Goal: Task Accomplishment & Management: Manage account settings

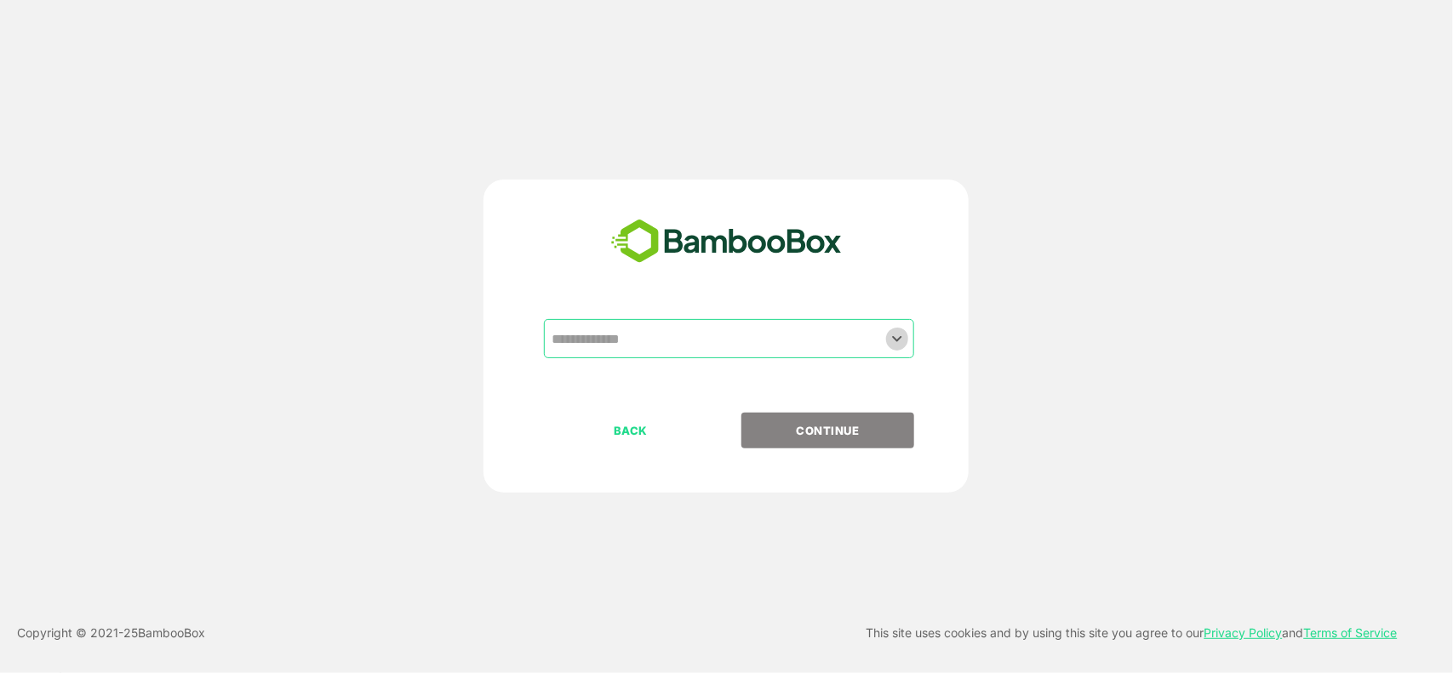
click at [900, 334] on icon "Open" at bounding box center [897, 339] width 20 height 20
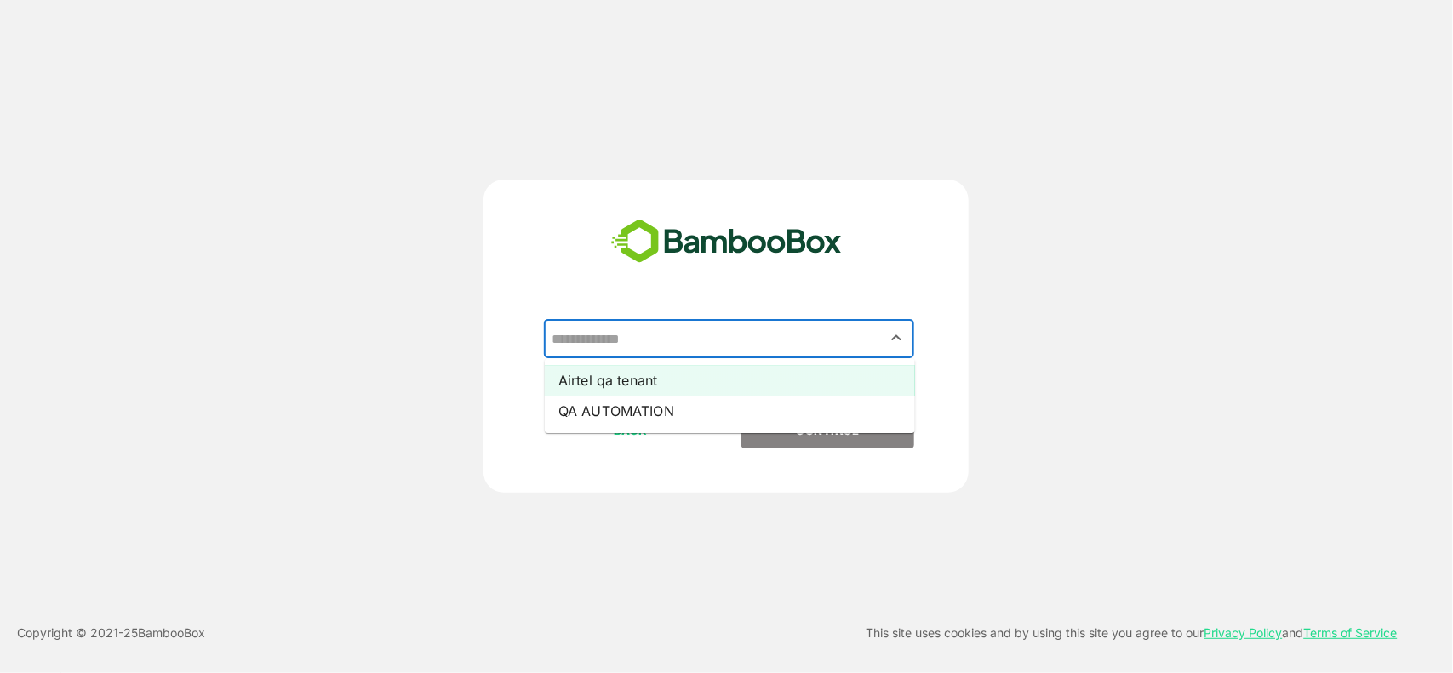
click at [712, 385] on li "Airtel qa tenant" at bounding box center [730, 380] width 370 height 31
type input "**********"
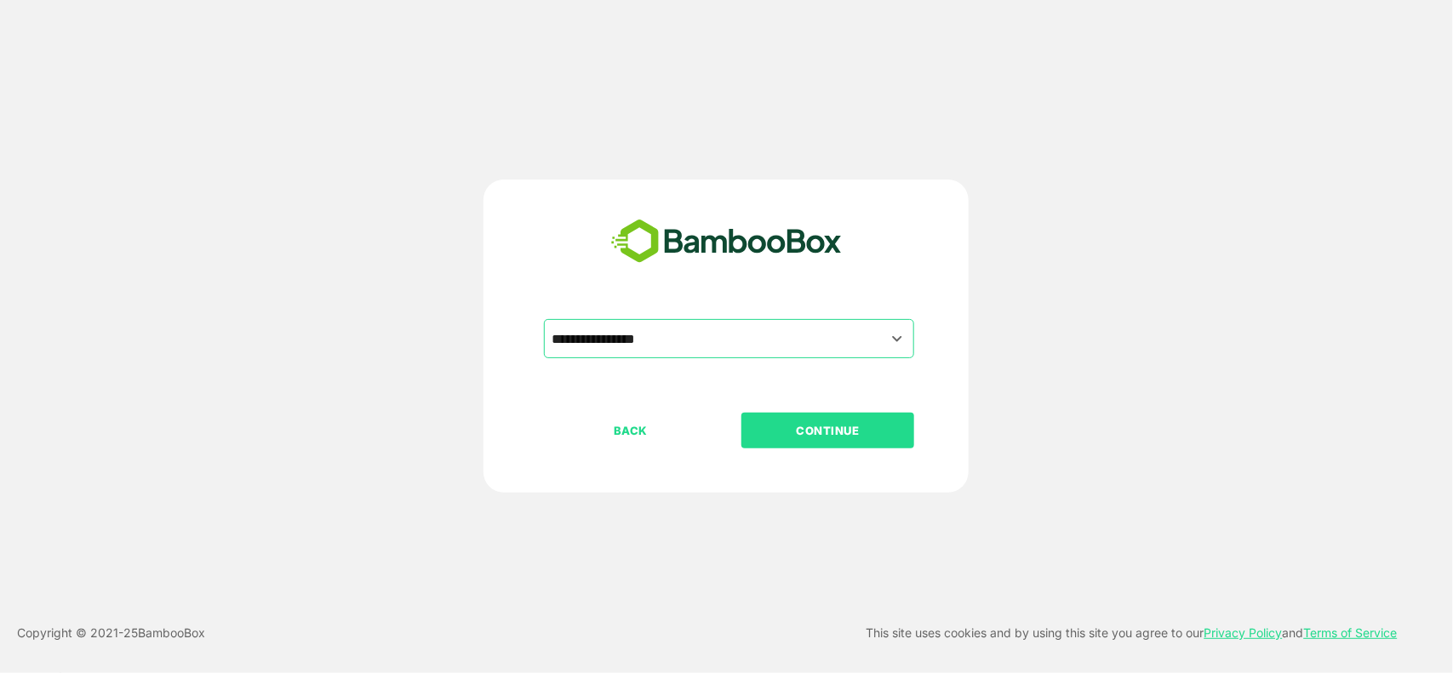
click at [860, 432] on p "CONTINUE" at bounding box center [828, 430] width 170 height 19
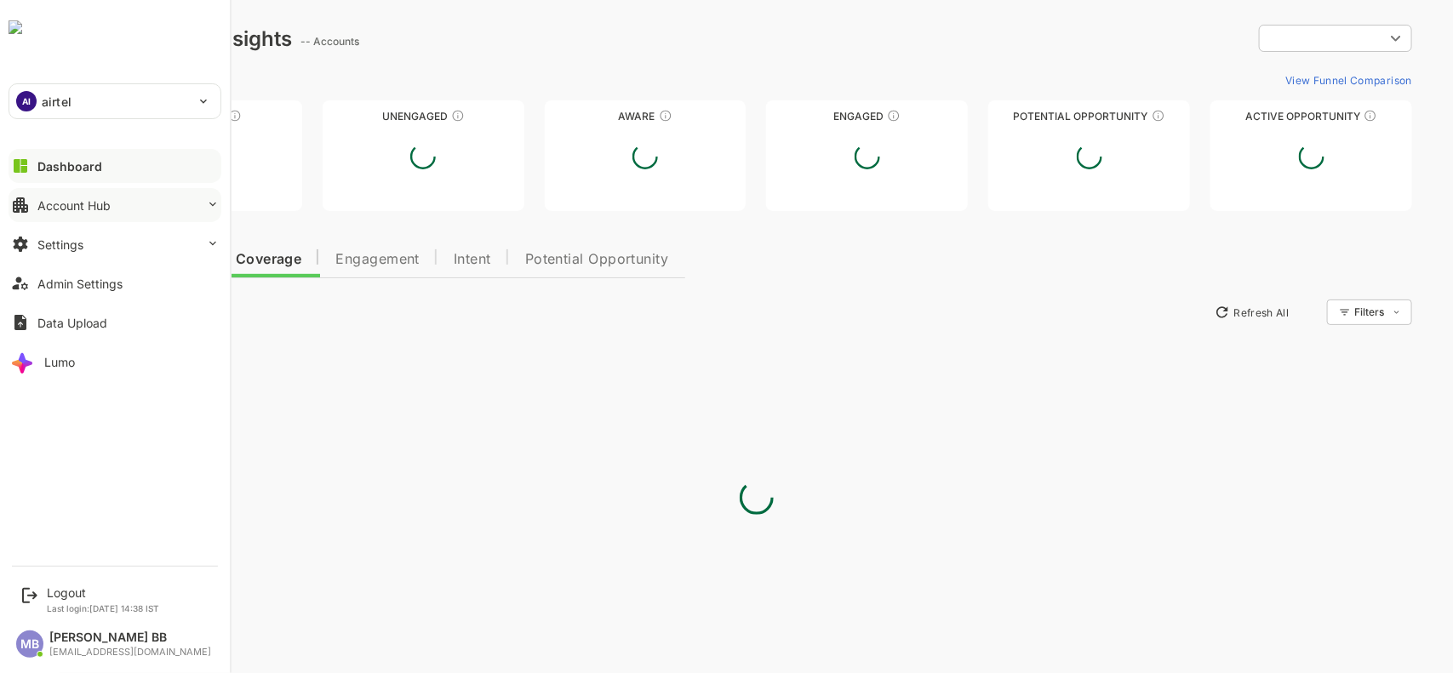
click at [83, 214] on button "Account Hub" at bounding box center [115, 205] width 213 height 34
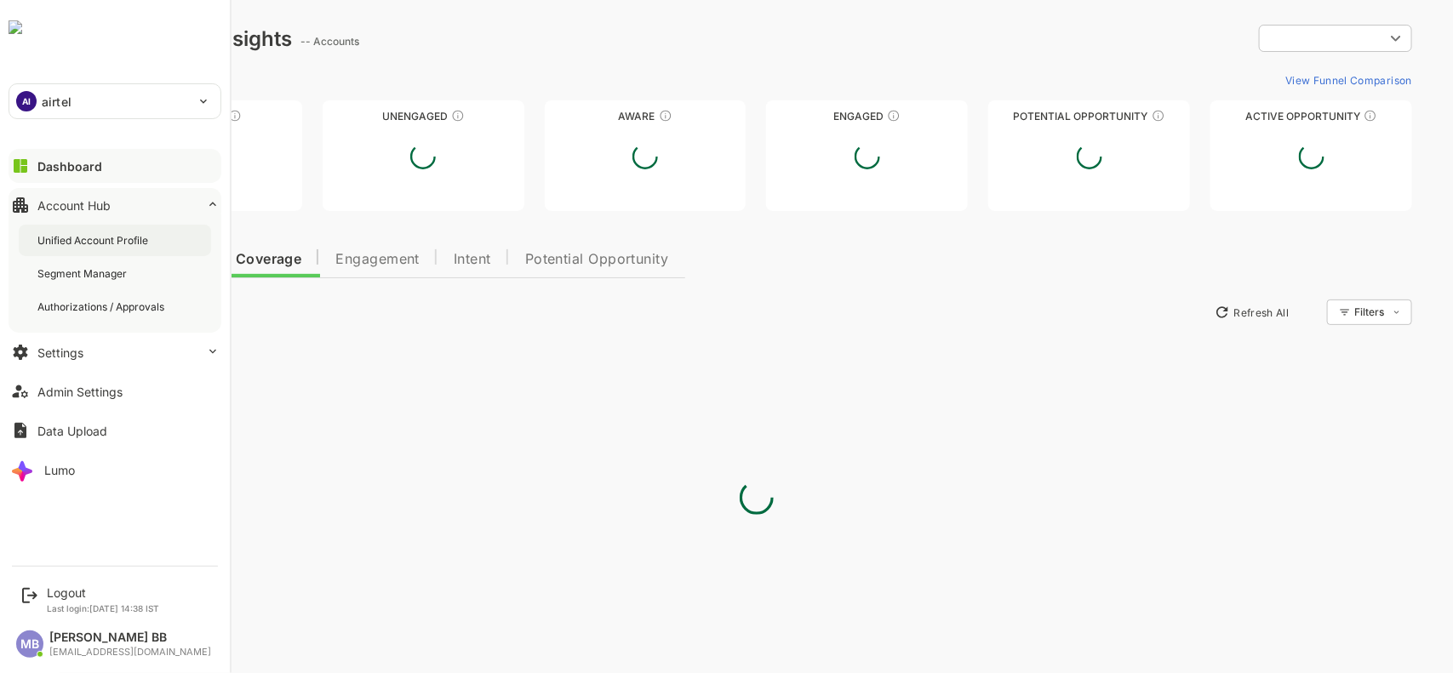
click at [87, 248] on div "Unified Account Profile" at bounding box center [94, 240] width 114 height 14
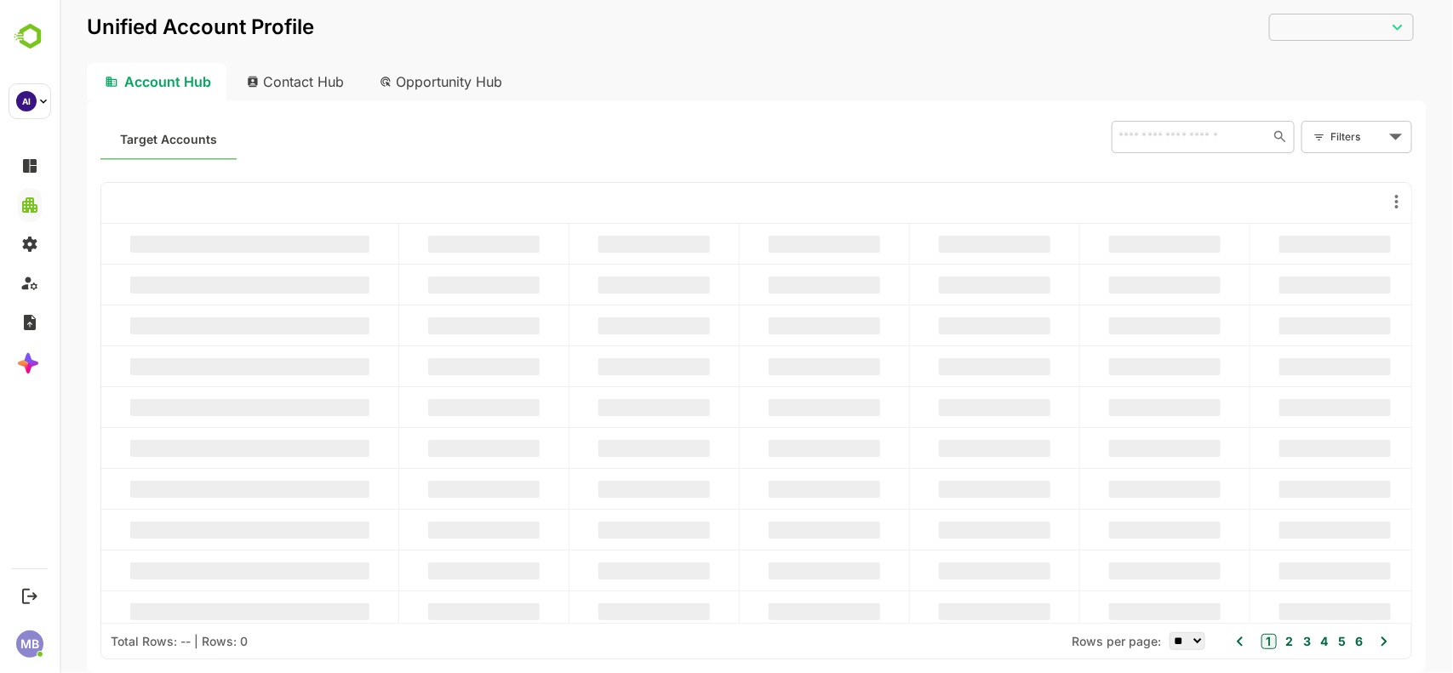
click at [301, 87] on div "Contact Hub" at bounding box center [295, 81] width 126 height 37
type input "**********"
click at [323, 71] on div "Contact Hub" at bounding box center [293, 81] width 129 height 37
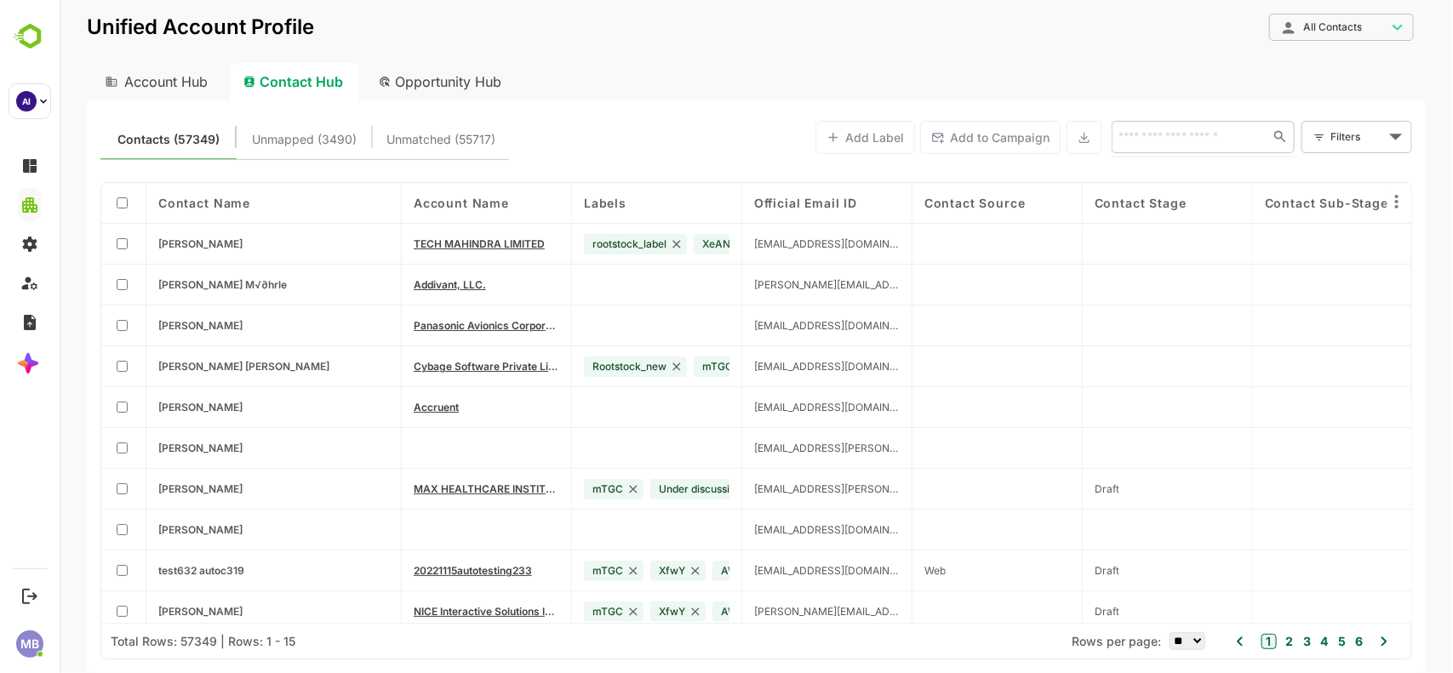
click at [1174, 133] on input "text" at bounding box center [1185, 136] width 147 height 20
paste input "**********"
type input "**********"
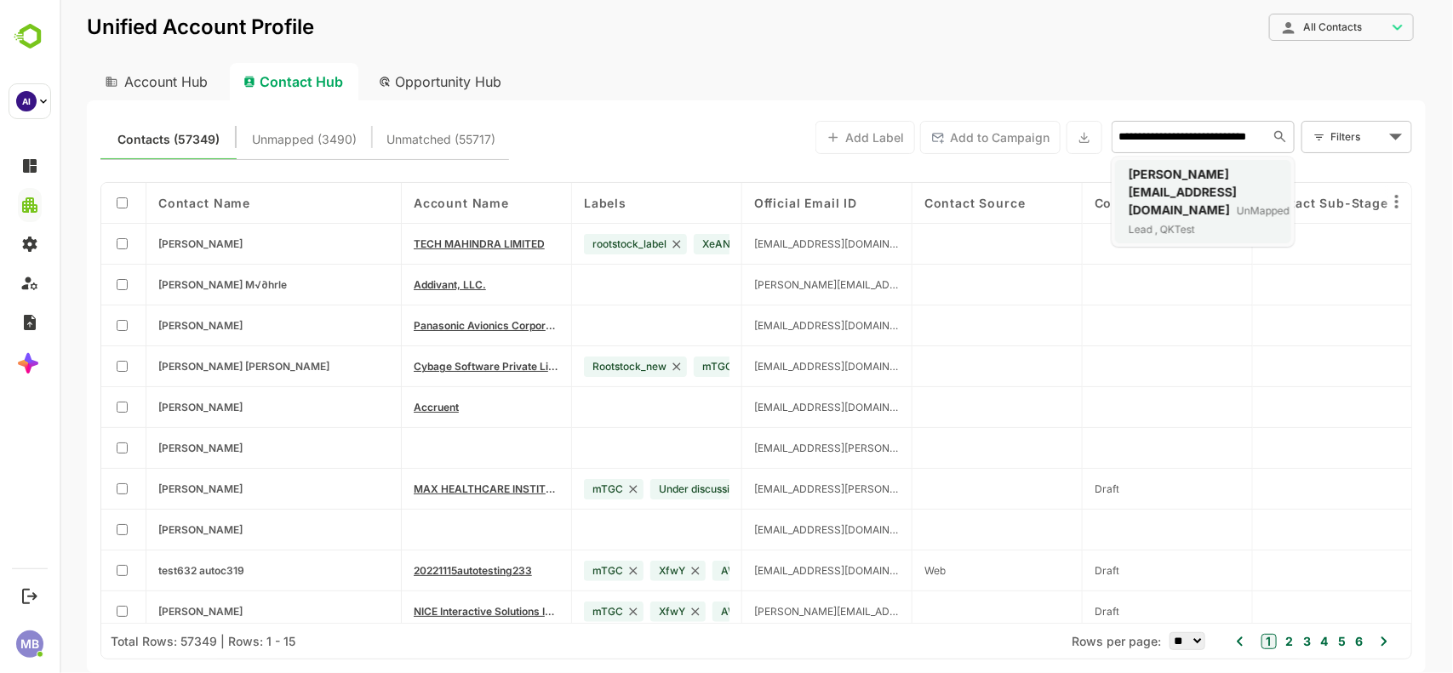
click at [1169, 197] on div "[PERSON_NAME][EMAIL_ADDRESS][DOMAIN_NAME] UnMapped Lead , QKTest" at bounding box center [1208, 201] width 161 height 73
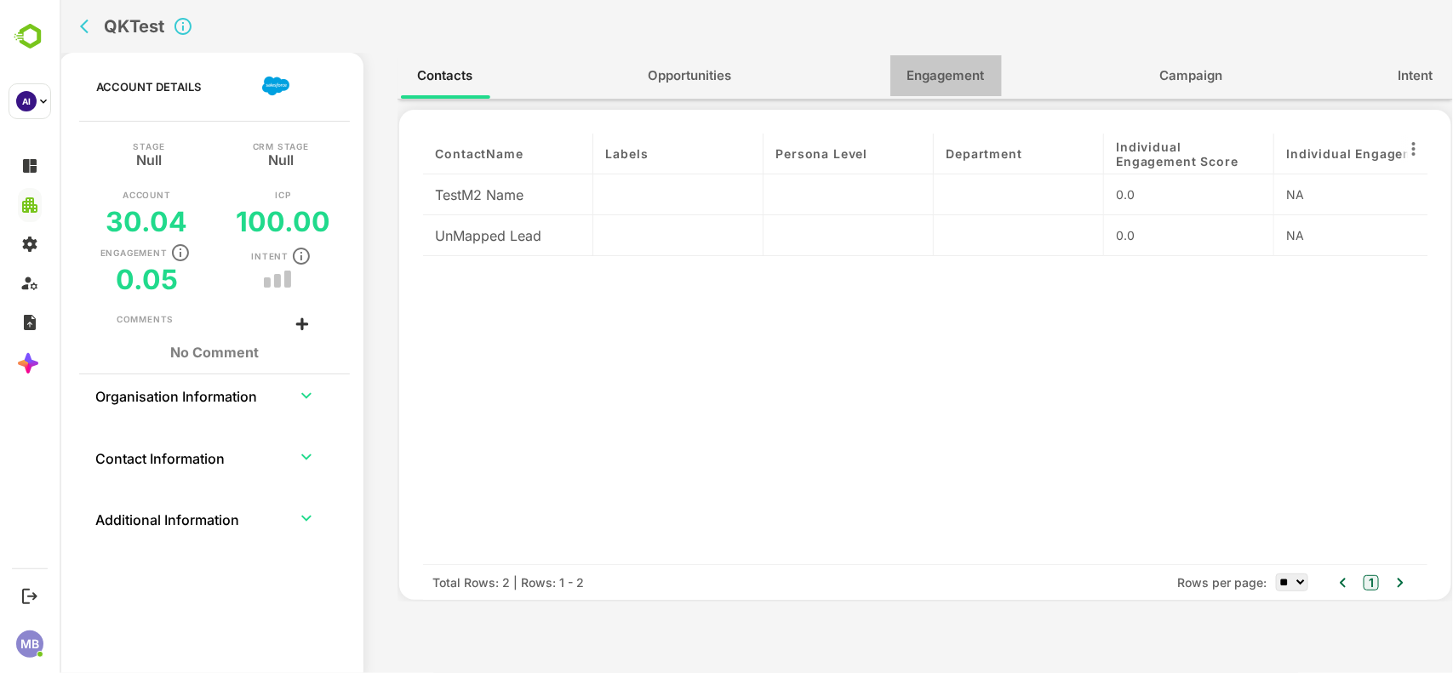
click at [961, 68] on span "Engagement" at bounding box center [944, 76] width 77 height 22
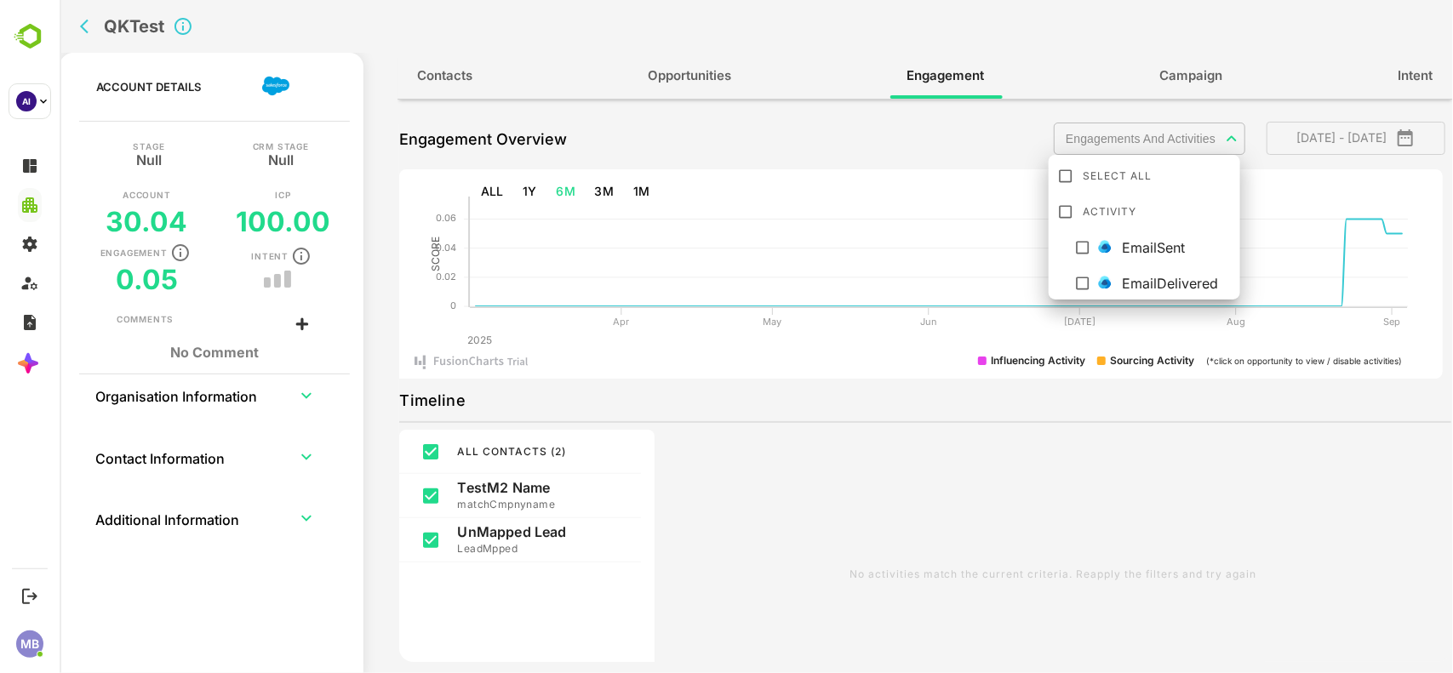
click at [1184, 151] on body "**********" at bounding box center [755, 336] width 1393 height 673
click at [85, 31] on div at bounding box center [755, 336] width 1393 height 673
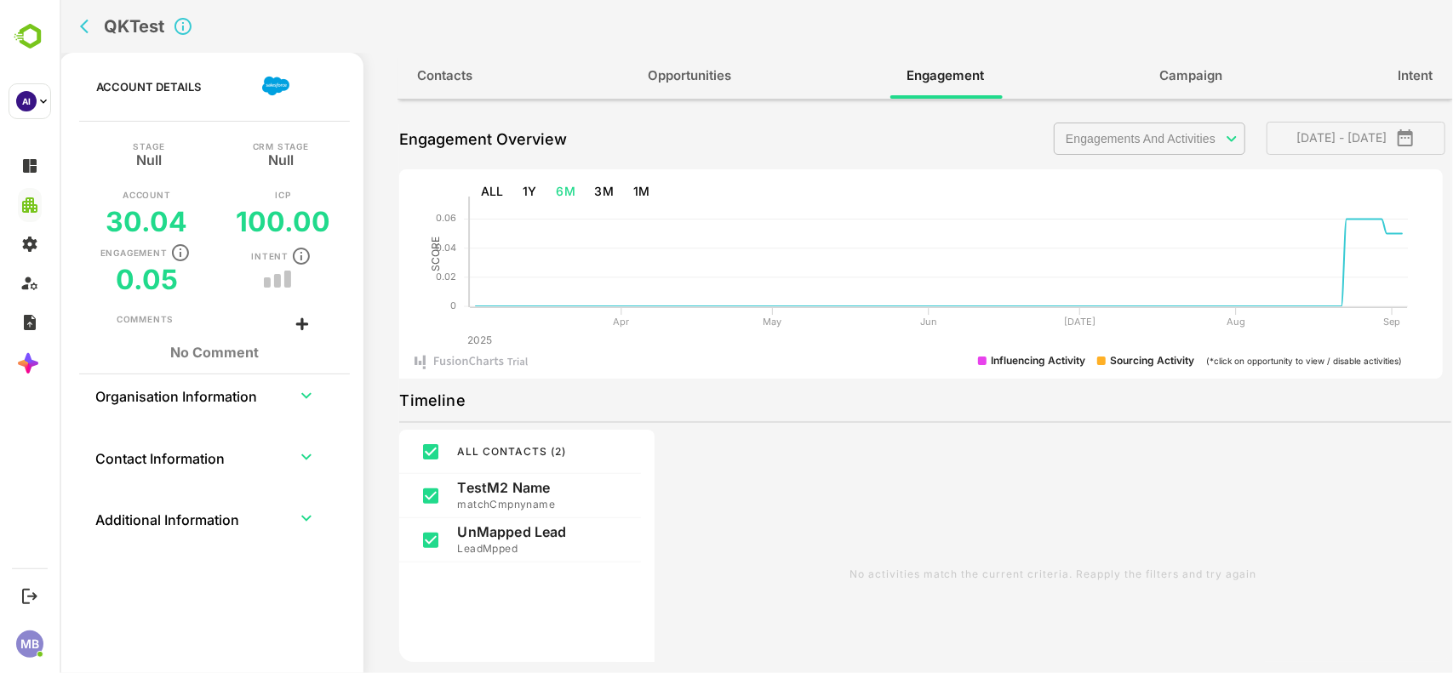
click at [85, 31] on div "Select All Activity EmailSent EmailDelivered" at bounding box center [755, 336] width 1393 height 673
click at [85, 31] on icon "back" at bounding box center [83, 27] width 9 height 14
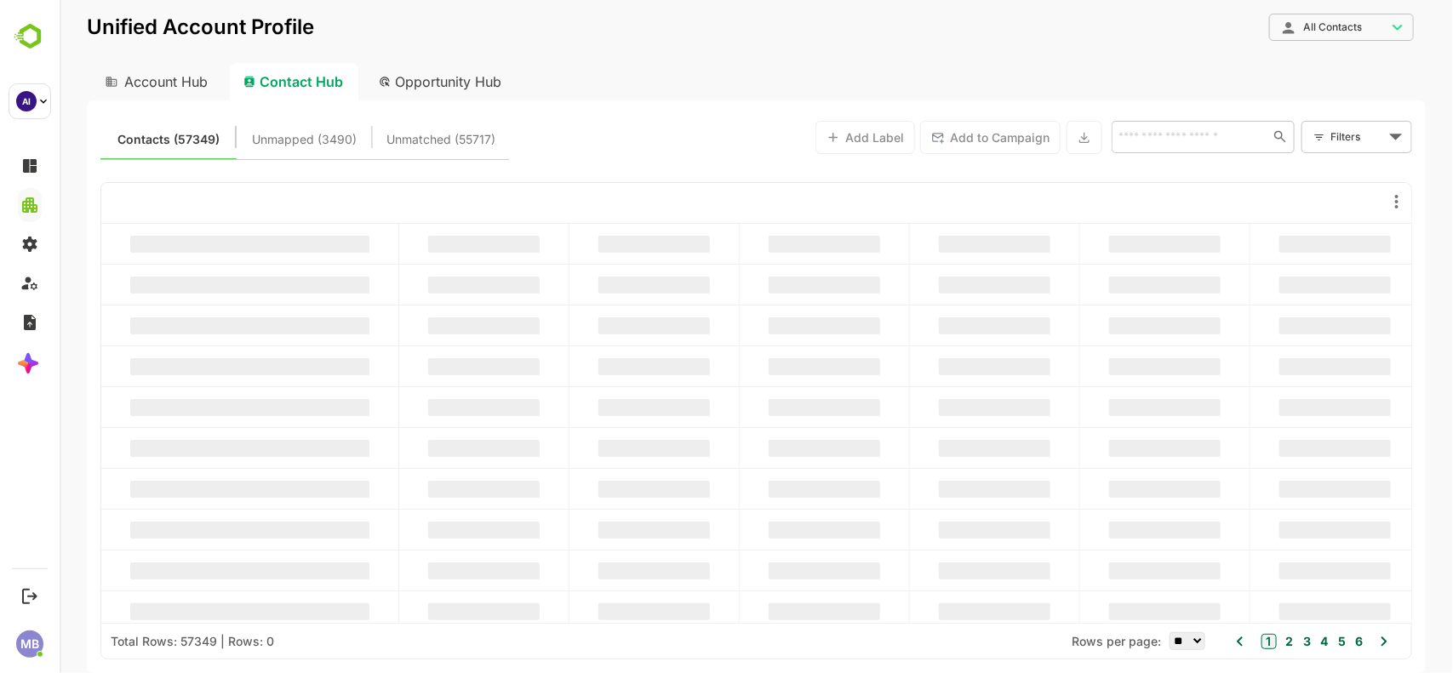
click at [1163, 136] on input "text" at bounding box center [1188, 136] width 152 height 20
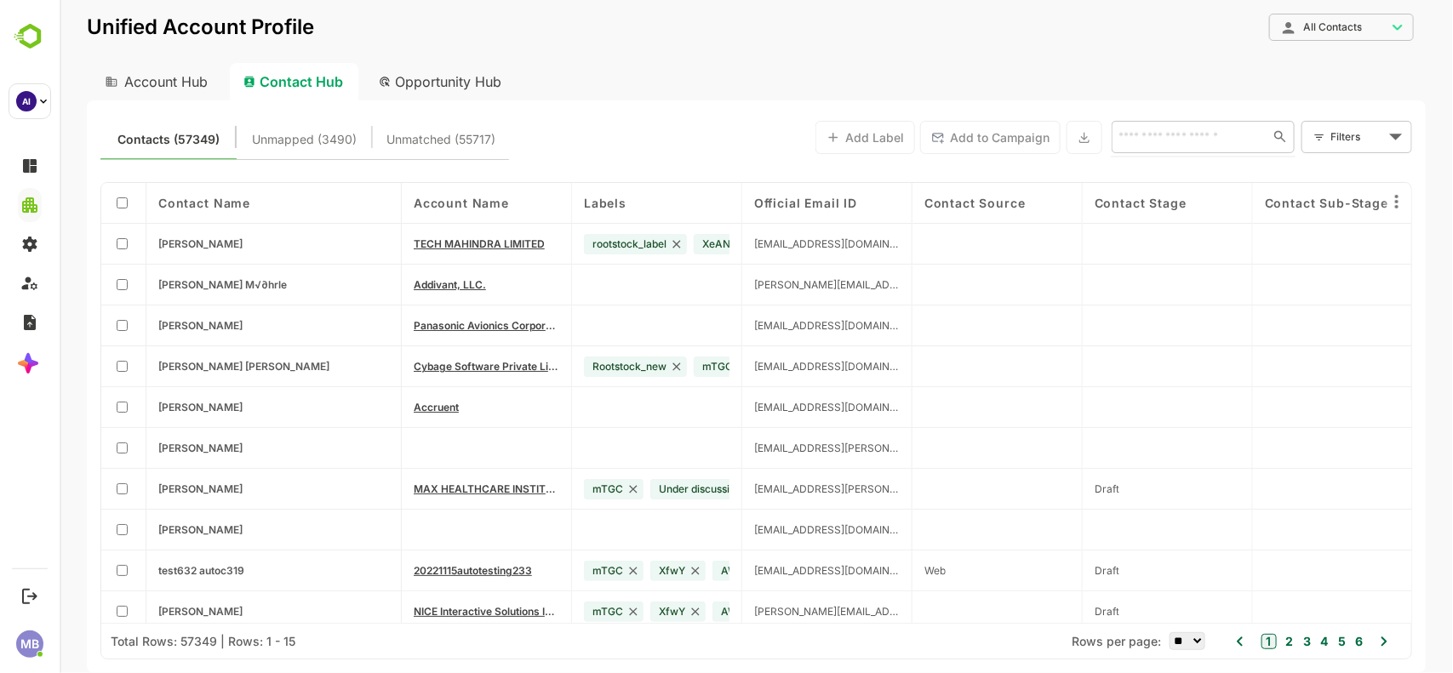
paste input "**********"
type input "**********"
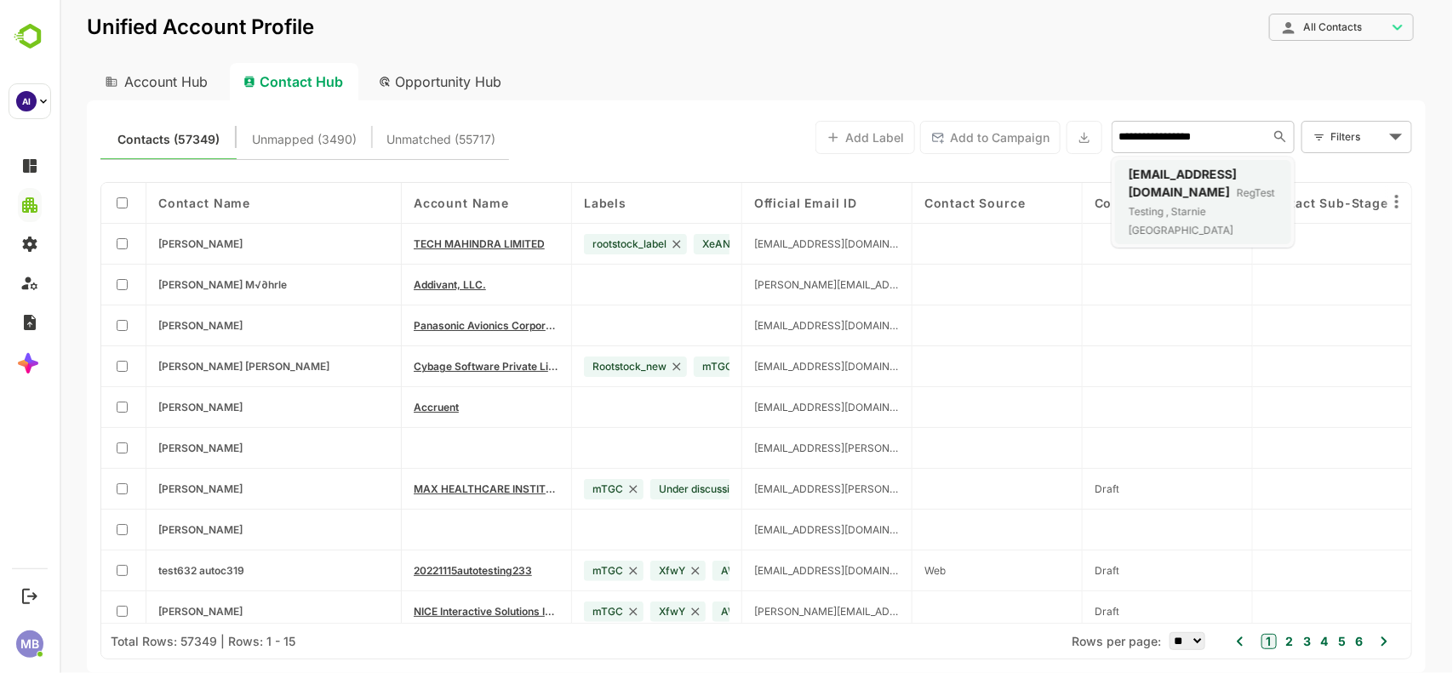
click at [1163, 175] on span "[EMAIL_ADDRESS][DOMAIN_NAME]" at bounding box center [1182, 183] width 108 height 32
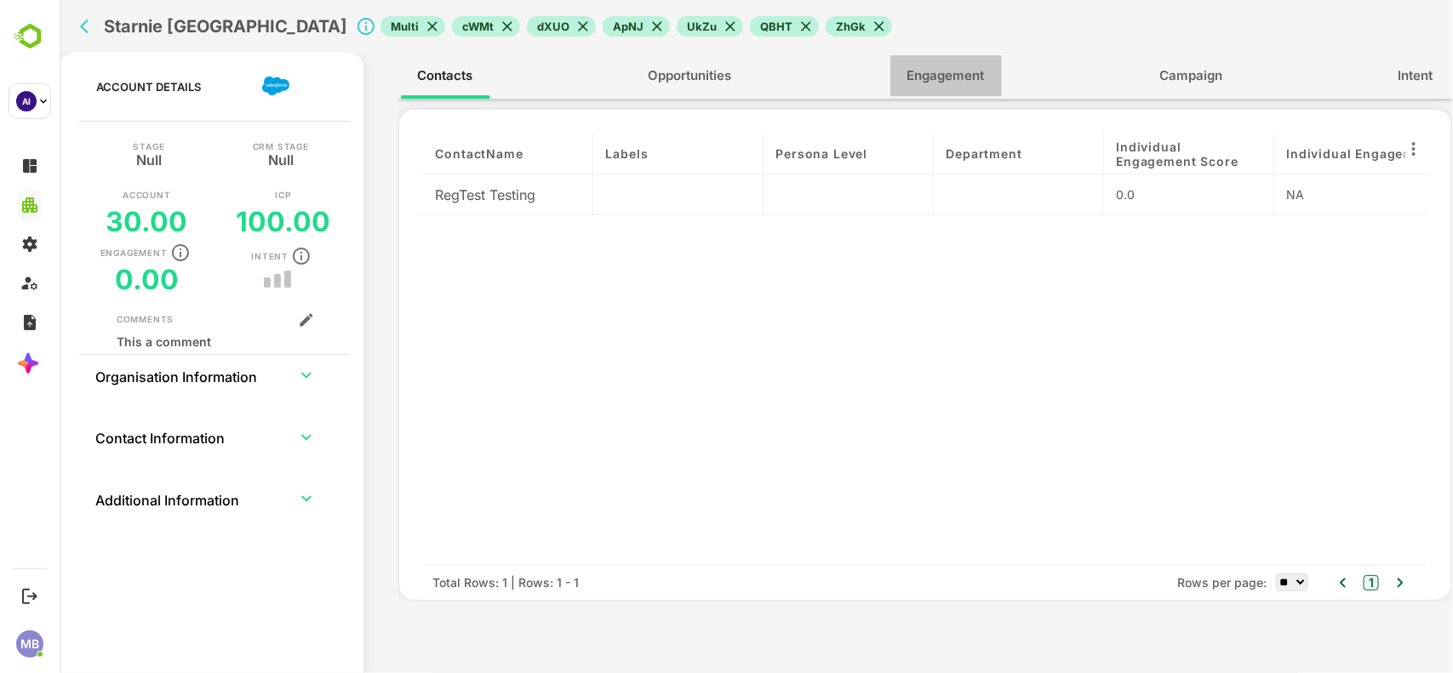
click at [972, 71] on span "Engagement" at bounding box center [944, 76] width 77 height 22
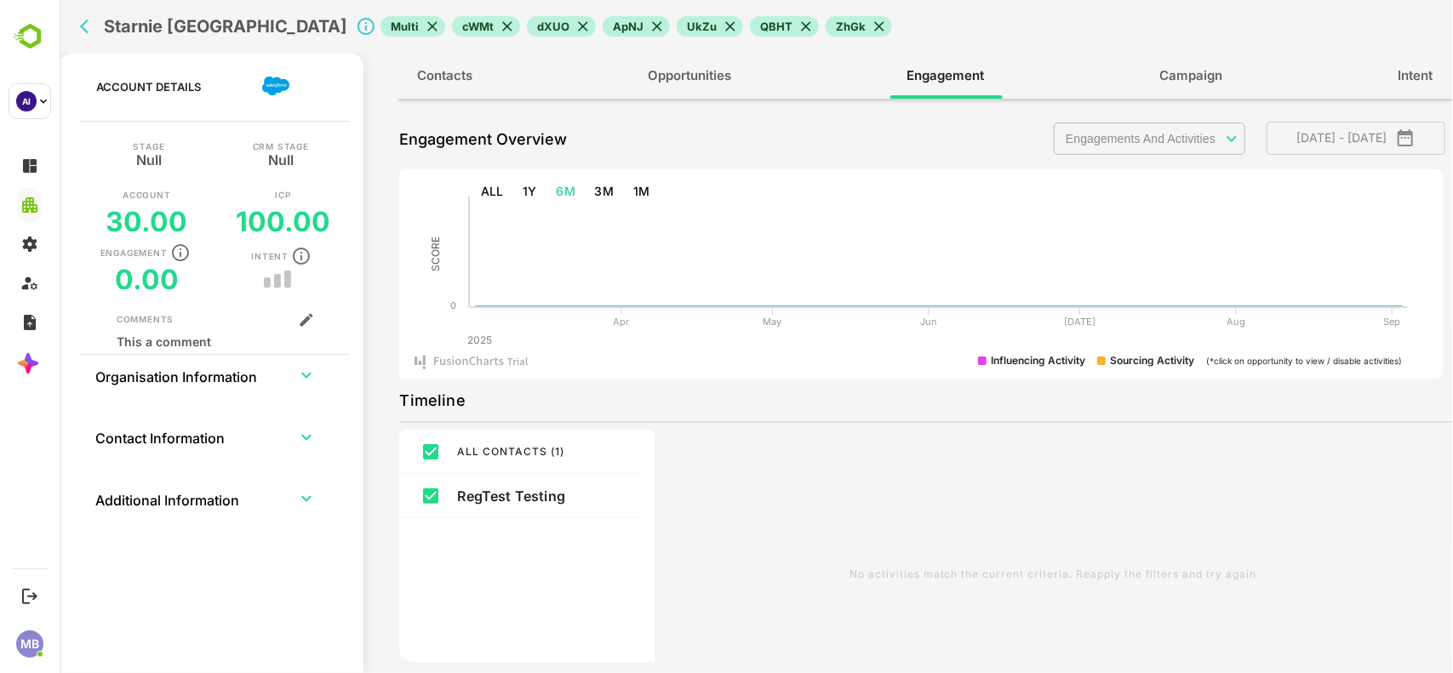
click at [1140, 134] on body "Starnie Sweden Multi cWMt dXUO ApNJ UkZu QBHT ZhGk Account Details Stage Null C…" at bounding box center [755, 336] width 1393 height 673
click at [1218, 145] on div at bounding box center [755, 336] width 1393 height 673
click at [1231, 141] on body "Starnie Sweden Multi cWMt dXUO ApNJ UkZu QBHT ZhGk Account Details Stage Null C…" at bounding box center [755, 336] width 1393 height 673
click at [907, 143] on div at bounding box center [755, 336] width 1393 height 673
click at [86, 30] on icon "back" at bounding box center [87, 26] width 17 height 17
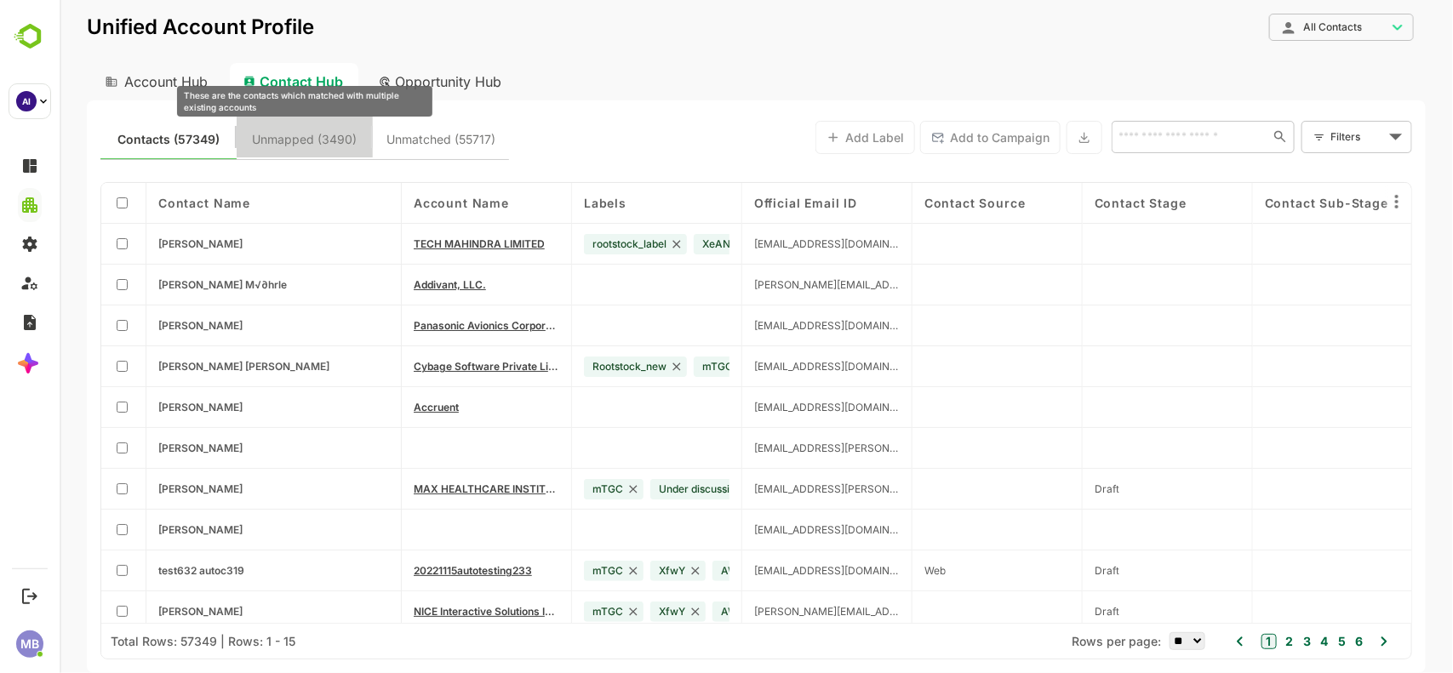
click at [323, 145] on span "Unmapped (3490)" at bounding box center [304, 140] width 105 height 22
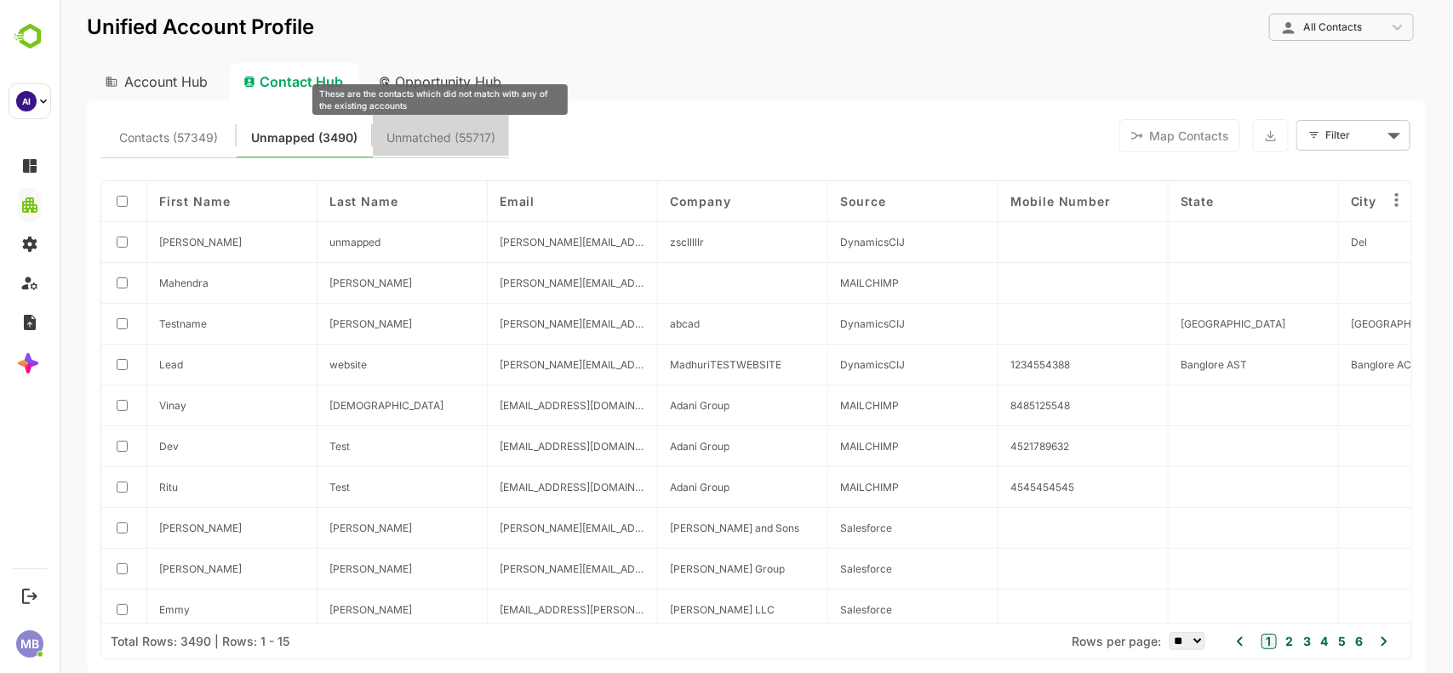
click at [436, 145] on span "Unmatched (55717)" at bounding box center [440, 138] width 109 height 22
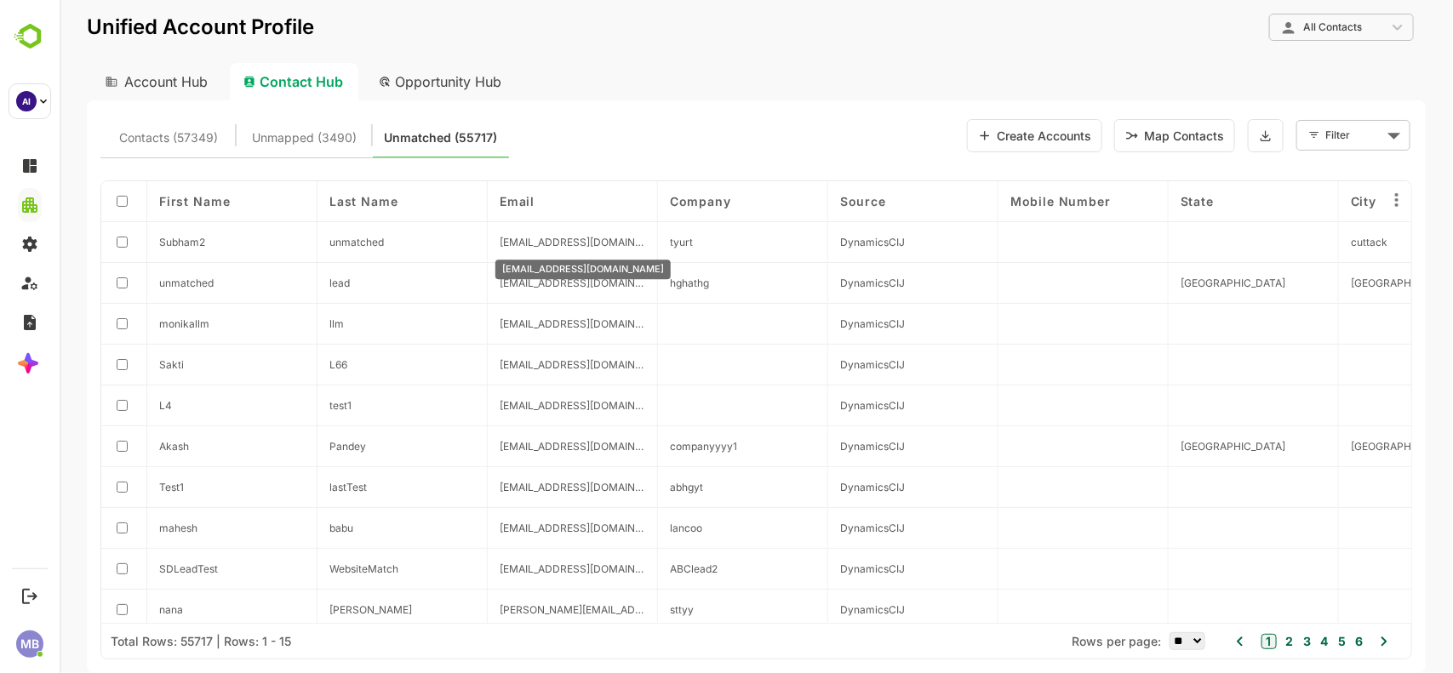
click at [597, 240] on span "[EMAIL_ADDRESS][DOMAIN_NAME]" at bounding box center [572, 242] width 146 height 13
copy span "[EMAIL_ADDRESS][DOMAIN_NAME]"
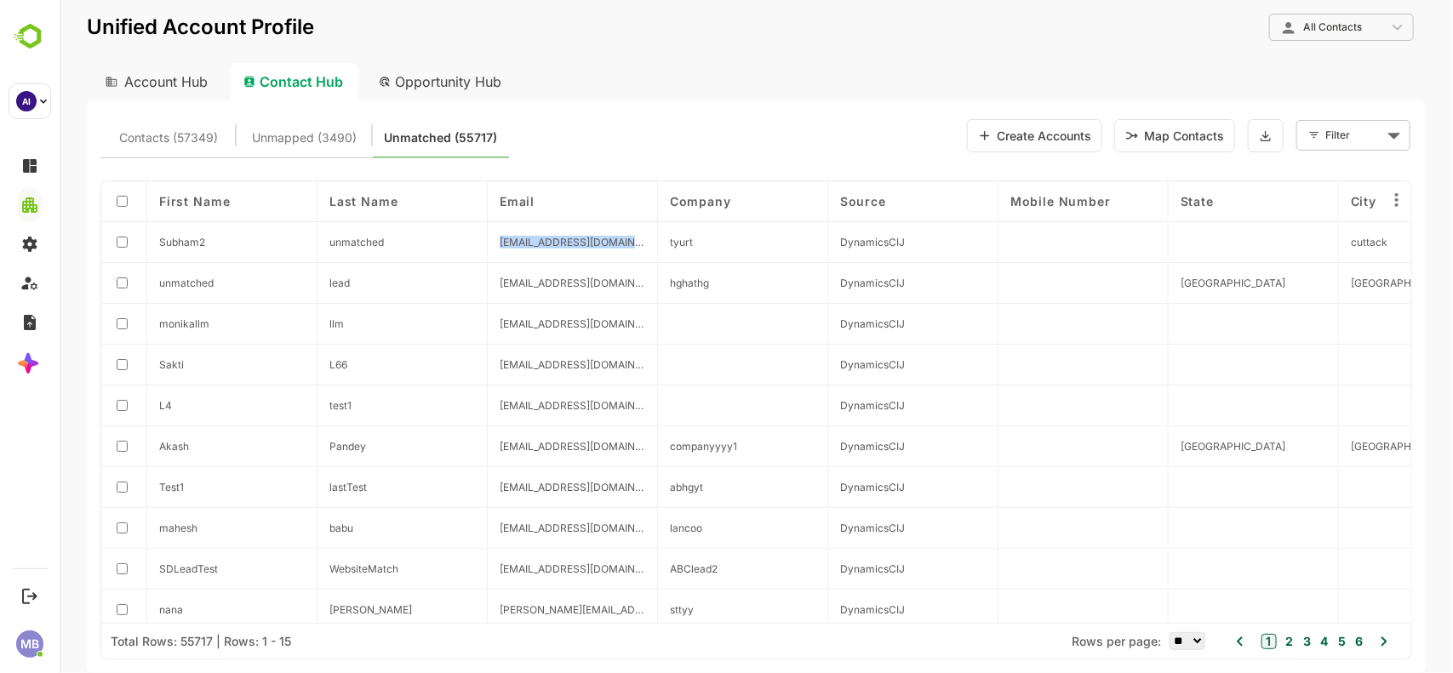
click at [1179, 134] on button "Map Contacts" at bounding box center [1173, 135] width 121 height 33
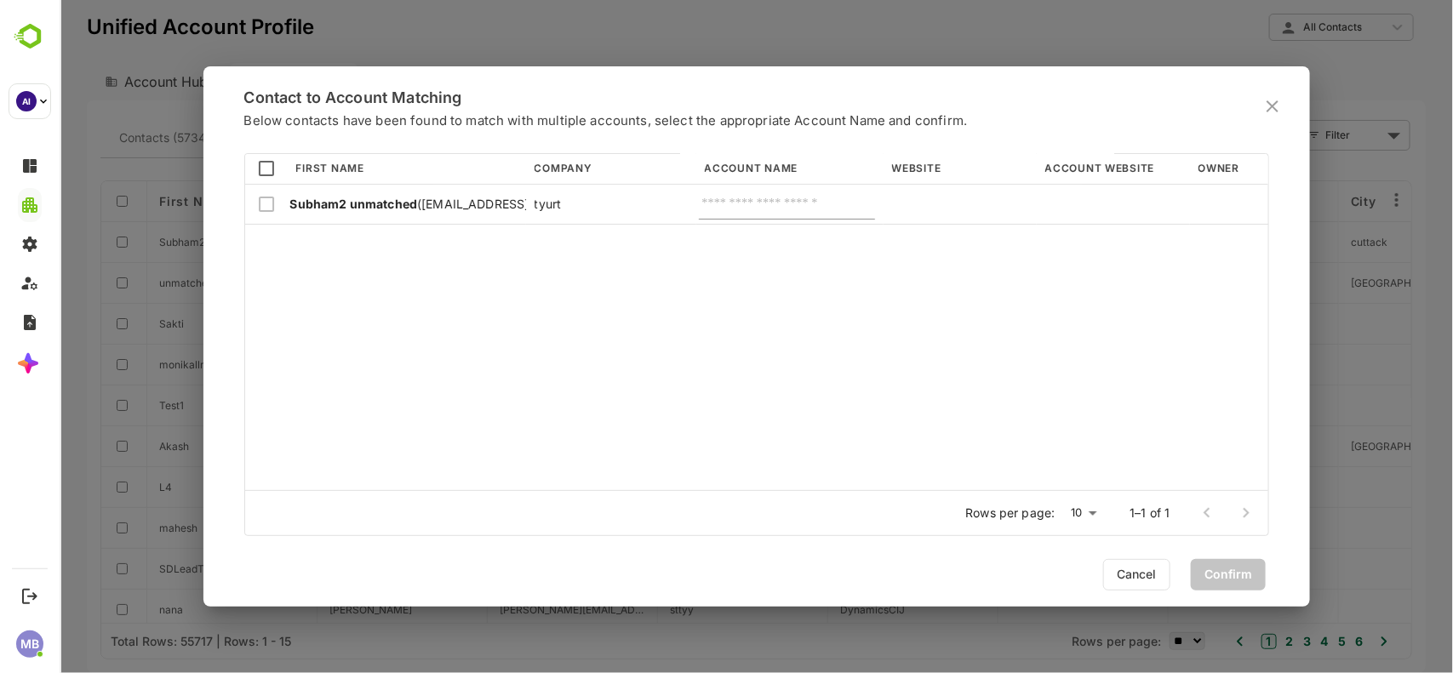
scroll to position [332, 1017]
click at [767, 198] on input "text" at bounding box center [786, 205] width 166 height 22
click at [766, 234] on li "QKTest" at bounding box center [785, 245] width 174 height 31
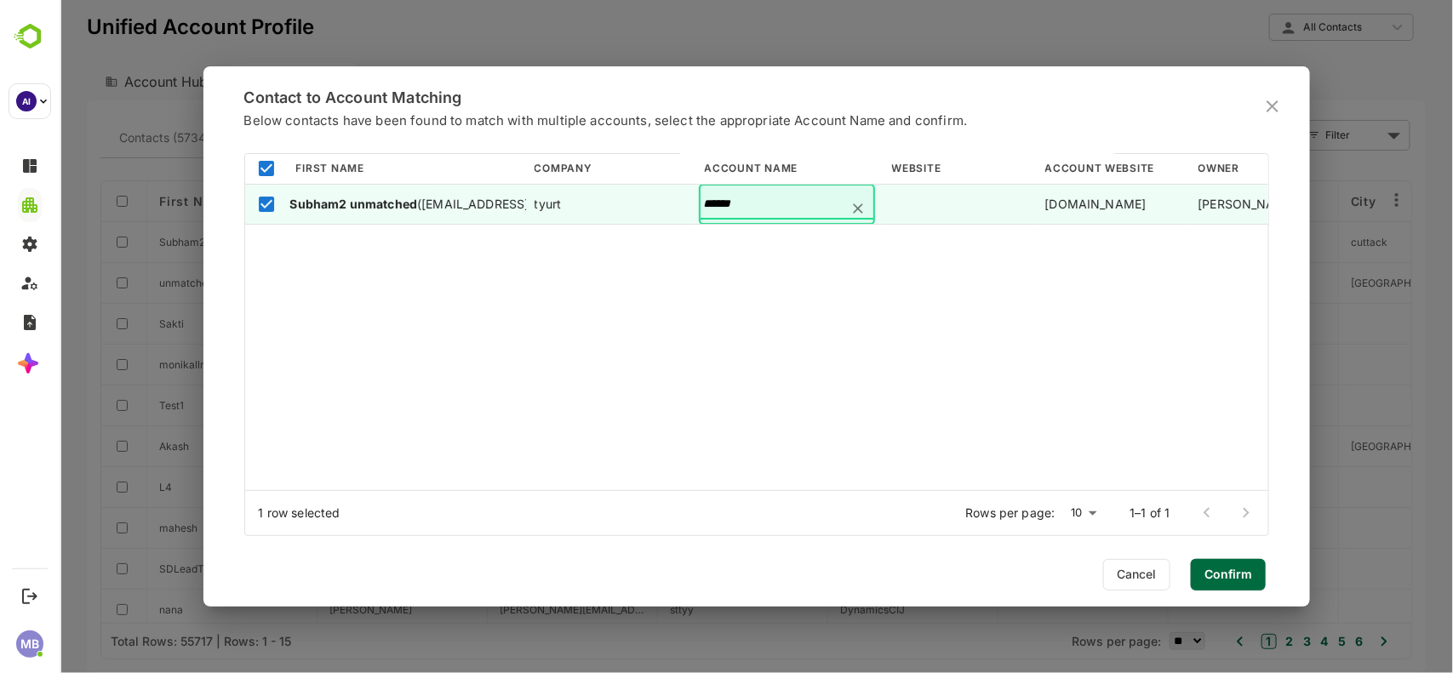
type input "******"
click at [1232, 572] on span "Confirm" at bounding box center [1227, 574] width 48 height 22
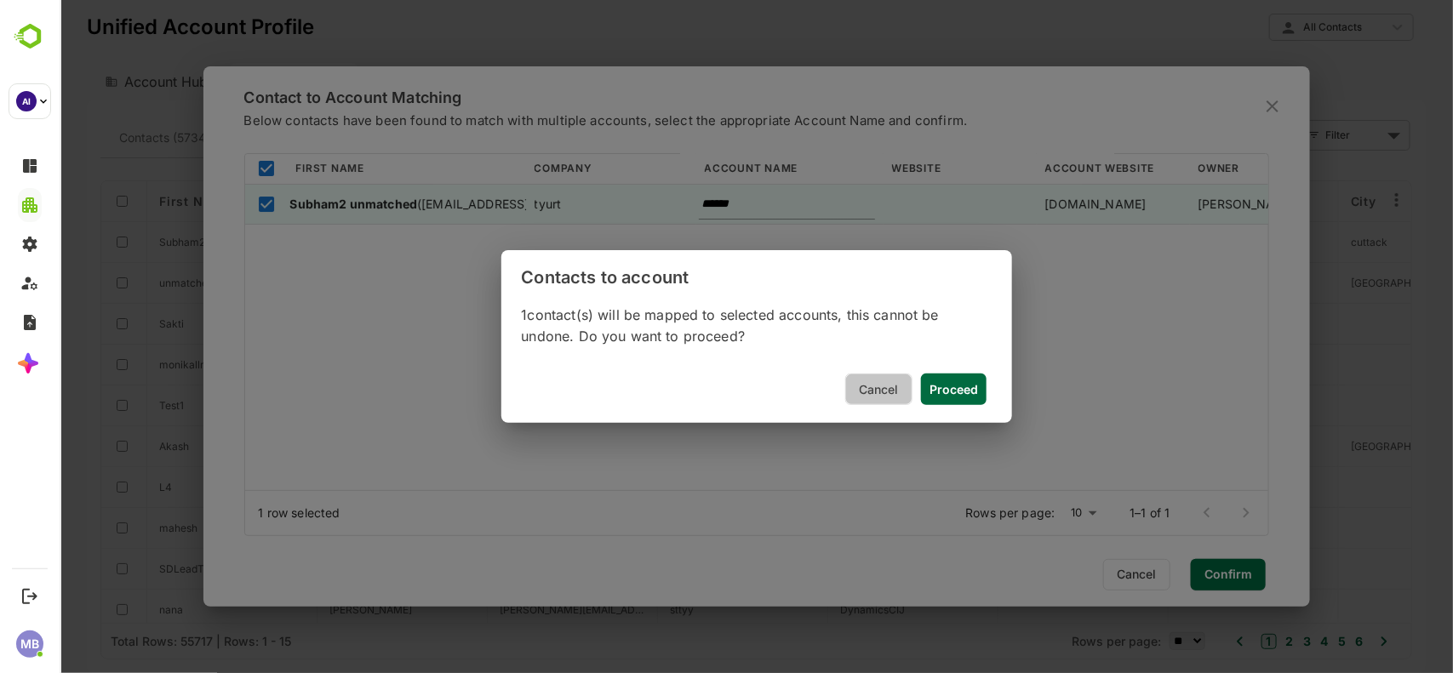
click at [872, 384] on span "Cancel" at bounding box center [878, 390] width 49 height 22
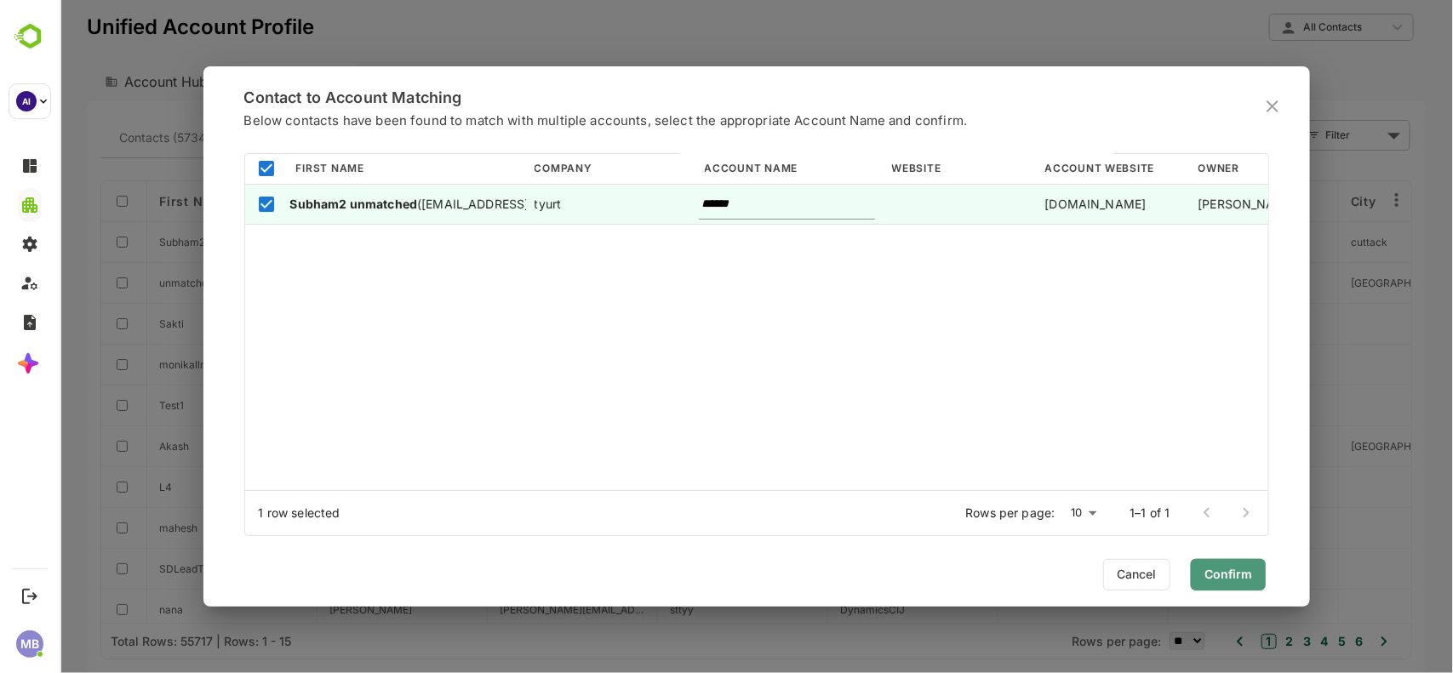
click at [1243, 570] on span "Confirm" at bounding box center [1227, 574] width 48 height 22
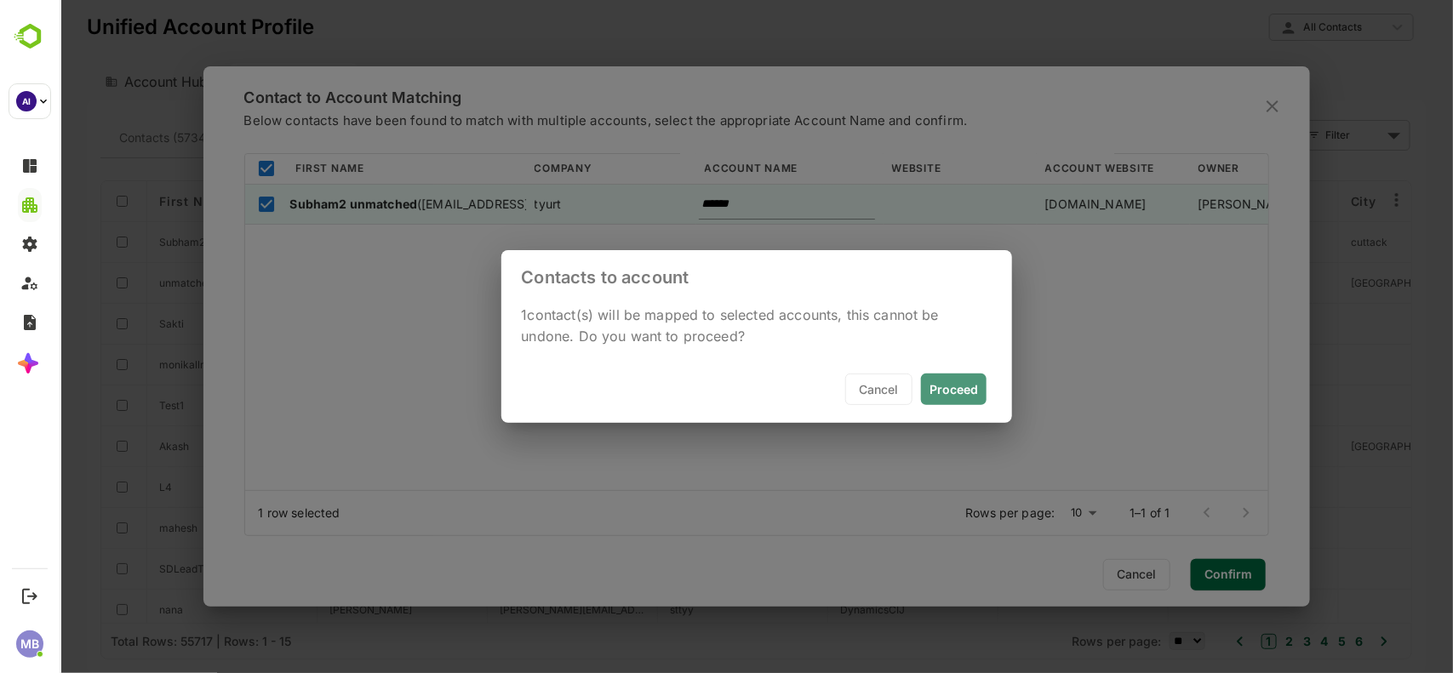
click at [940, 396] on span "Proceed" at bounding box center [953, 389] width 49 height 14
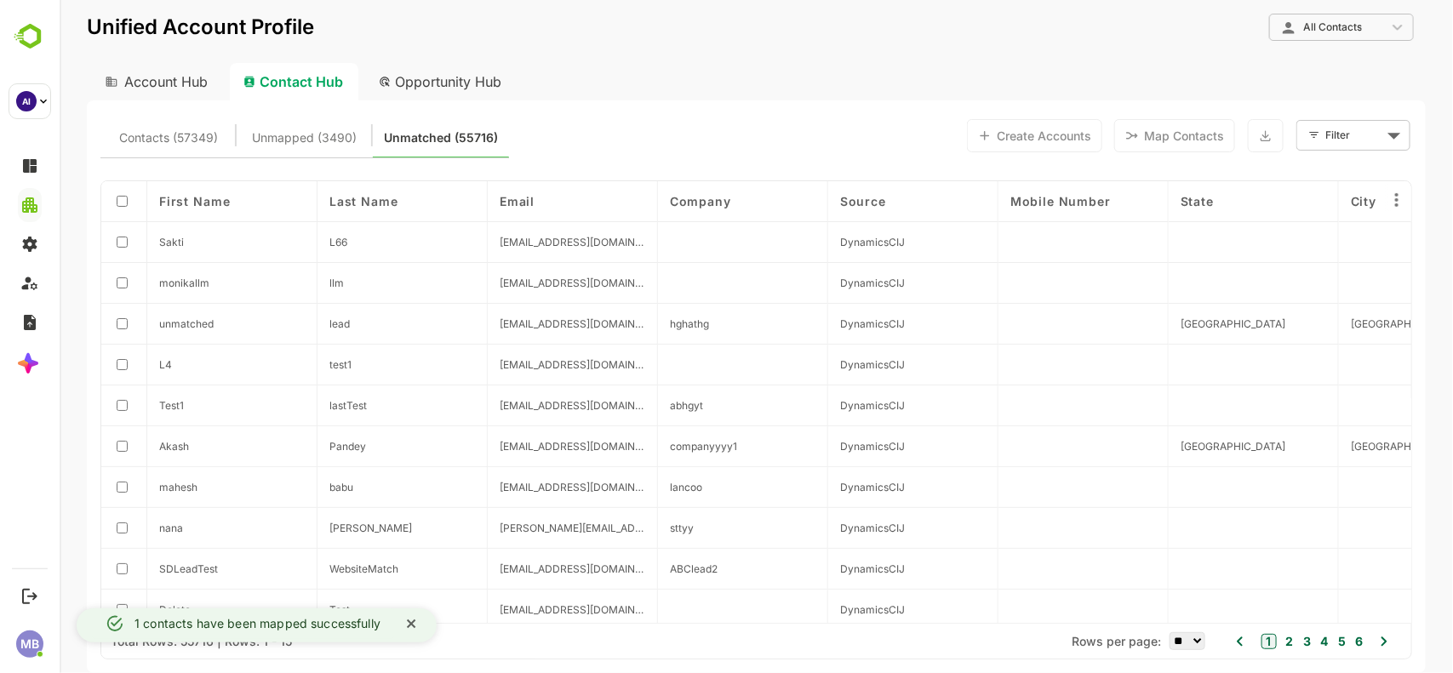
click at [167, 89] on div "Account Hub" at bounding box center [154, 81] width 136 height 37
type input "**********"
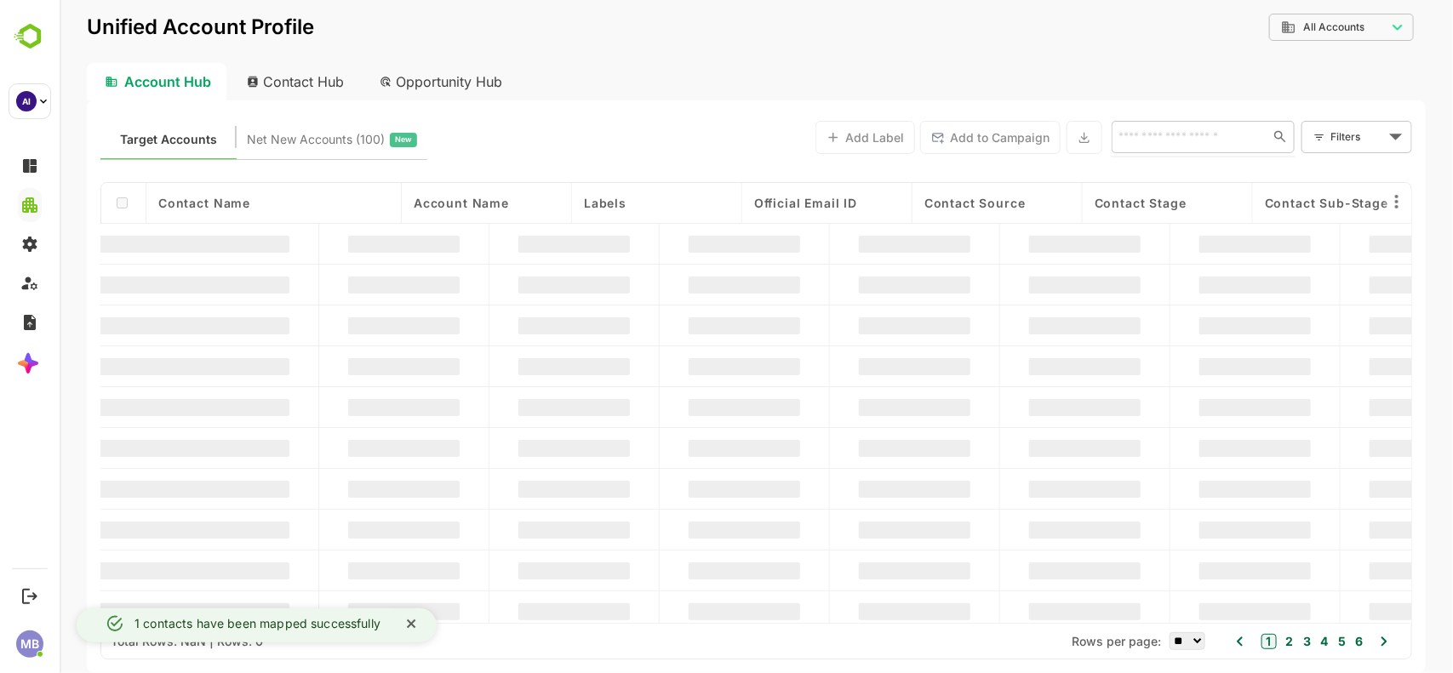
click at [1158, 136] on input "text" at bounding box center [1185, 136] width 147 height 20
type input "***"
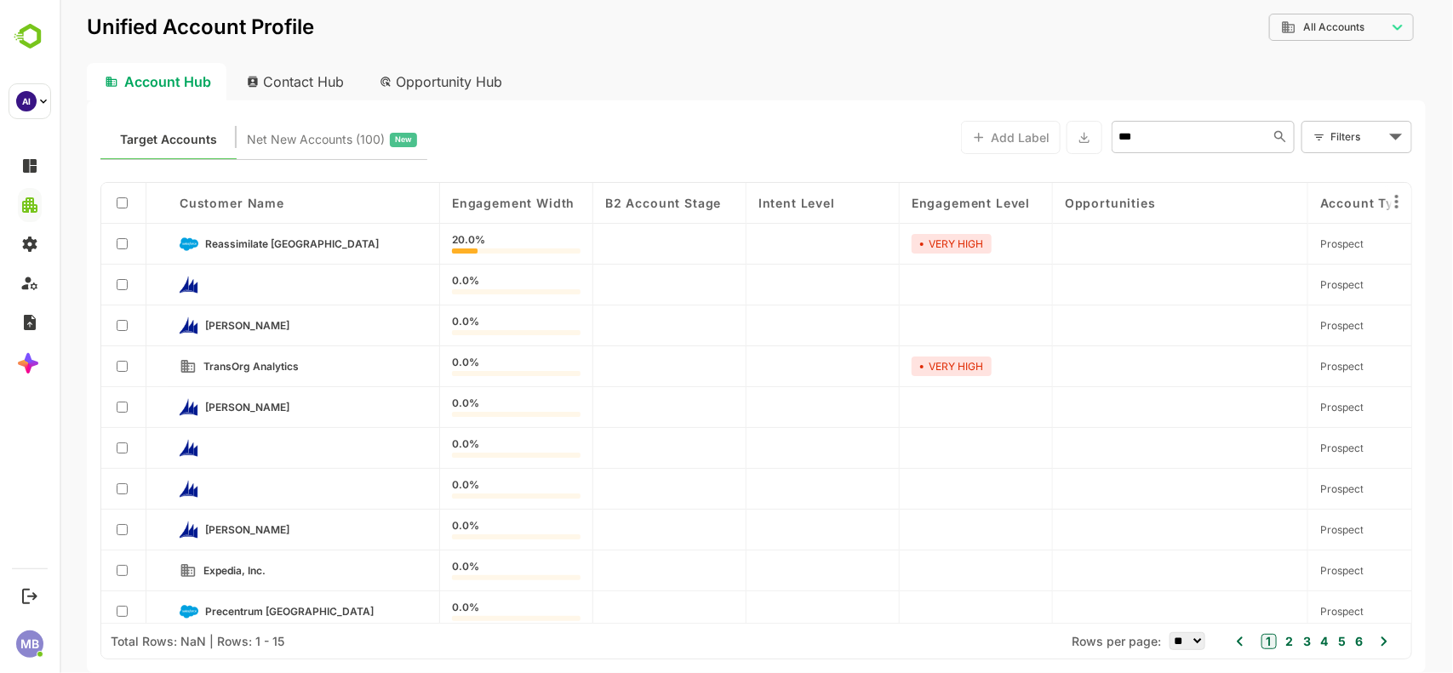
click at [916, 91] on div "Account Hub Contact Hub Opportunity Hub" at bounding box center [755, 81] width 1339 height 37
click at [1163, 141] on input "***" at bounding box center [1185, 136] width 147 height 20
click at [1161, 168] on li "QKTest" at bounding box center [1202, 174] width 176 height 28
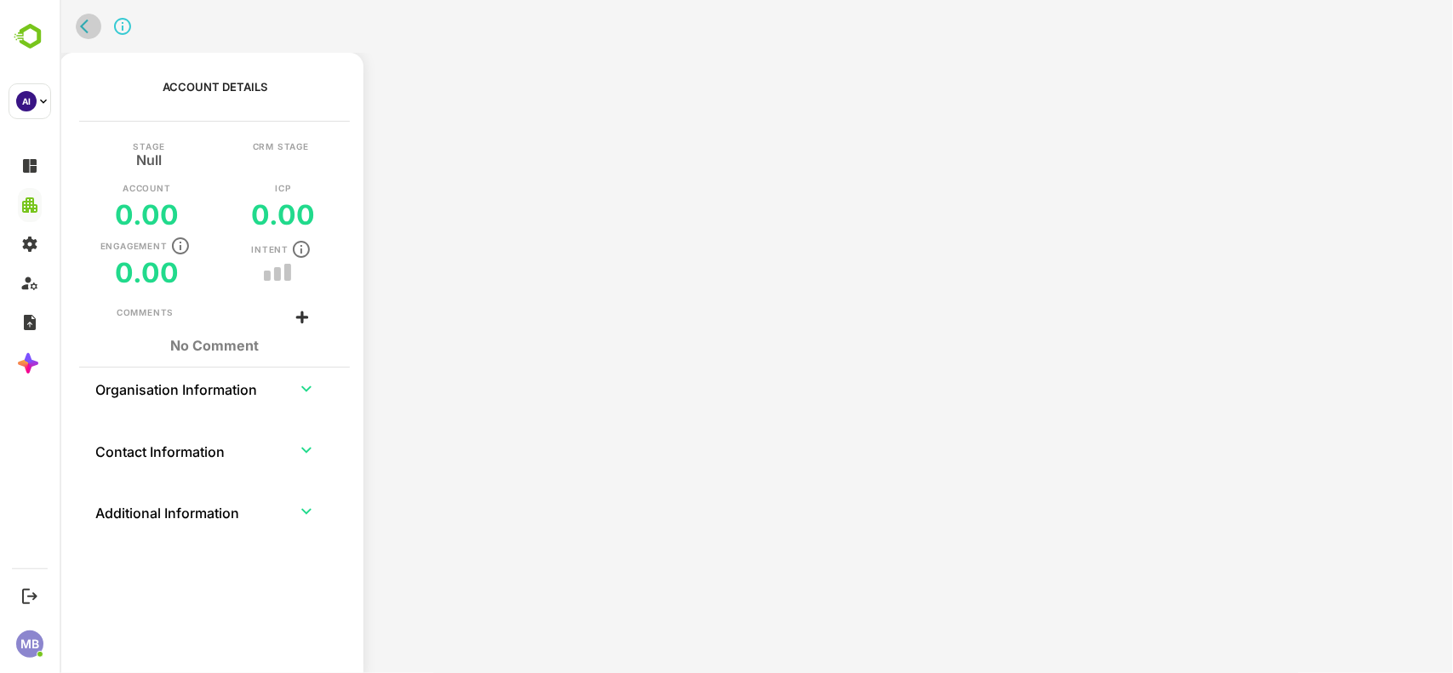
click at [89, 26] on icon "back" at bounding box center [87, 26] width 17 height 17
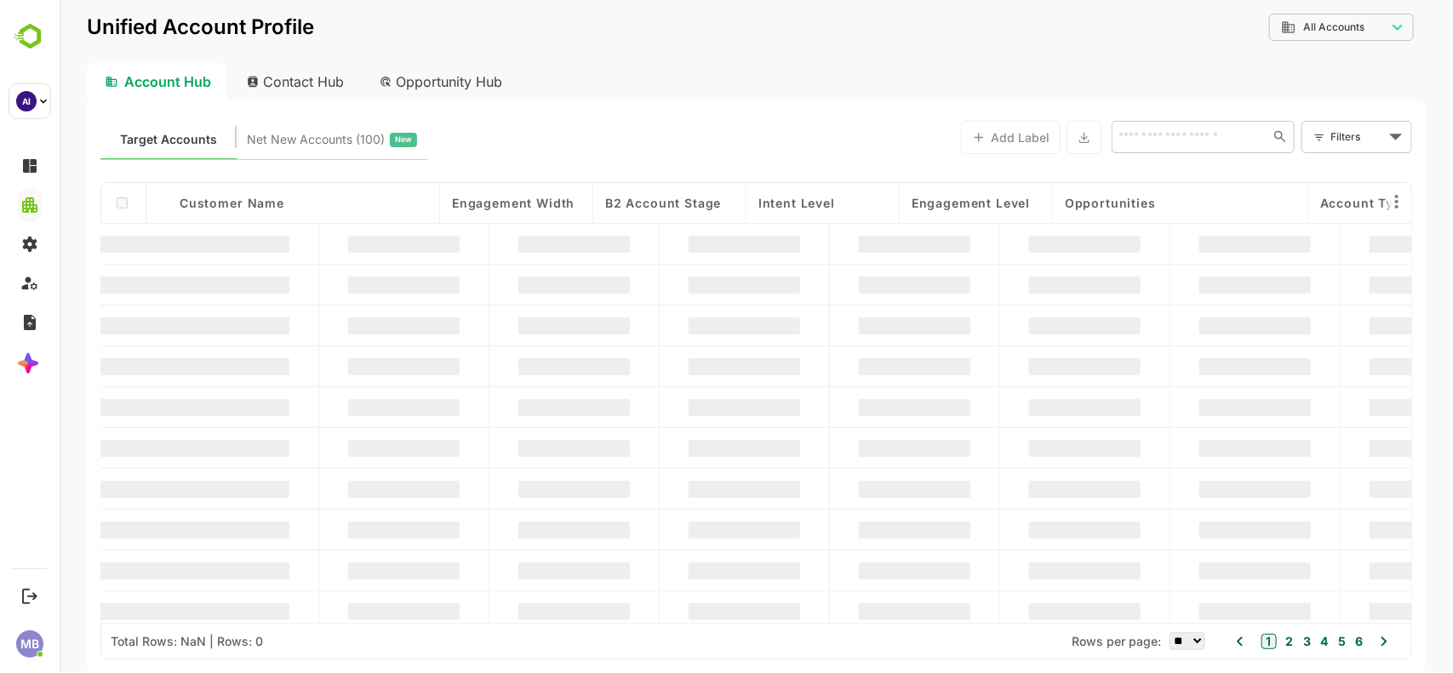
click at [1197, 134] on input "text" at bounding box center [1188, 136] width 152 height 20
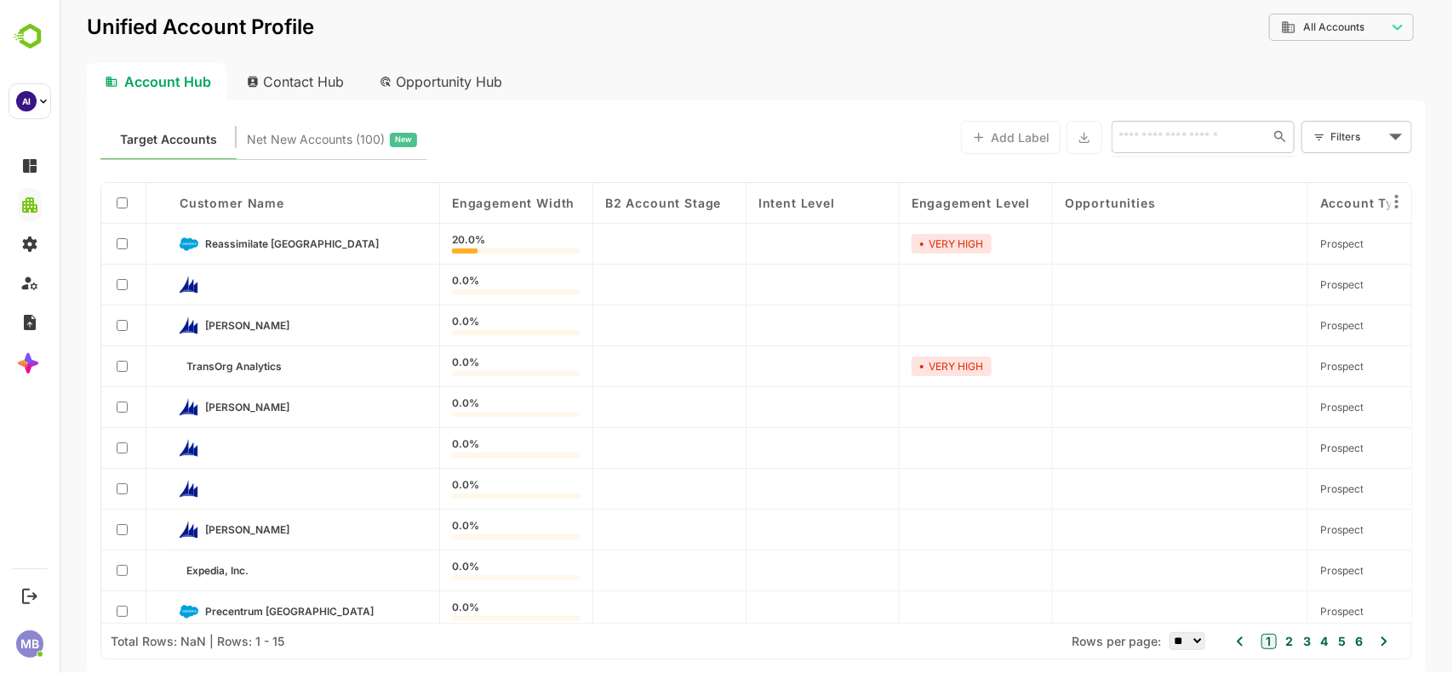
type input "*"
type input "**"
click at [1148, 174] on li "QKTest" at bounding box center [1202, 174] width 176 height 28
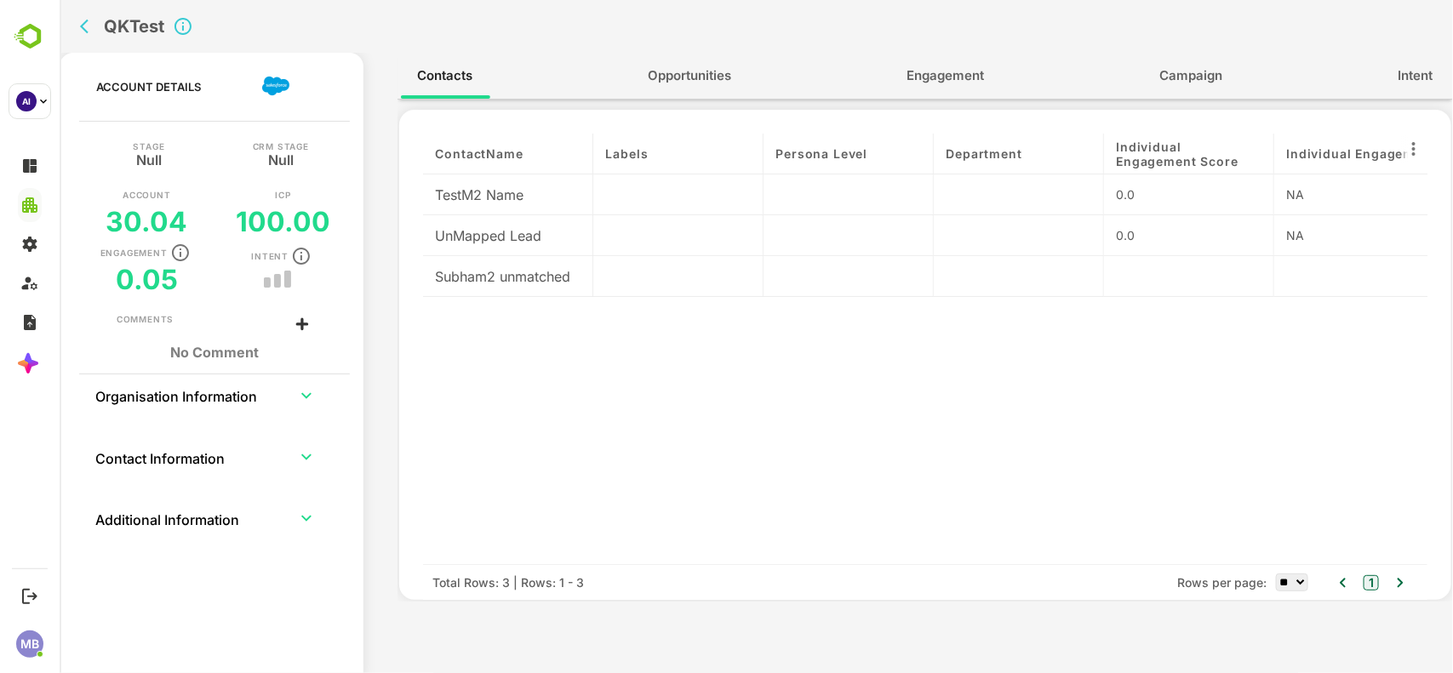
click at [519, 277] on div "Subham2 unmatched" at bounding box center [507, 276] width 170 height 41
click at [1146, 283] on div at bounding box center [1188, 276] width 170 height 41
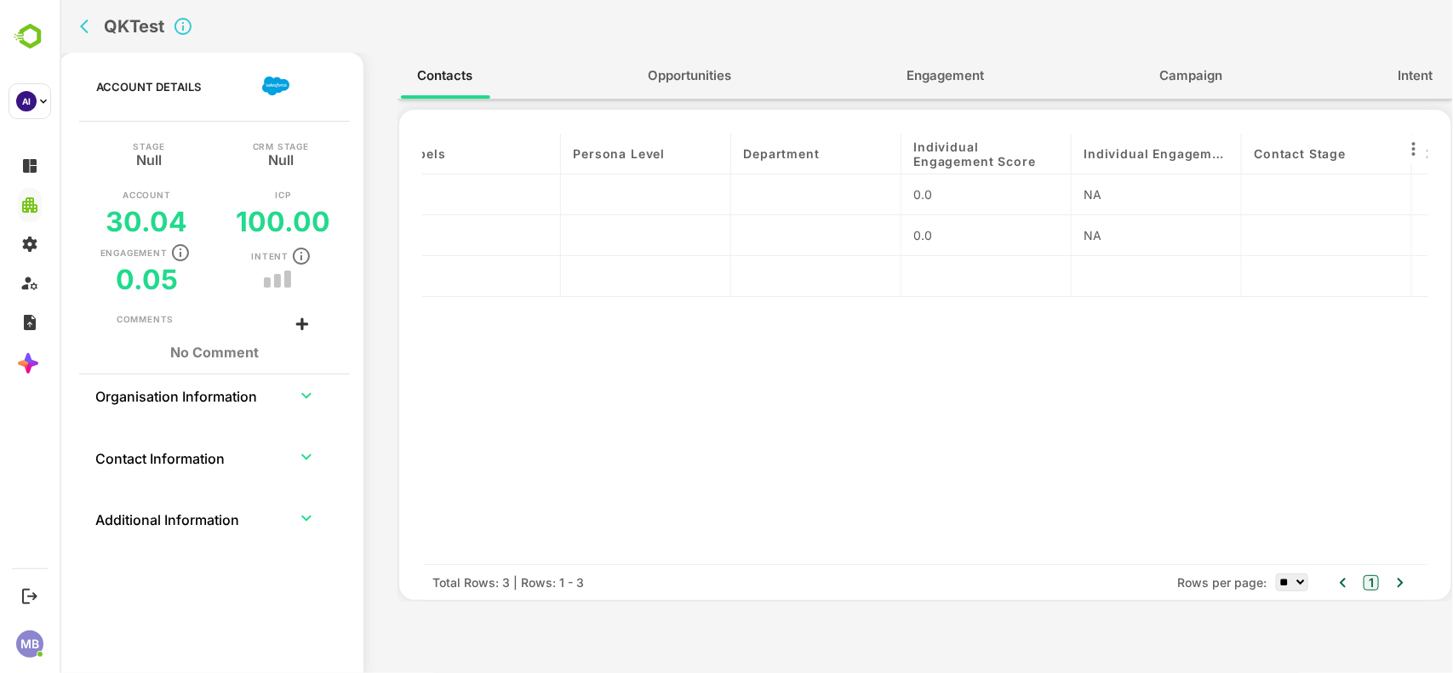
scroll to position [0, 406]
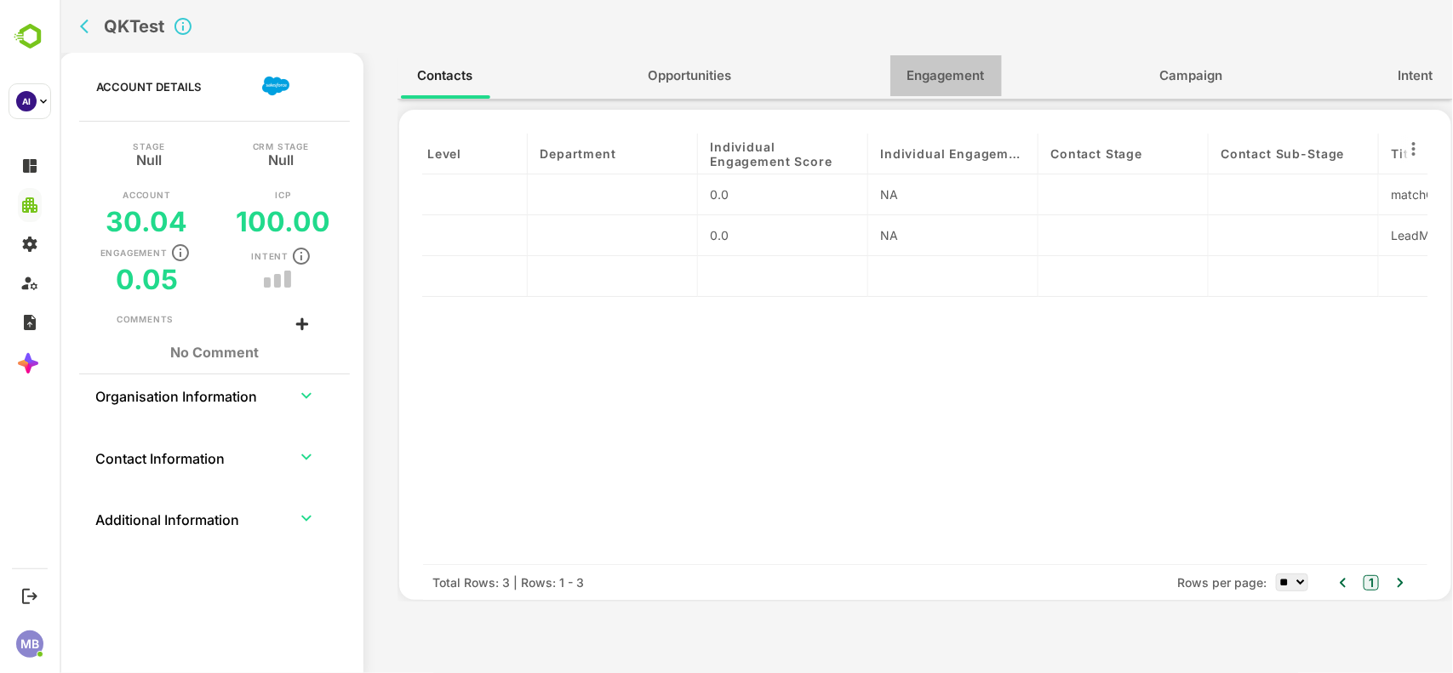
click at [941, 68] on span "Engagement" at bounding box center [944, 76] width 77 height 22
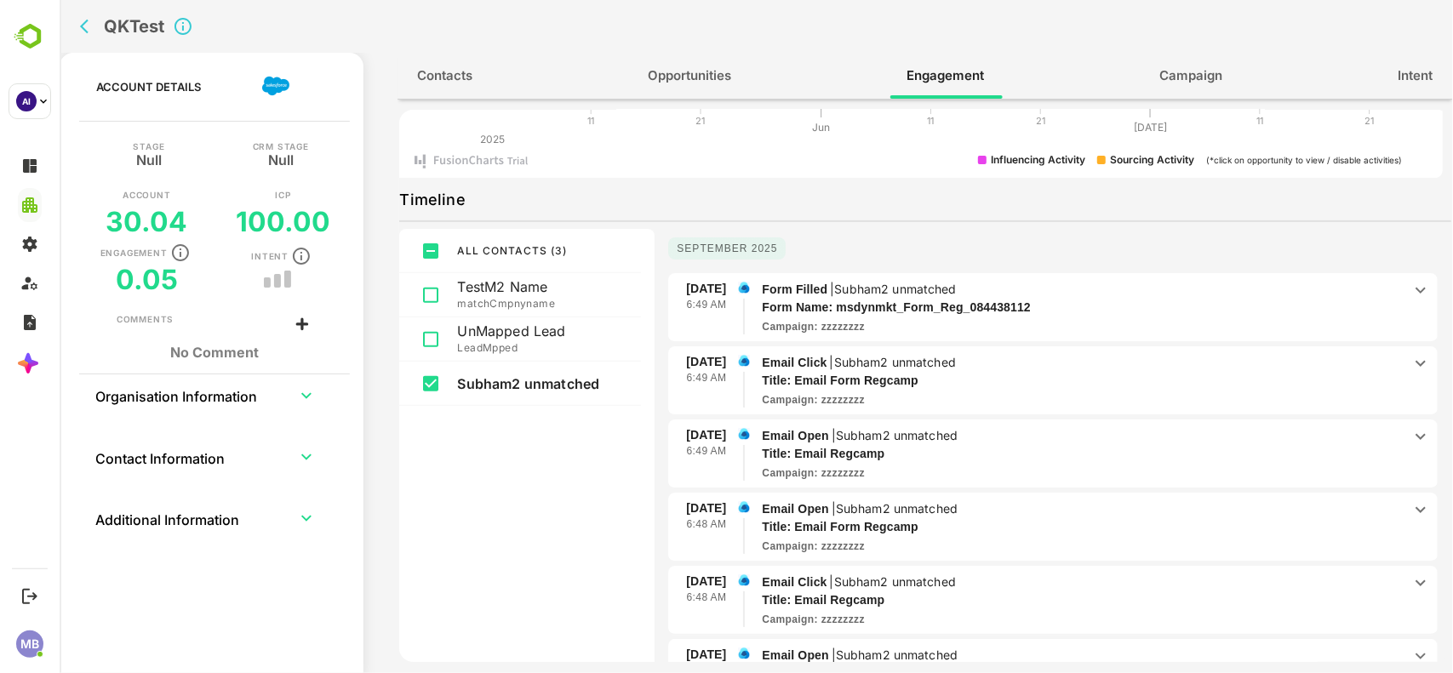
scroll to position [0, 0]
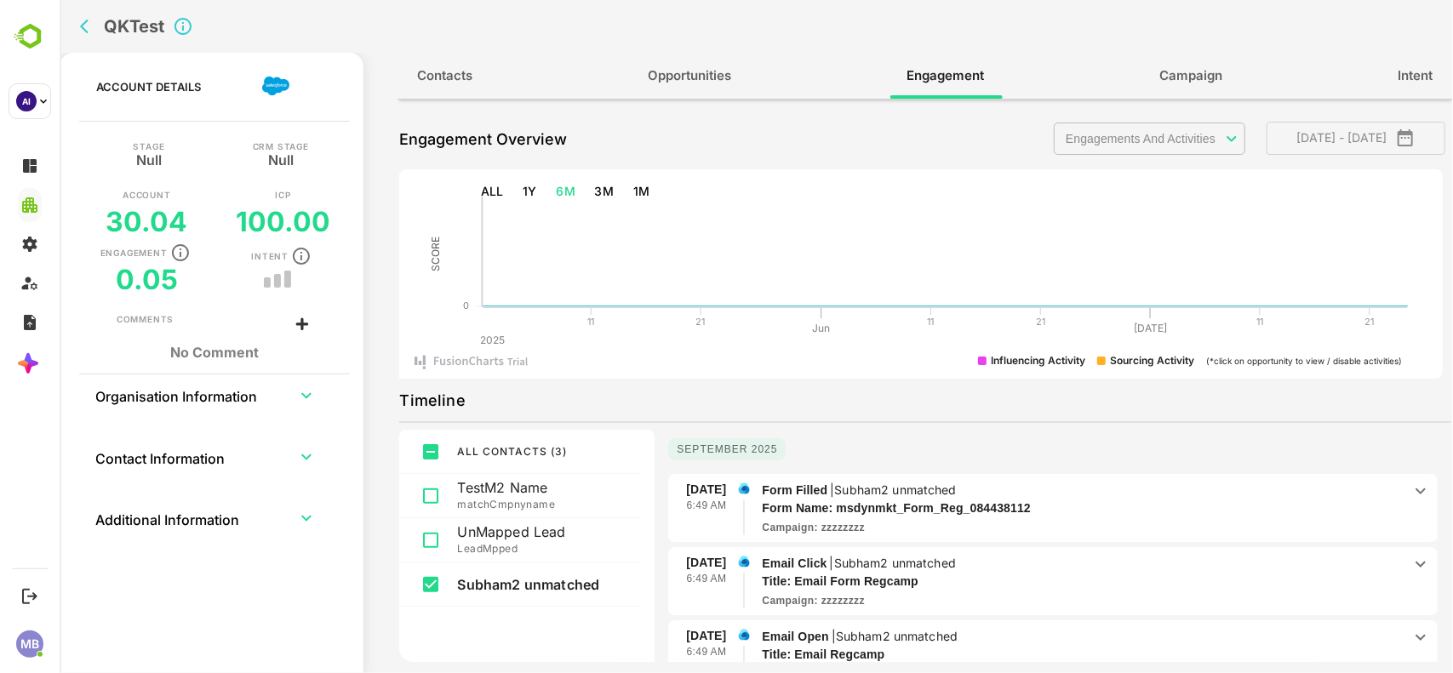
click at [1197, 137] on body "**********" at bounding box center [755, 336] width 1393 height 673
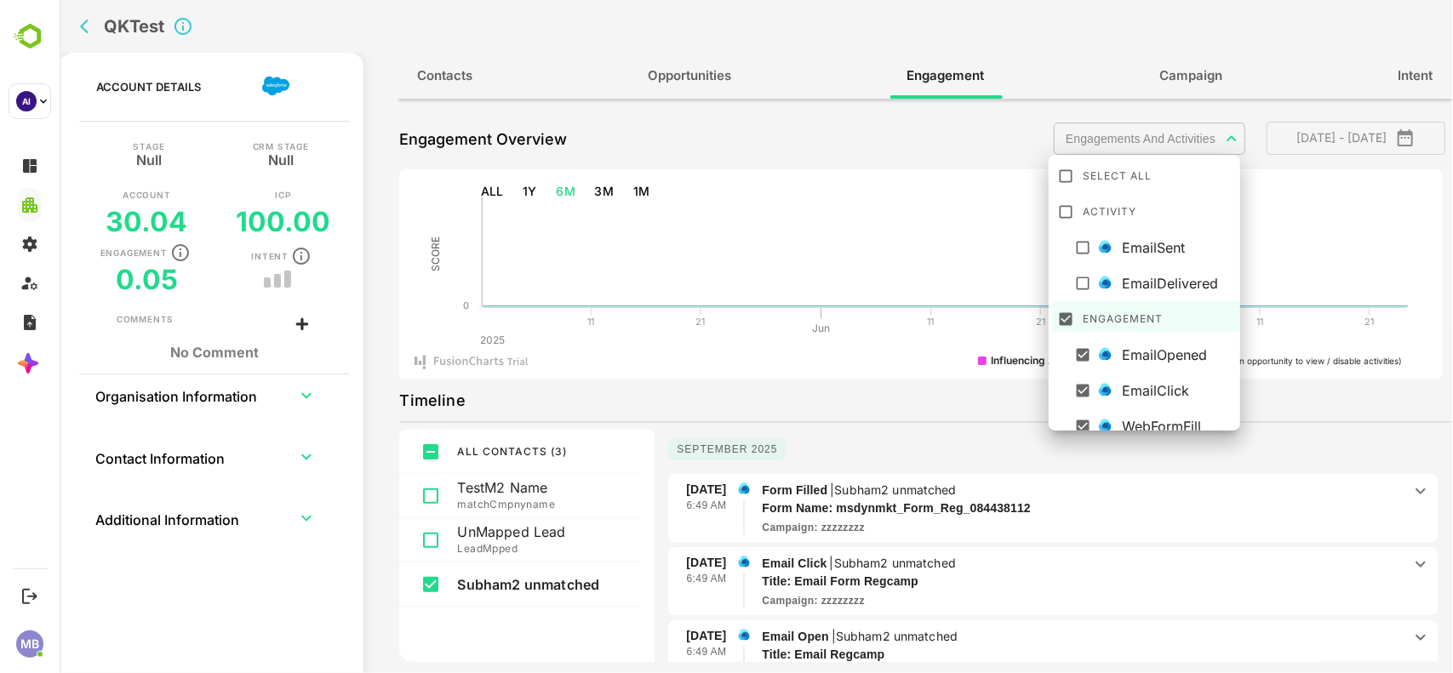
scroll to position [9, 0]
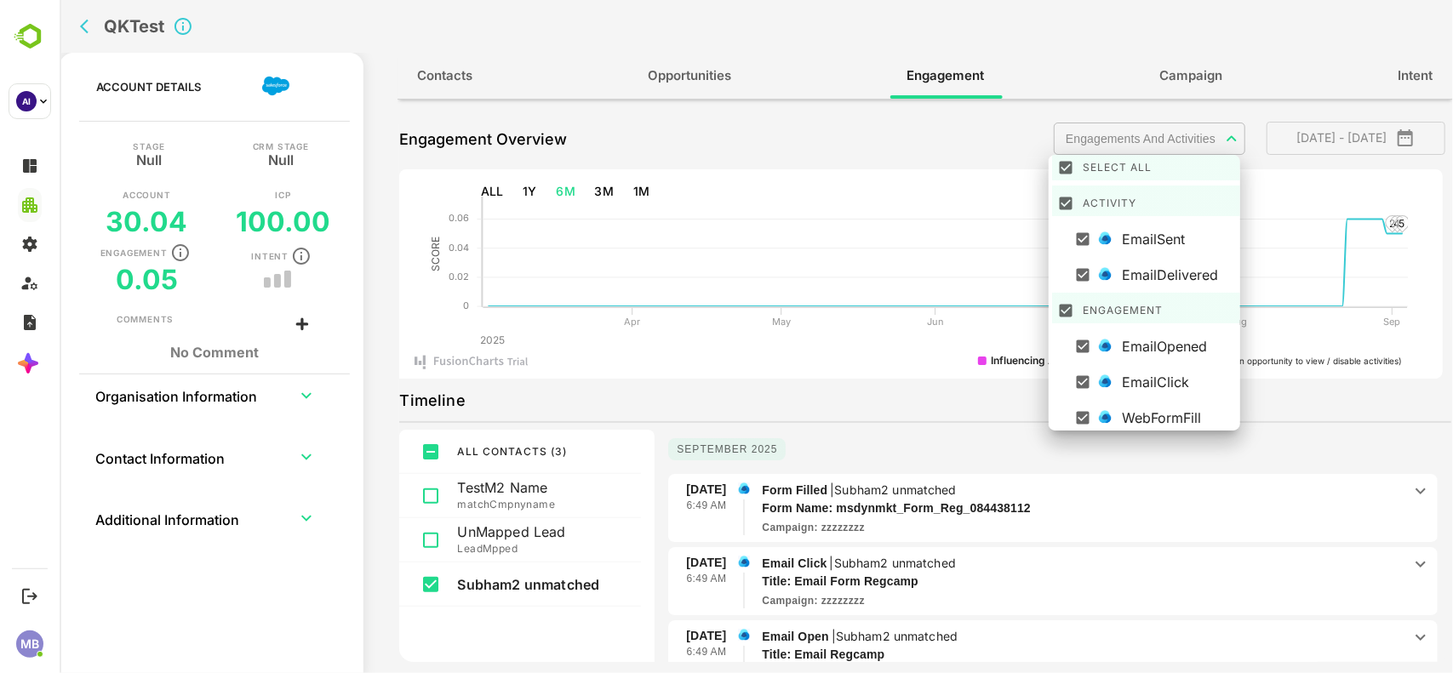
click at [849, 351] on div at bounding box center [755, 336] width 1393 height 673
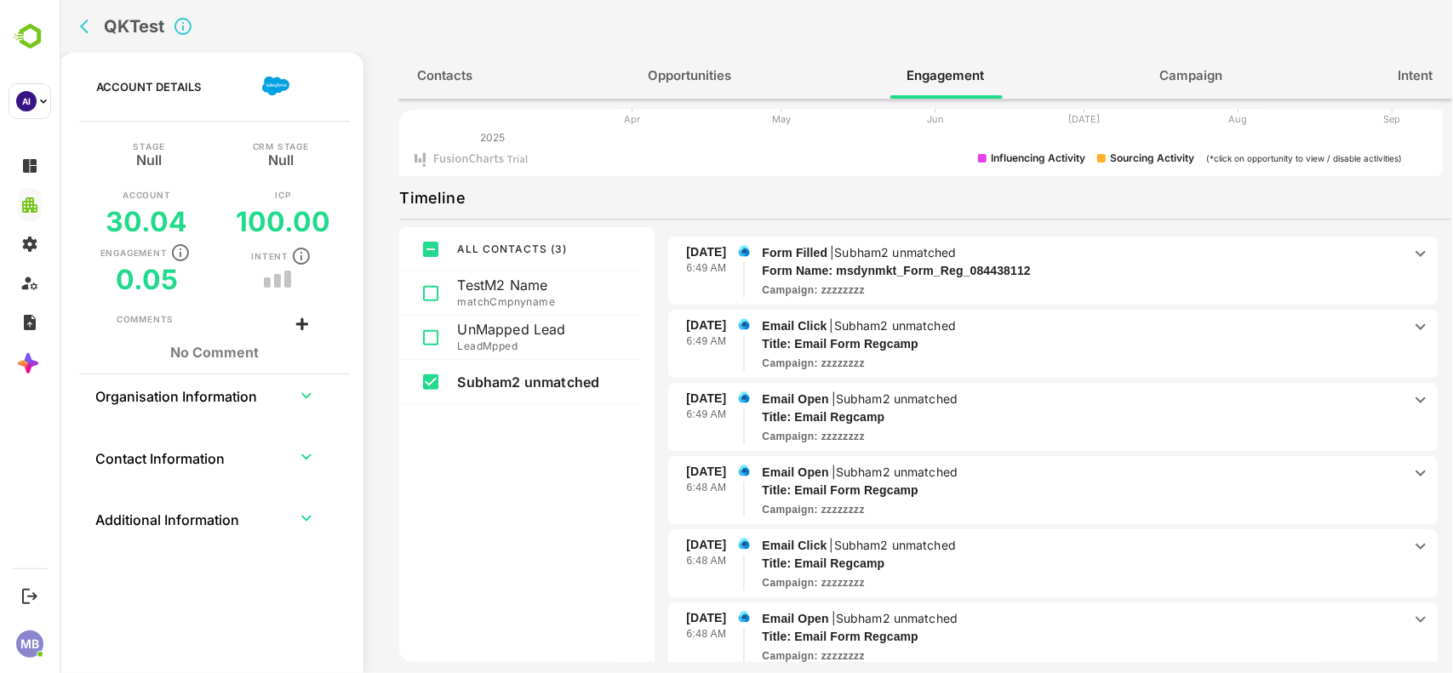
scroll to position [0, 0]
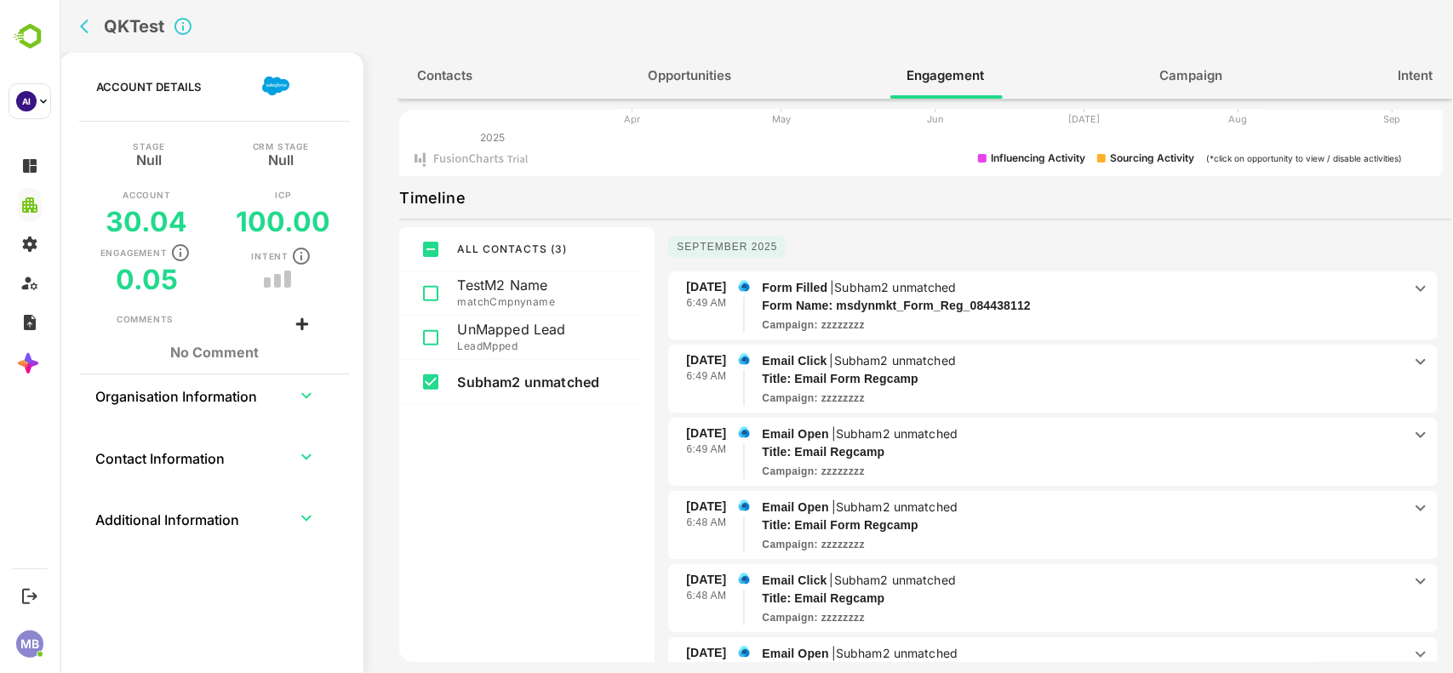
click at [449, 72] on span "Contacts" at bounding box center [444, 76] width 55 height 22
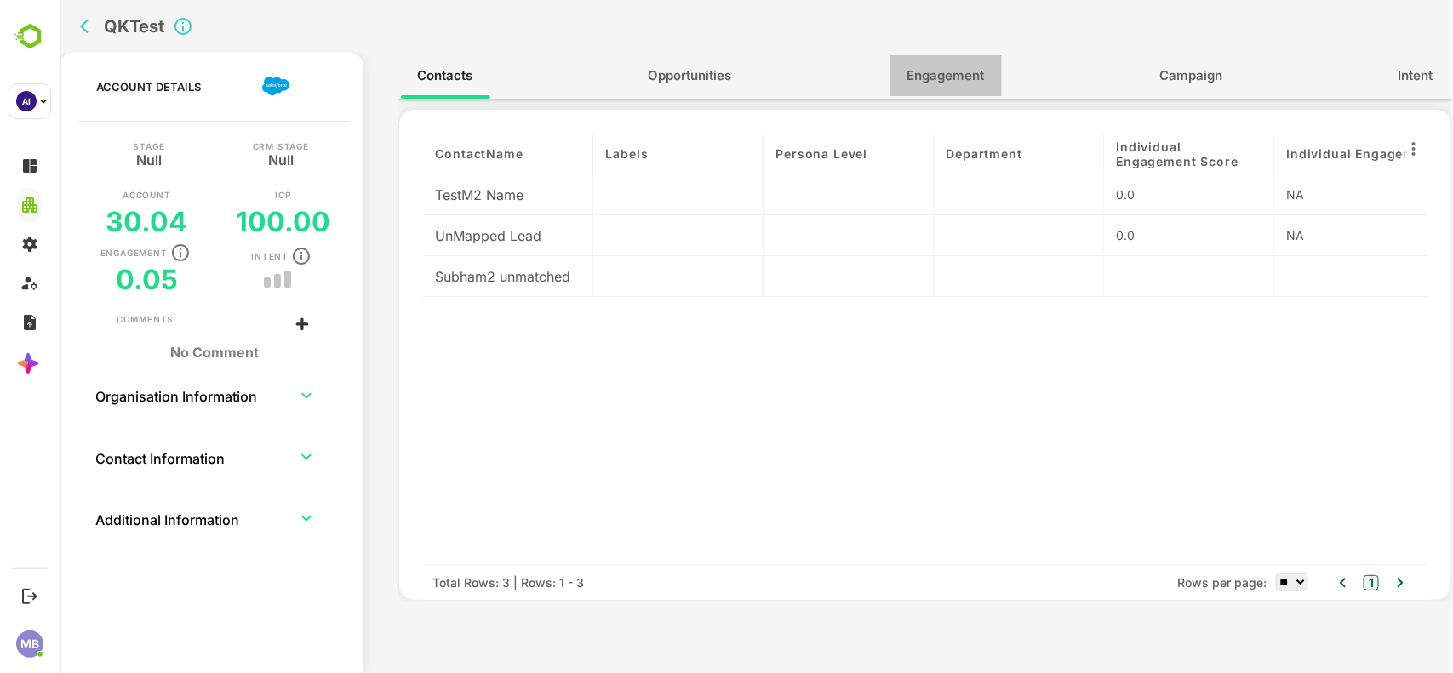
click at [968, 73] on span "Engagement" at bounding box center [944, 76] width 77 height 22
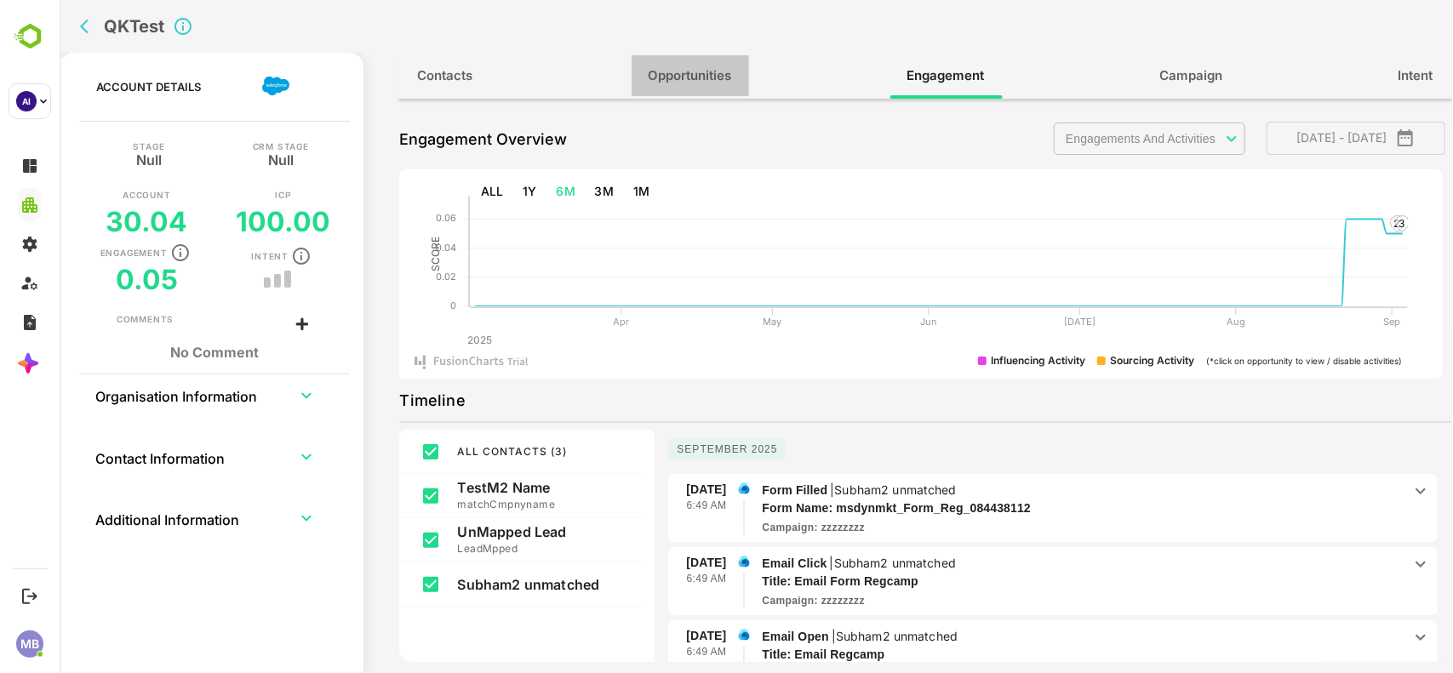
click at [682, 66] on span "Opportunities" at bounding box center [689, 76] width 83 height 22
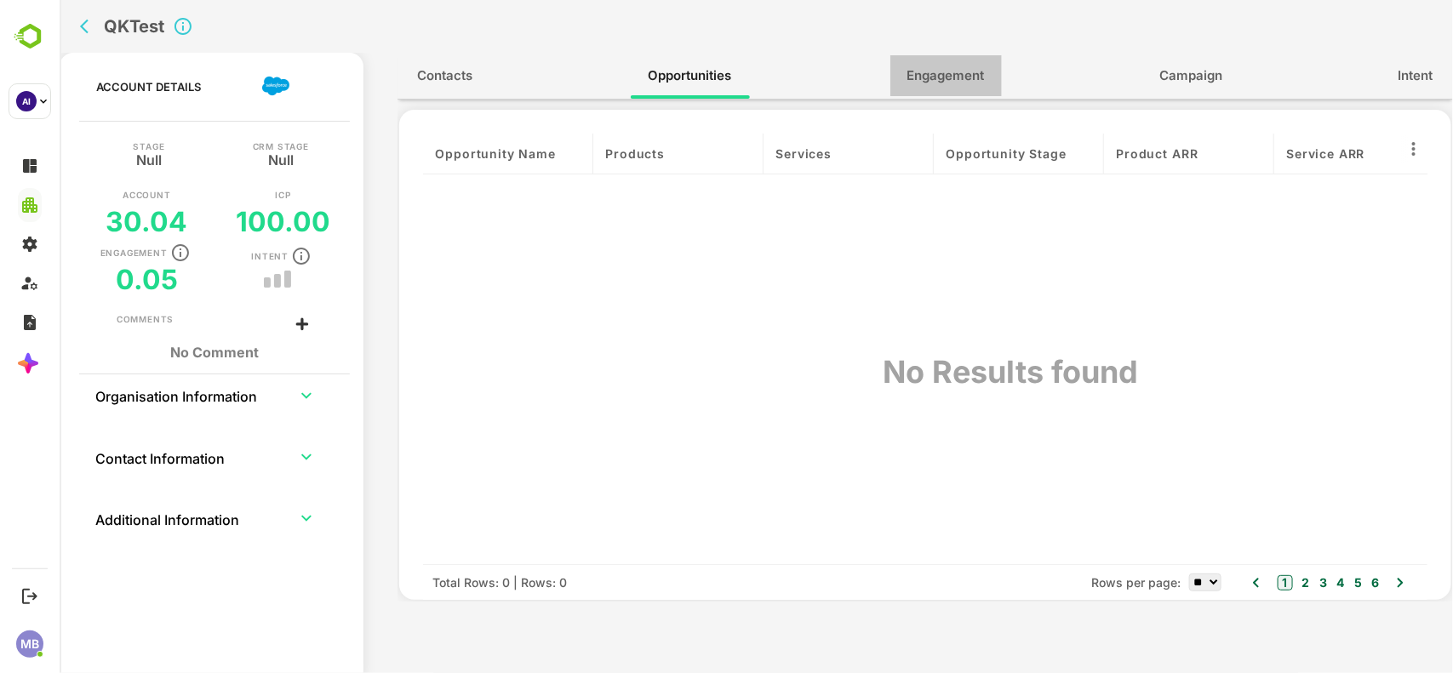
click at [953, 69] on span "Engagement" at bounding box center [944, 76] width 77 height 22
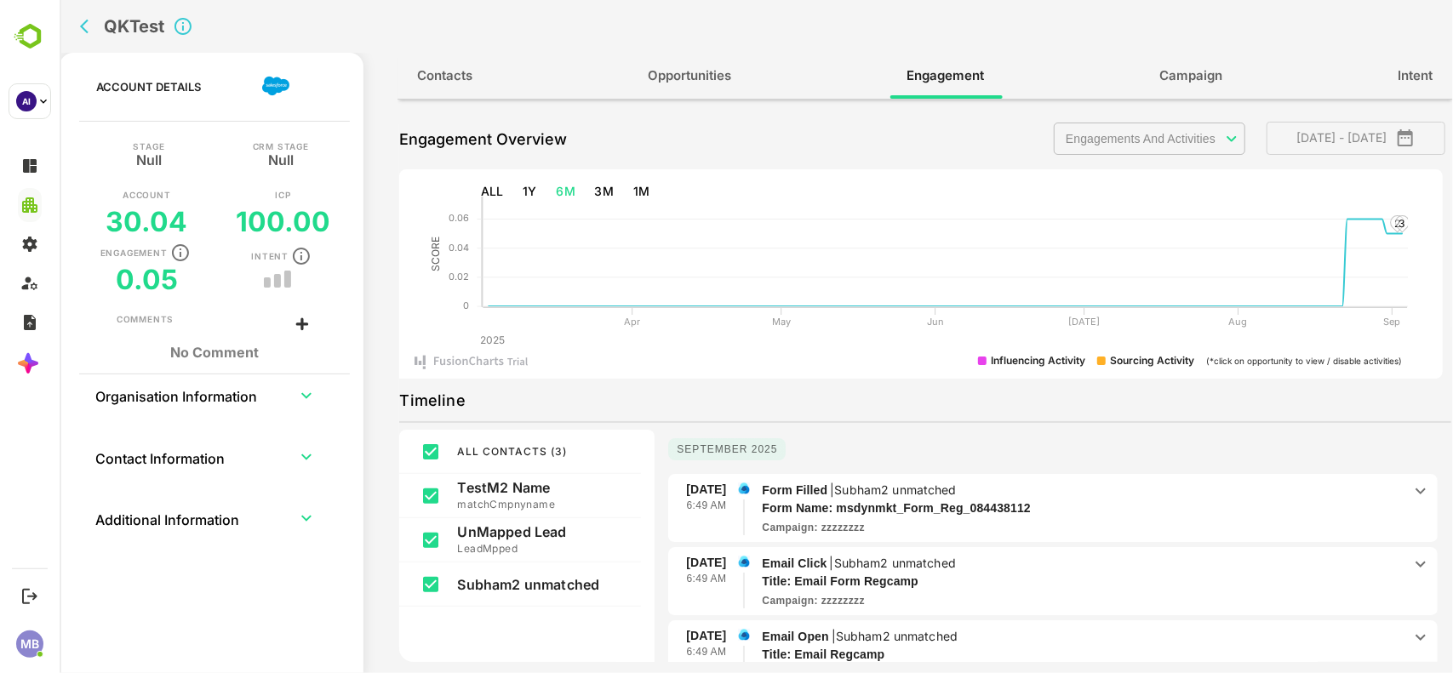
click at [443, 86] on span "Contacts" at bounding box center [444, 76] width 55 height 22
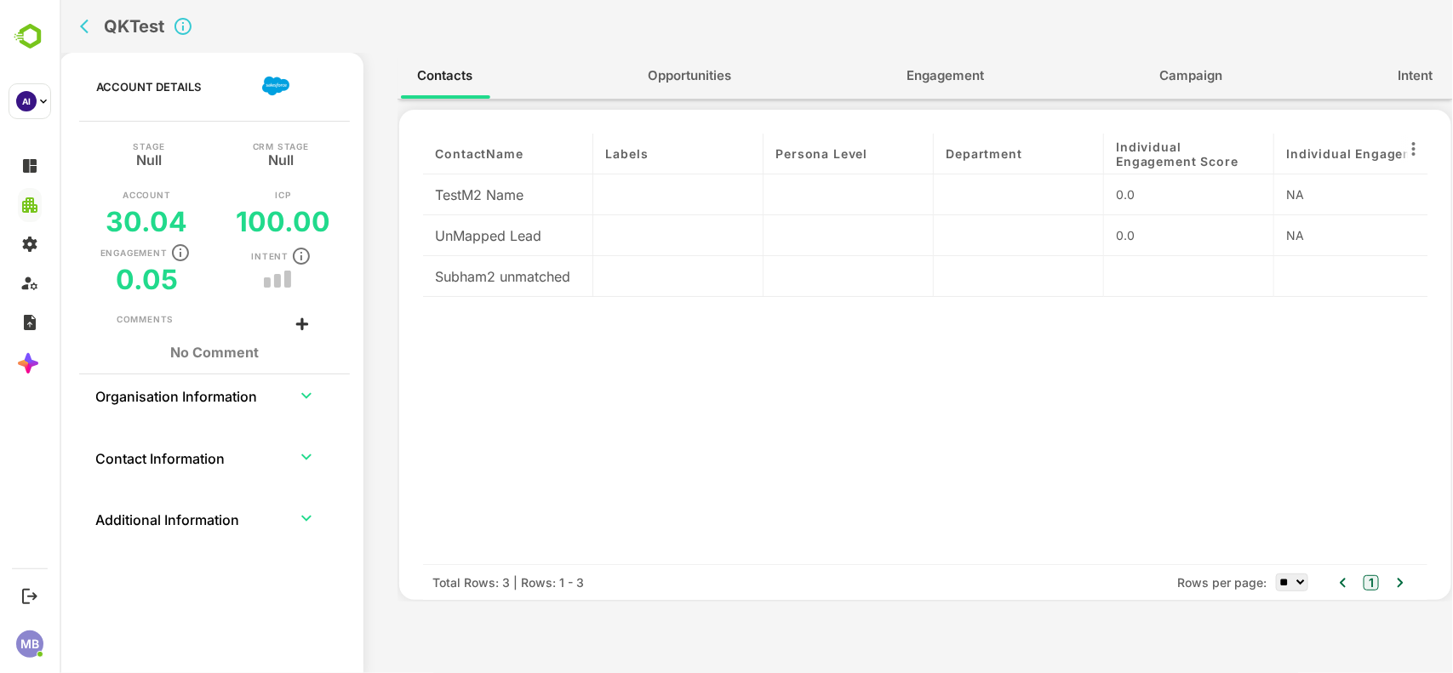
click at [1157, 277] on div at bounding box center [1188, 276] width 170 height 41
click at [931, 77] on span "Engagement" at bounding box center [944, 76] width 77 height 22
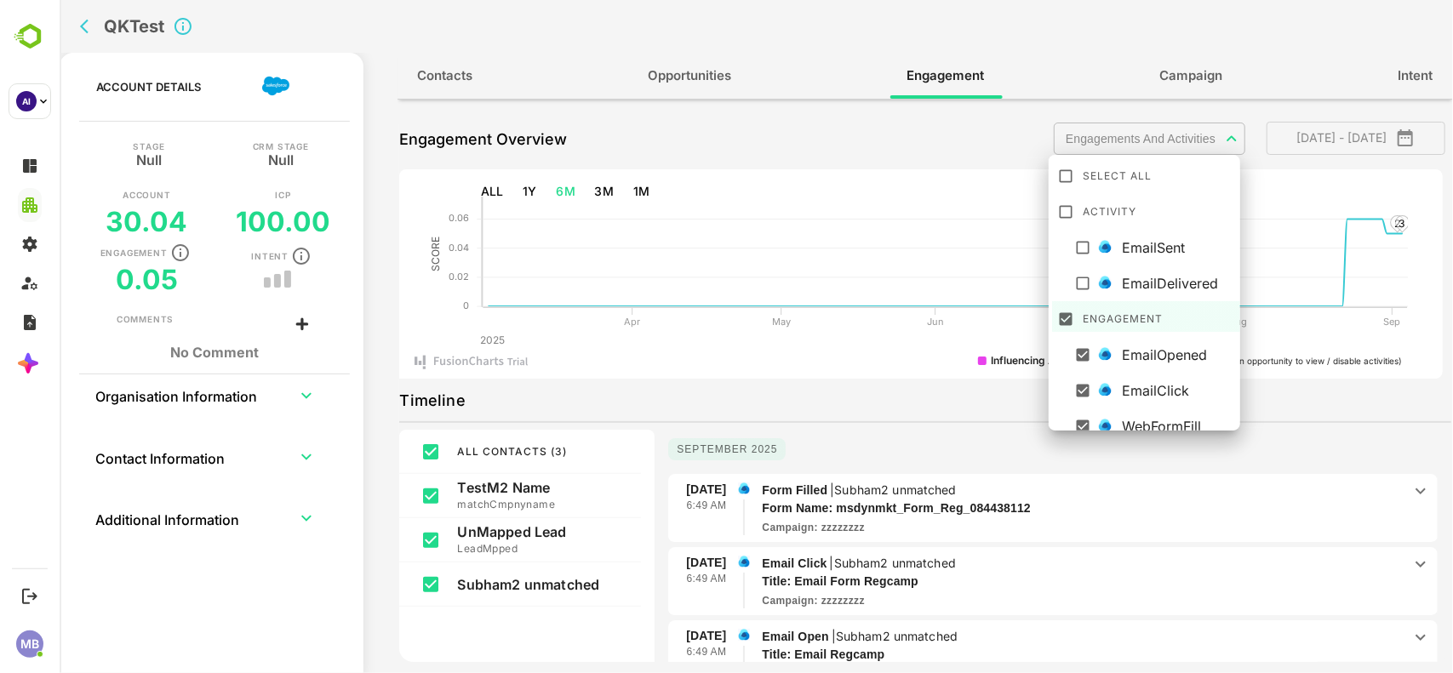
scroll to position [9, 0]
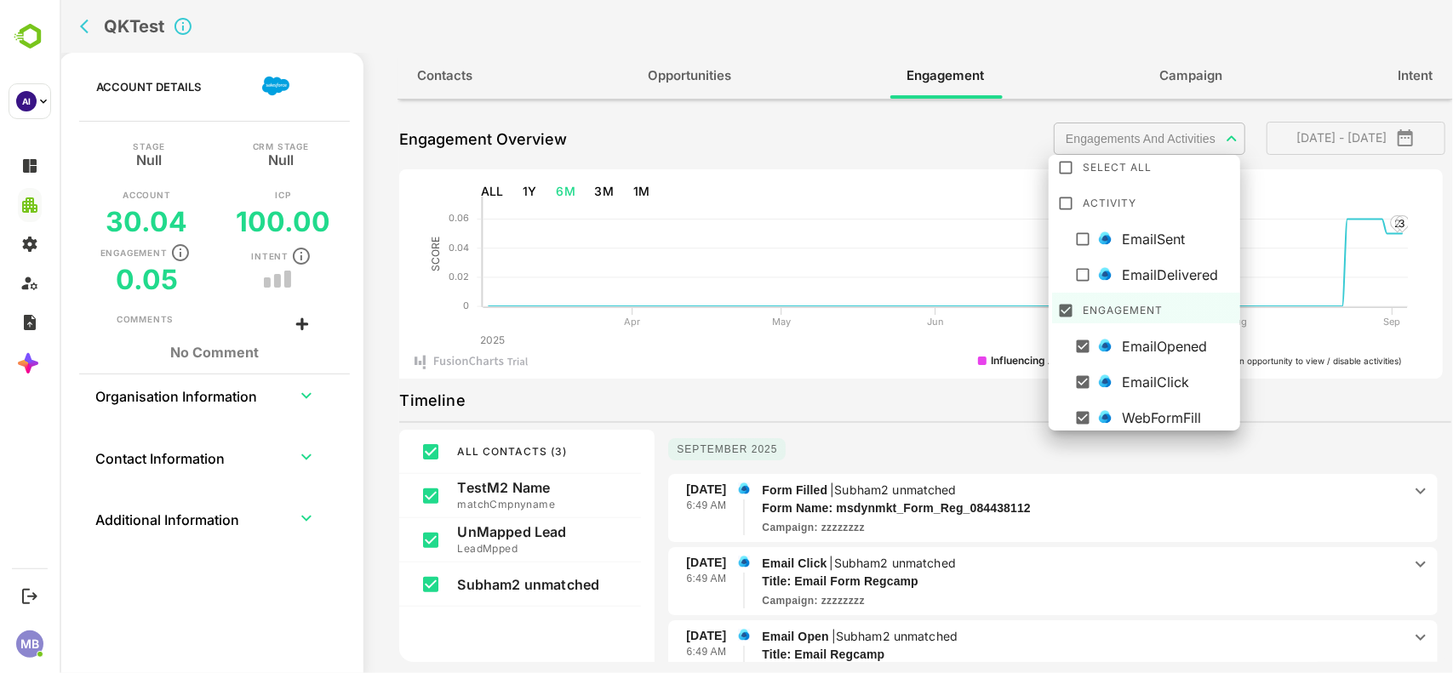
click at [1157, 143] on body "**********" at bounding box center [755, 336] width 1393 height 673
click at [803, 105] on div at bounding box center [755, 336] width 1393 height 673
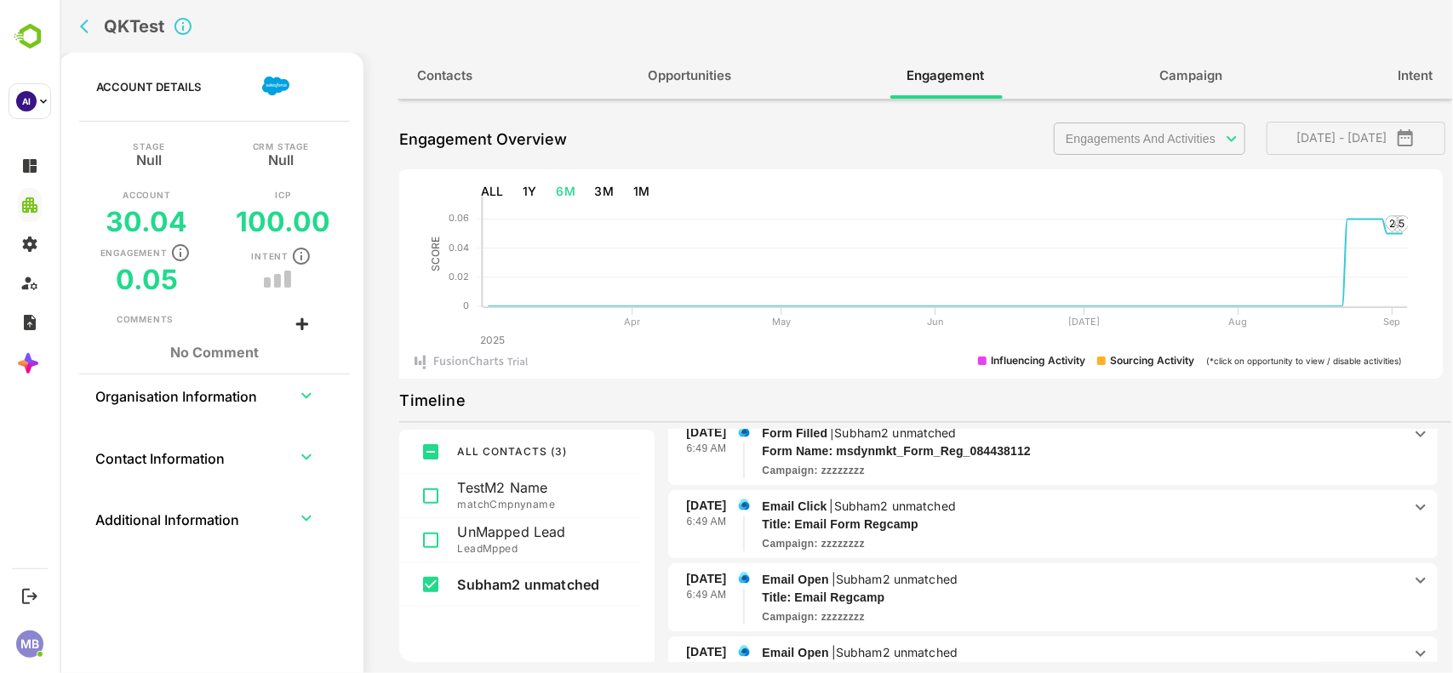
scroll to position [58, 0]
click at [1395, 140] on span "[DATE] - [DATE]" at bounding box center [1354, 138] width 151 height 22
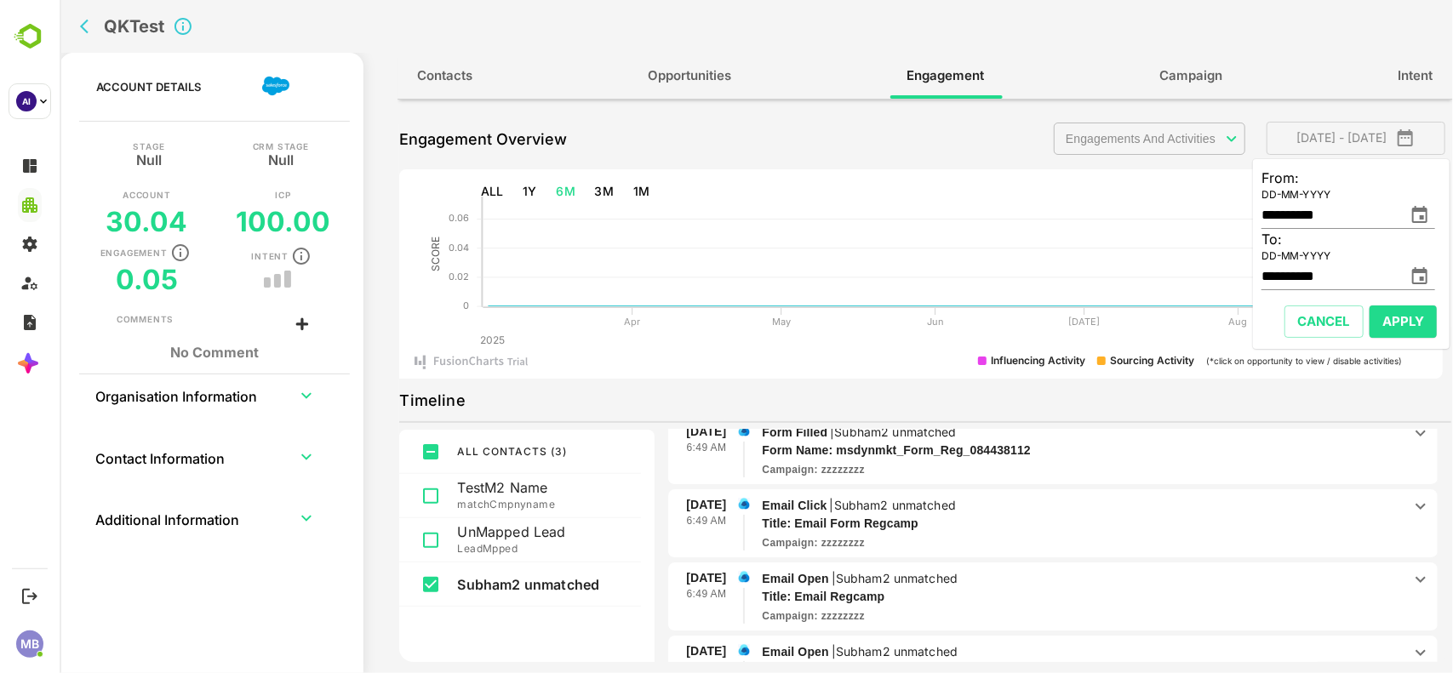
click at [1423, 209] on icon "change date" at bounding box center [1418, 214] width 15 height 17
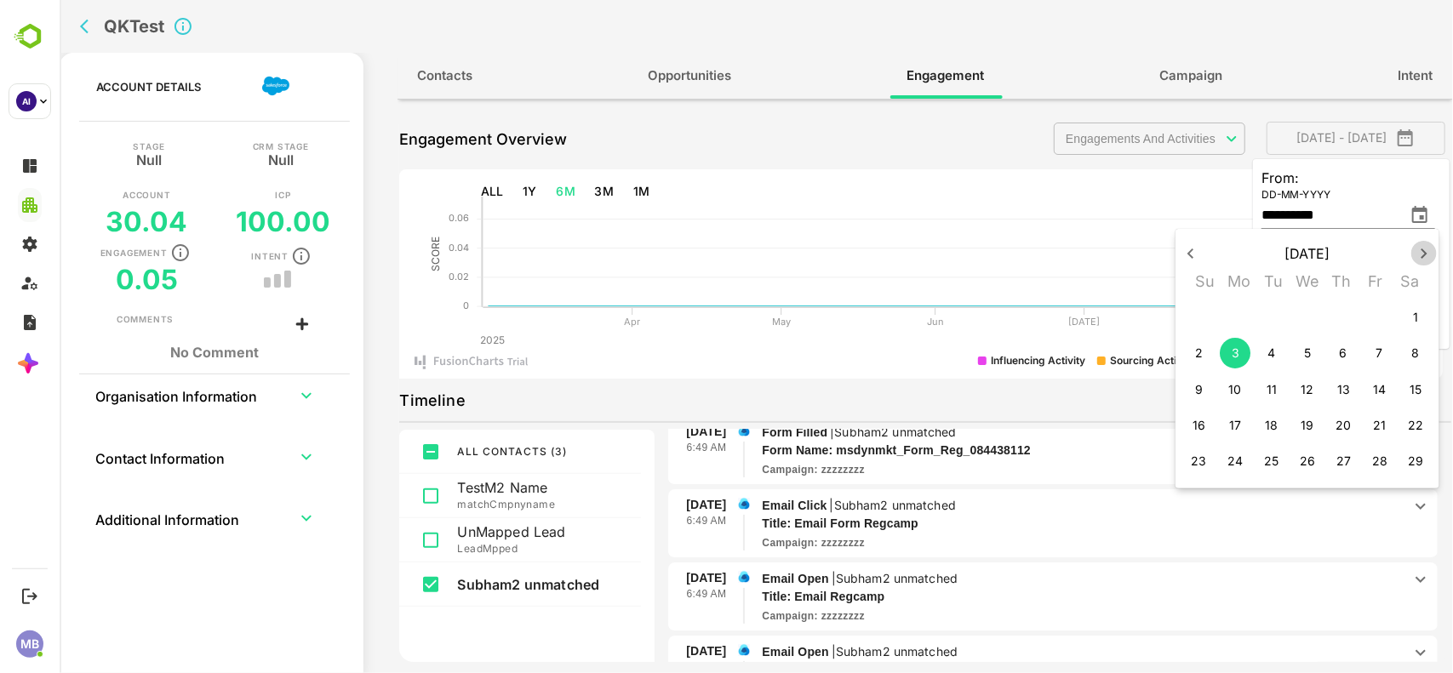
click at [1413, 255] on icon "button" at bounding box center [1423, 253] width 20 height 20
click at [1406, 255] on p "[DATE]" at bounding box center [1306, 253] width 202 height 20
click at [1422, 252] on icon "button" at bounding box center [1423, 253] width 20 height 20
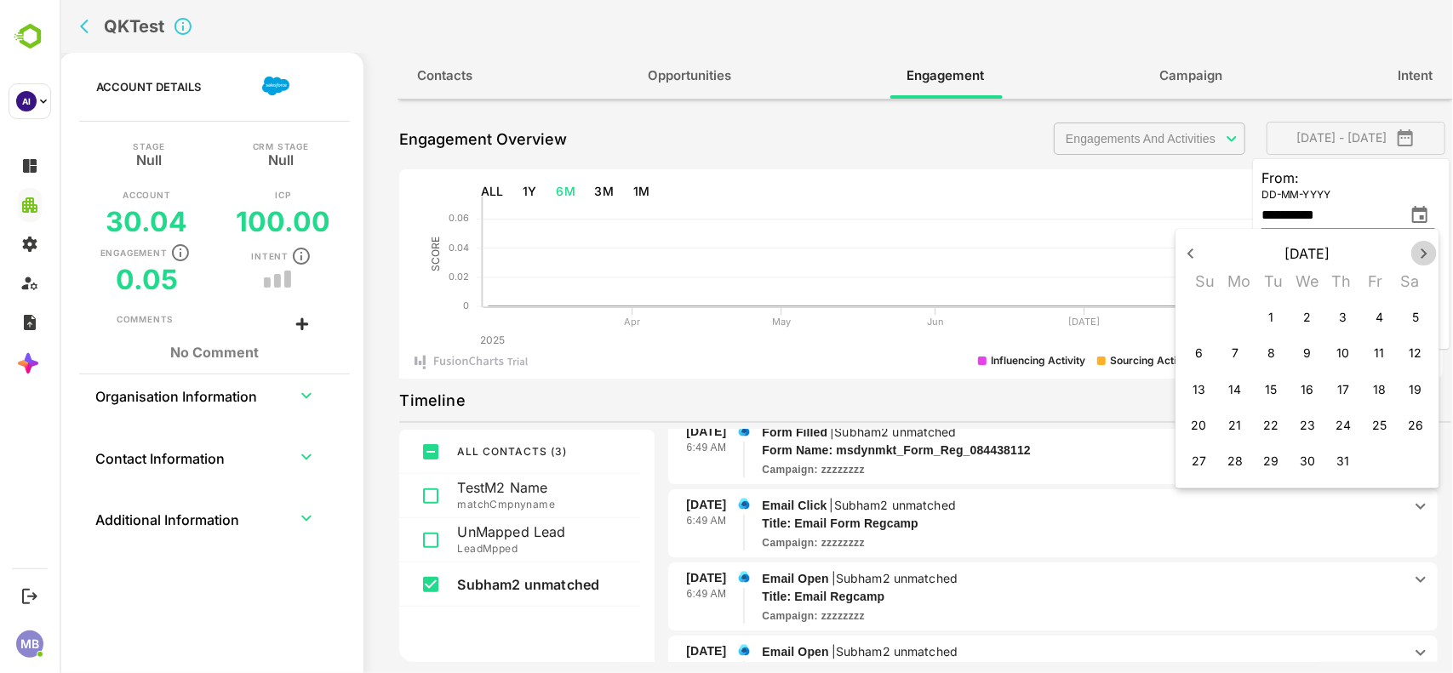
click at [1422, 252] on icon "button" at bounding box center [1423, 253] width 20 height 20
click at [1310, 317] on p "3" at bounding box center [1307, 317] width 8 height 17
type input "**********"
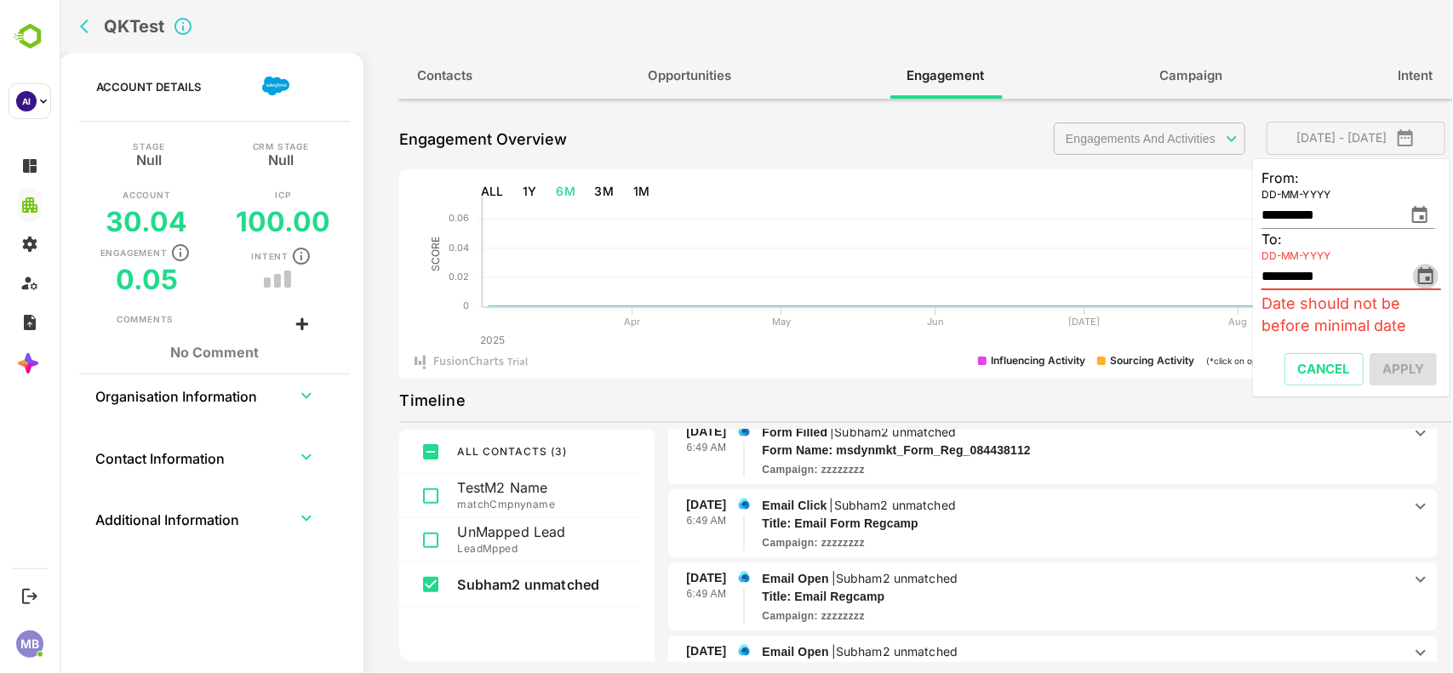
click at [1423, 274] on icon "change date" at bounding box center [1425, 276] width 20 height 20
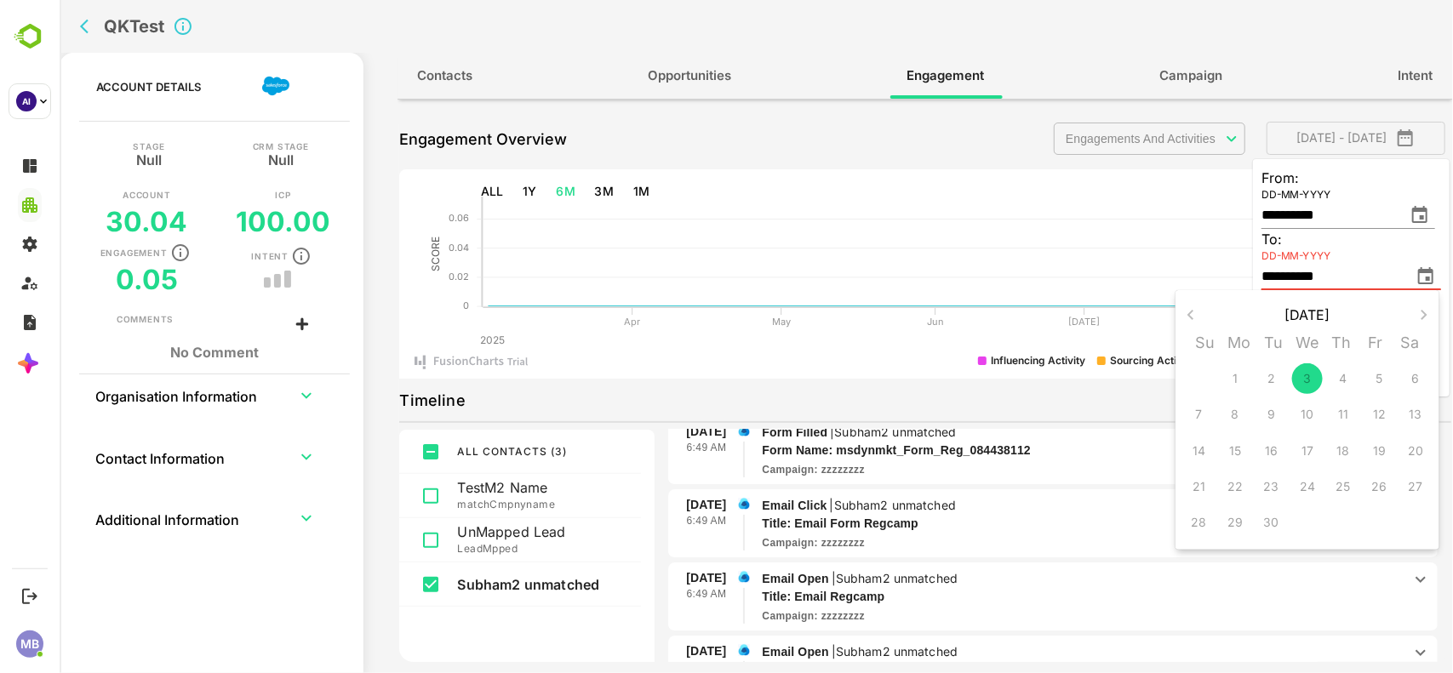
click at [1318, 380] on div "3" at bounding box center [1307, 379] width 36 height 36
click at [1311, 380] on div "3" at bounding box center [1307, 379] width 36 height 36
click at [1300, 371] on div "3" at bounding box center [1307, 379] width 36 height 36
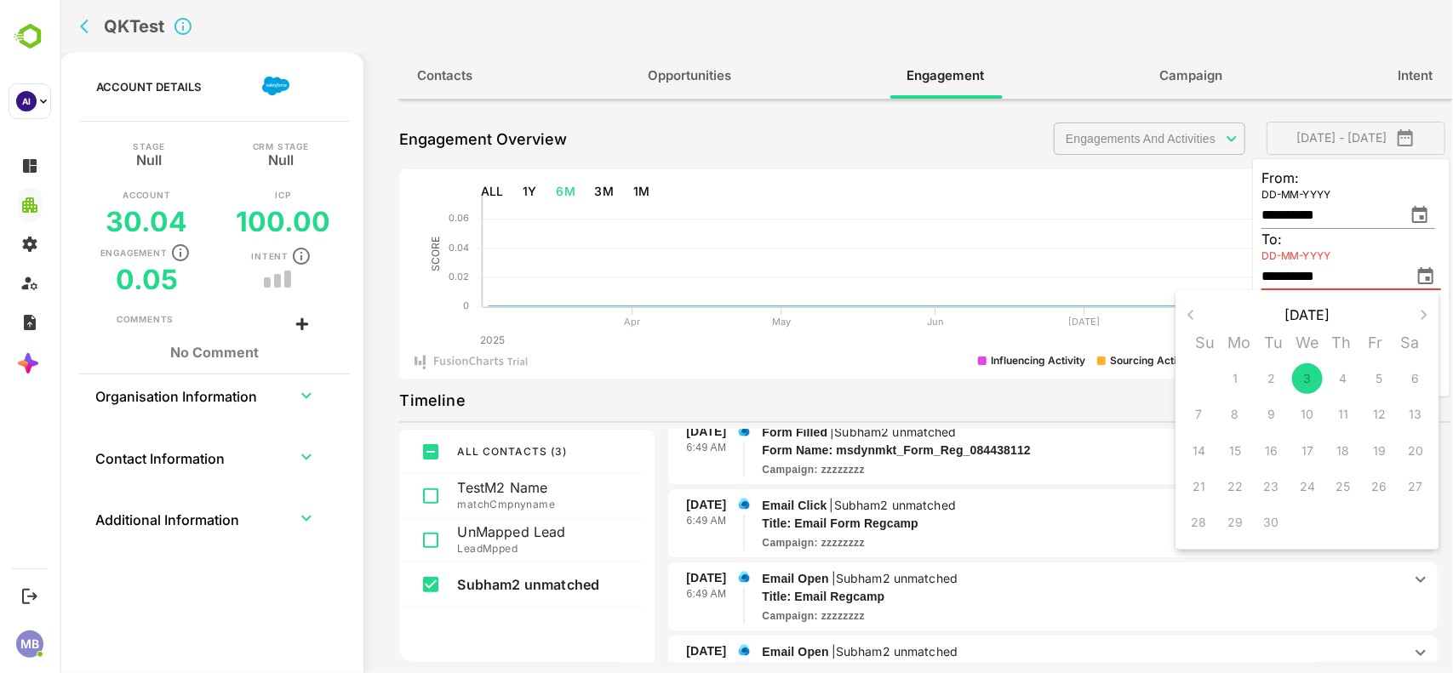
click at [1171, 235] on div at bounding box center [755, 336] width 1393 height 673
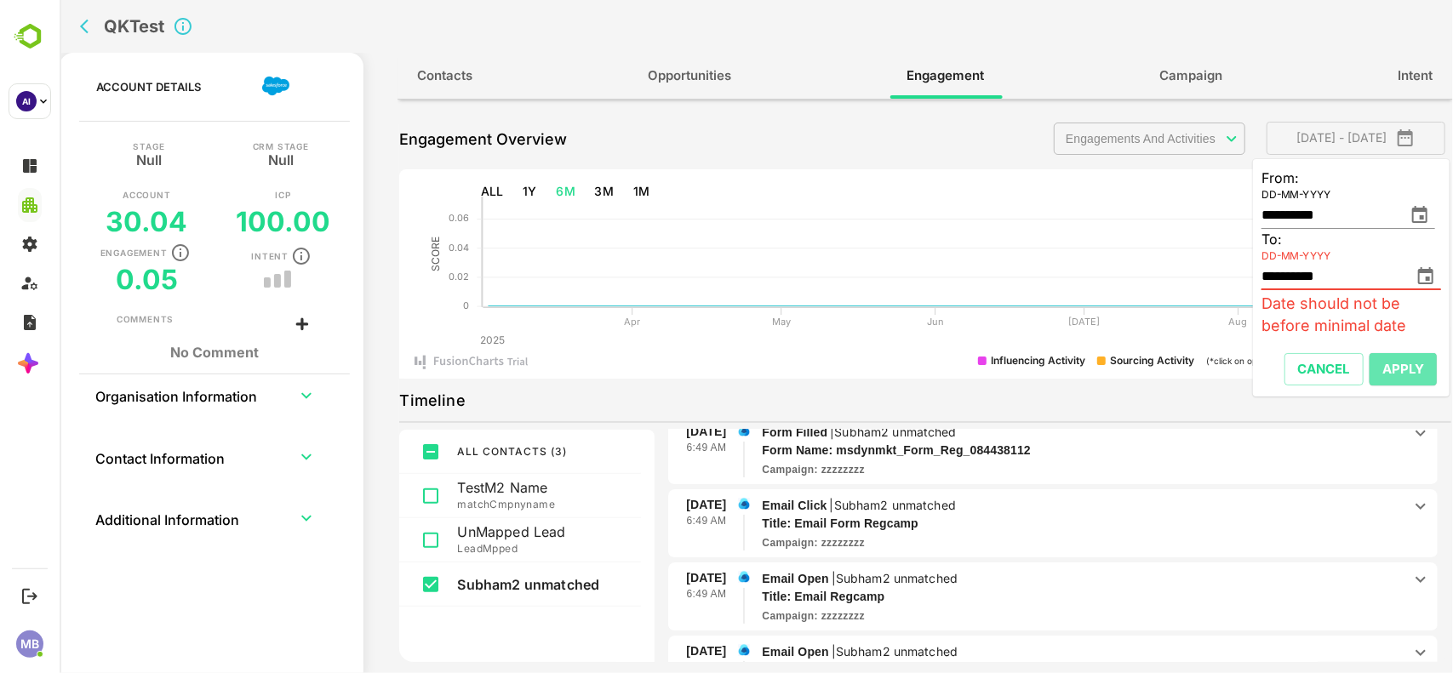
click at [1396, 363] on span "Apply" at bounding box center [1402, 369] width 42 height 22
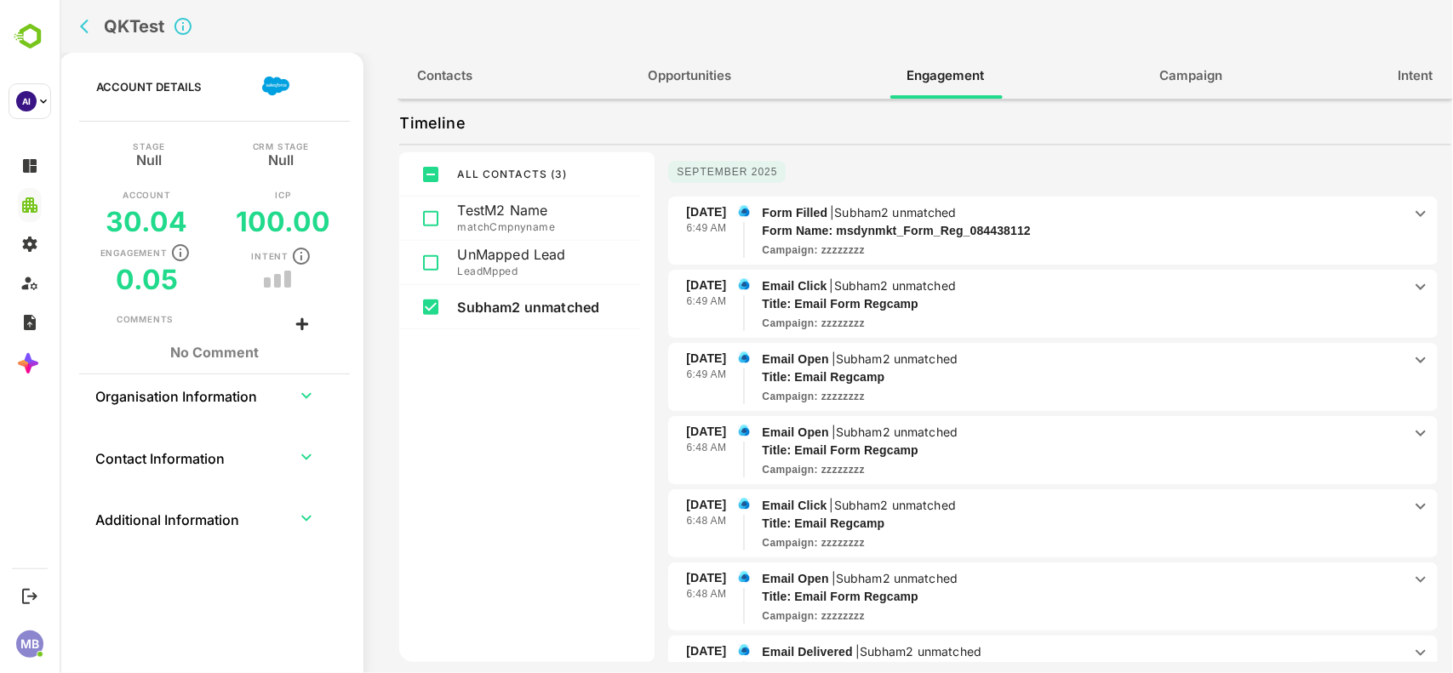
scroll to position [0, 0]
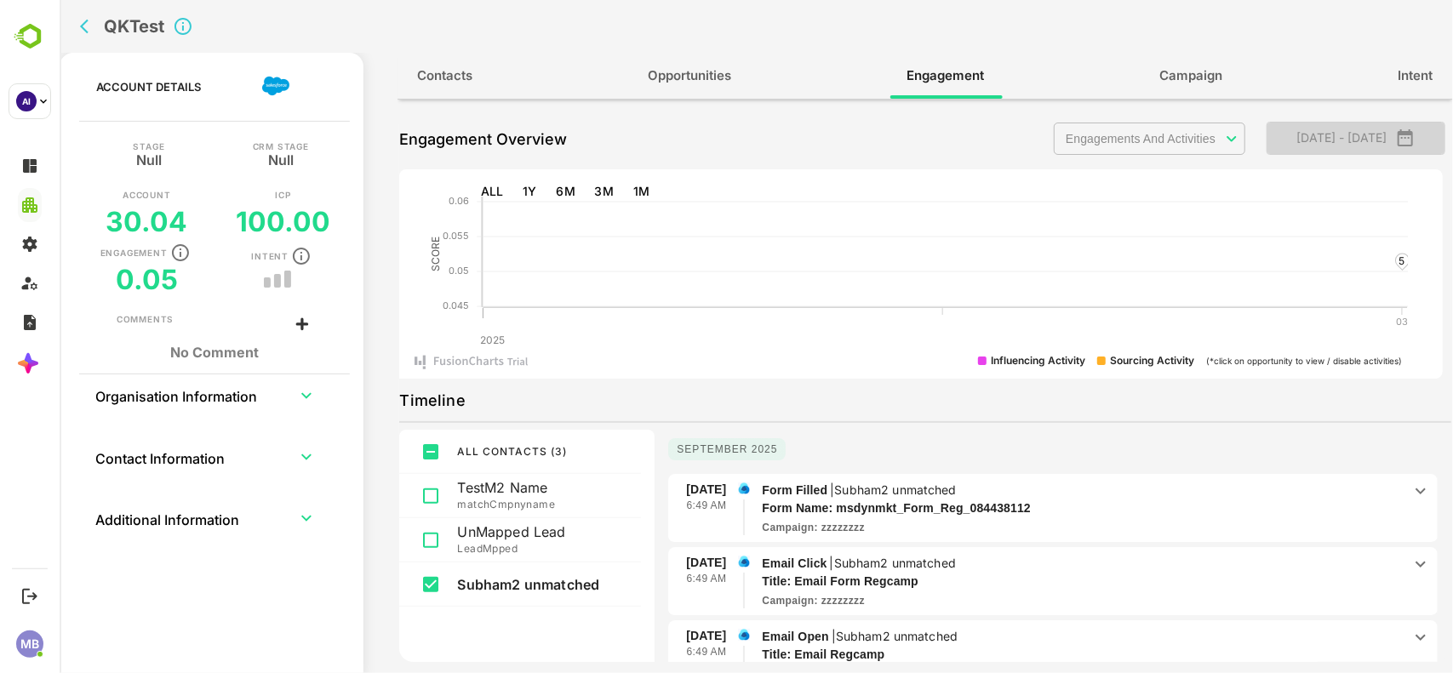
click at [1412, 134] on icon "button" at bounding box center [1404, 137] width 15 height 17
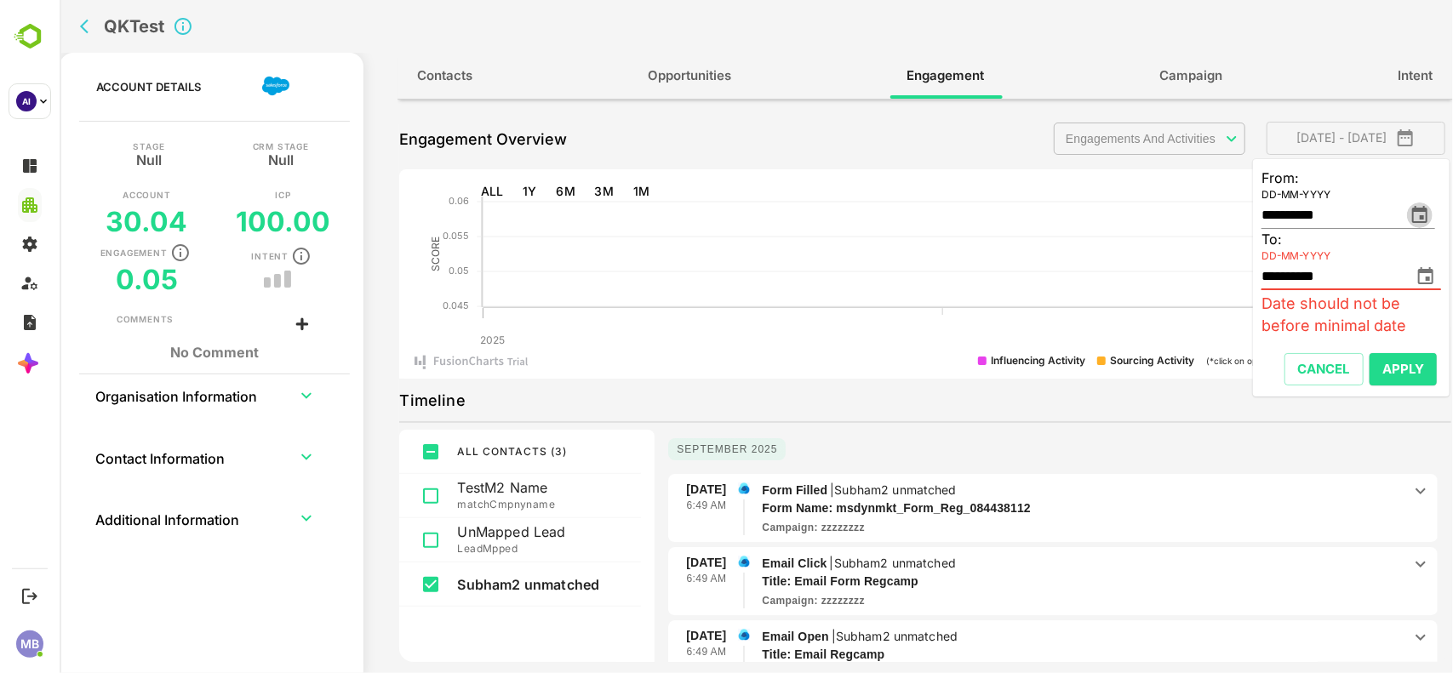
click at [1421, 214] on icon "change date" at bounding box center [1419, 215] width 20 height 20
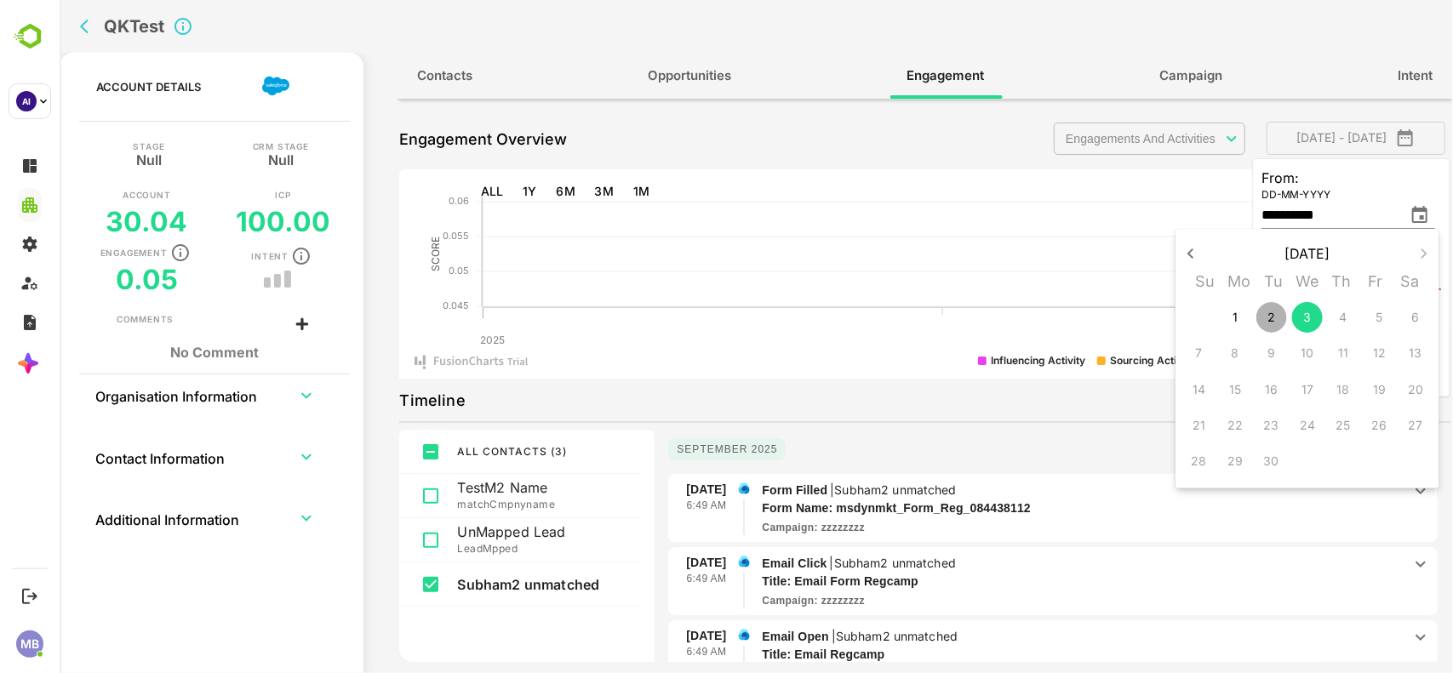
click at [1272, 316] on p "2" at bounding box center [1270, 317] width 8 height 17
type input "**********"
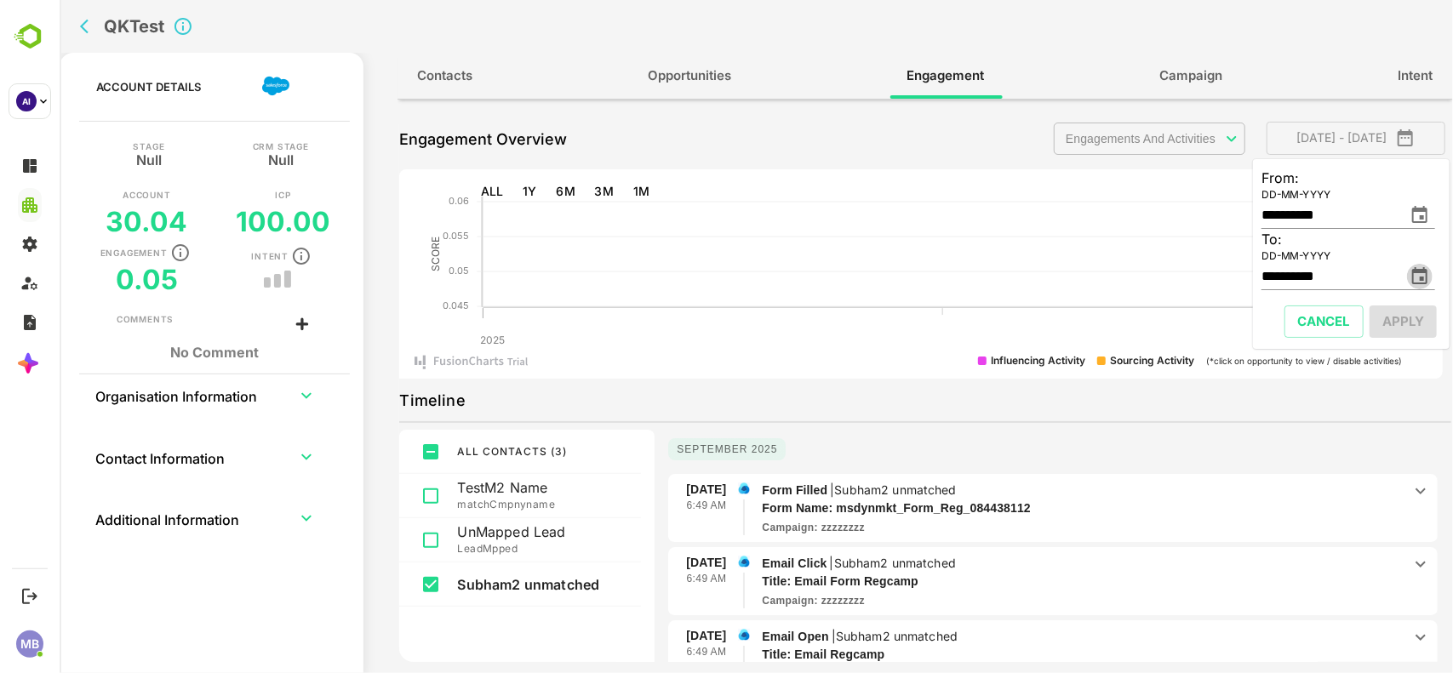
click at [1417, 274] on icon "change date" at bounding box center [1419, 276] width 20 height 20
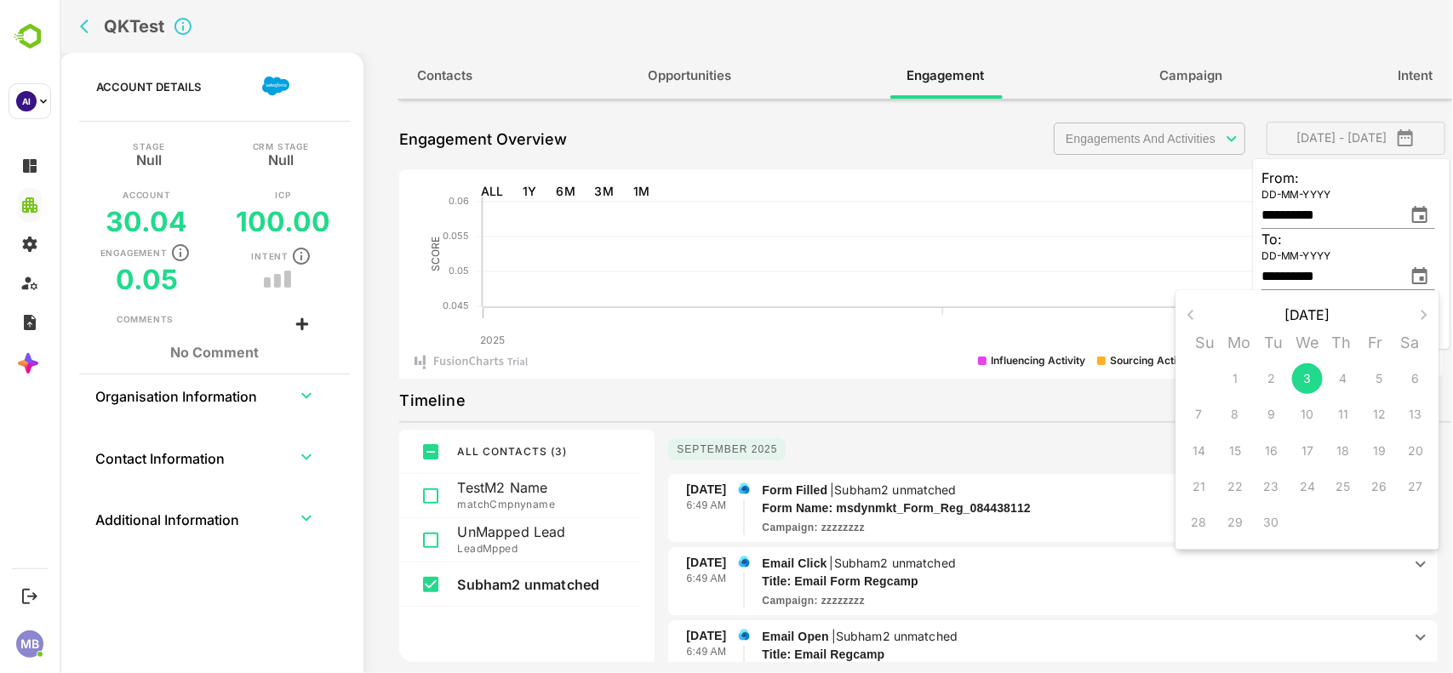
click at [1272, 379] on div "2" at bounding box center [1270, 379] width 36 height 36
click at [1268, 388] on div "2" at bounding box center [1270, 379] width 36 height 36
drag, startPoint x: 1268, startPoint y: 388, endPoint x: 1273, endPoint y: 377, distance: 12.2
click at [1273, 377] on div "2" at bounding box center [1270, 379] width 36 height 36
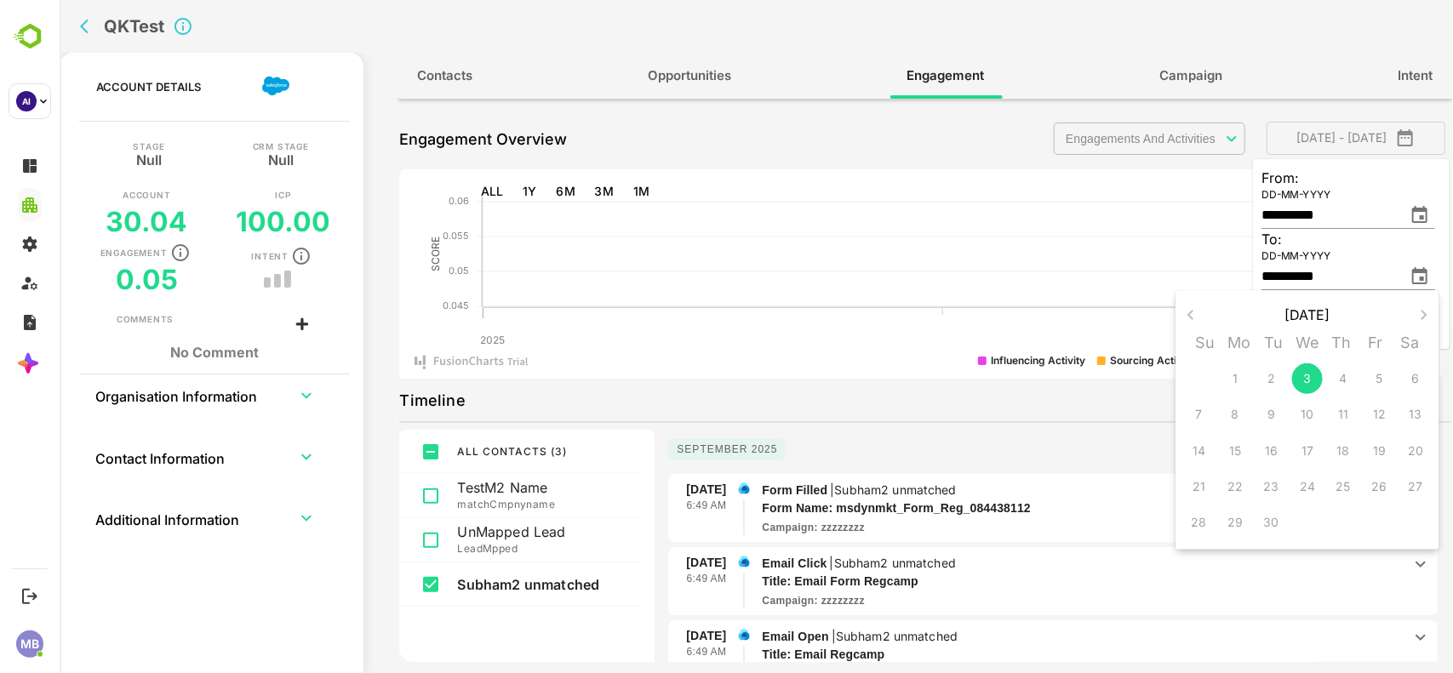
click at [1273, 377] on div "2" at bounding box center [1270, 379] width 36 height 36
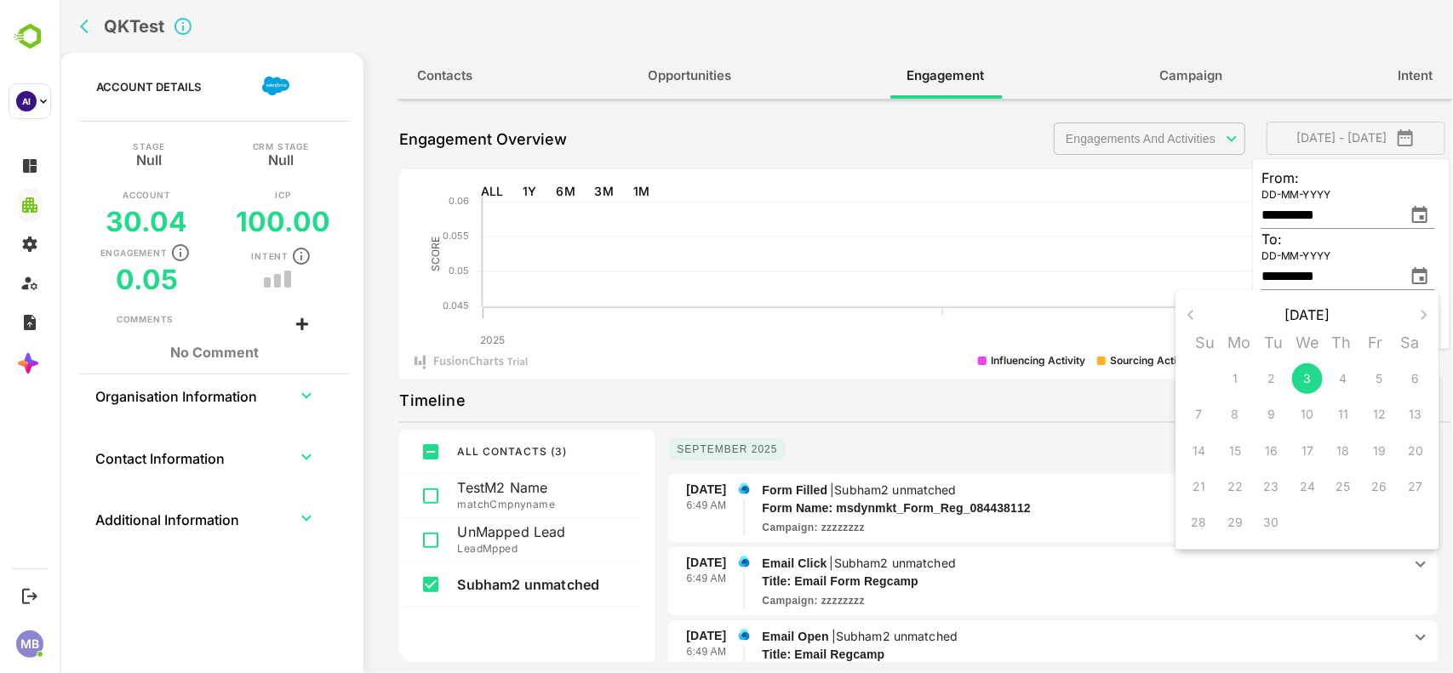
click at [1273, 377] on div "2" at bounding box center [1270, 379] width 36 height 36
click at [1312, 371] on span "3" at bounding box center [1306, 378] width 31 height 17
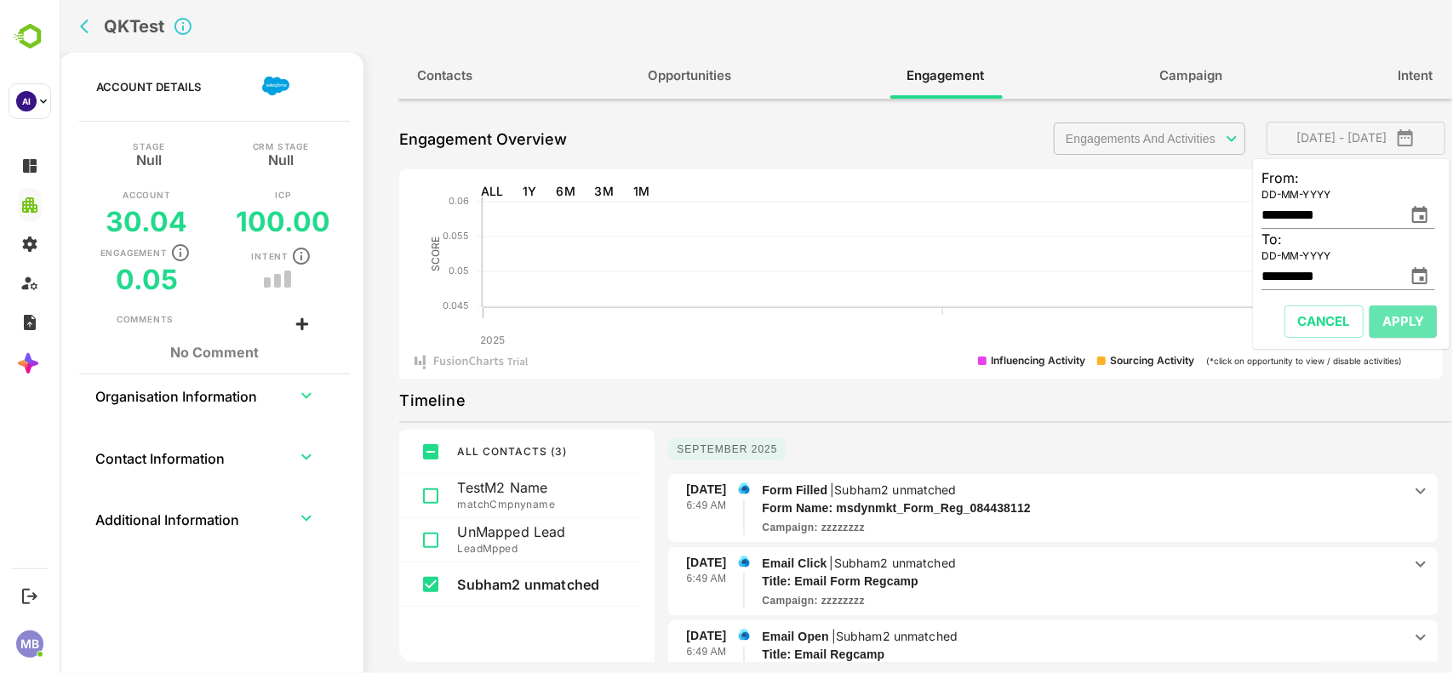
click at [1391, 323] on span "Apply" at bounding box center [1402, 322] width 42 height 22
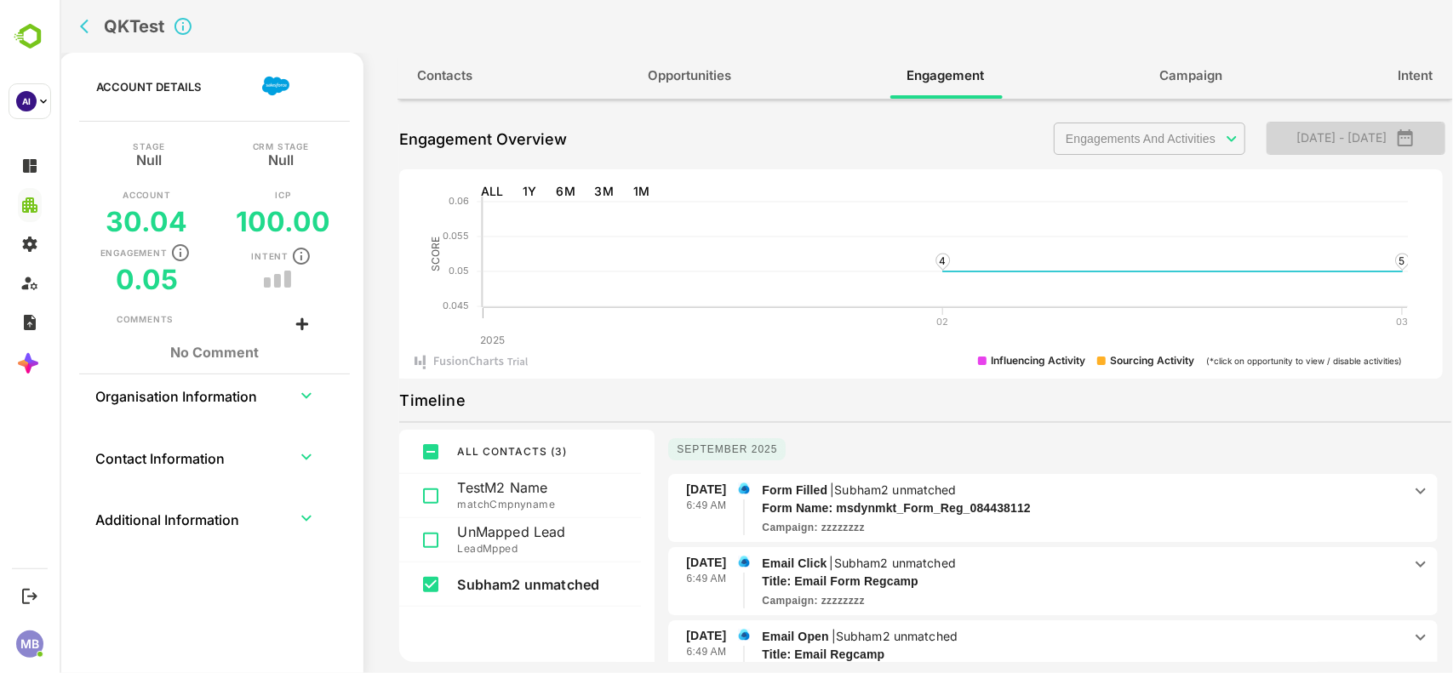
click at [1415, 136] on icon "button" at bounding box center [1404, 138] width 20 height 20
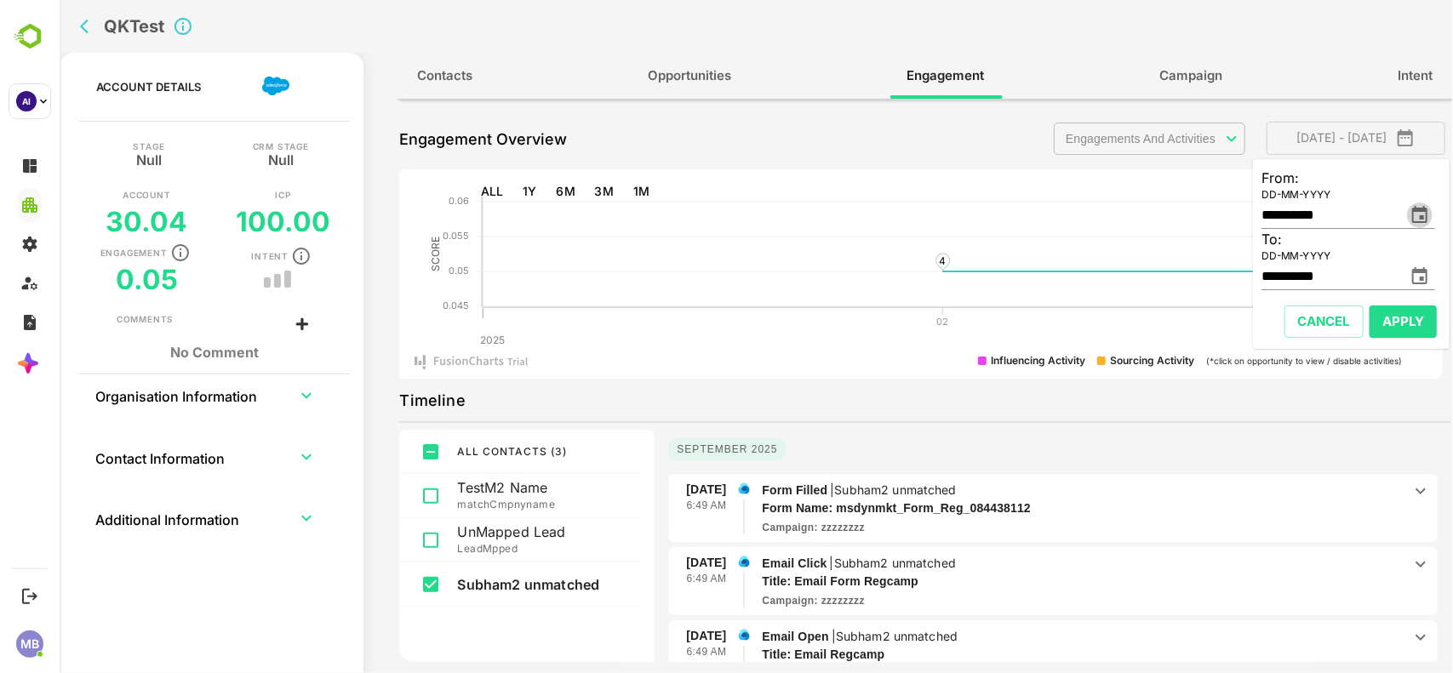
click at [1418, 209] on icon "change date" at bounding box center [1418, 214] width 15 height 17
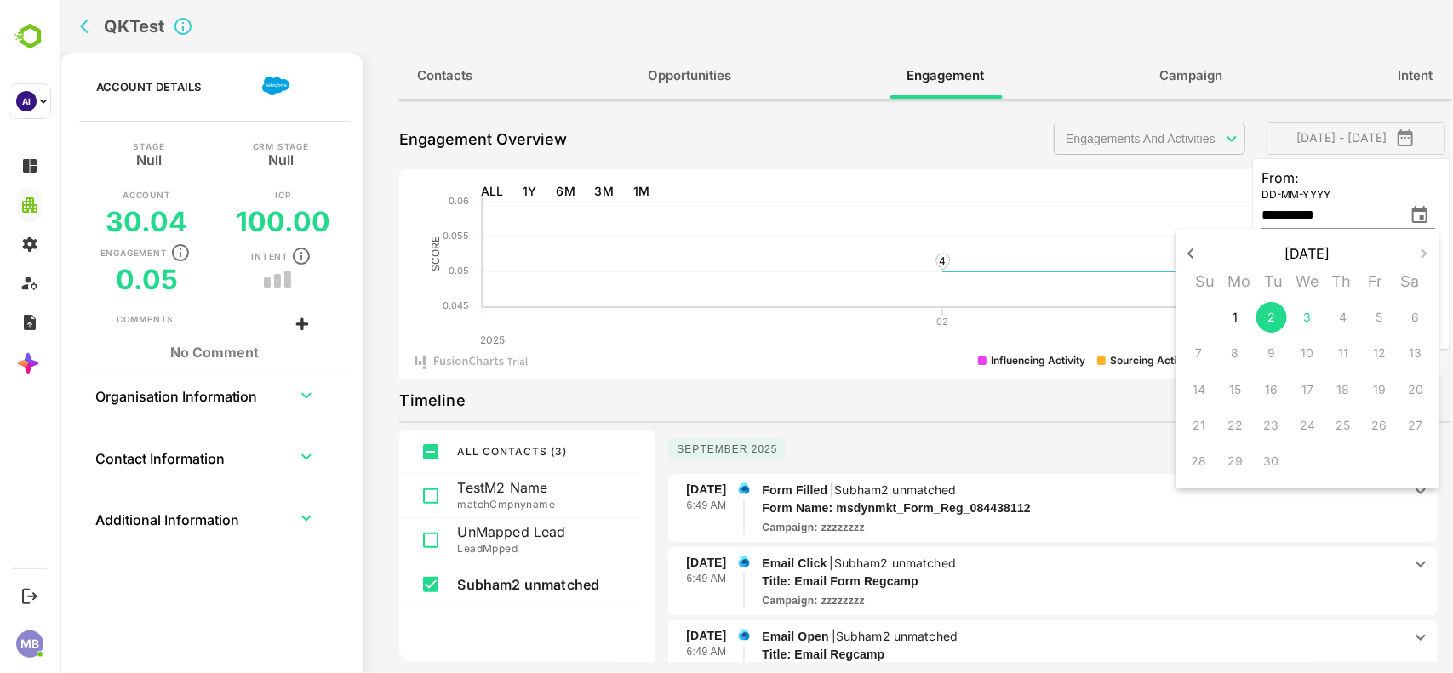
click at [959, 140] on div at bounding box center [755, 336] width 1393 height 673
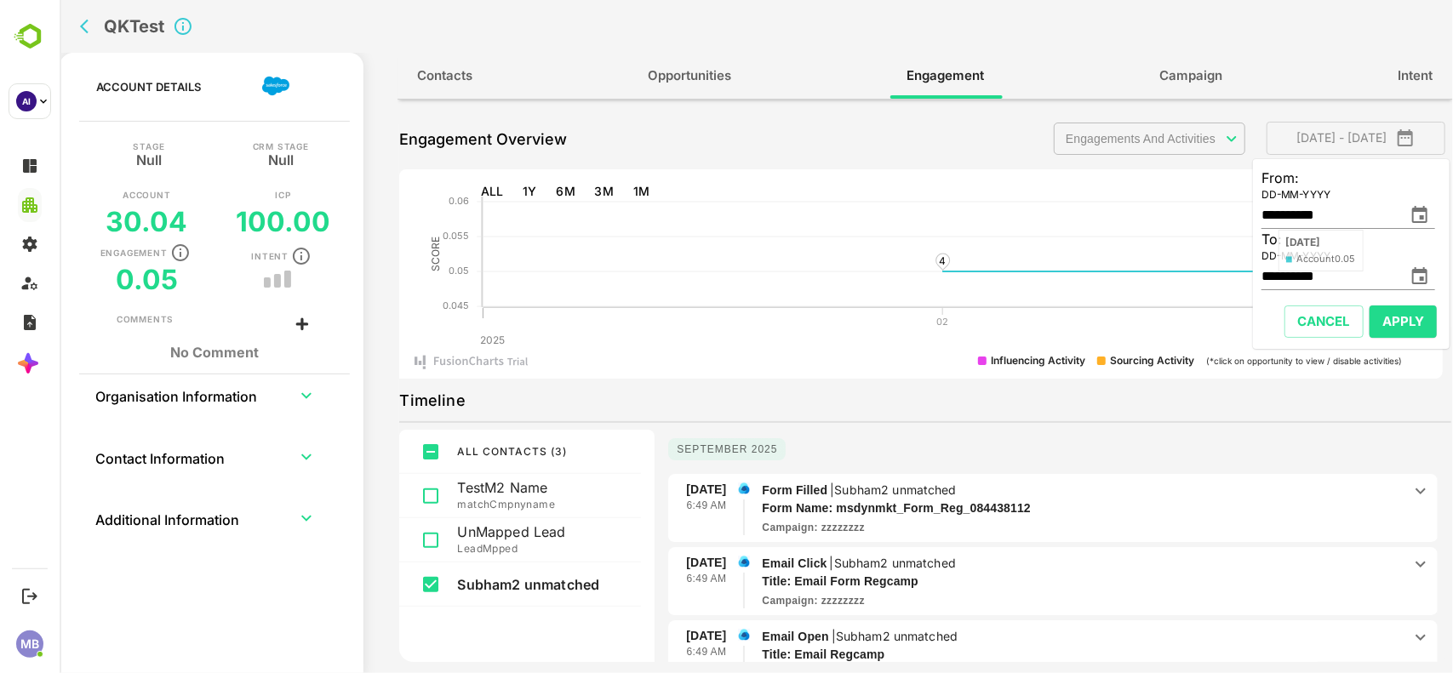
click at [1325, 197] on div "**********" at bounding box center [1347, 208] width 174 height 41
click at [1426, 210] on icon "change date" at bounding box center [1418, 214] width 15 height 17
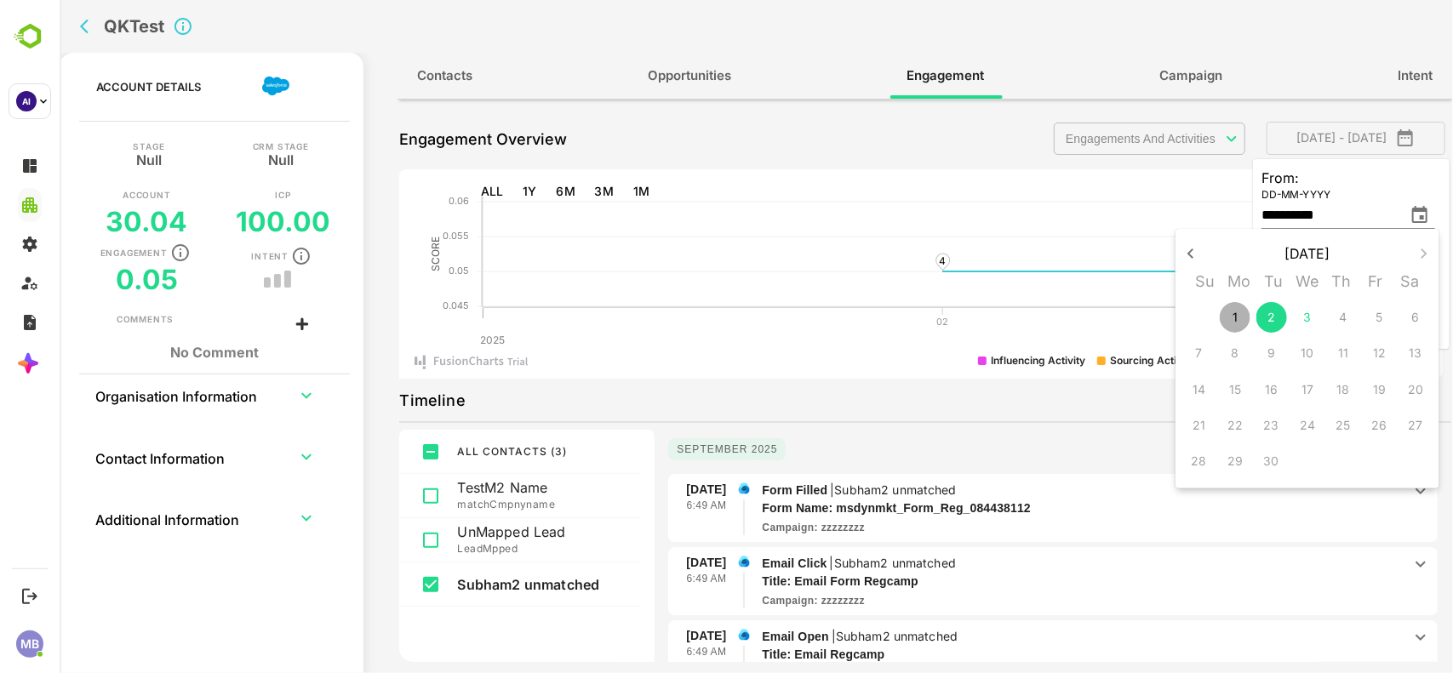
click at [1230, 313] on span "1" at bounding box center [1234, 317] width 31 height 17
type input "**********"
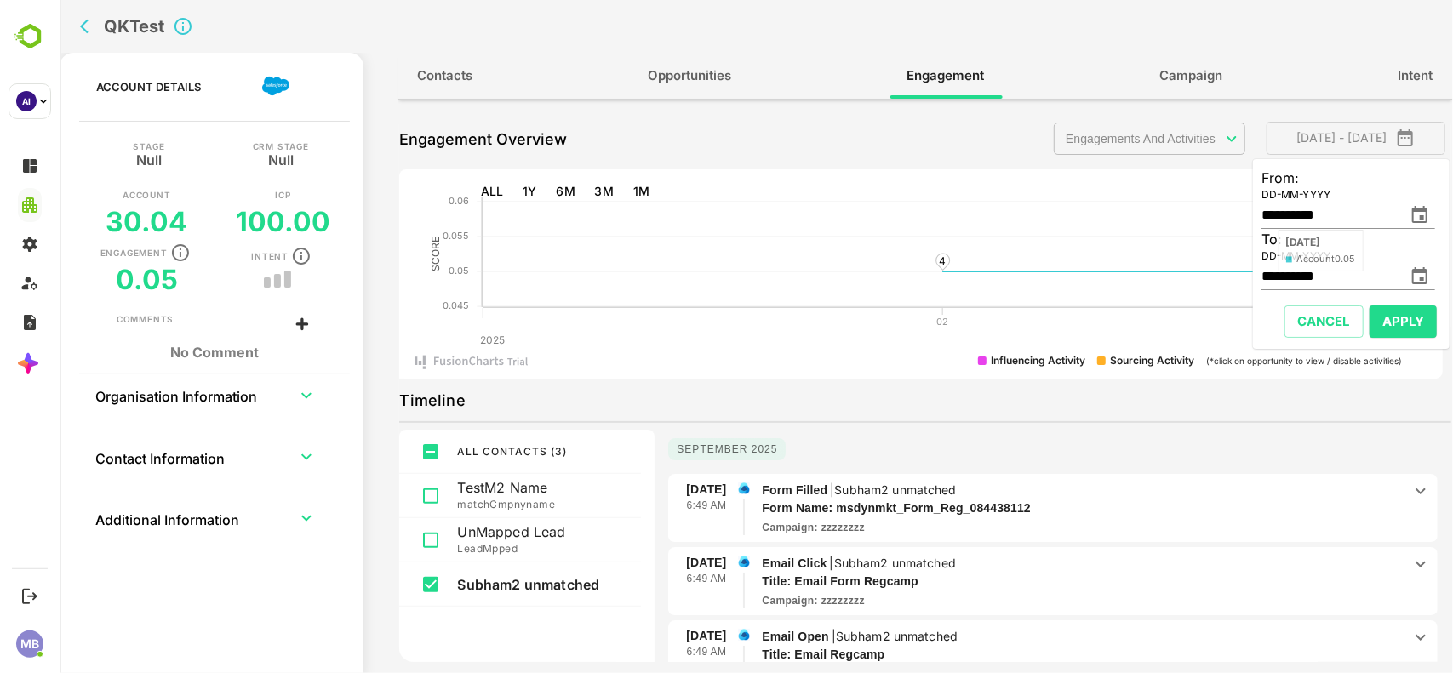
click at [1417, 277] on icon "change date" at bounding box center [1419, 276] width 20 height 20
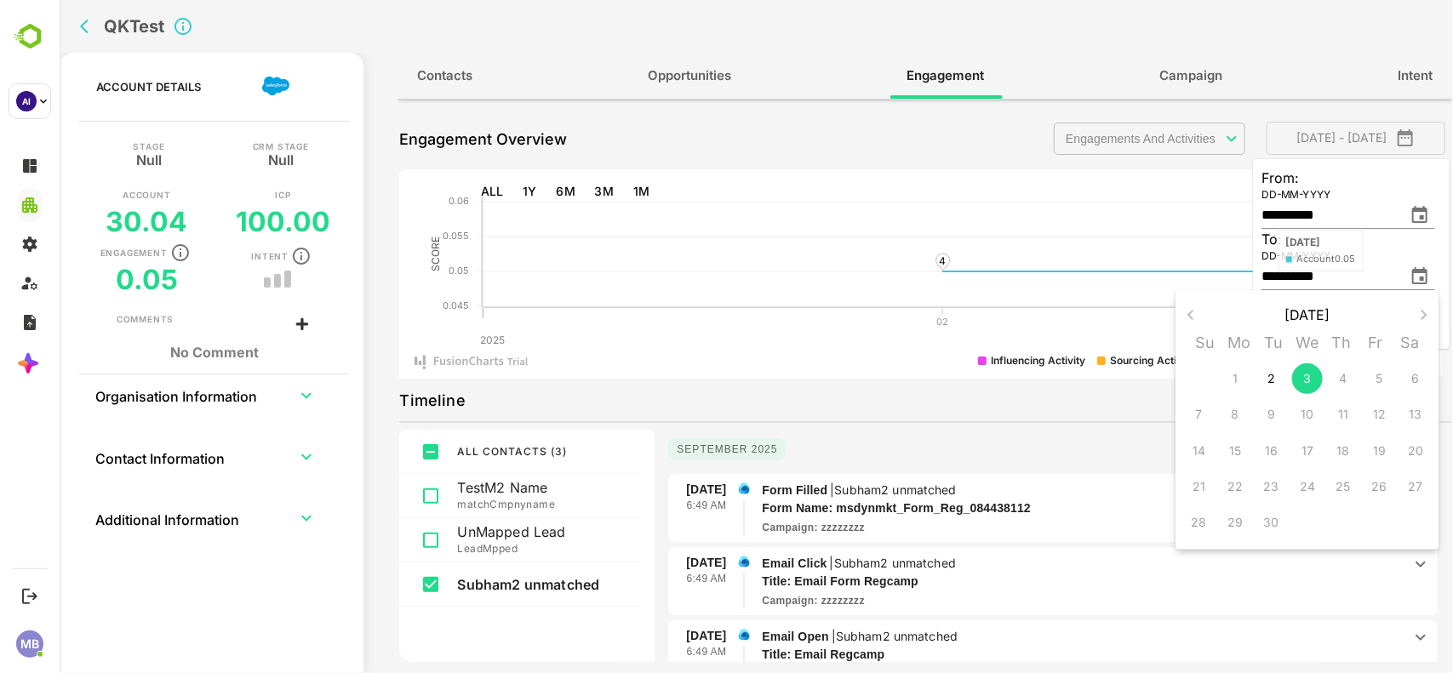
click at [1340, 380] on div "4" at bounding box center [1342, 379] width 36 height 36
click at [1346, 375] on div "4" at bounding box center [1342, 379] width 36 height 36
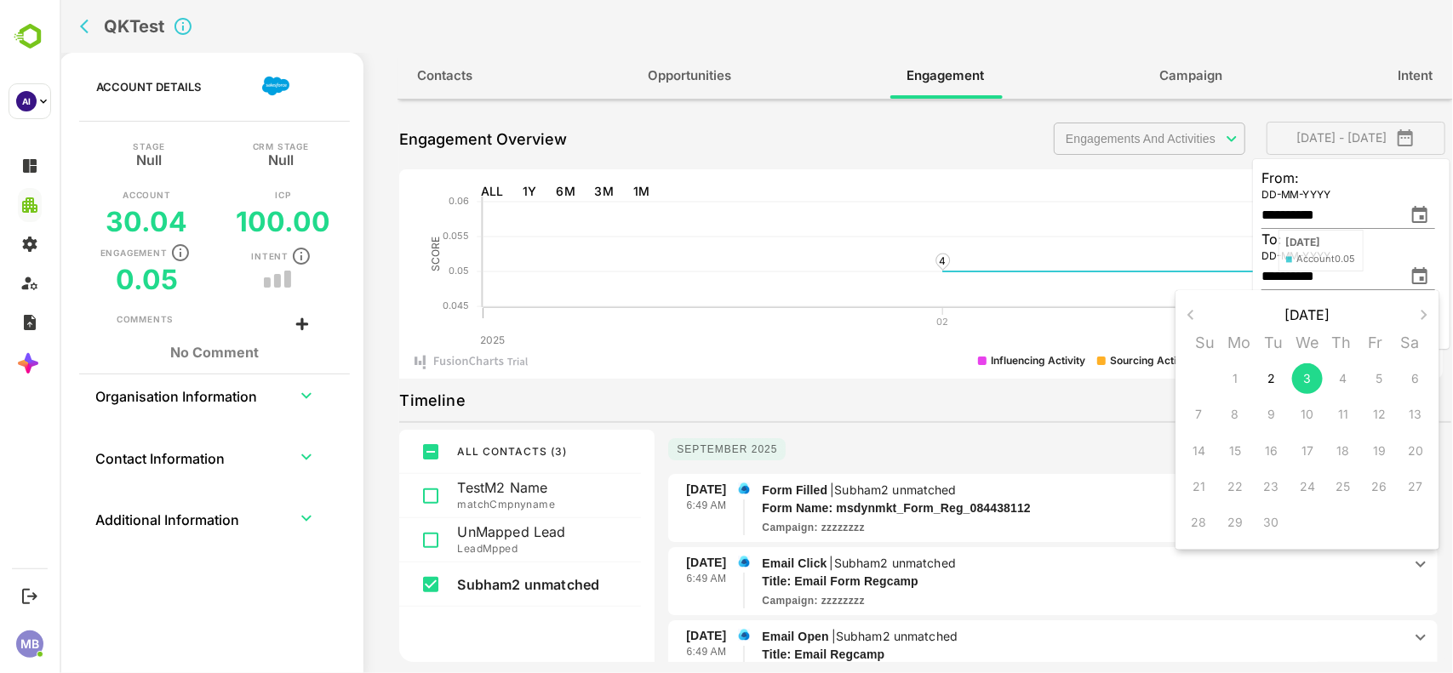
click at [1346, 375] on div "4" at bounding box center [1342, 379] width 36 height 36
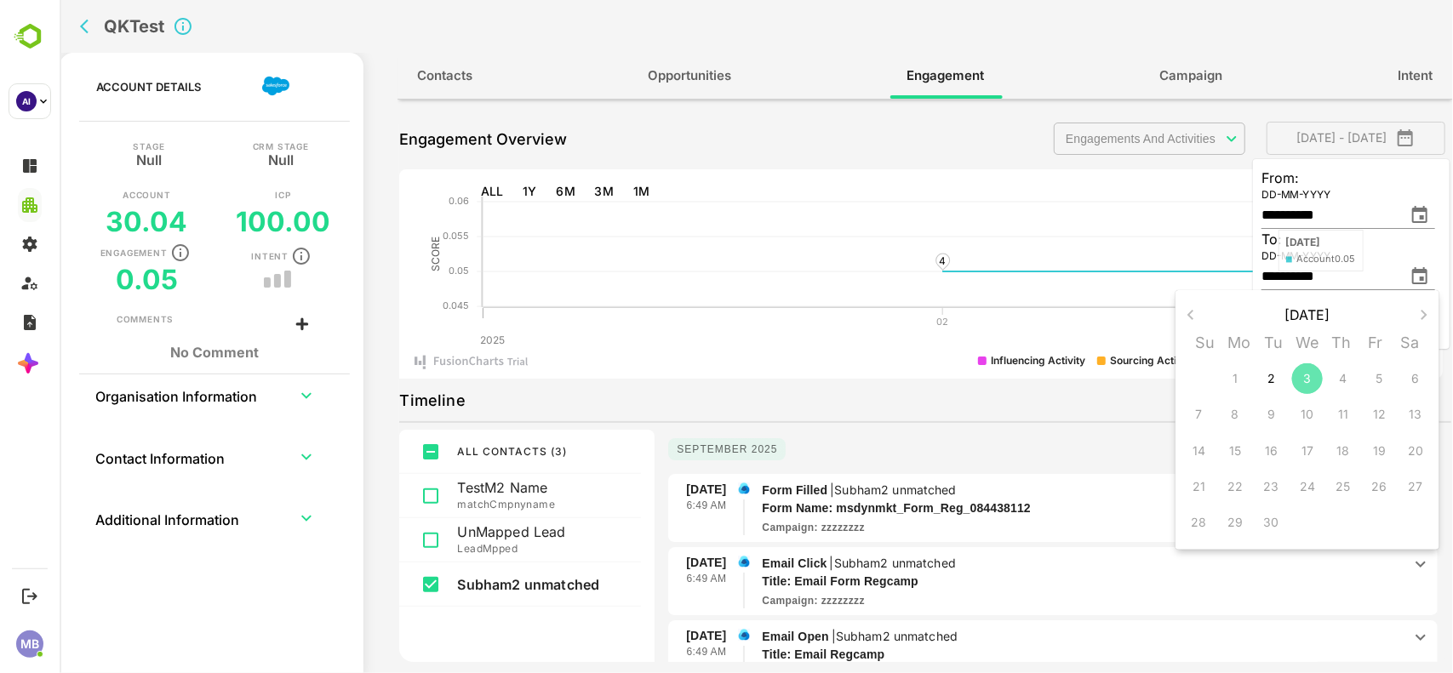
click at [1307, 374] on p "3" at bounding box center [1307, 378] width 8 height 17
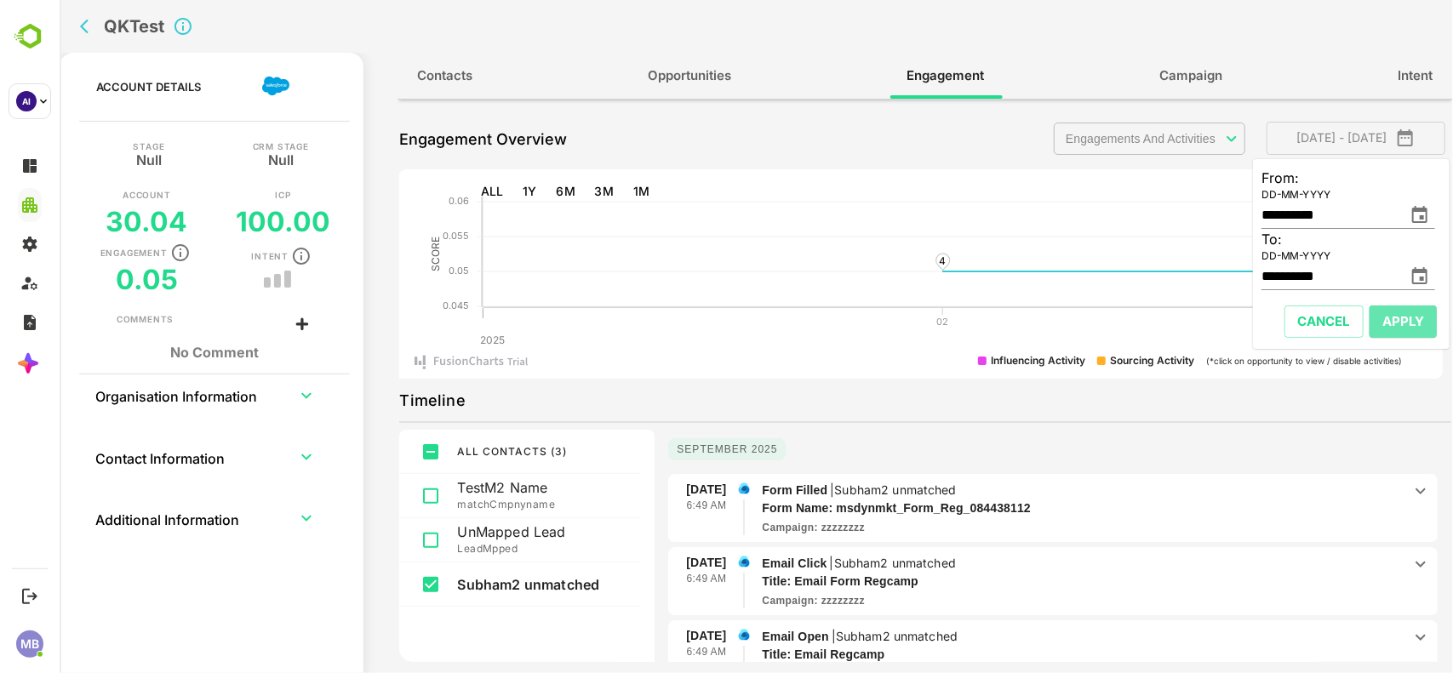
click at [1391, 325] on span "Apply" at bounding box center [1402, 322] width 42 height 22
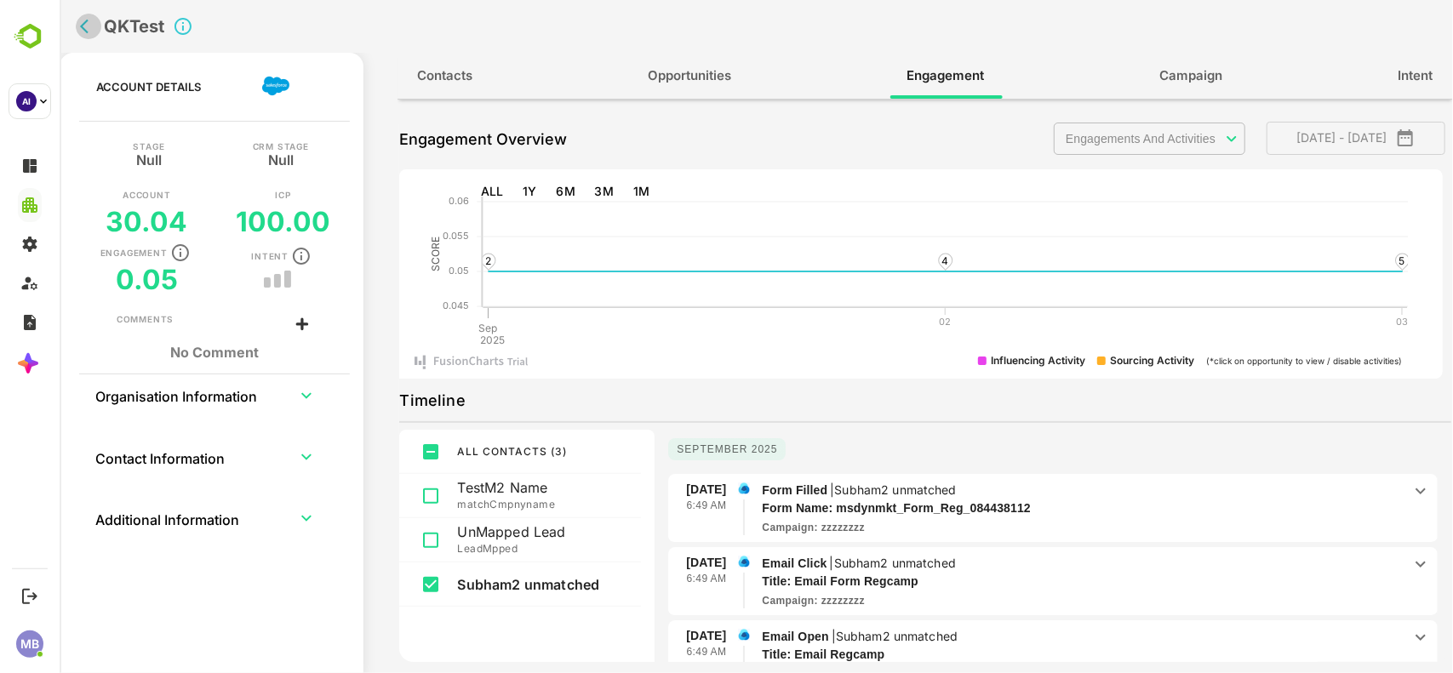
click at [84, 26] on icon "back" at bounding box center [87, 26] width 17 height 17
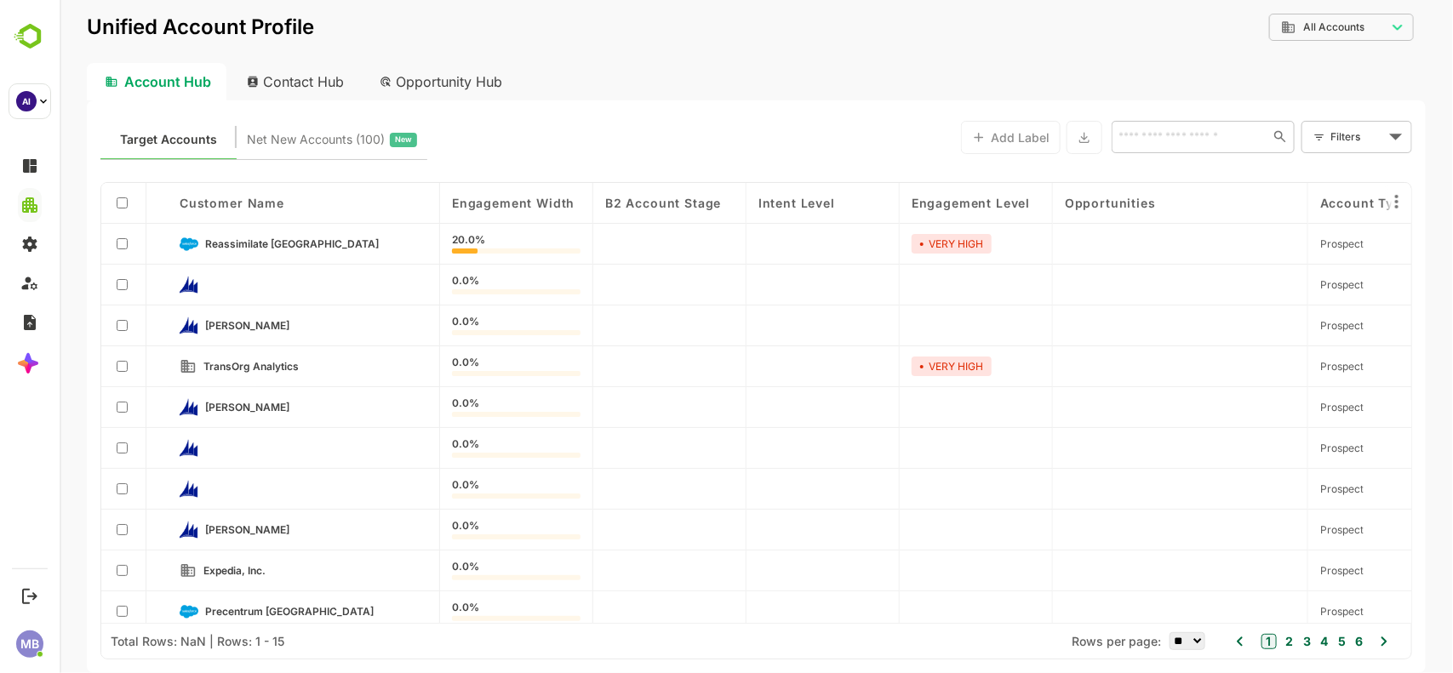
click at [304, 85] on div "Contact Hub" at bounding box center [295, 81] width 126 height 37
type input "**********"
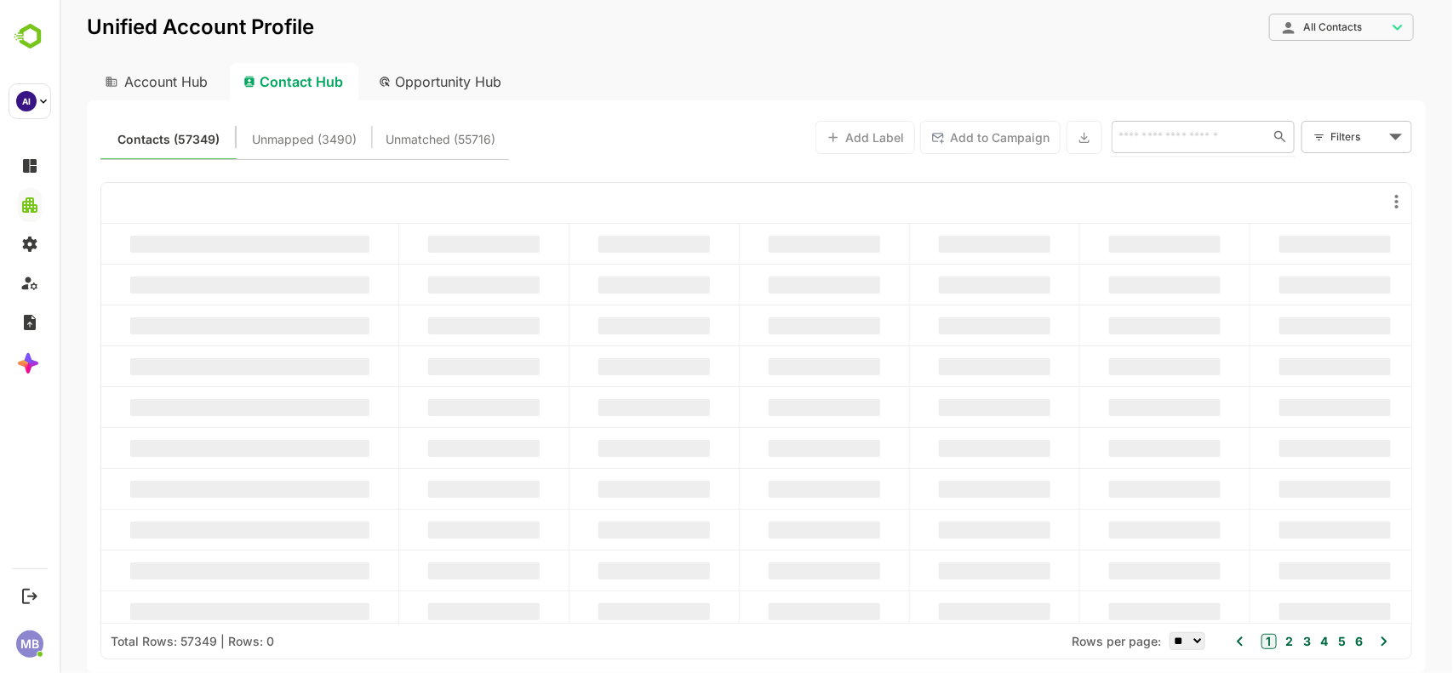
click at [1180, 133] on input "text" at bounding box center [1185, 136] width 147 height 20
paste input "**********"
type input "**********"
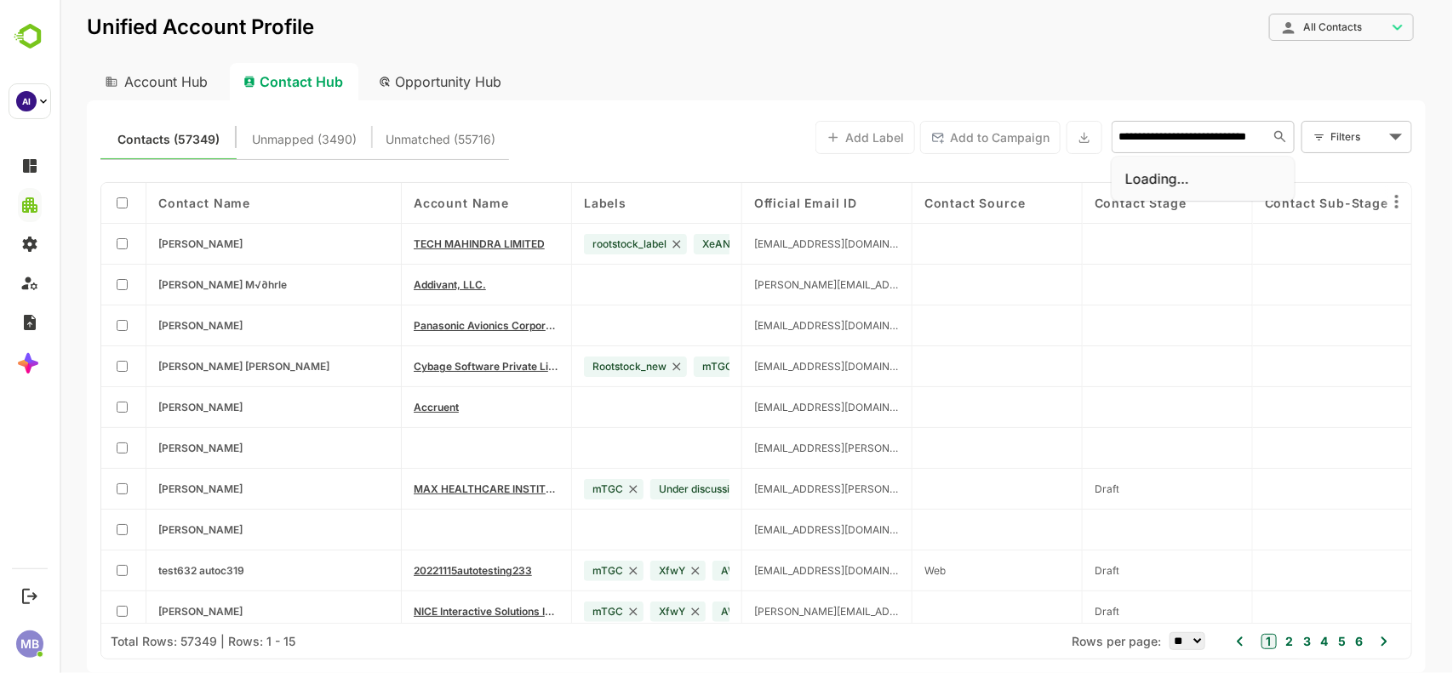
scroll to position [0, 35]
click at [1182, 174] on span "[PERSON_NAME][EMAIL_ADDRESS][DOMAIN_NAME]" at bounding box center [1182, 192] width 108 height 50
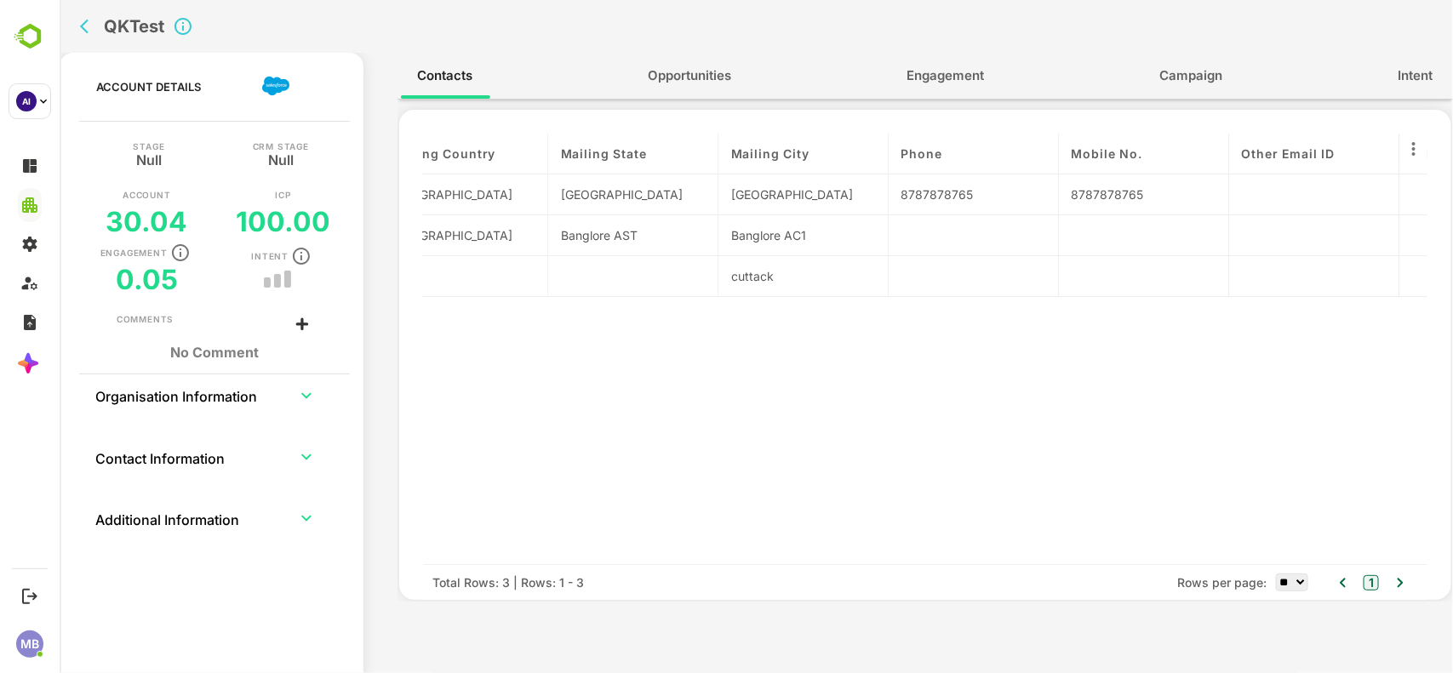
scroll to position [0, 2243]
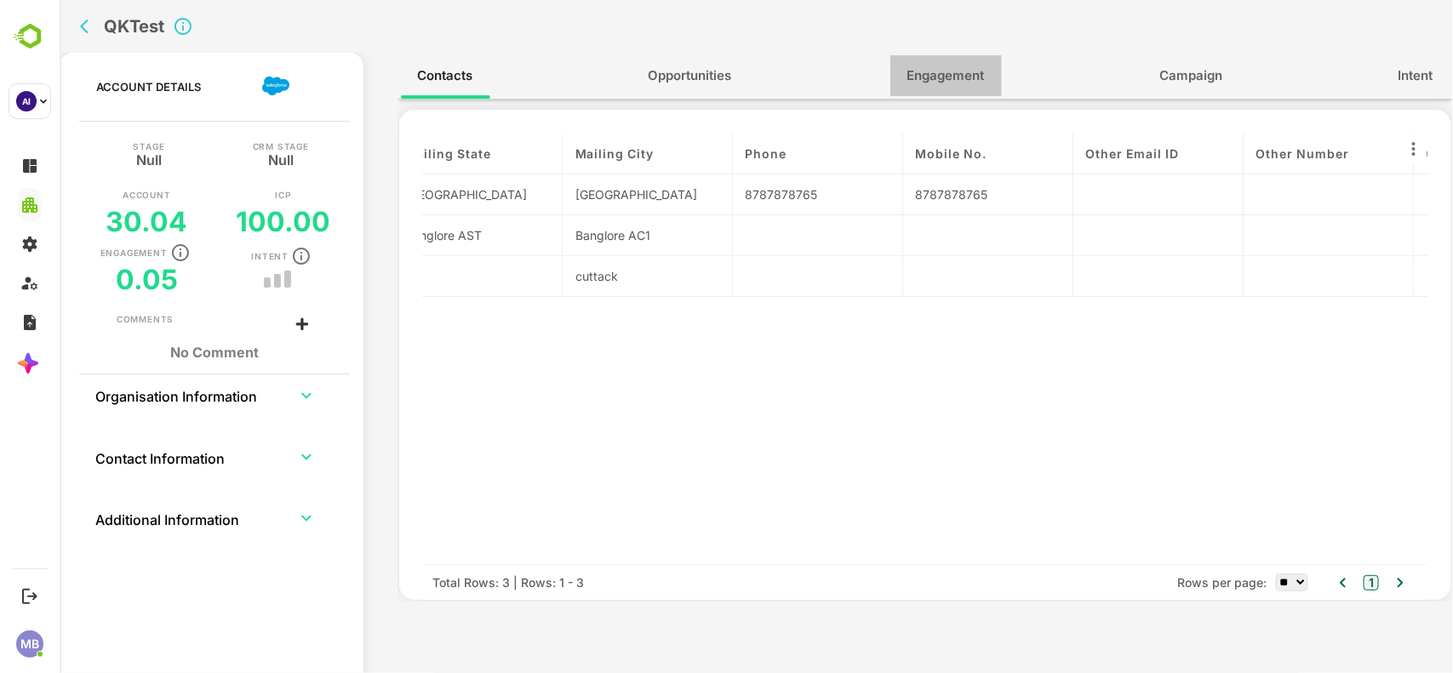
click at [952, 73] on span "Engagement" at bounding box center [944, 76] width 77 height 22
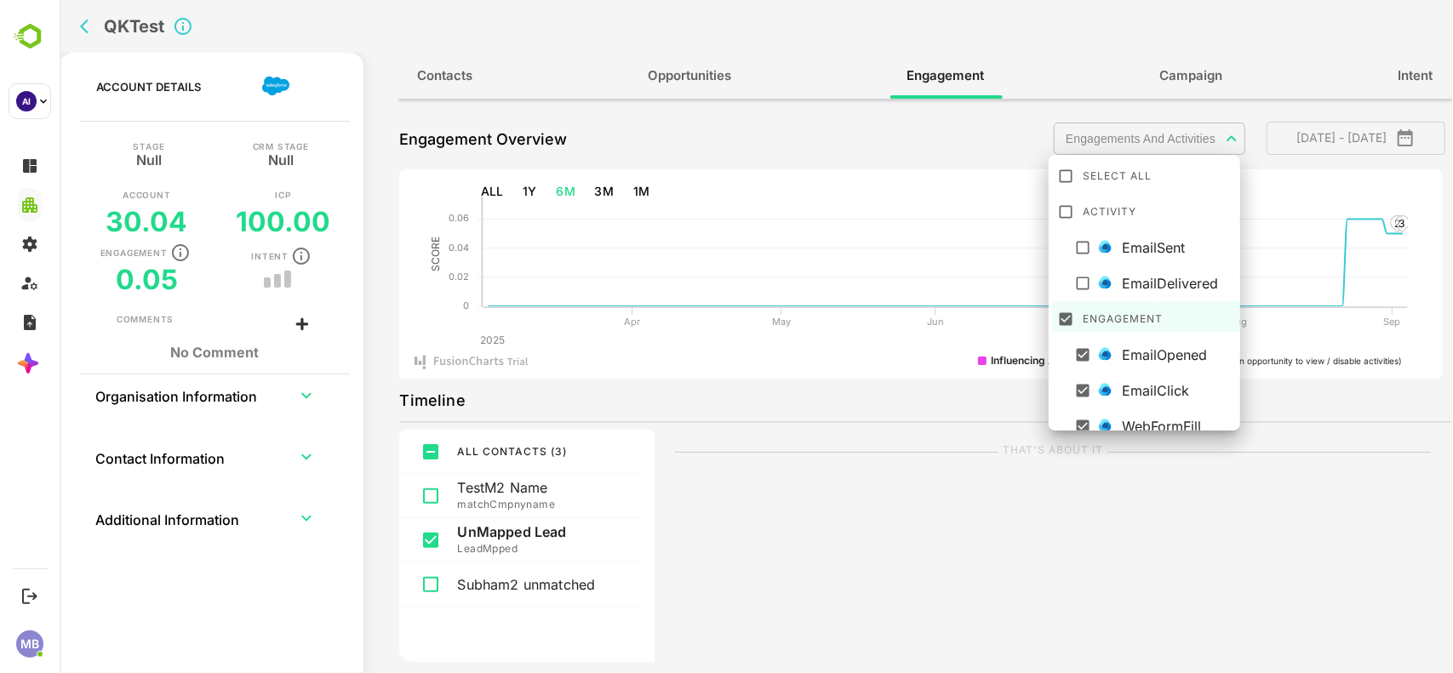
click at [1223, 126] on body "**********" at bounding box center [755, 336] width 1393 height 673
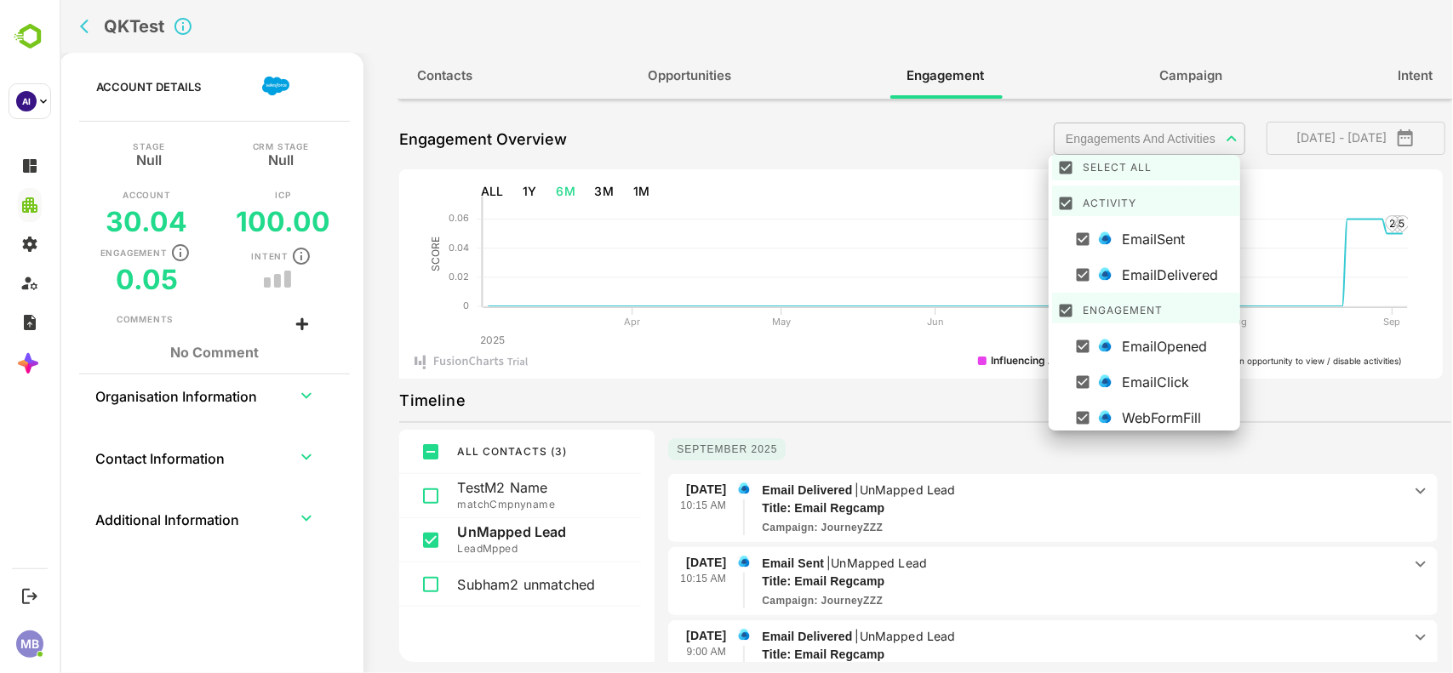
click at [957, 134] on div at bounding box center [755, 336] width 1393 height 673
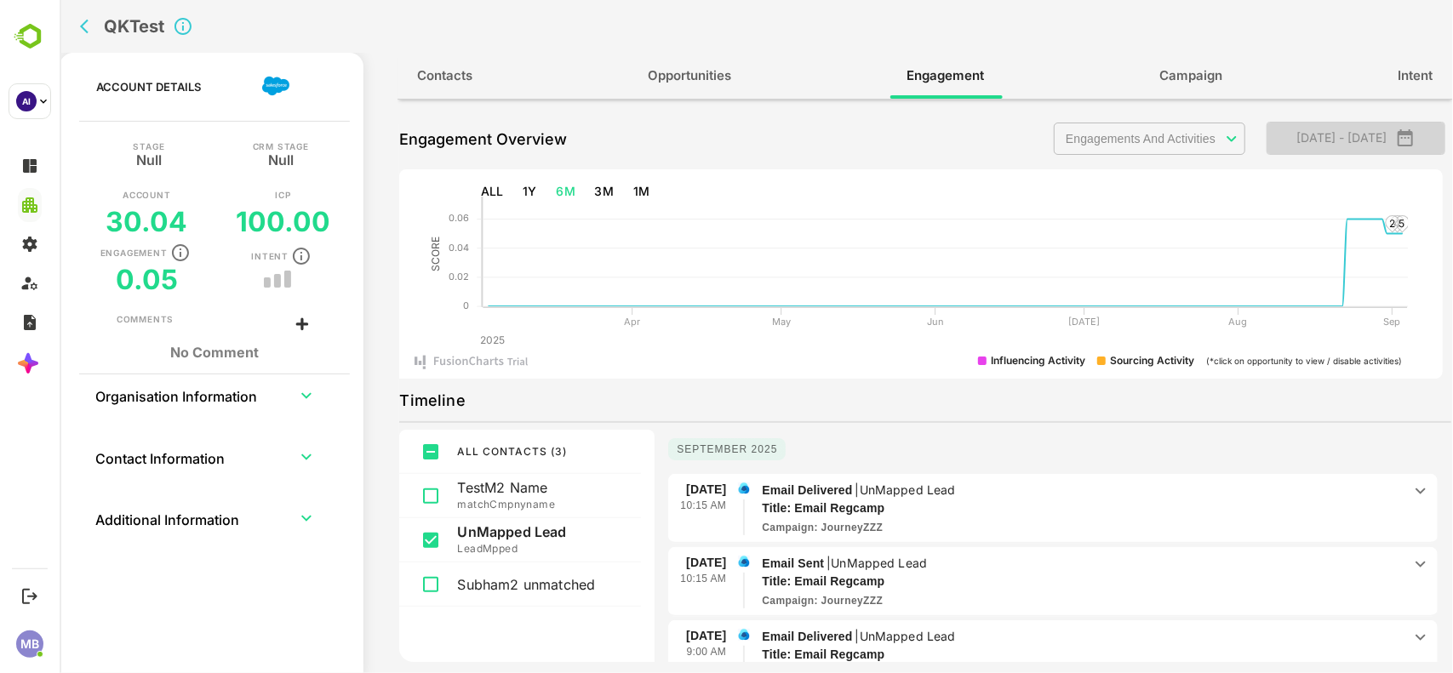
click at [1412, 133] on icon "button" at bounding box center [1404, 137] width 15 height 17
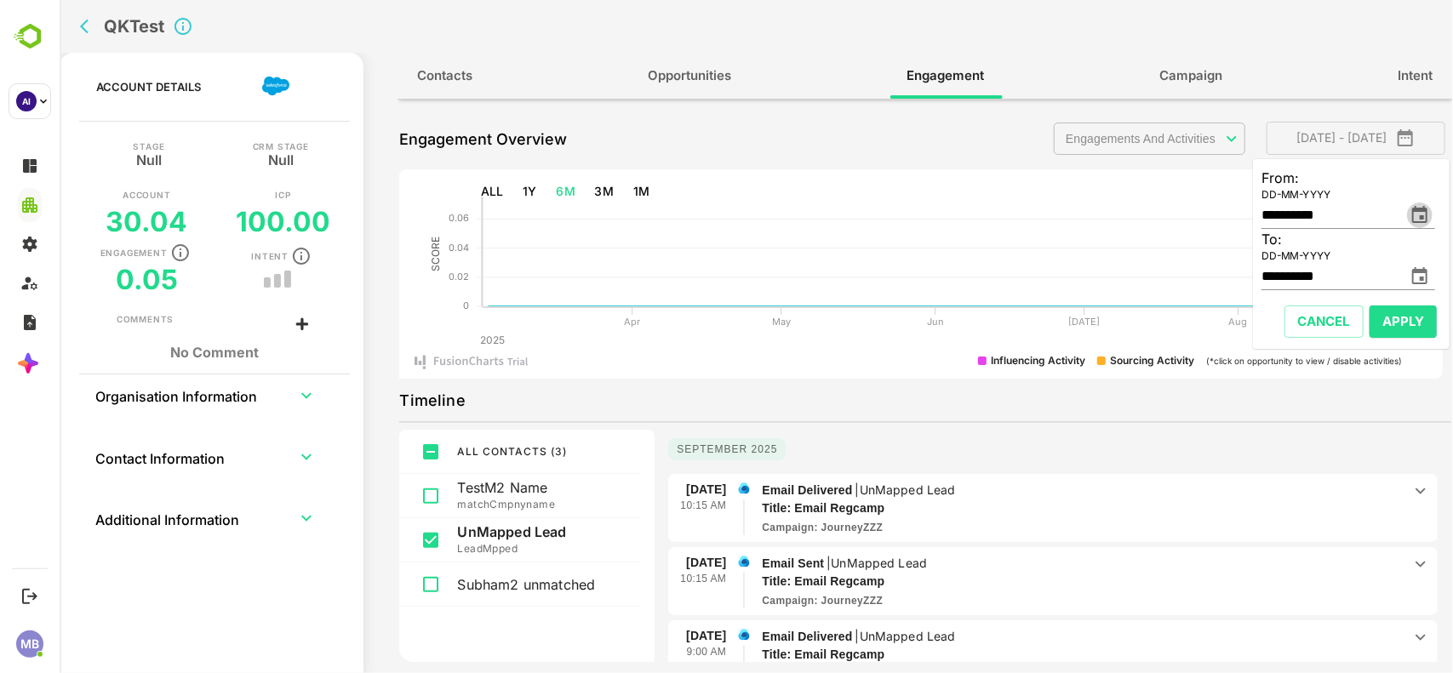
click at [1422, 214] on icon "change date" at bounding box center [1419, 215] width 20 height 20
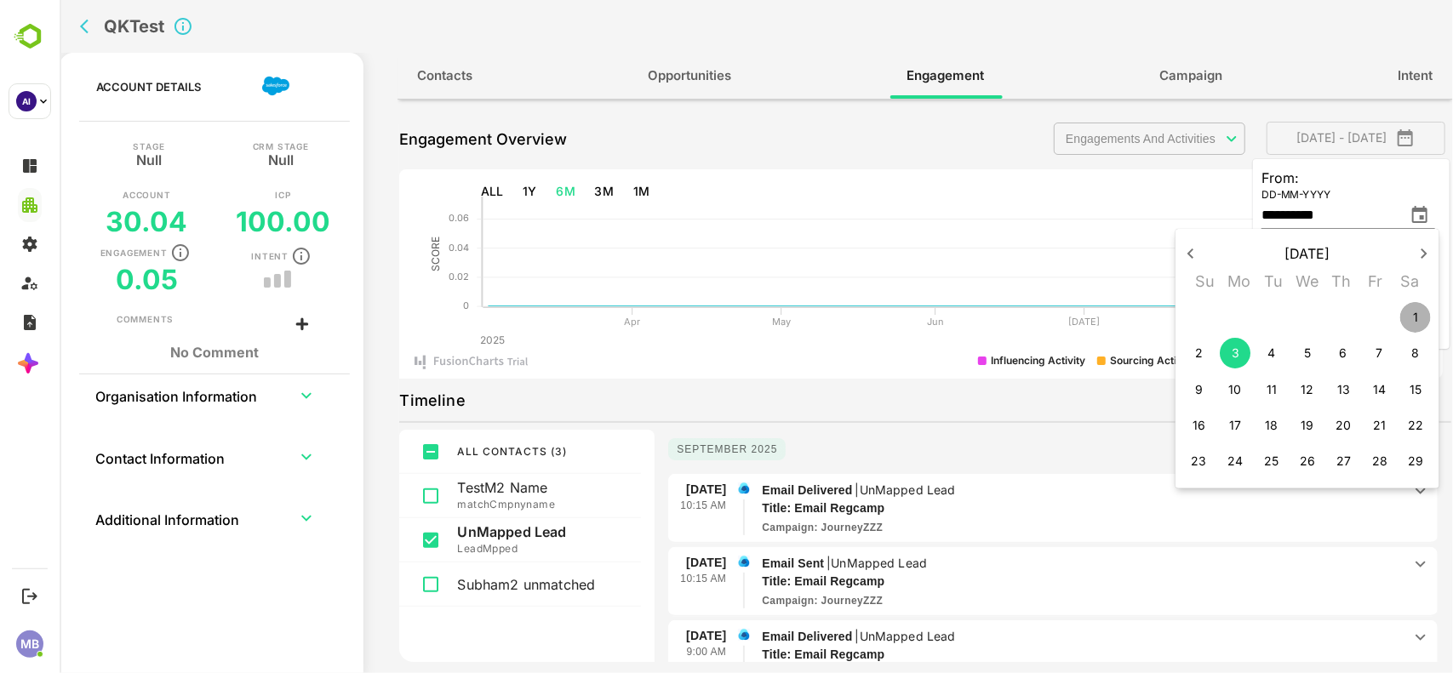
click at [1414, 312] on p "1" at bounding box center [1414, 317] width 5 height 17
type input "**********"
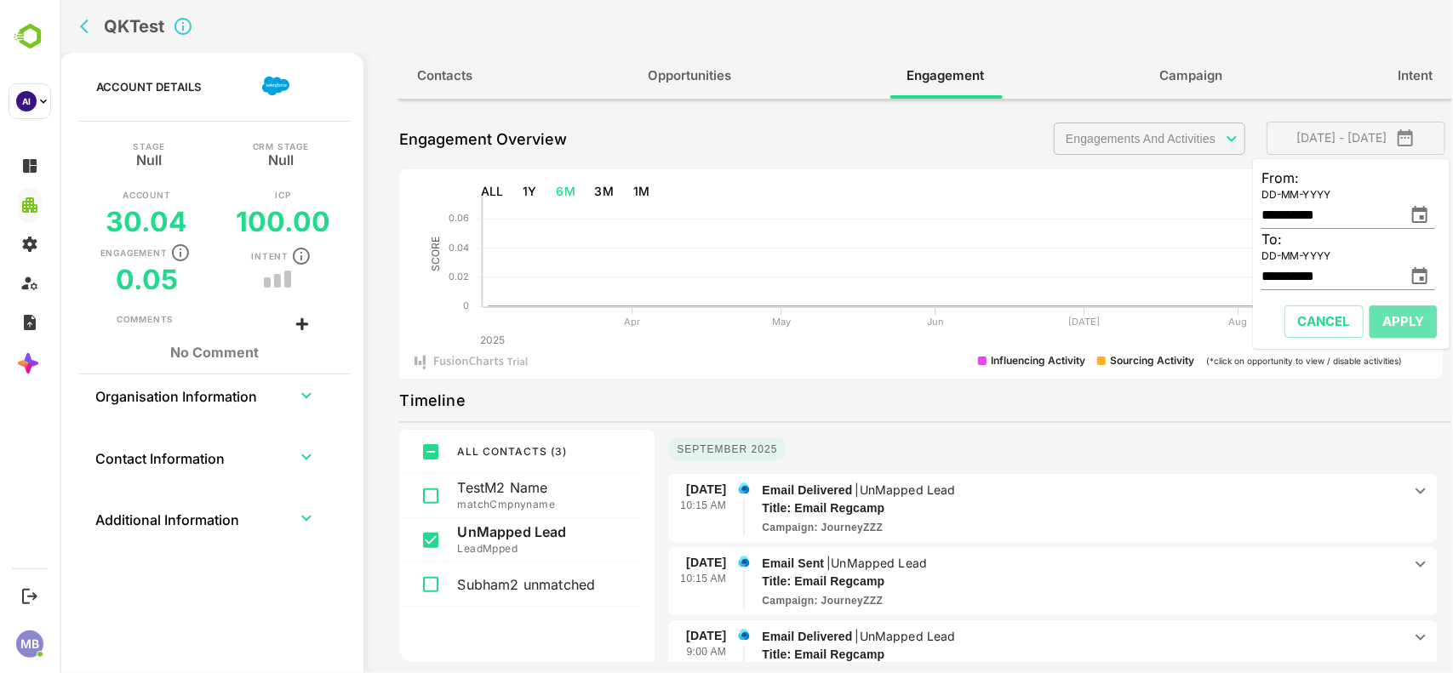
click at [1395, 312] on span "Apply" at bounding box center [1402, 322] width 42 height 22
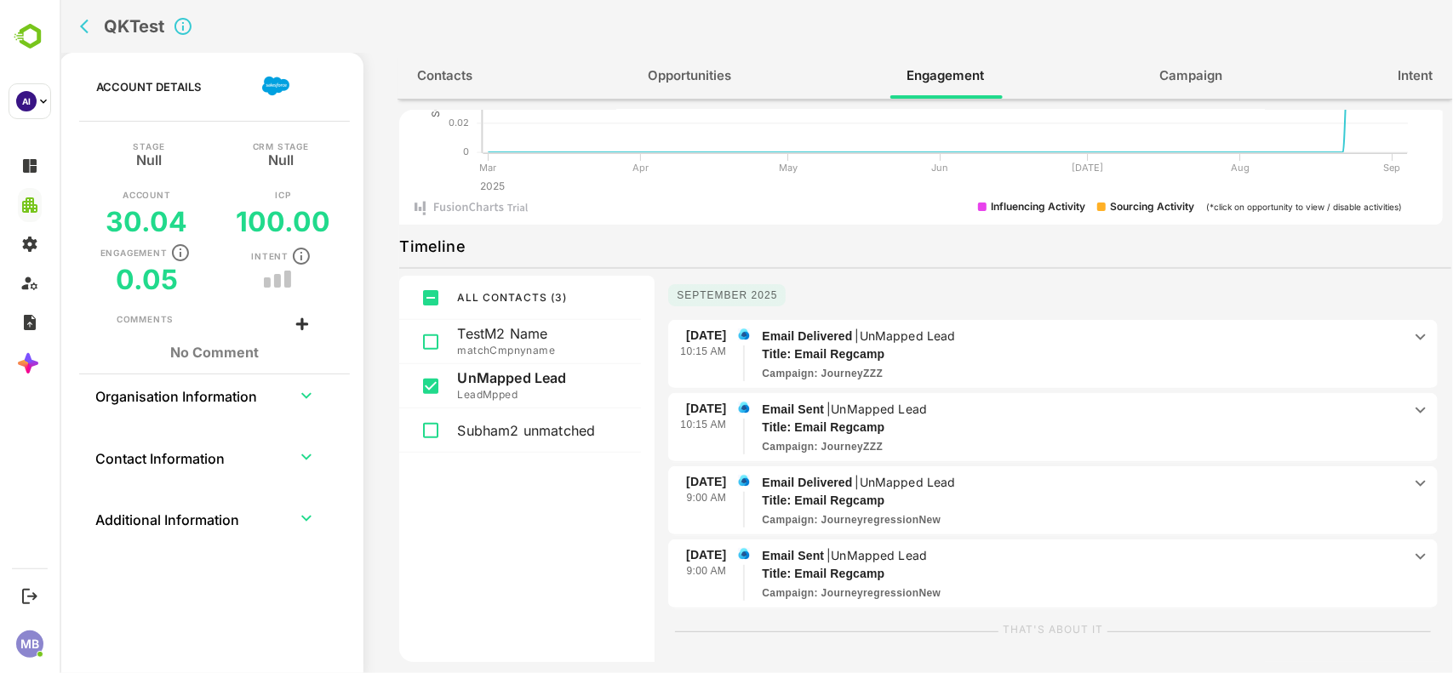
scroll to position [0, 0]
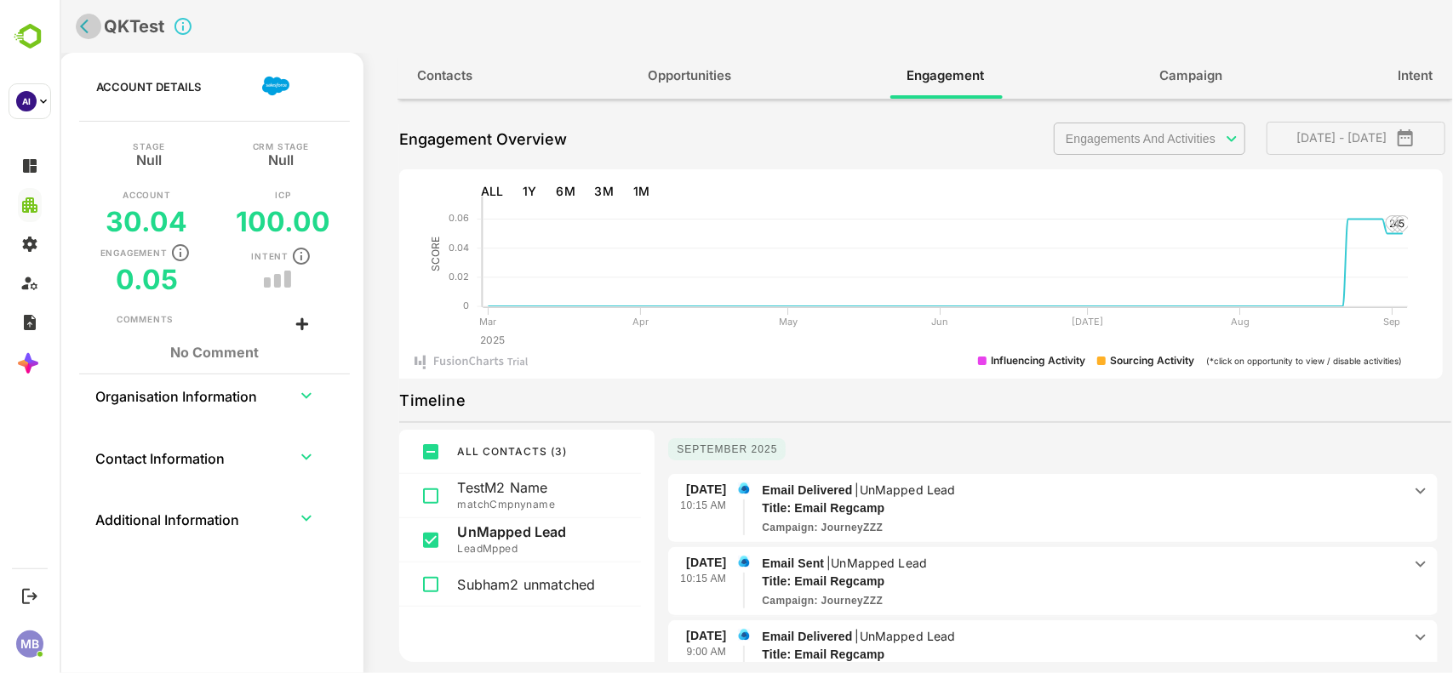
click at [81, 27] on icon "back" at bounding box center [83, 27] width 9 height 14
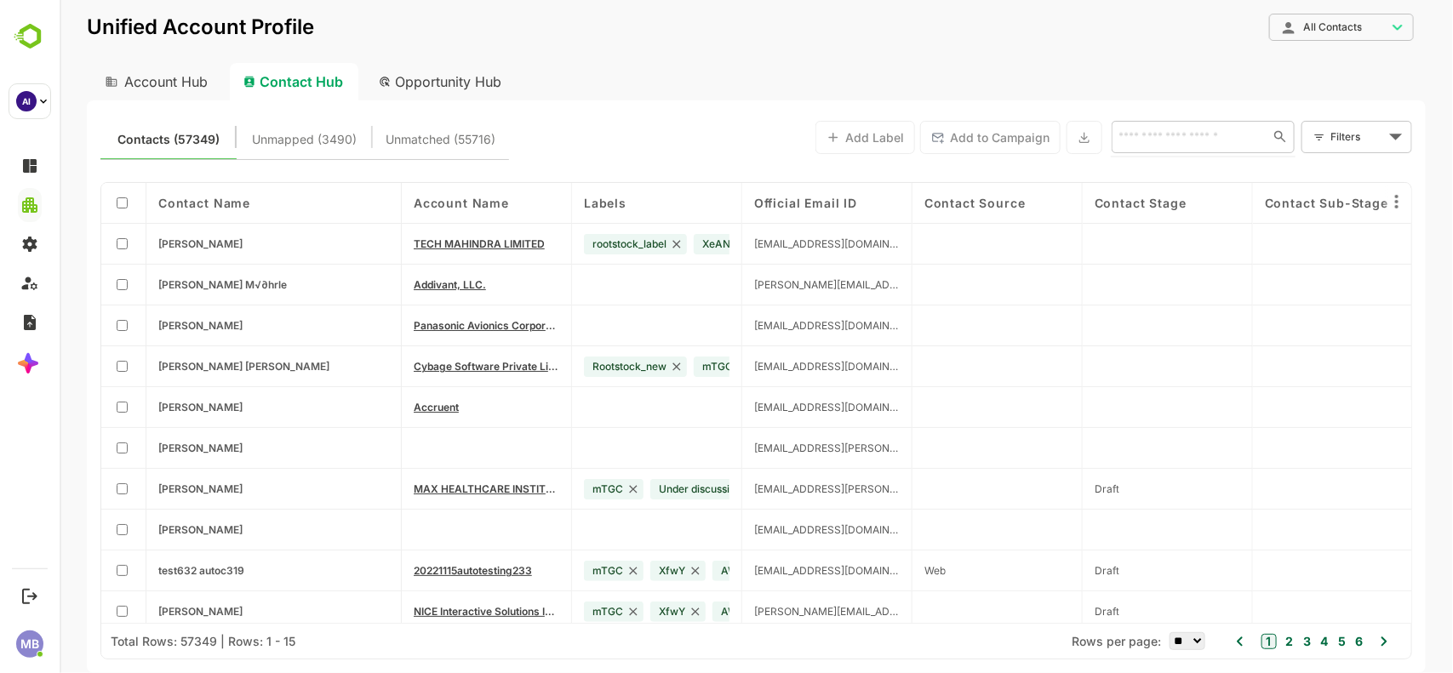
click at [1182, 142] on input "text" at bounding box center [1185, 136] width 147 height 20
click at [1195, 130] on input "text" at bounding box center [1185, 136] width 147 height 20
paste input "**********"
type input "**********"
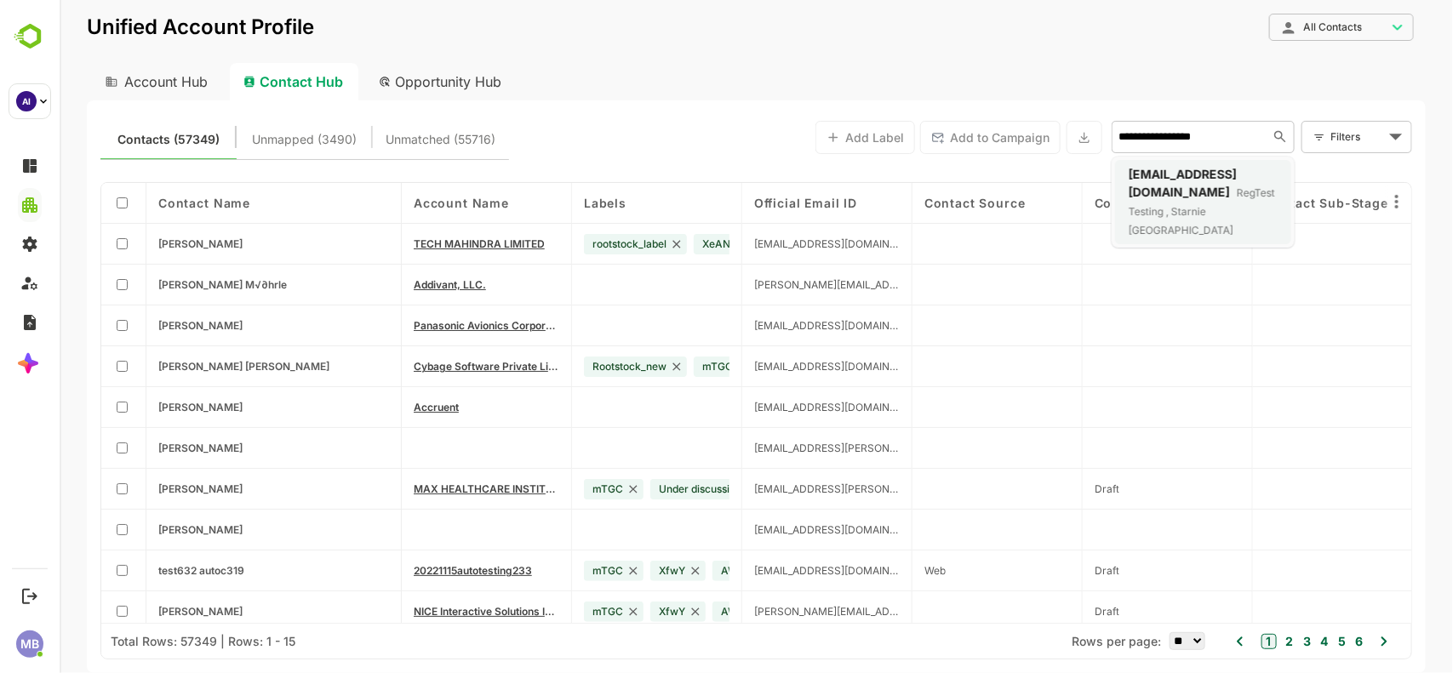
click at [1204, 187] on p2 "RegTest Testing , Starnie [GEOGRAPHIC_DATA]" at bounding box center [1201, 211] width 146 height 50
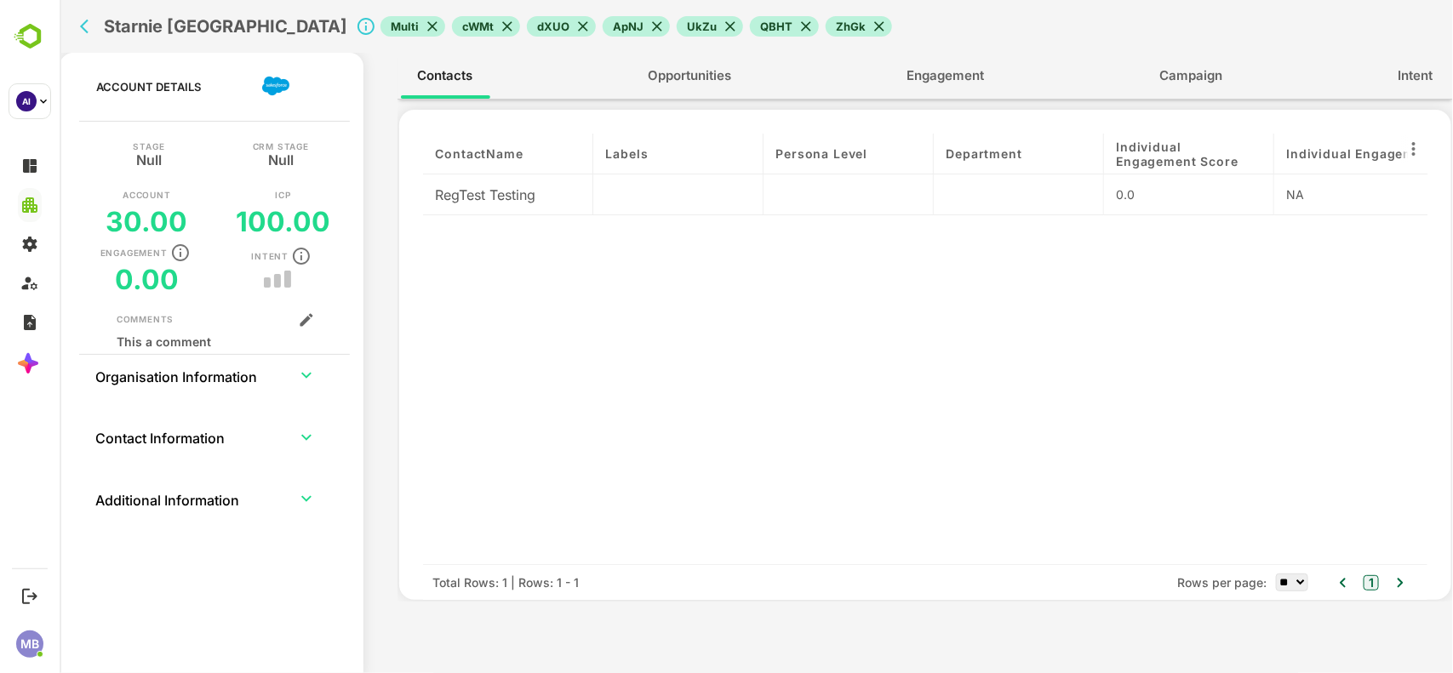
click at [1014, 151] on span "Department" at bounding box center [983, 153] width 76 height 14
click at [90, 28] on icon "back" at bounding box center [87, 26] width 17 height 17
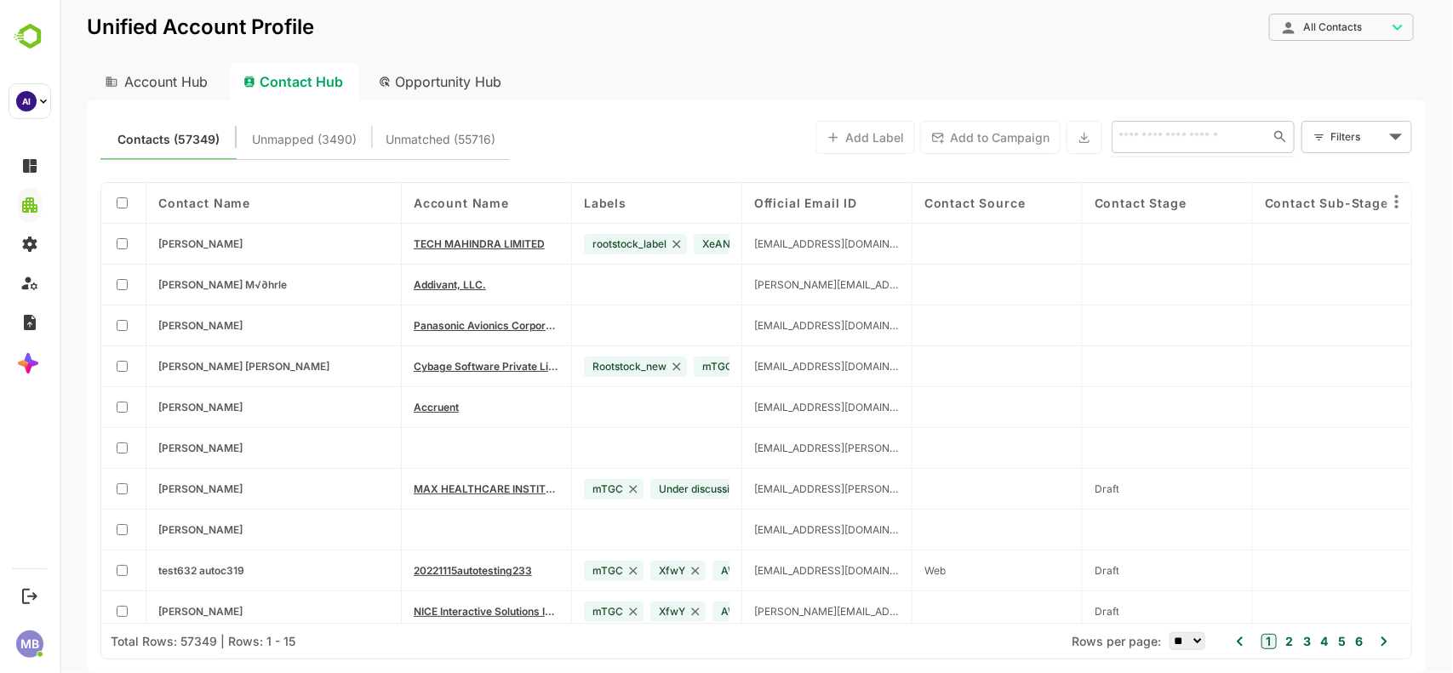
click at [1140, 134] on input "text" at bounding box center [1185, 136] width 147 height 20
paste input "**********"
type input "**********"
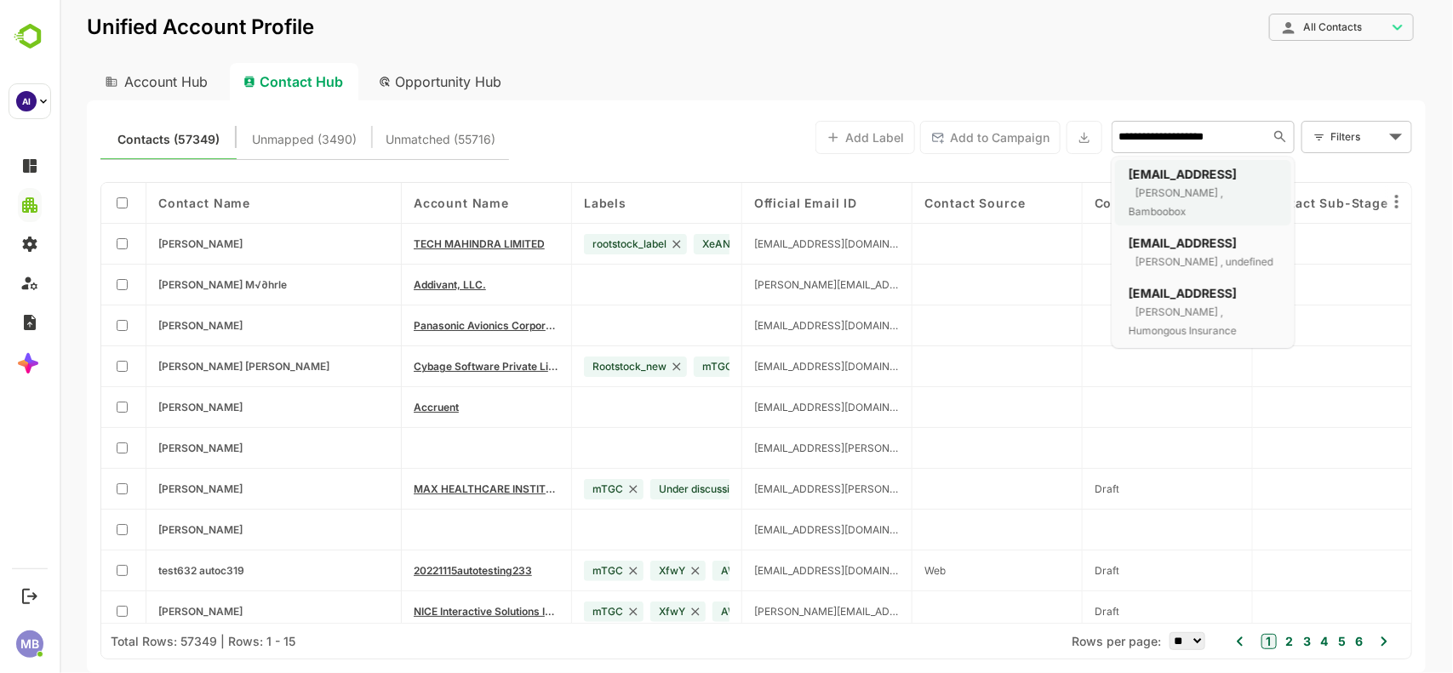
click at [1162, 173] on span "[EMAIL_ADDRESS]" at bounding box center [1182, 174] width 108 height 14
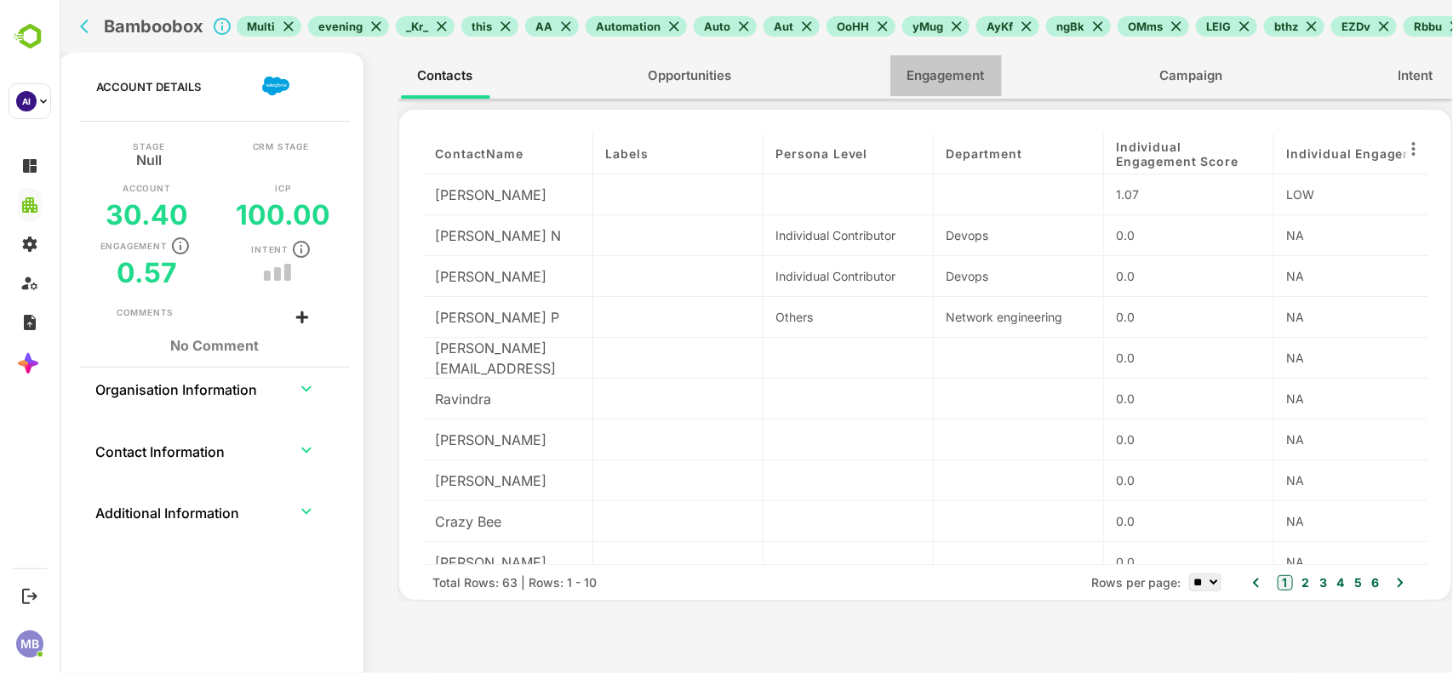
click at [937, 72] on span "Engagement" at bounding box center [944, 76] width 77 height 22
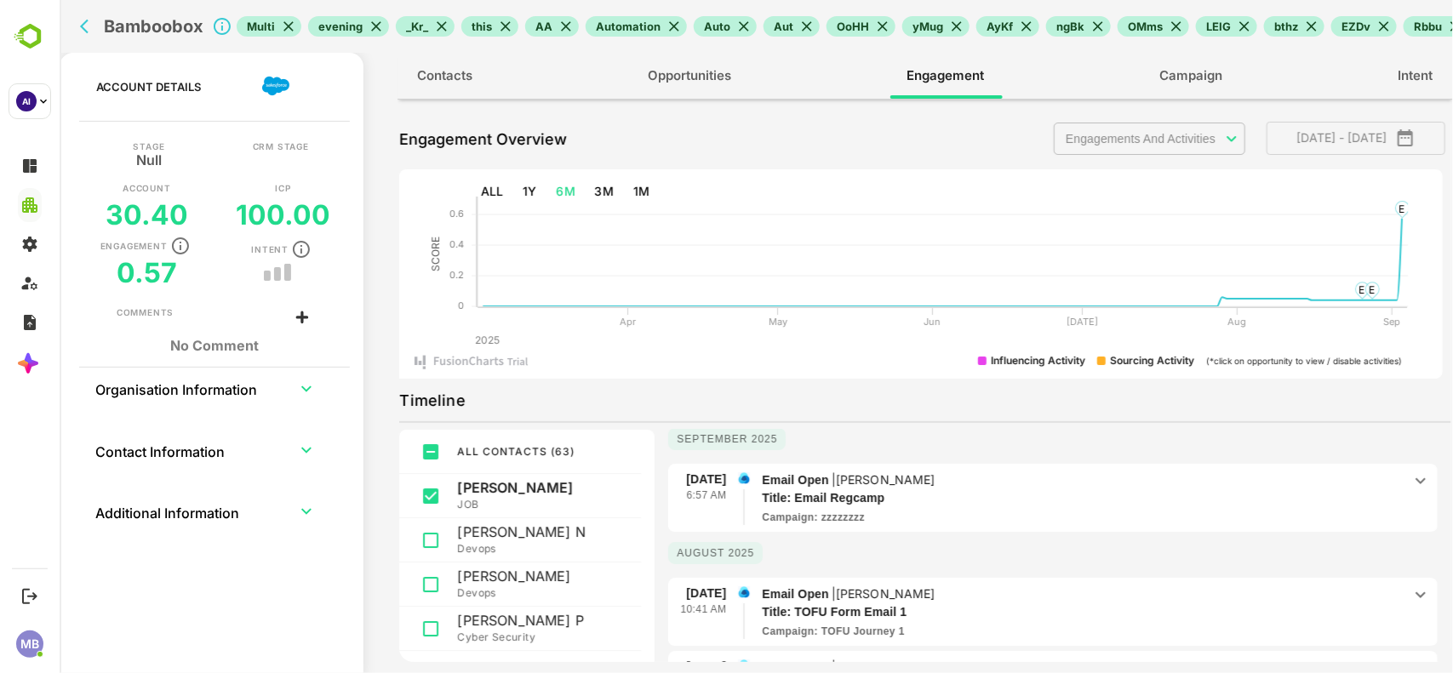
scroll to position [3, 0]
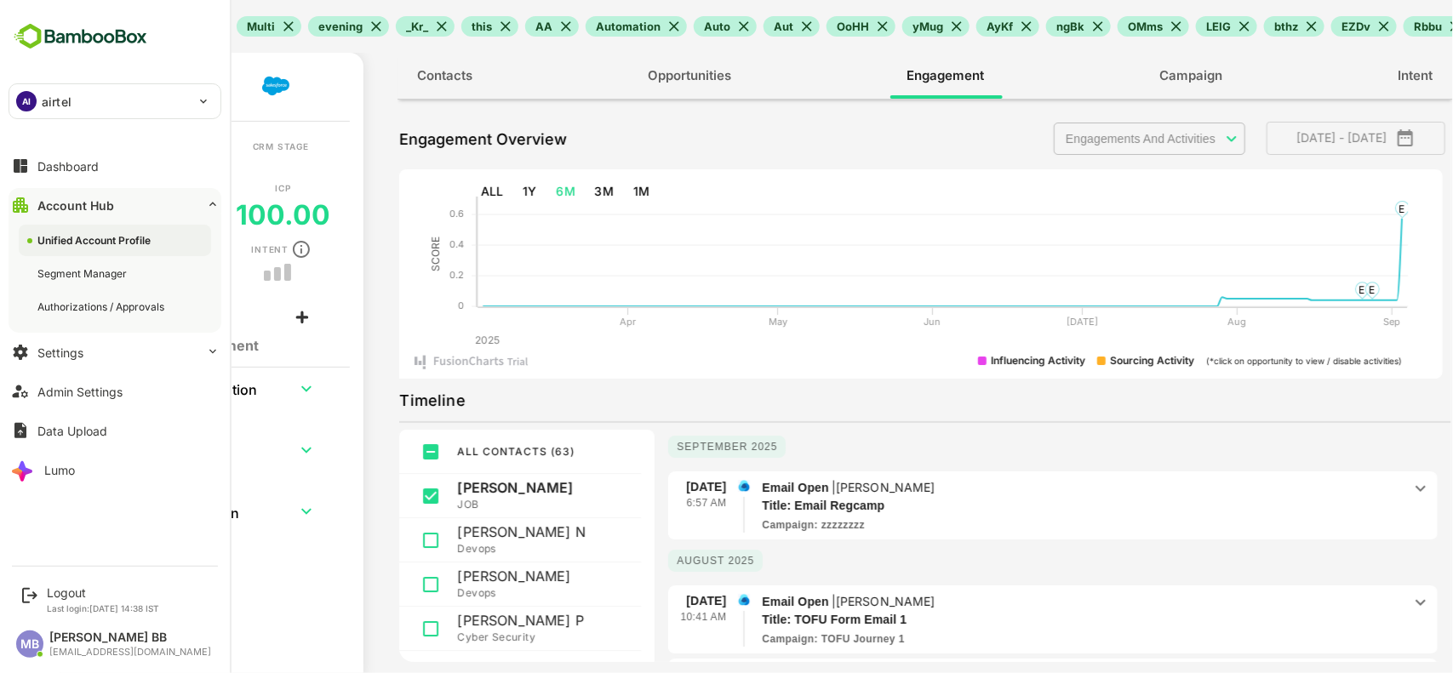
click at [175, 103] on div "AI airtel" at bounding box center [104, 101] width 191 height 34
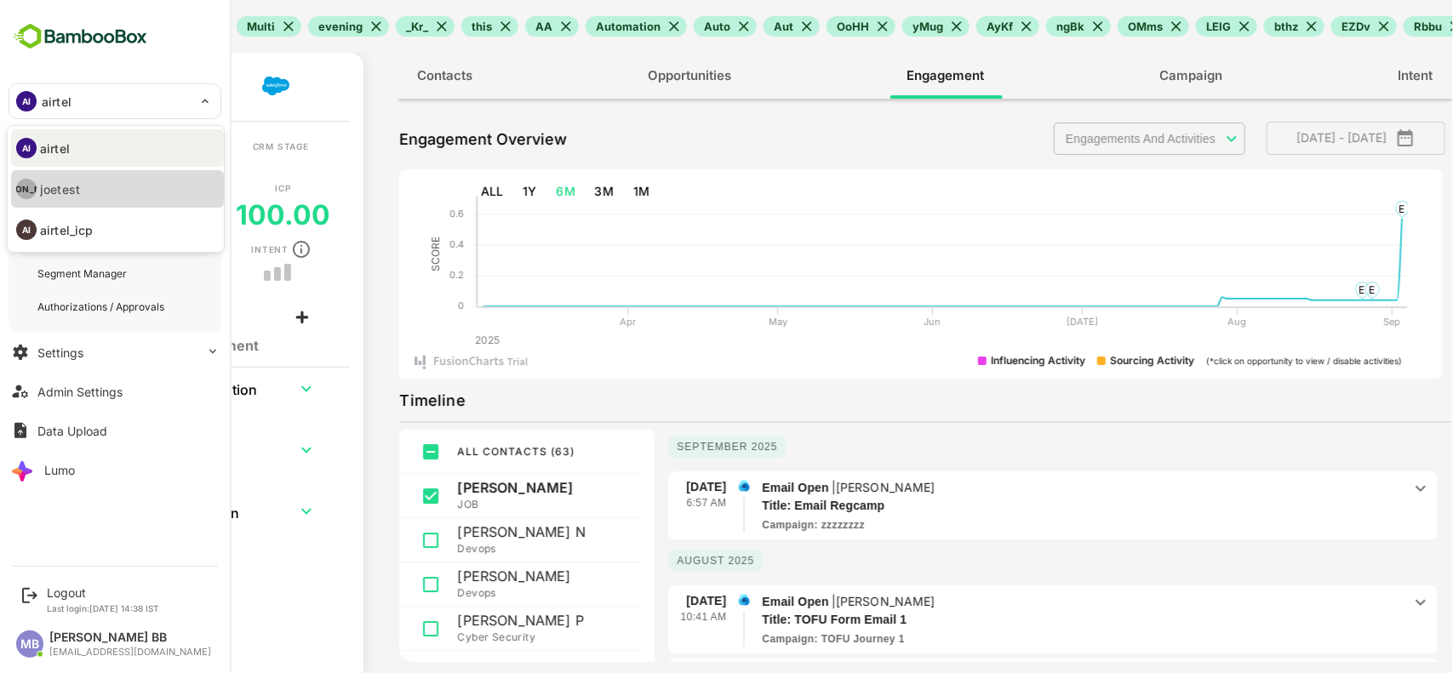
click at [125, 181] on li "[PERSON_NAME]" at bounding box center [117, 188] width 213 height 37
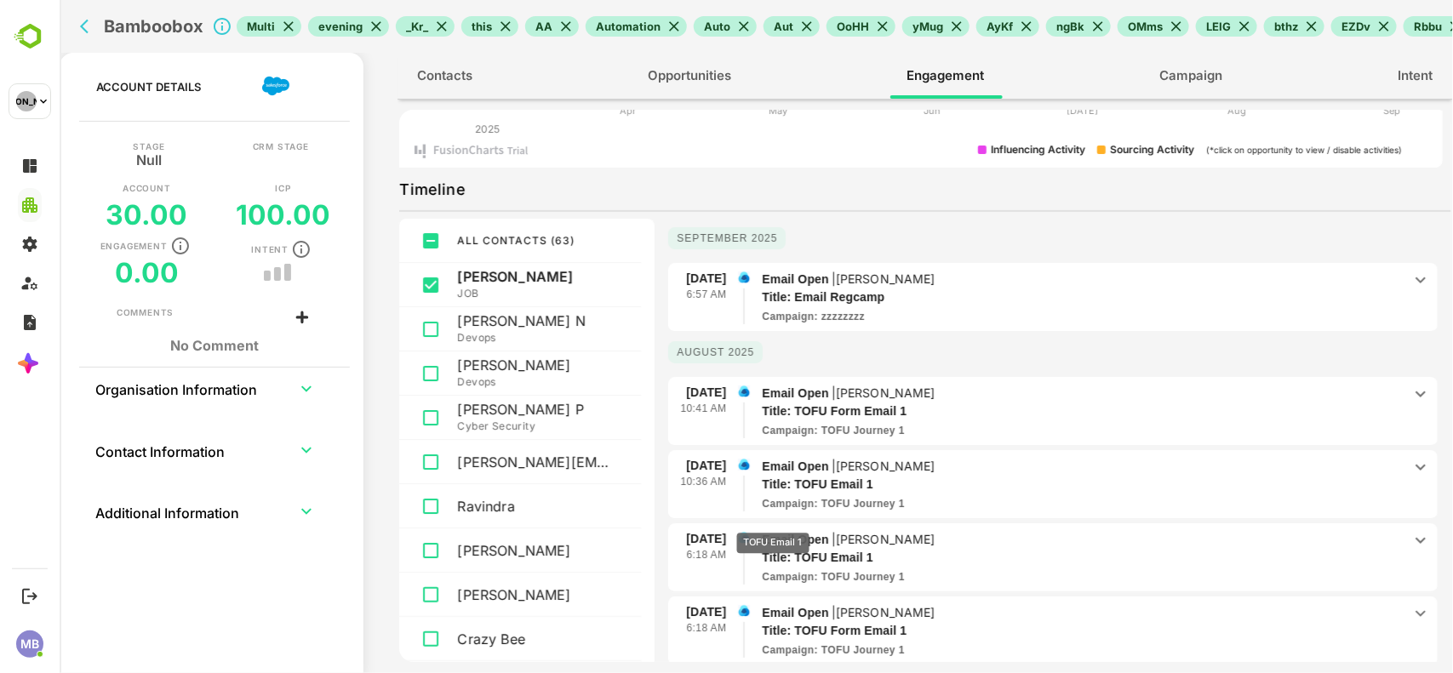
scroll to position [0, 0]
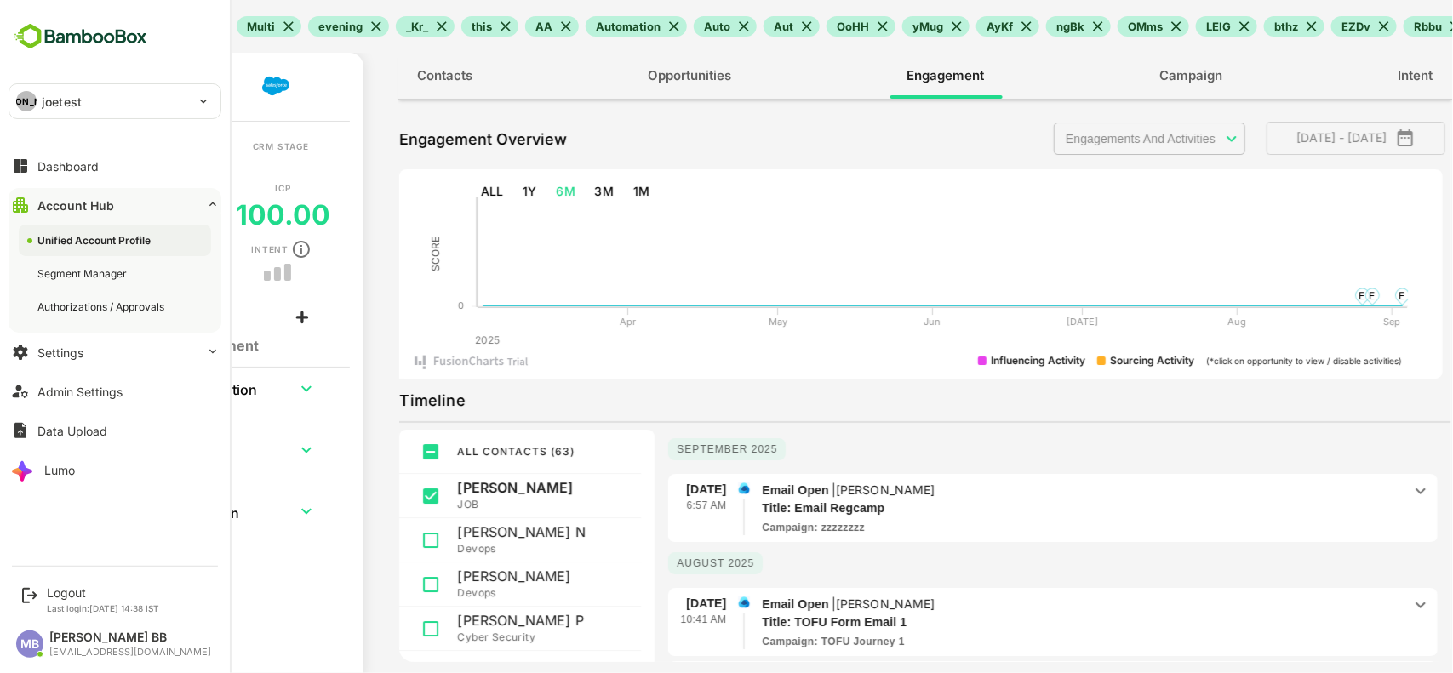
click at [96, 104] on div "[PERSON_NAME]" at bounding box center [104, 101] width 191 height 34
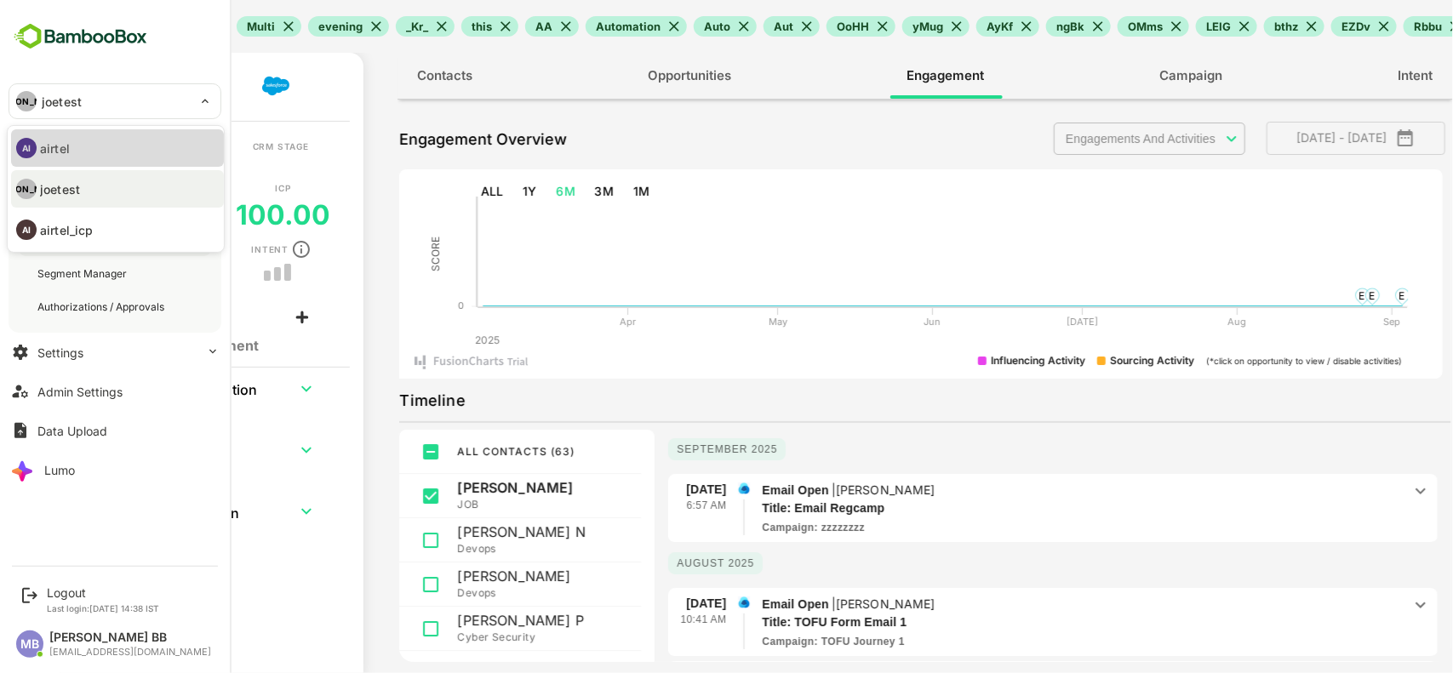
click at [75, 139] on li "AI airtel" at bounding box center [117, 147] width 213 height 37
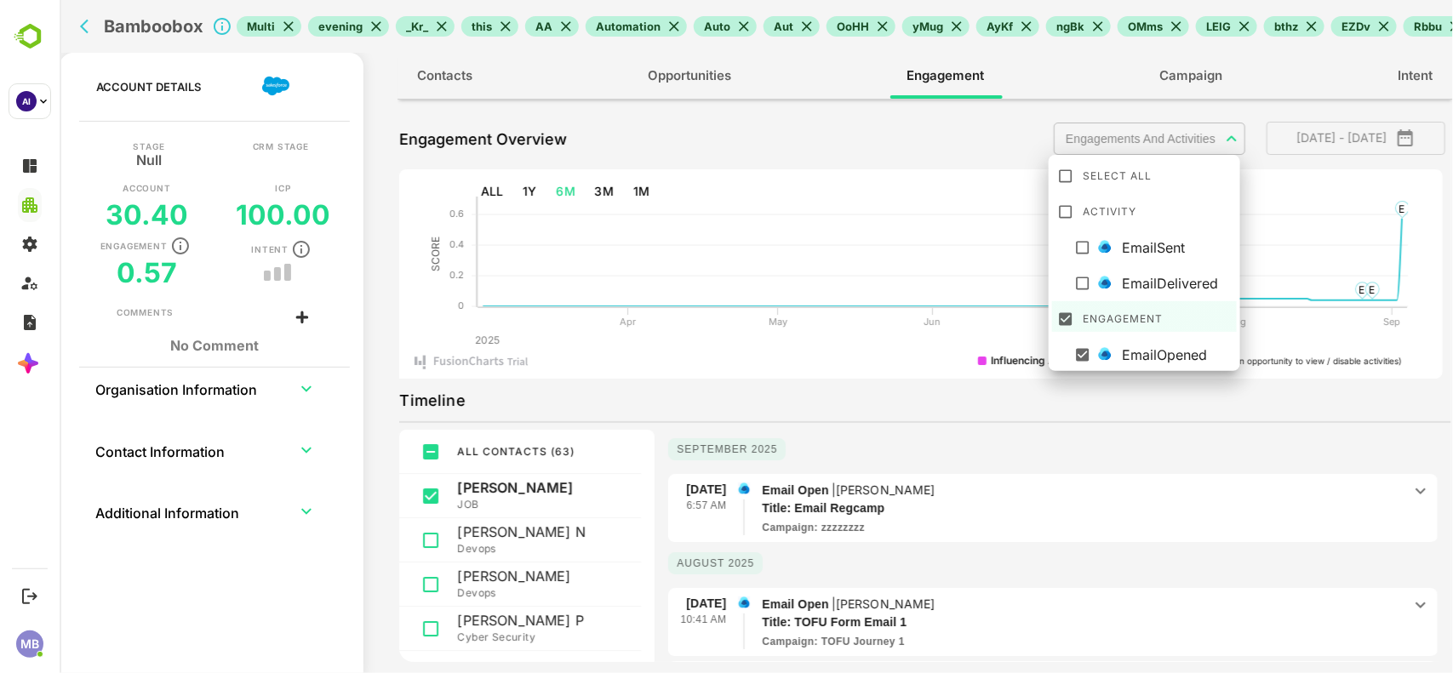
click at [1209, 129] on body "**********" at bounding box center [755, 336] width 1393 height 673
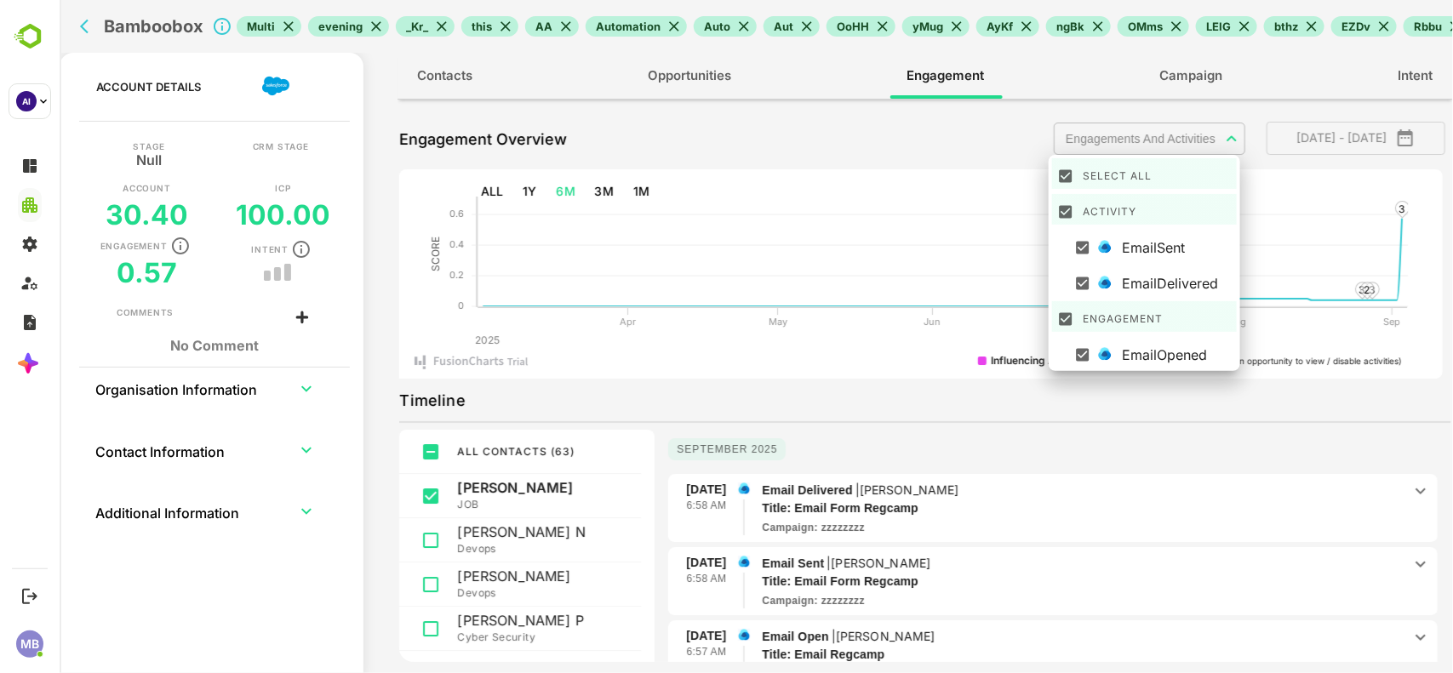
click at [907, 355] on div at bounding box center [755, 336] width 1393 height 673
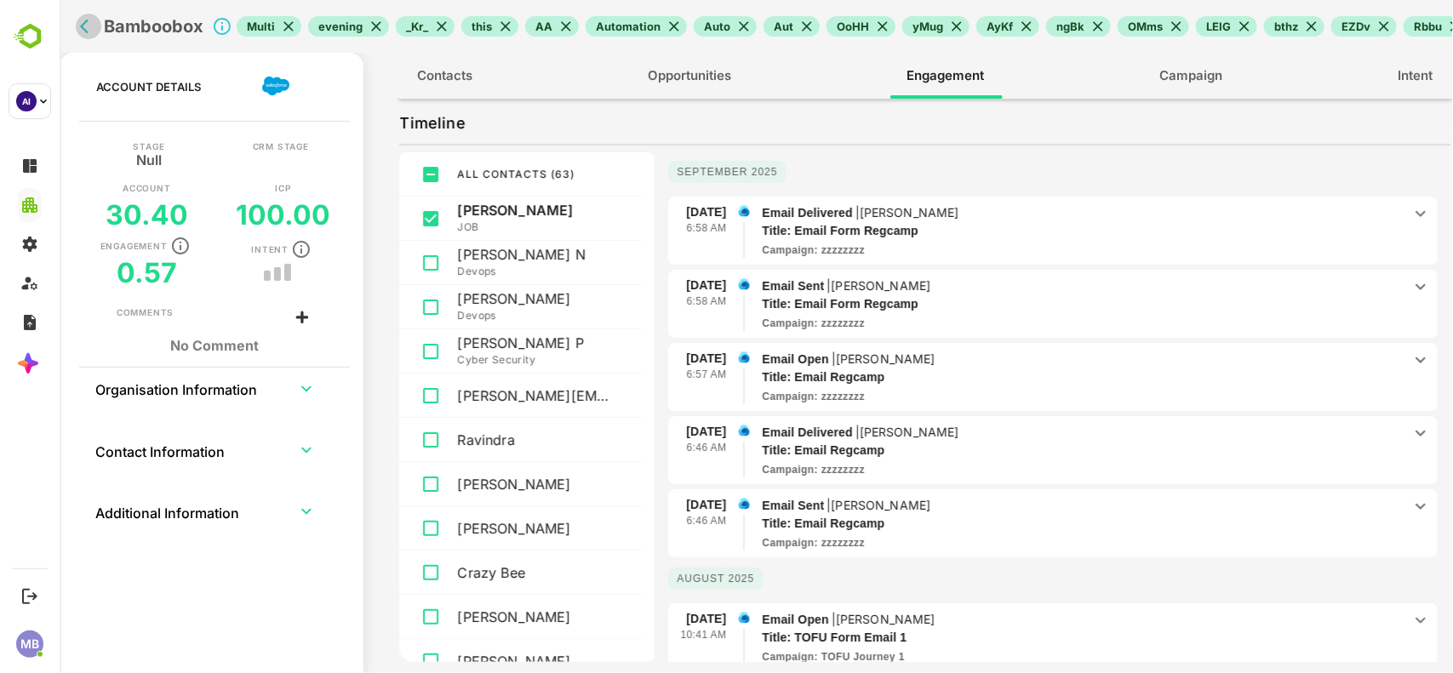
click at [83, 36] on button "back" at bounding box center [88, 27] width 26 height 26
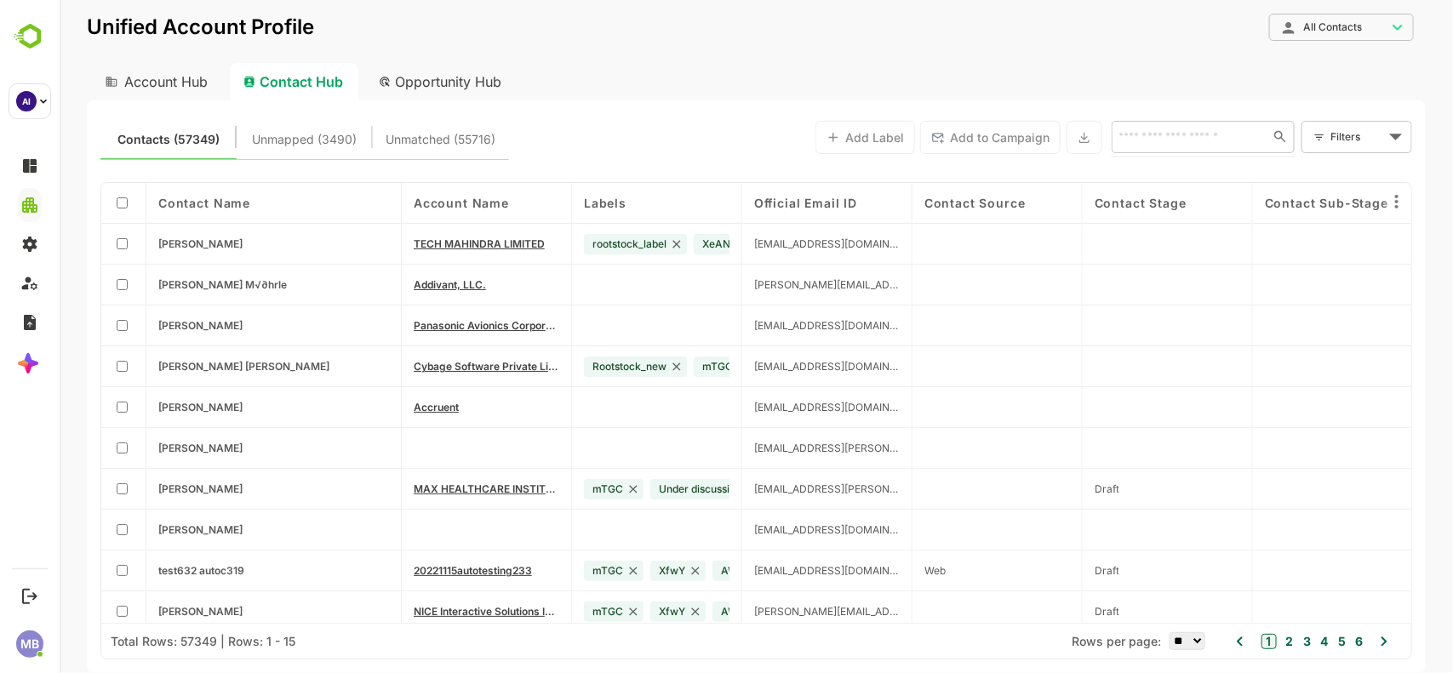
click at [1201, 133] on input "text" at bounding box center [1185, 136] width 147 height 20
click at [1151, 137] on input "*******" at bounding box center [1185, 136] width 147 height 20
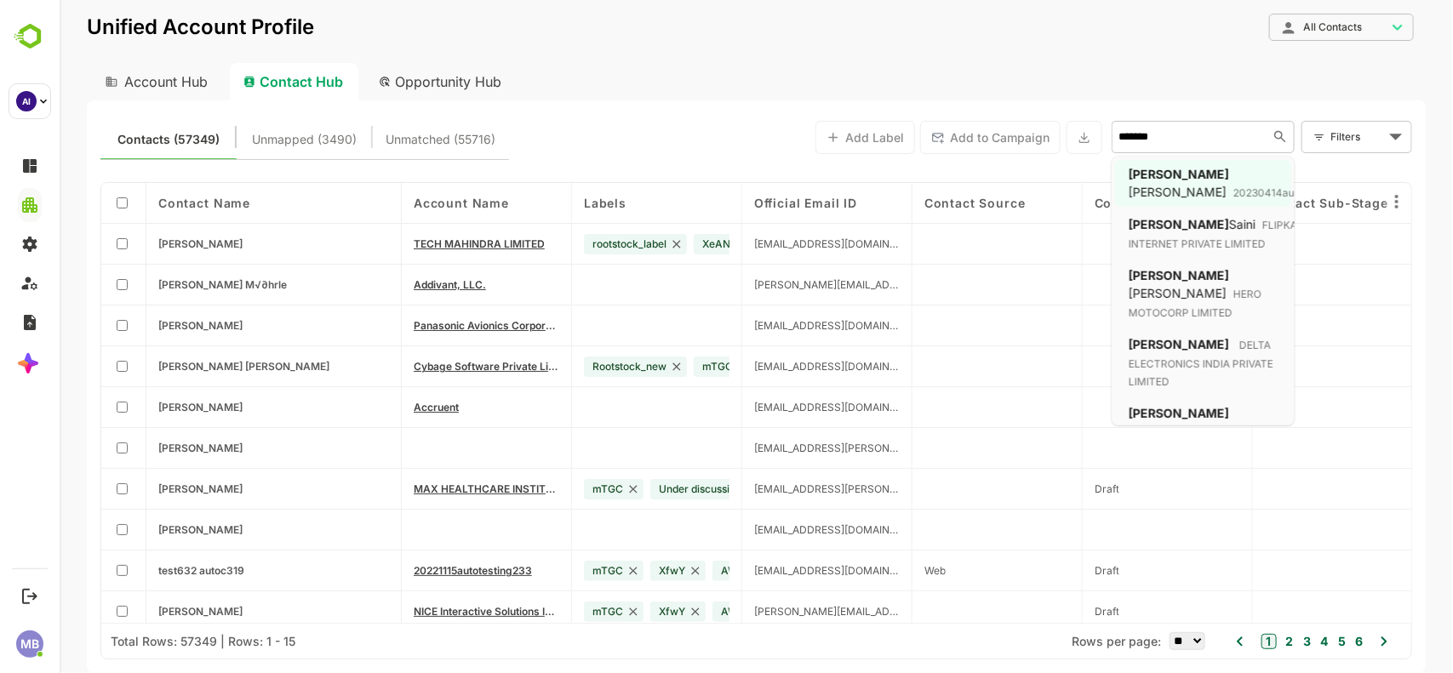
click at [1151, 137] on input "*******" at bounding box center [1185, 136] width 147 height 20
paste input "**********"
type input "**********"
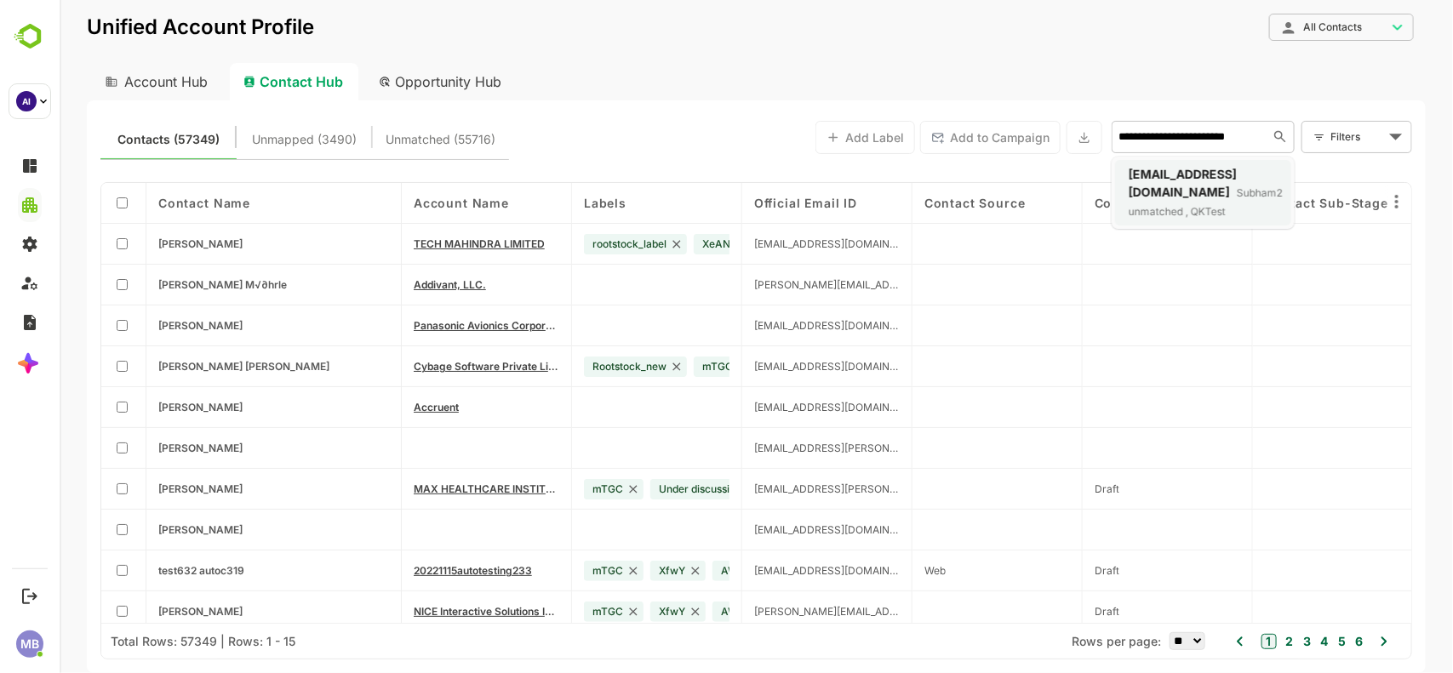
click at [1163, 177] on span "[EMAIL_ADDRESS][DOMAIN_NAME]" at bounding box center [1182, 183] width 108 height 32
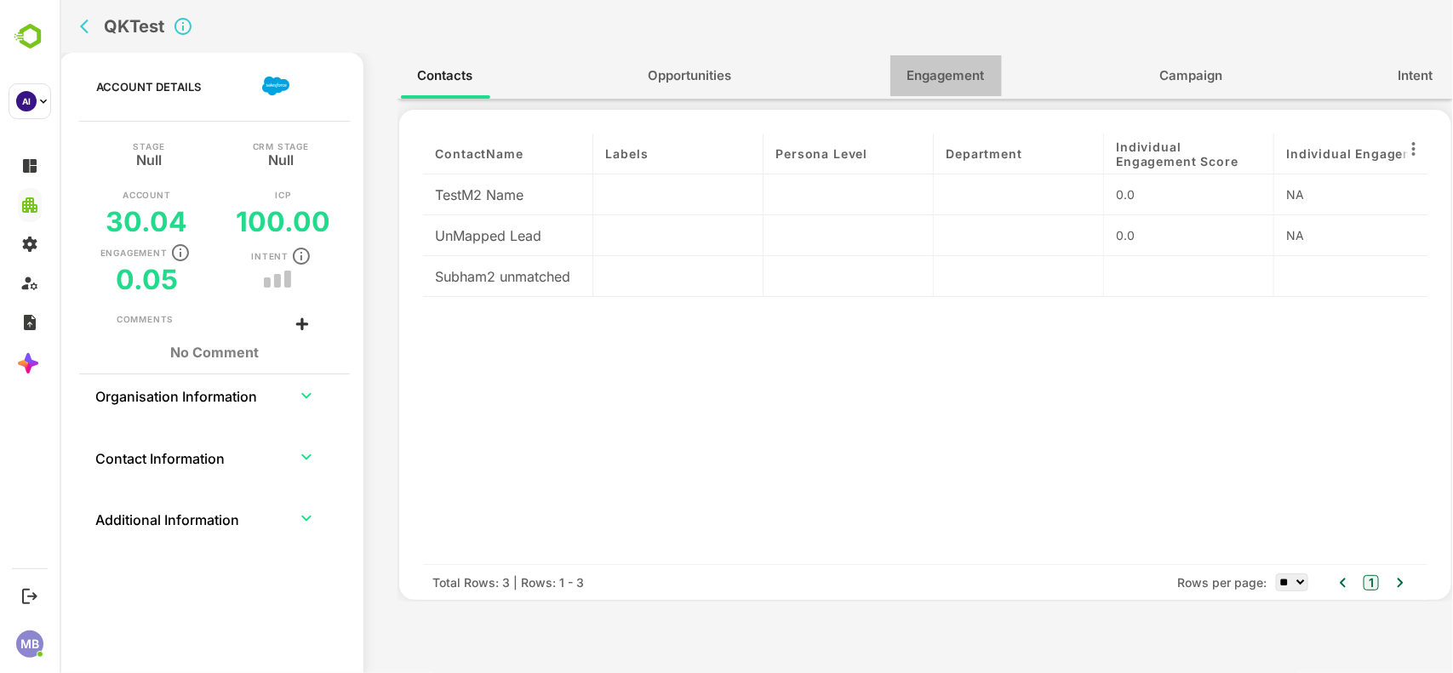
click at [958, 85] on span "Engagement" at bounding box center [944, 76] width 77 height 22
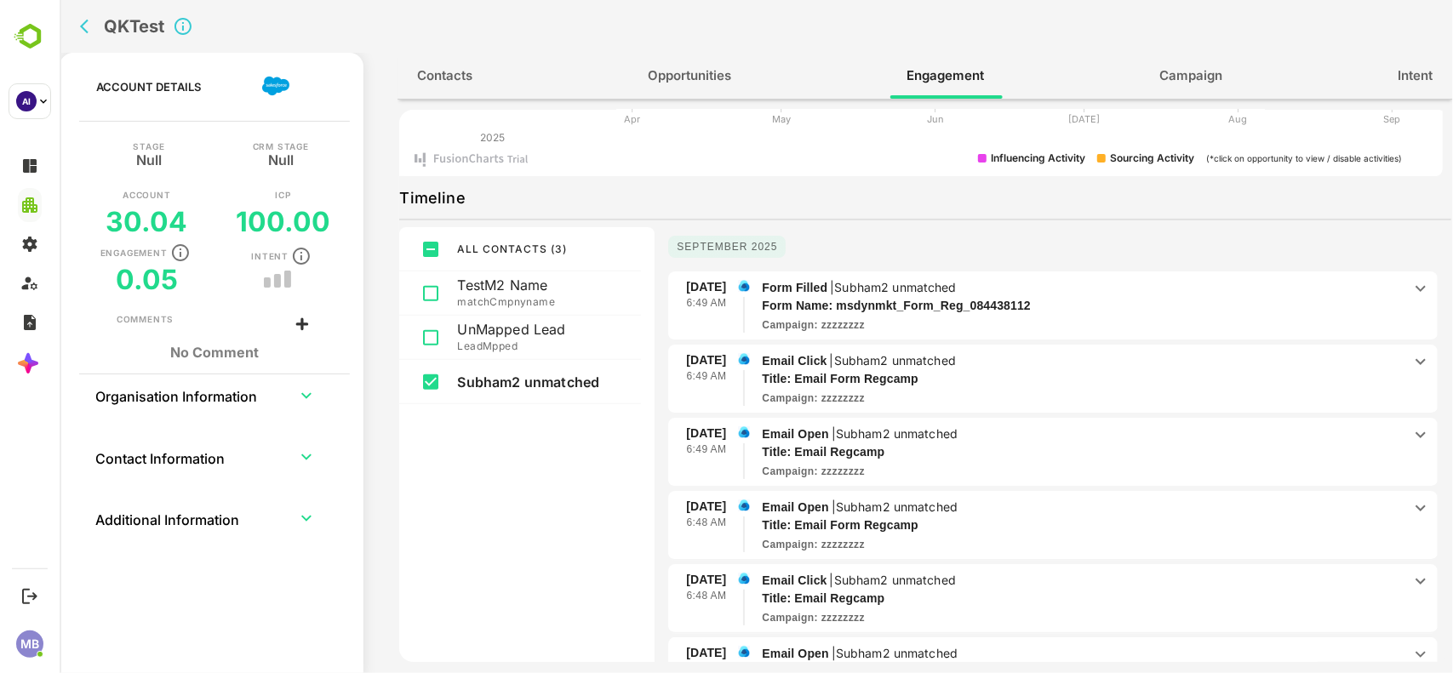
scroll to position [111, 0]
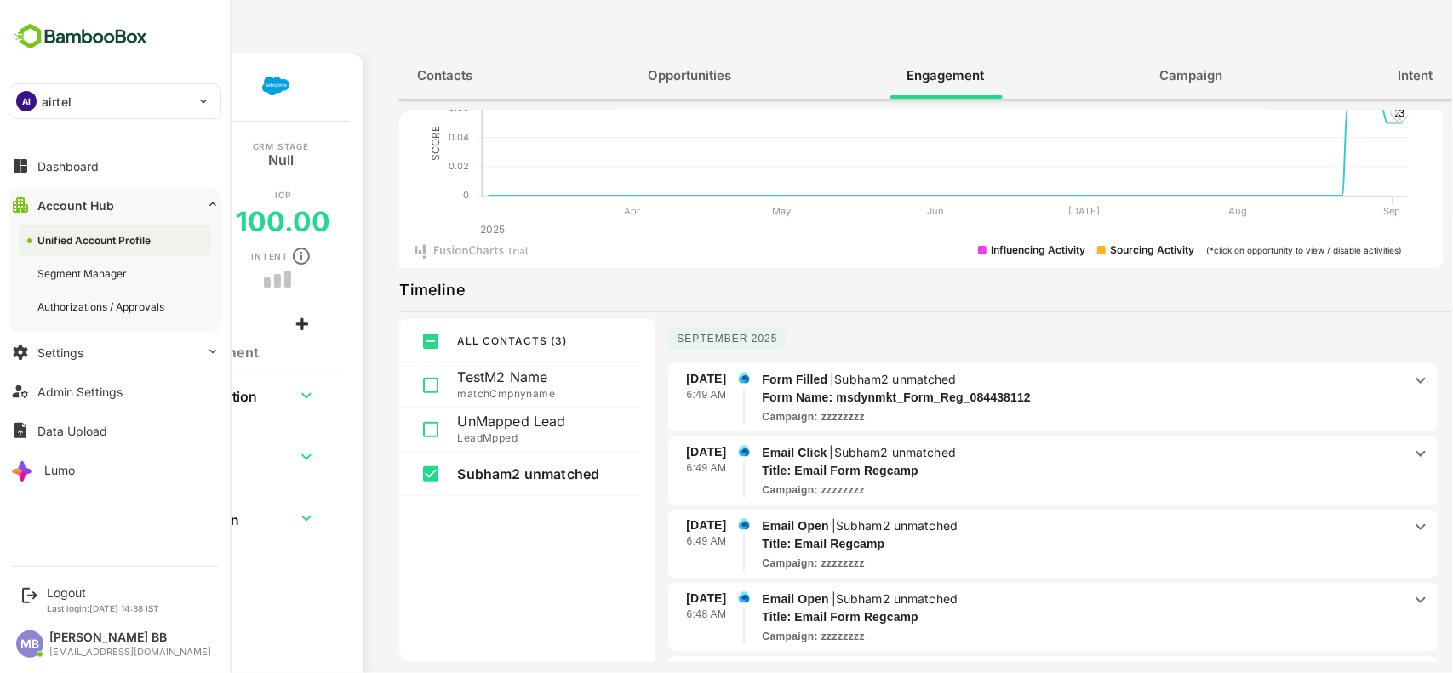
click at [94, 105] on div "AI airtel" at bounding box center [104, 101] width 191 height 34
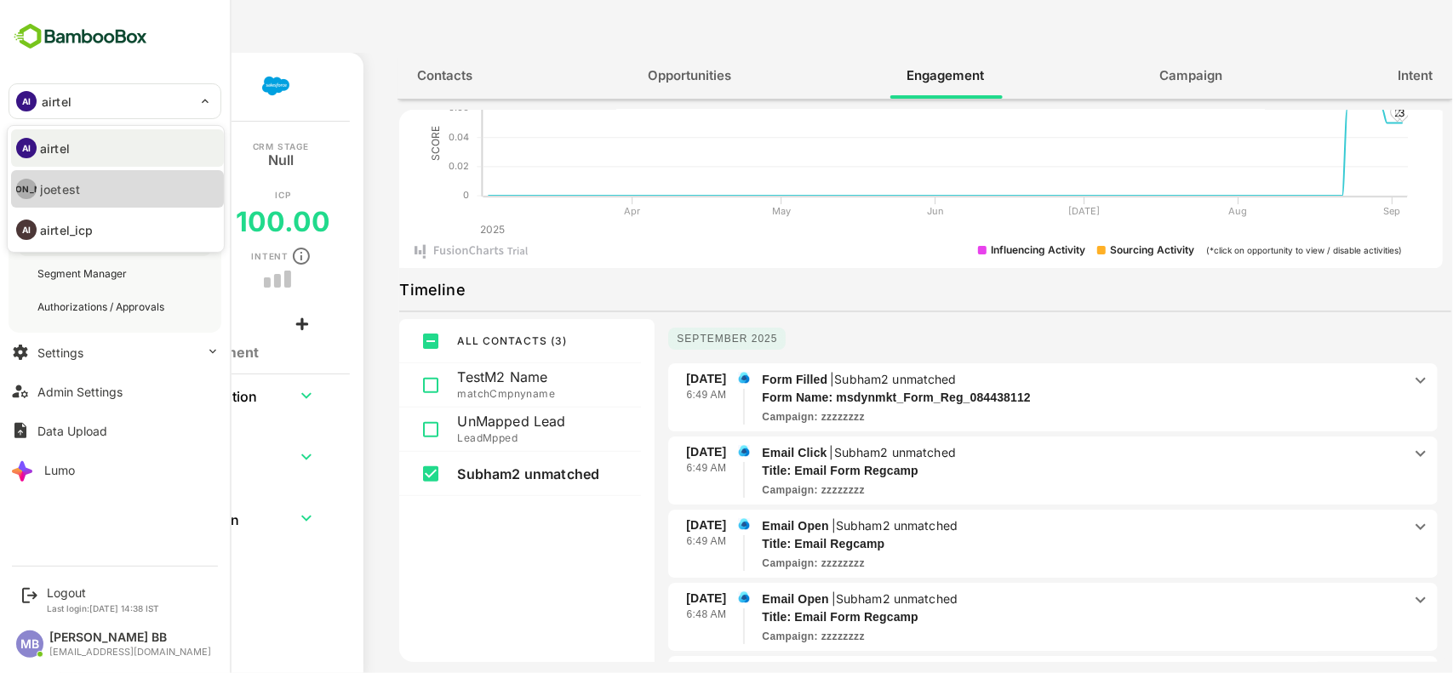
click at [58, 180] on p "joetest" at bounding box center [60, 189] width 40 height 18
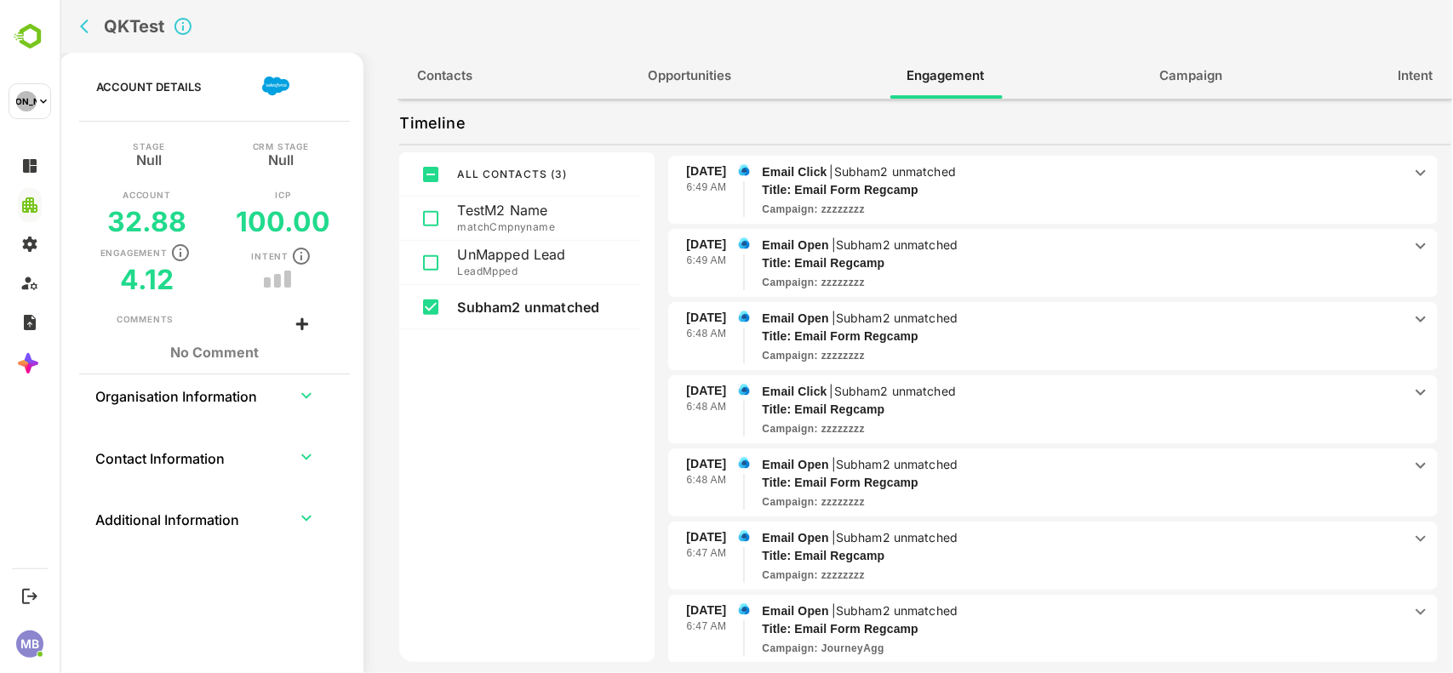
scroll to position [0, 0]
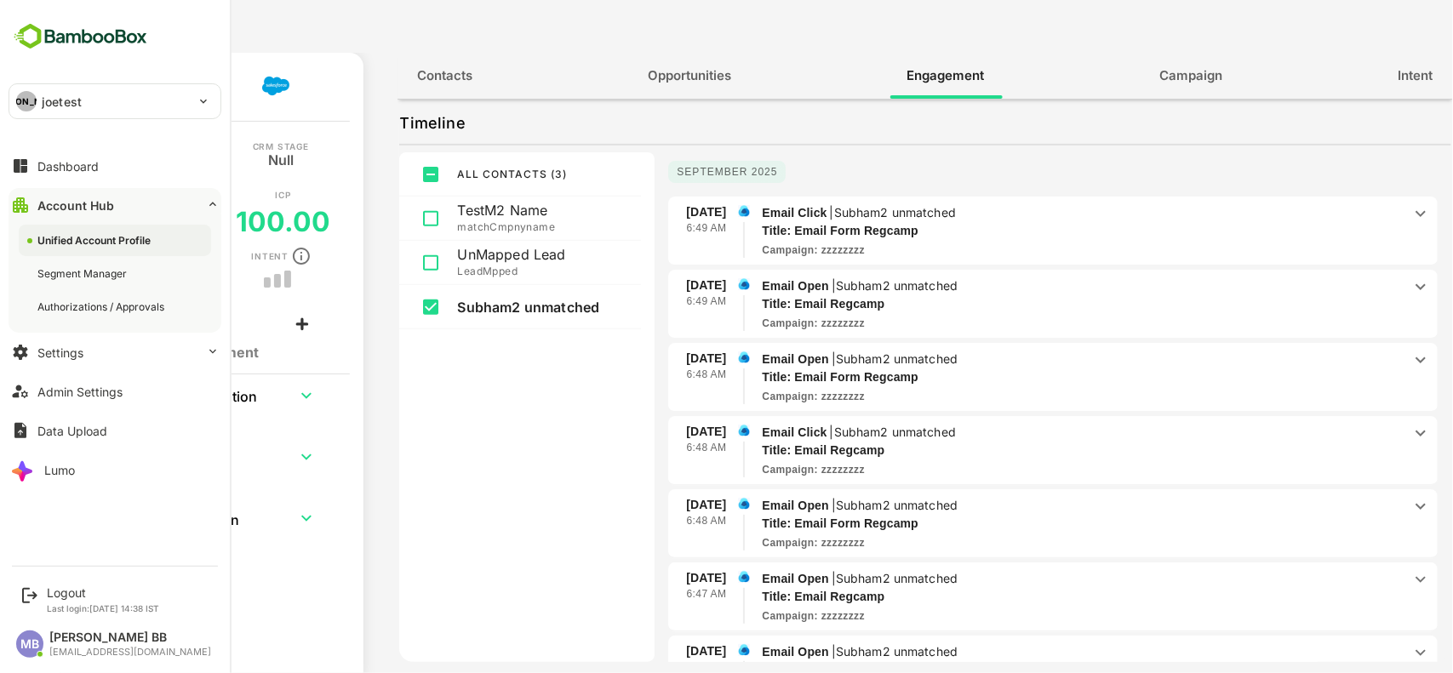
click at [47, 103] on p "joetest" at bounding box center [62, 102] width 40 height 18
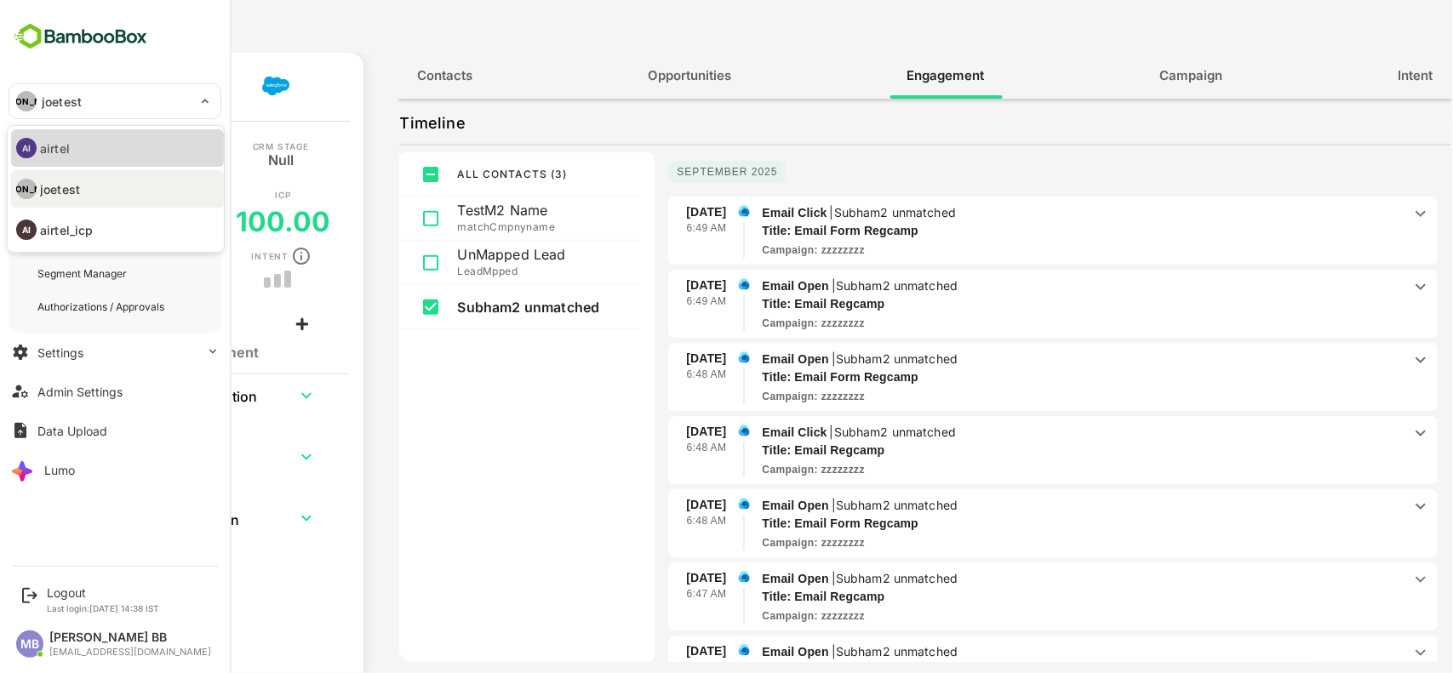
click at [56, 140] on p "airtel" at bounding box center [55, 149] width 30 height 18
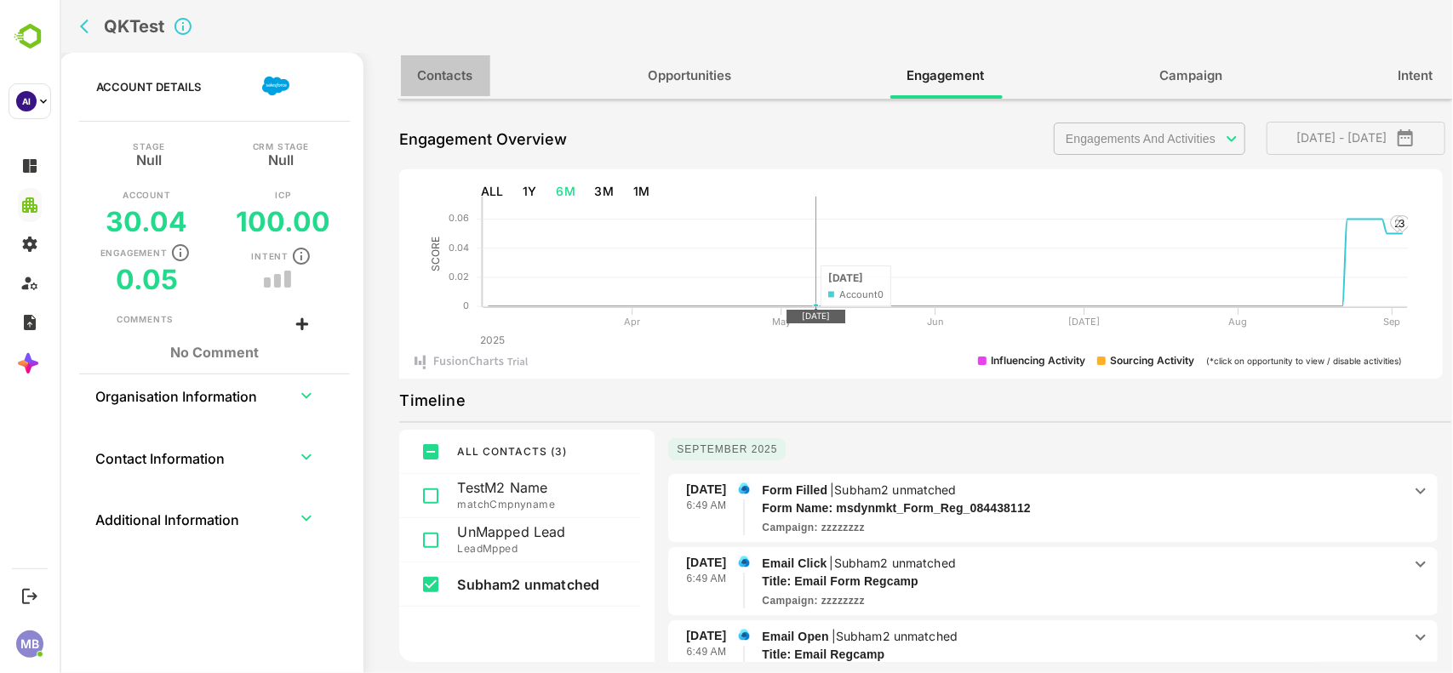
click at [455, 72] on span "Contacts" at bounding box center [444, 76] width 55 height 22
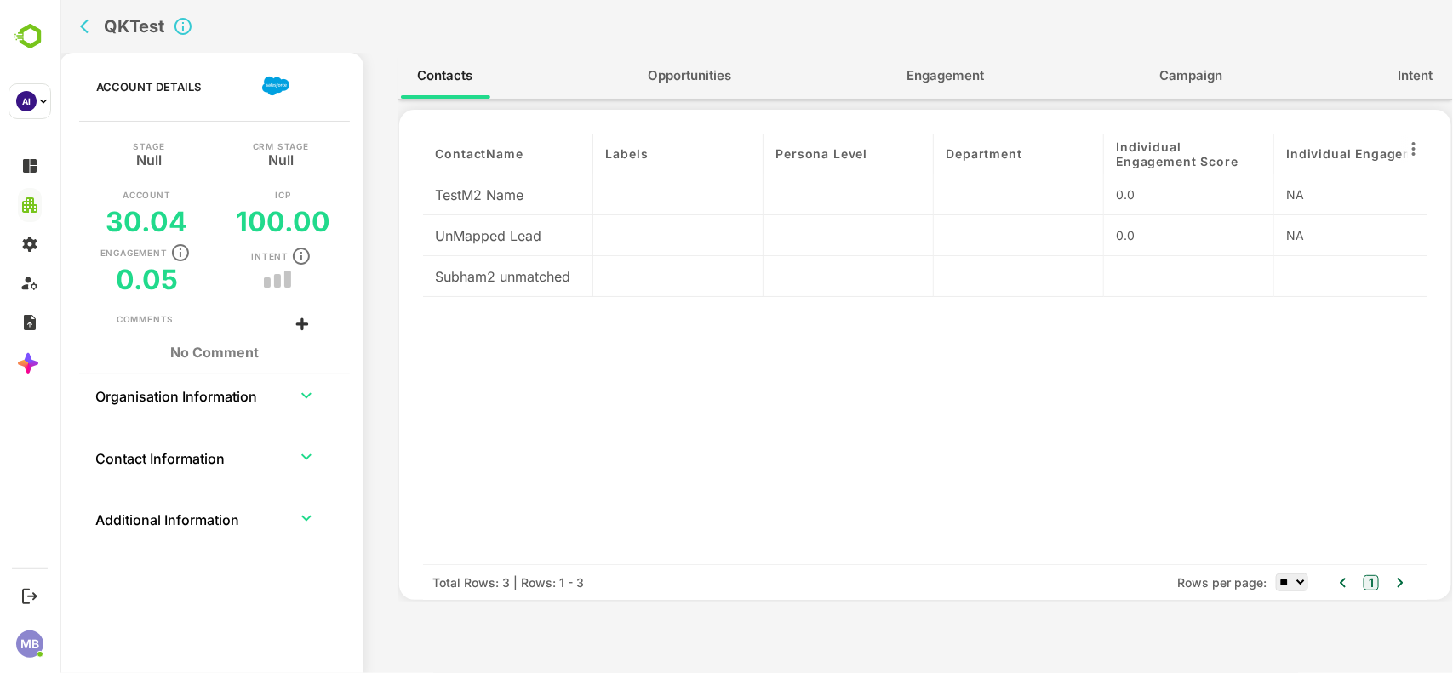
click at [968, 73] on span "Engagement" at bounding box center [944, 76] width 77 height 22
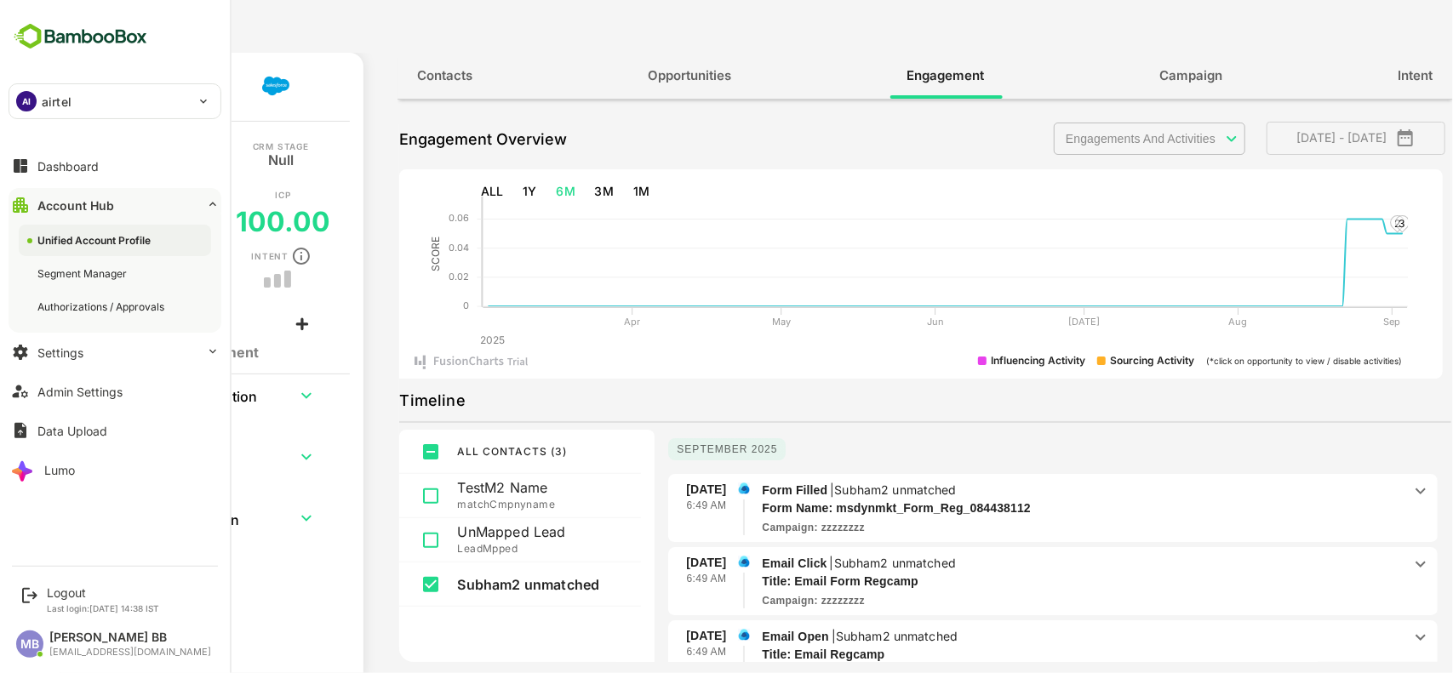
click at [109, 105] on div "AI airtel" at bounding box center [104, 101] width 191 height 34
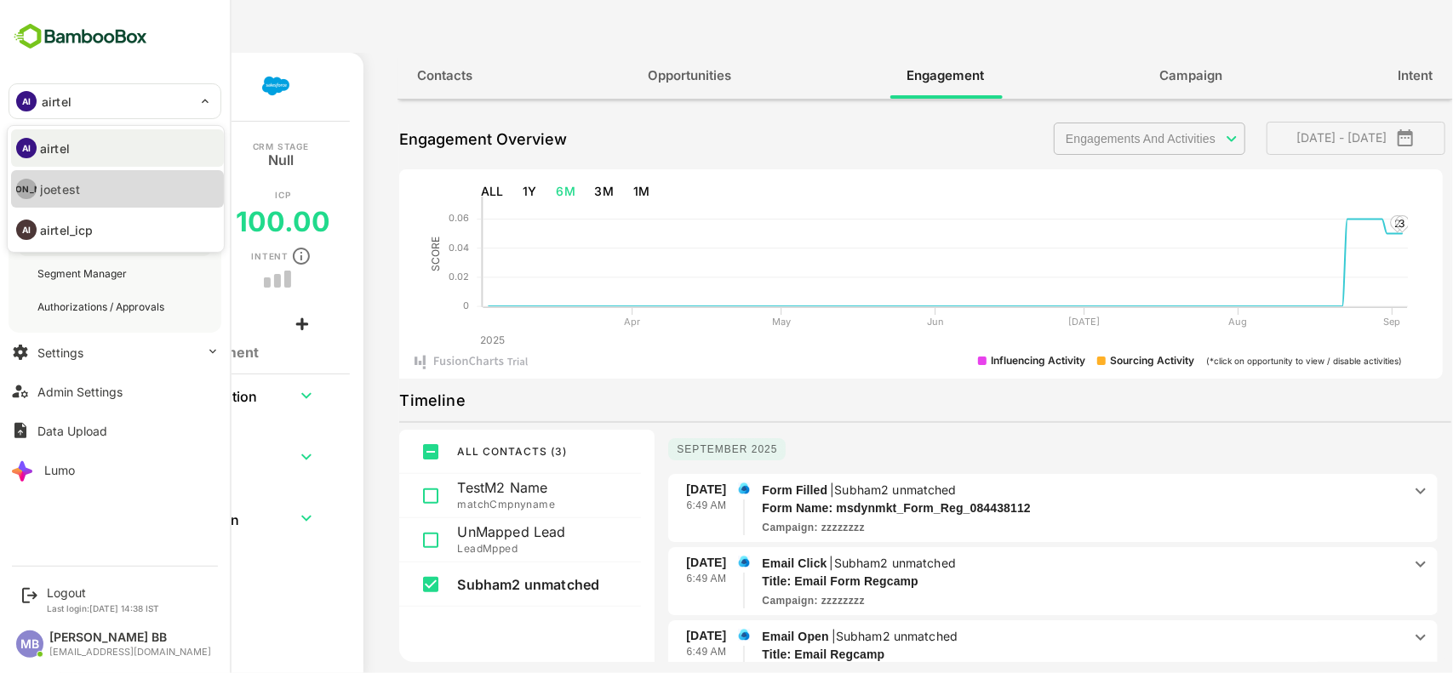
click at [71, 191] on p "joetest" at bounding box center [60, 189] width 40 height 18
type input "*******"
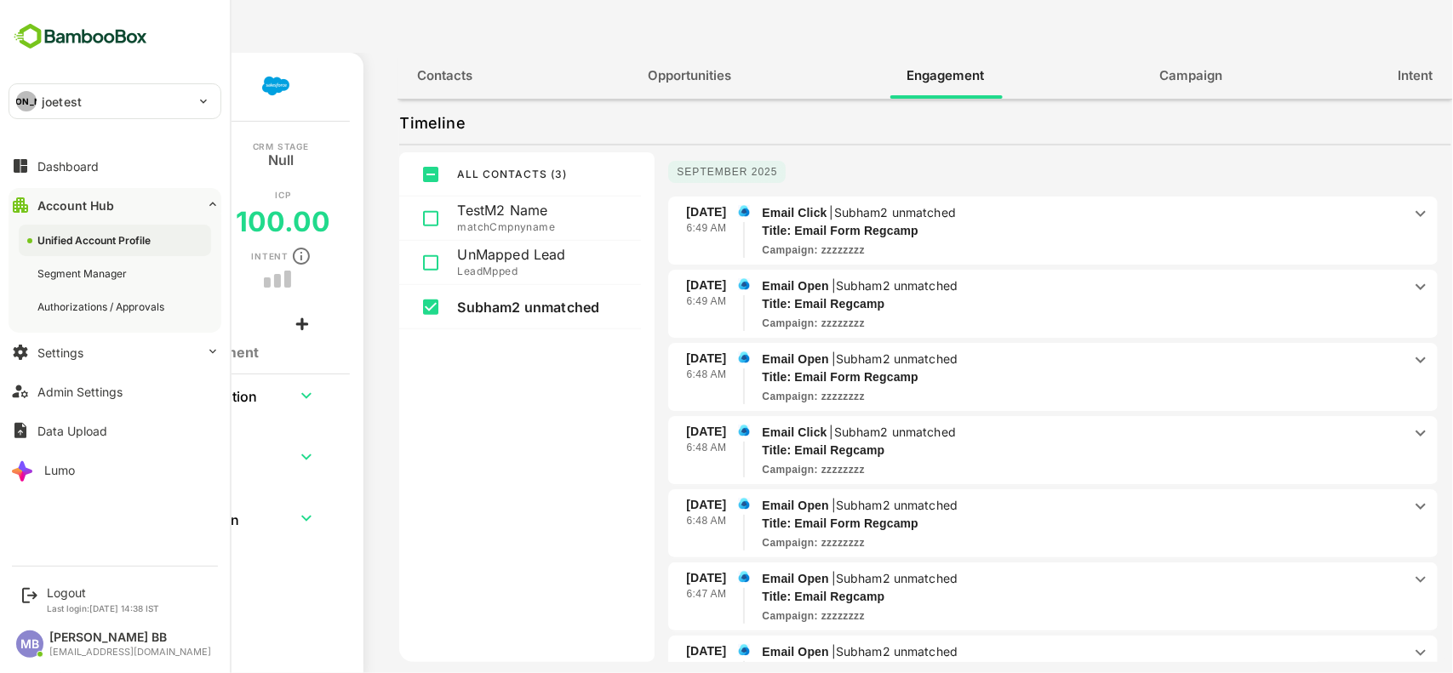
click at [70, 115] on div "[PERSON_NAME]" at bounding box center [104, 101] width 191 height 34
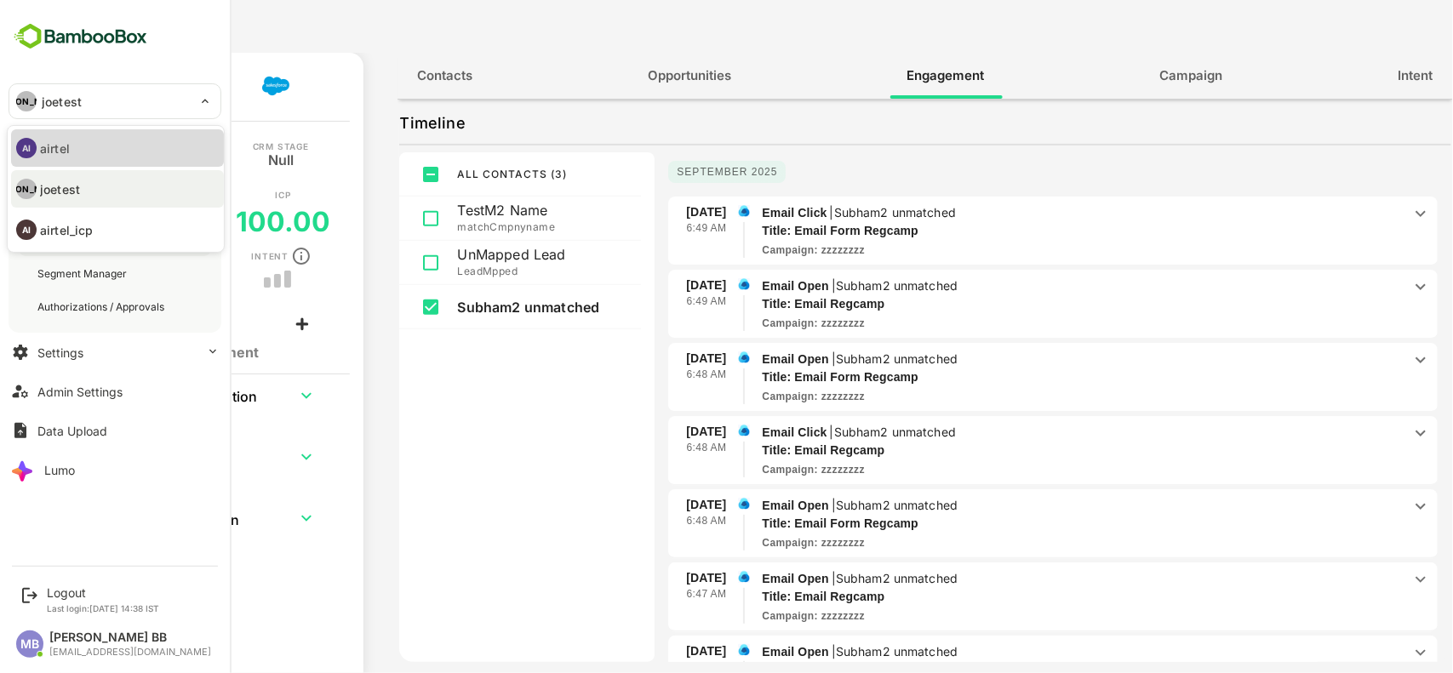
click at [68, 143] on p "airtel" at bounding box center [55, 149] width 30 height 18
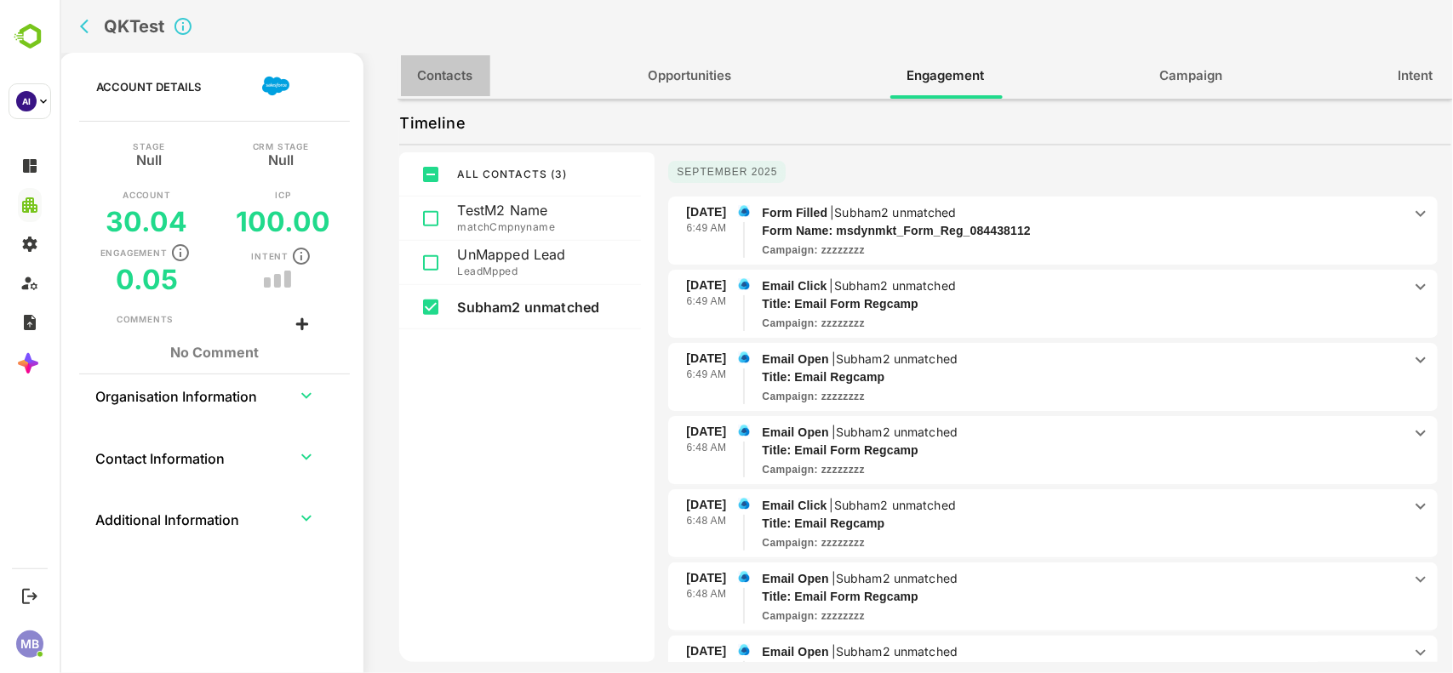
click at [453, 72] on span "Contacts" at bounding box center [444, 76] width 55 height 22
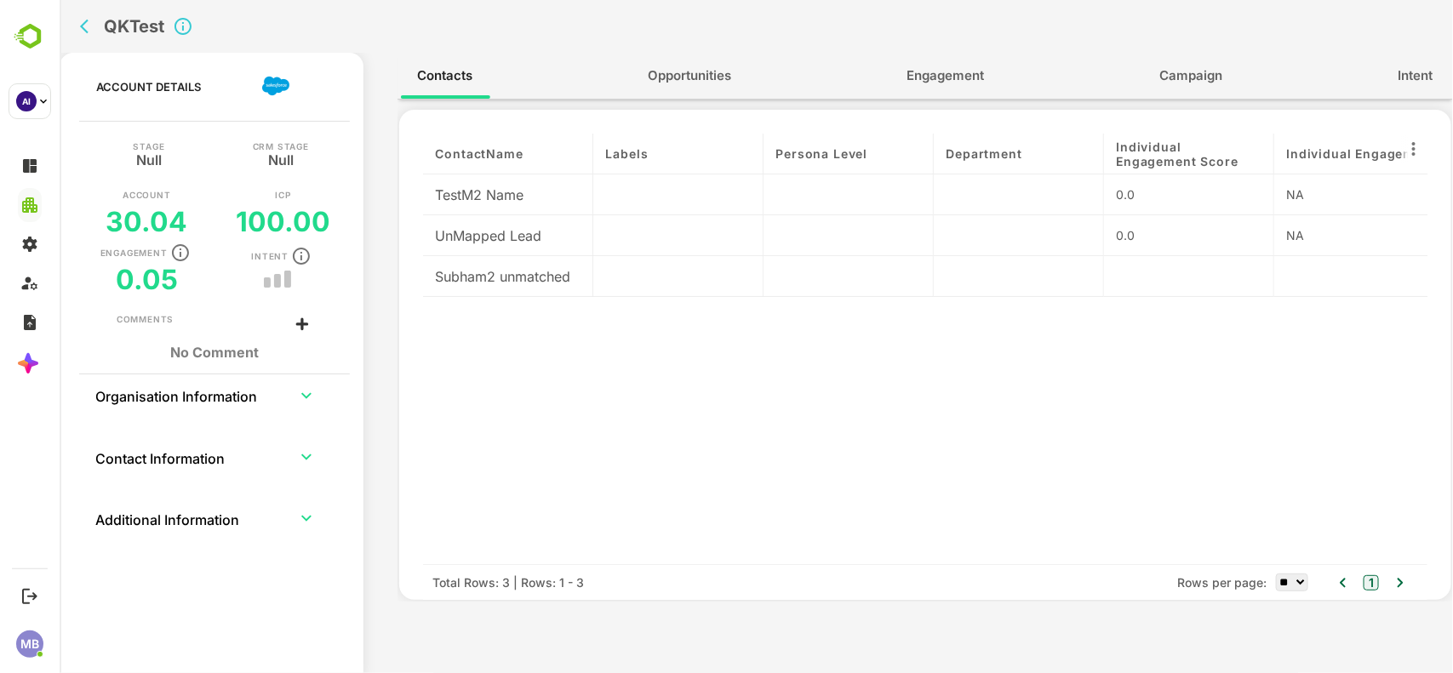
click at [1183, 286] on div at bounding box center [1188, 276] width 170 height 41
click at [154, 273] on h5 "0.05" at bounding box center [146, 279] width 62 height 33
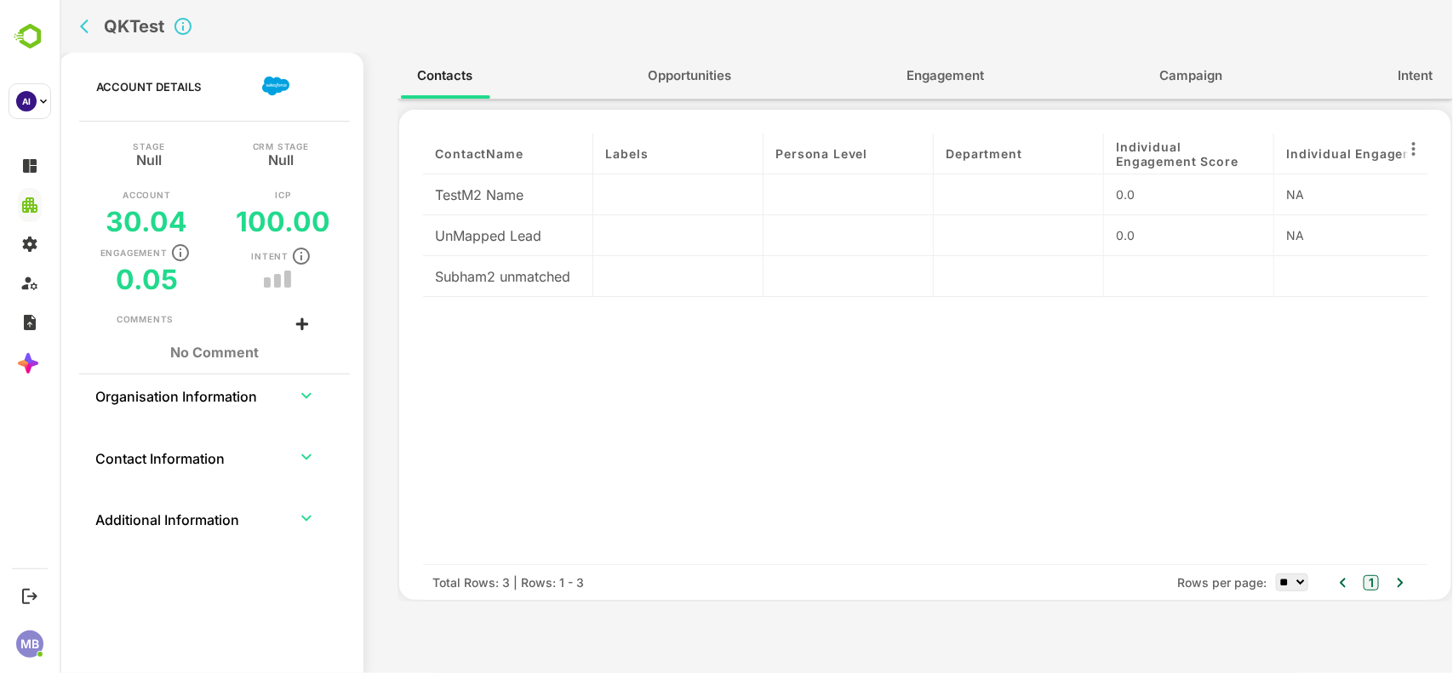
click at [1152, 268] on div at bounding box center [1188, 276] width 170 height 41
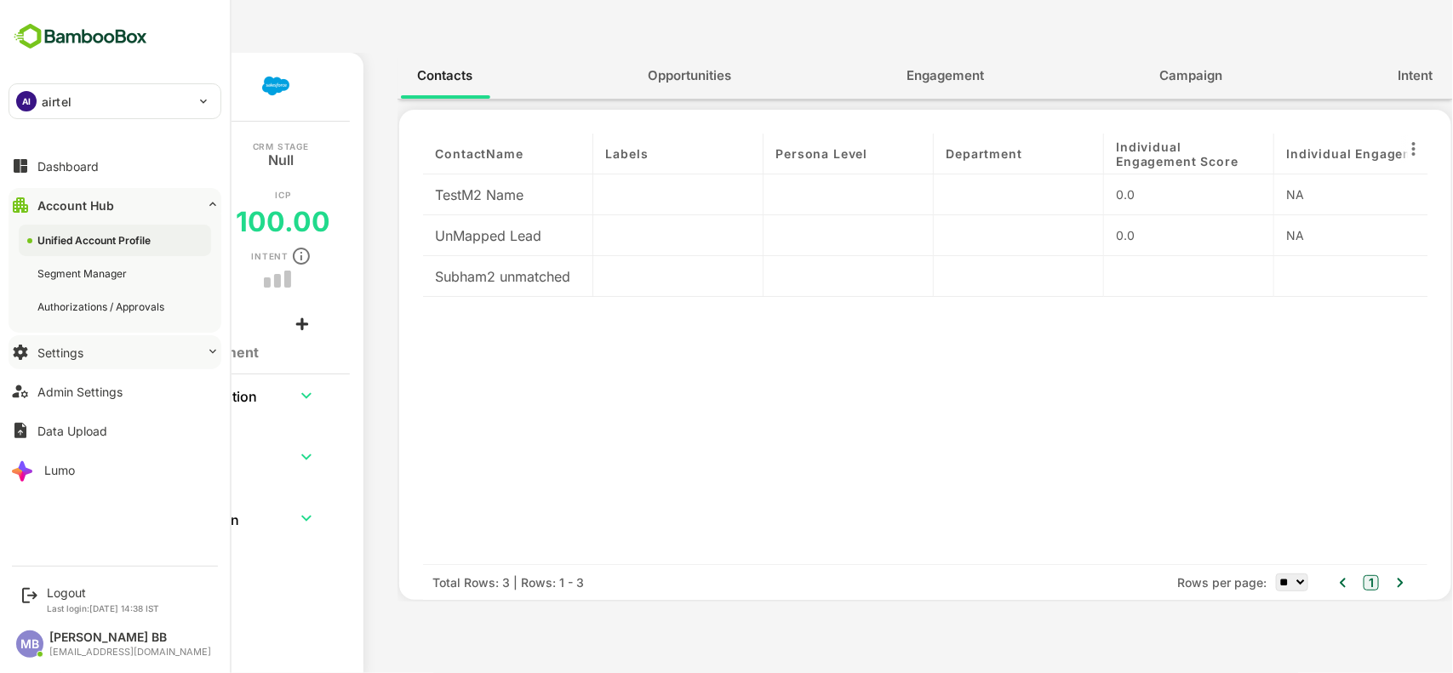
click at [124, 359] on button "Settings" at bounding box center [115, 352] width 213 height 34
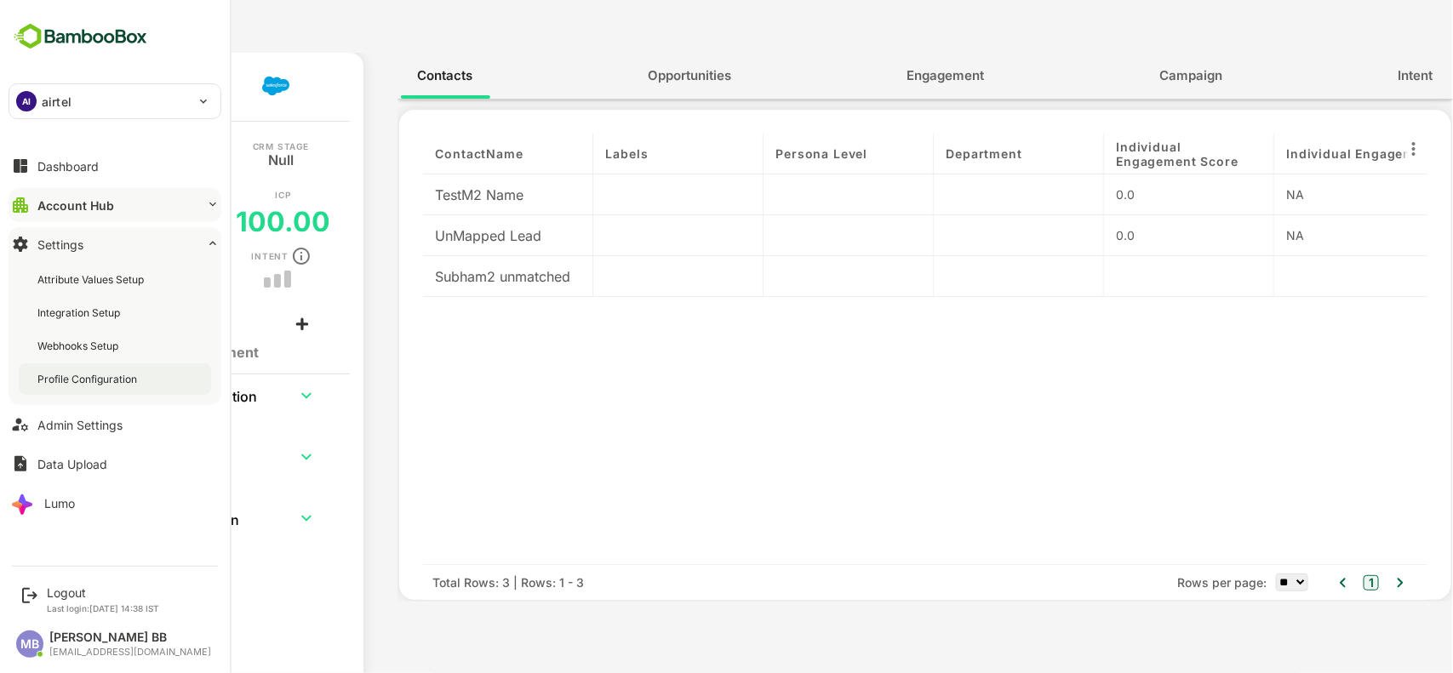
click at [105, 375] on div "Profile Configuration" at bounding box center [88, 379] width 103 height 14
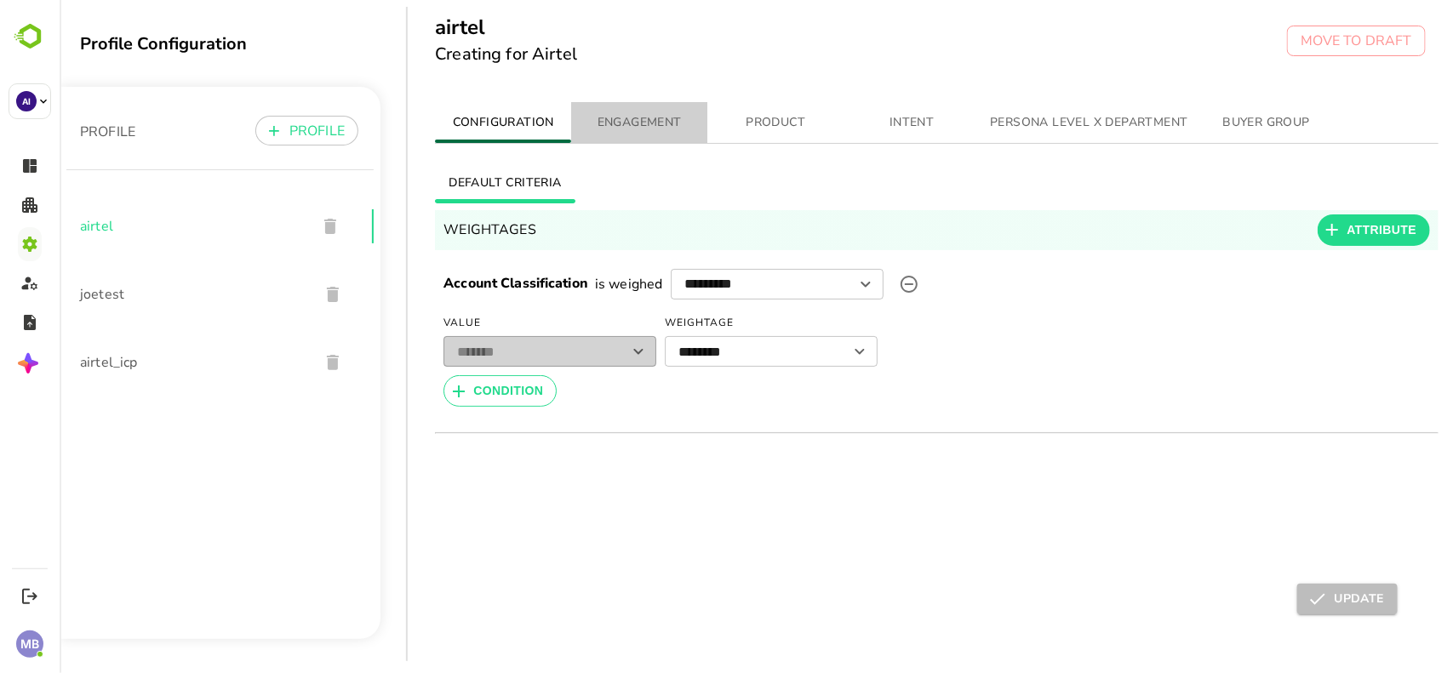
click at [639, 129] on span "ENGAGEMENT" at bounding box center [638, 122] width 116 height 21
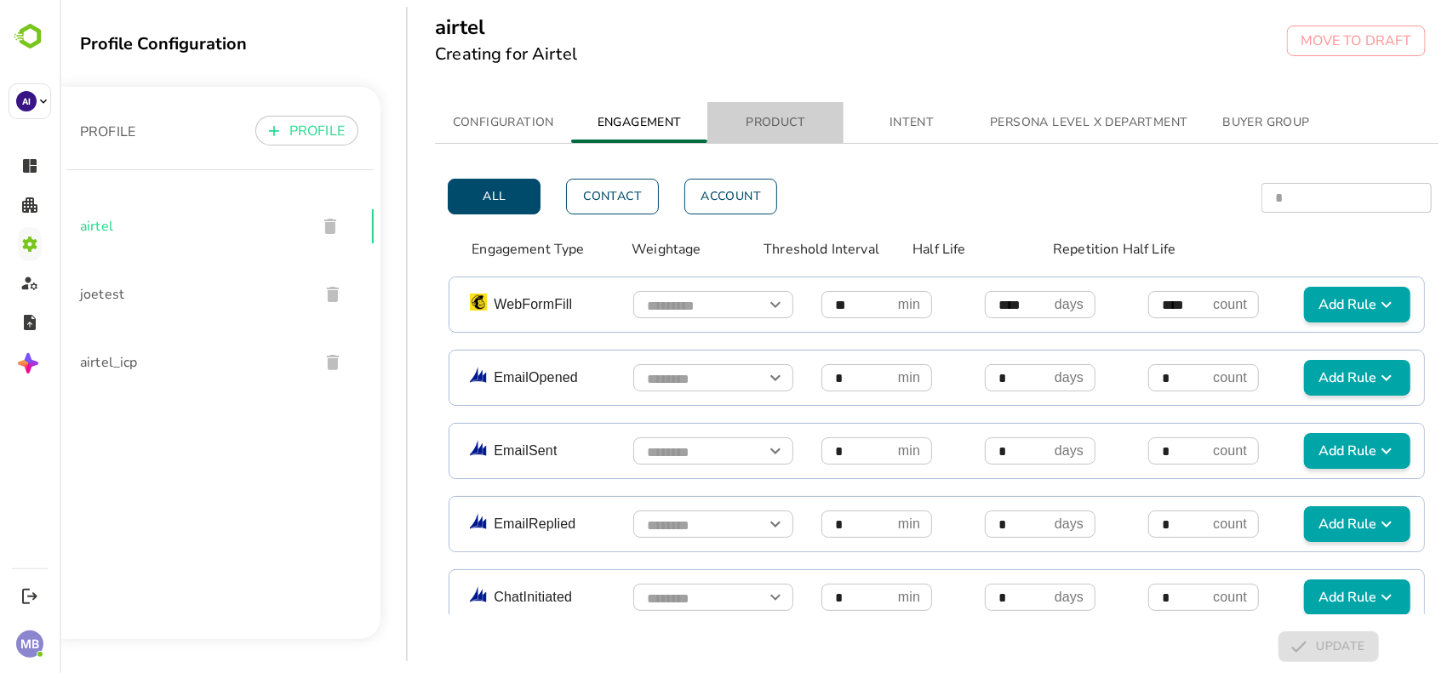
click at [771, 129] on span "PRODUCT" at bounding box center [775, 122] width 116 height 21
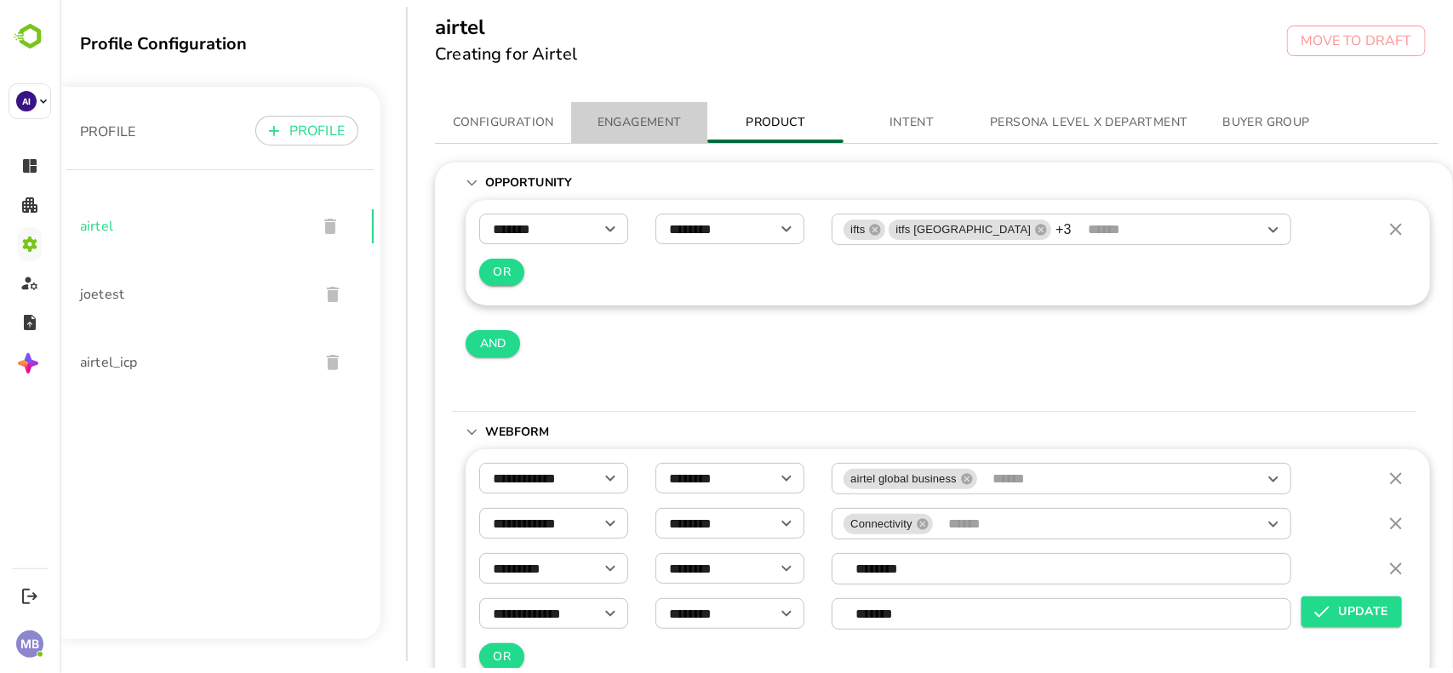
click at [652, 122] on span "ENGAGEMENT" at bounding box center [638, 122] width 116 height 21
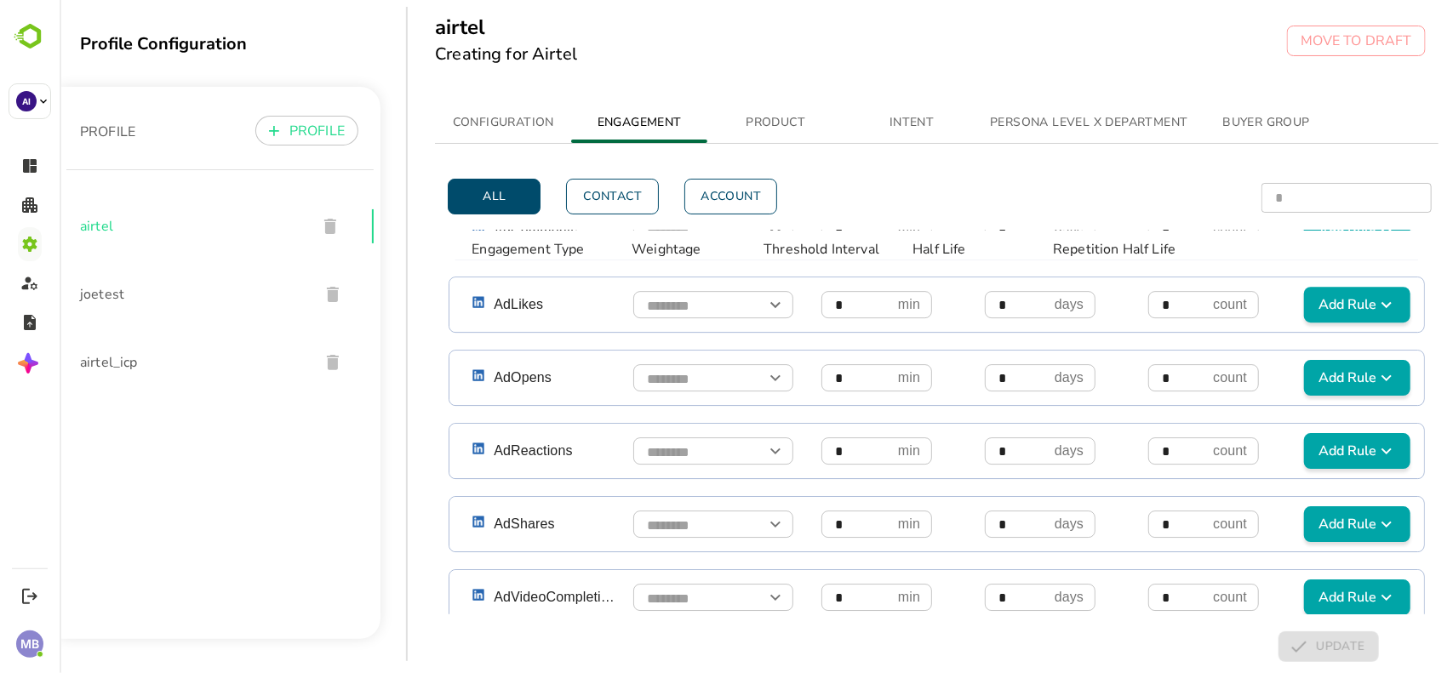
scroll to position [2604, 0]
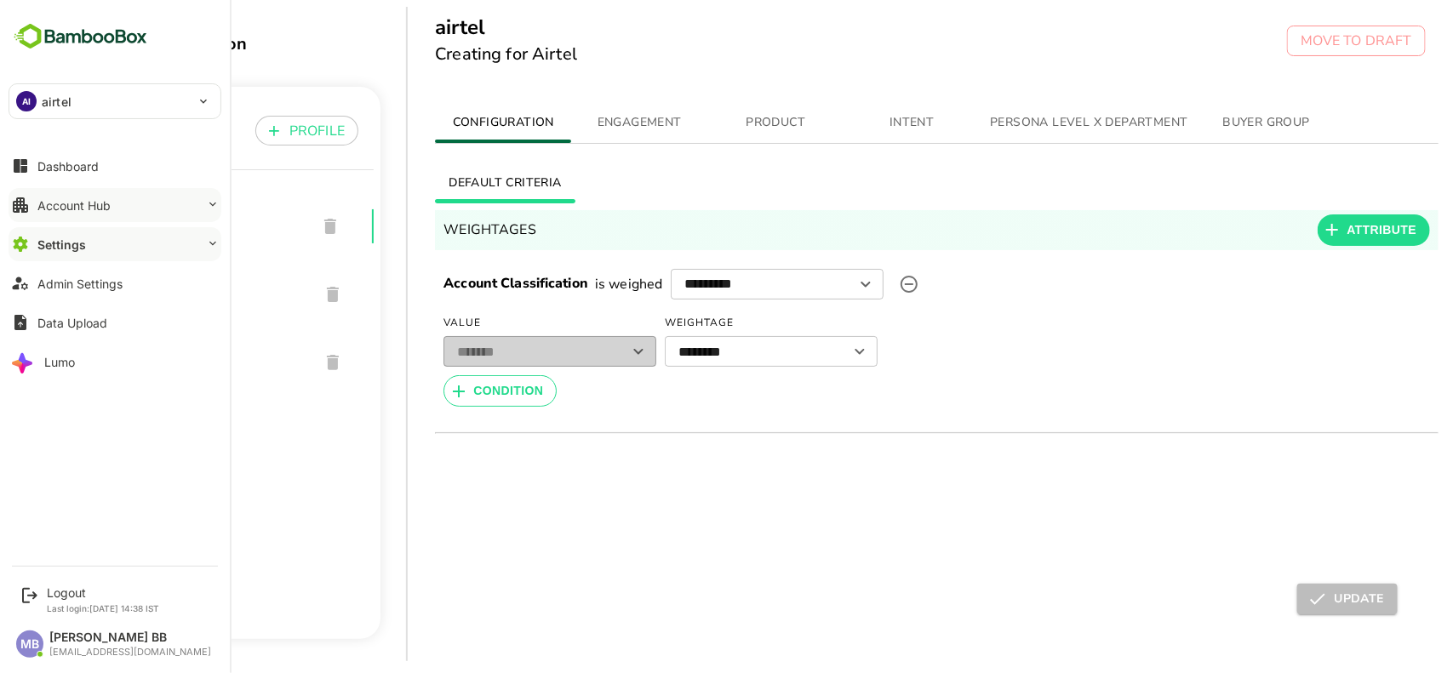
click at [115, 191] on button "Account Hub" at bounding box center [115, 205] width 213 height 34
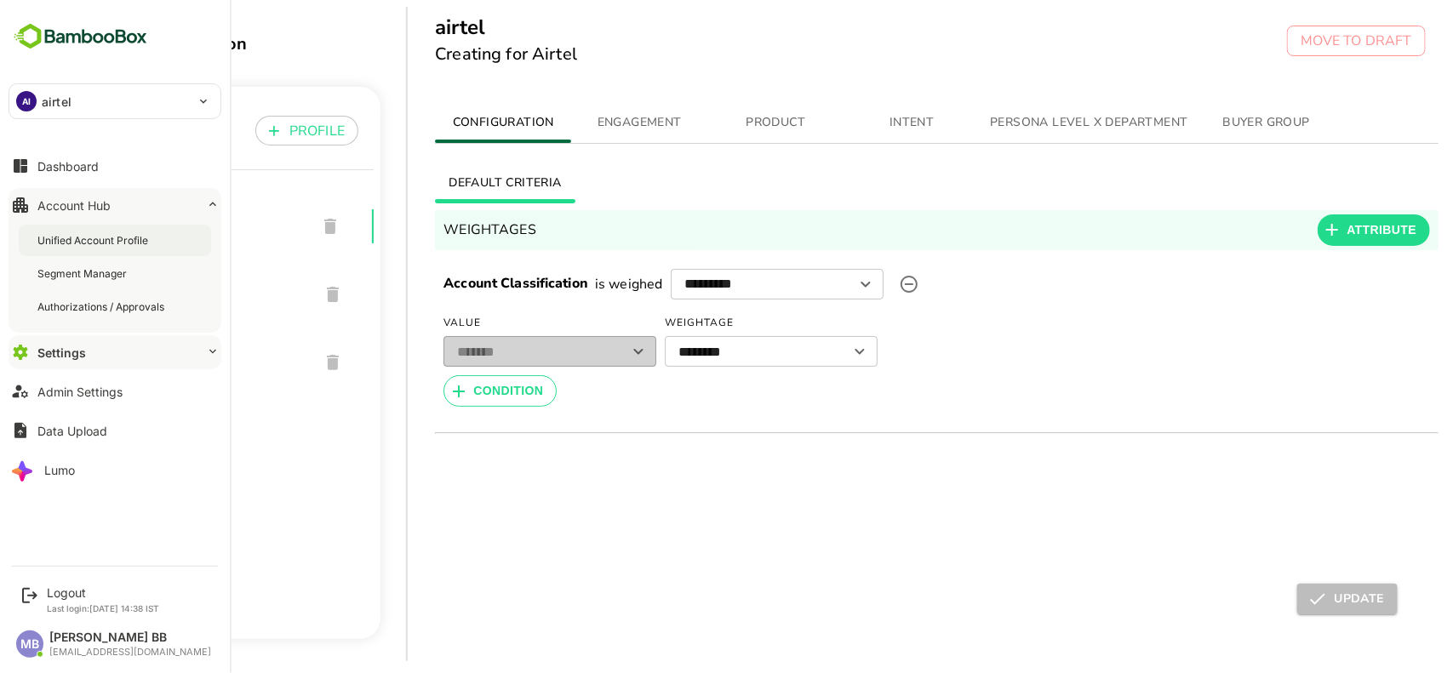
click at [112, 243] on div "Unified Account Profile" at bounding box center [94, 240] width 114 height 14
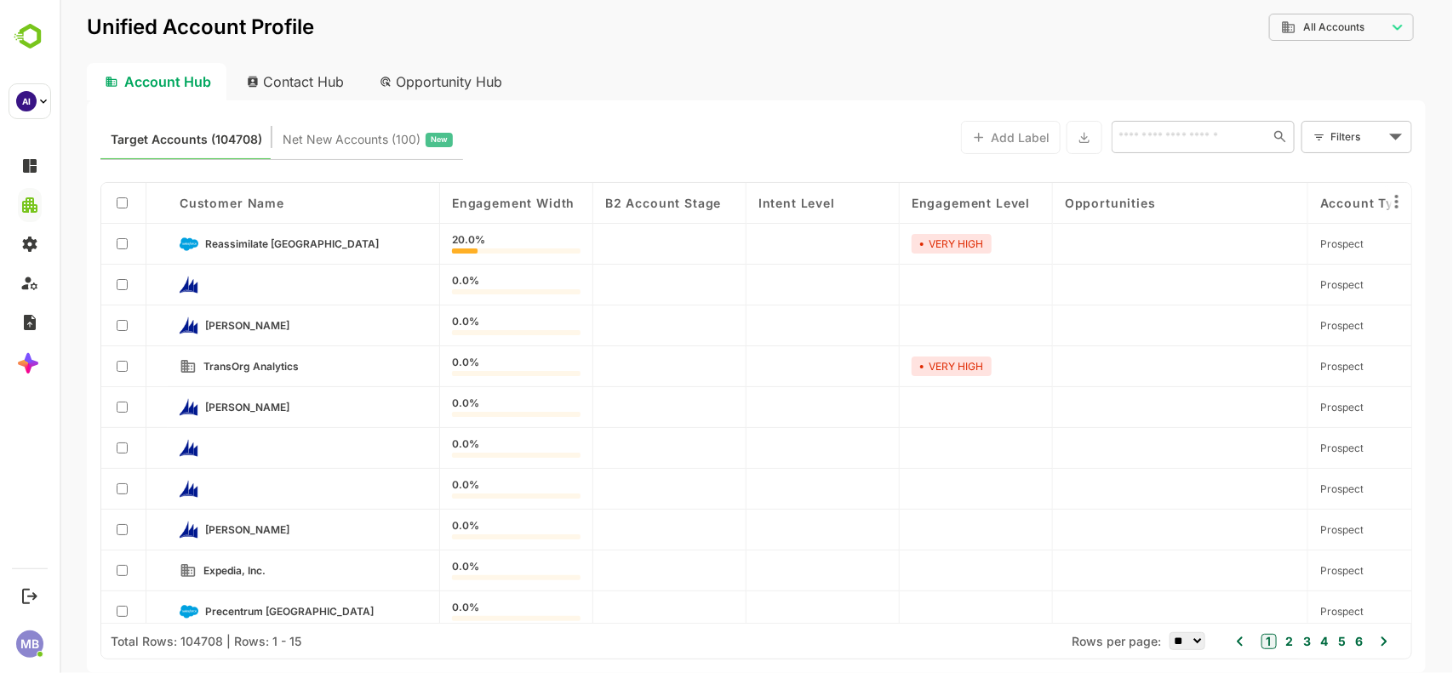
click at [333, 77] on div "Contact Hub" at bounding box center [295, 81] width 126 height 37
type input "**********"
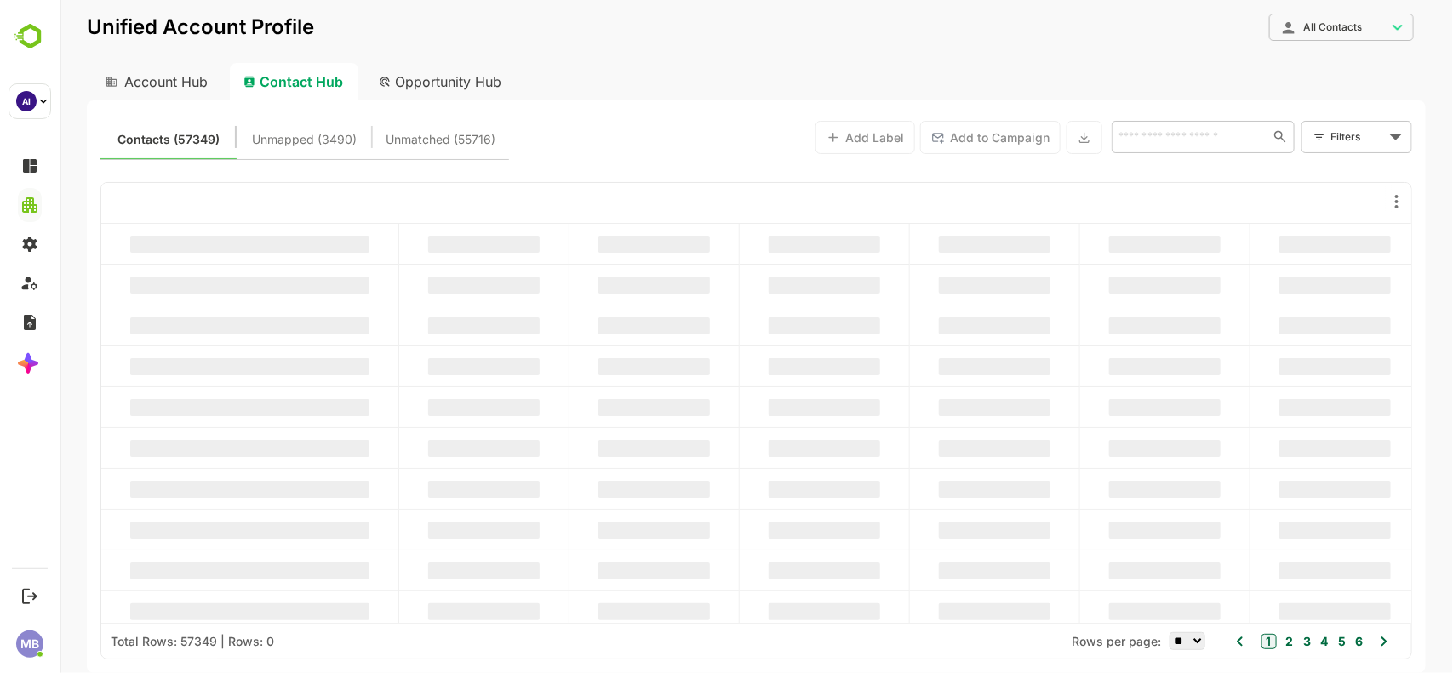
click at [446, 133] on span "Unmatched (55716)" at bounding box center [441, 140] width 110 height 22
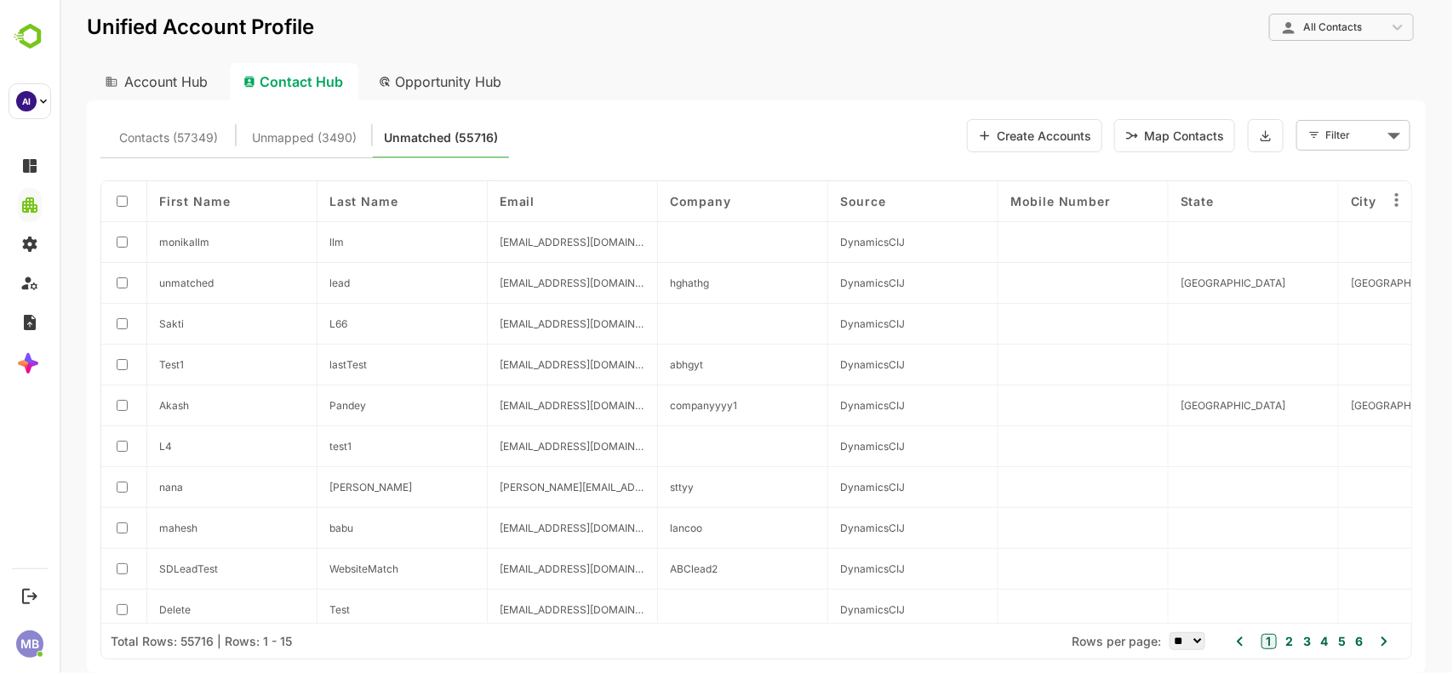
click at [1162, 137] on button "Map Contacts" at bounding box center [1173, 135] width 121 height 33
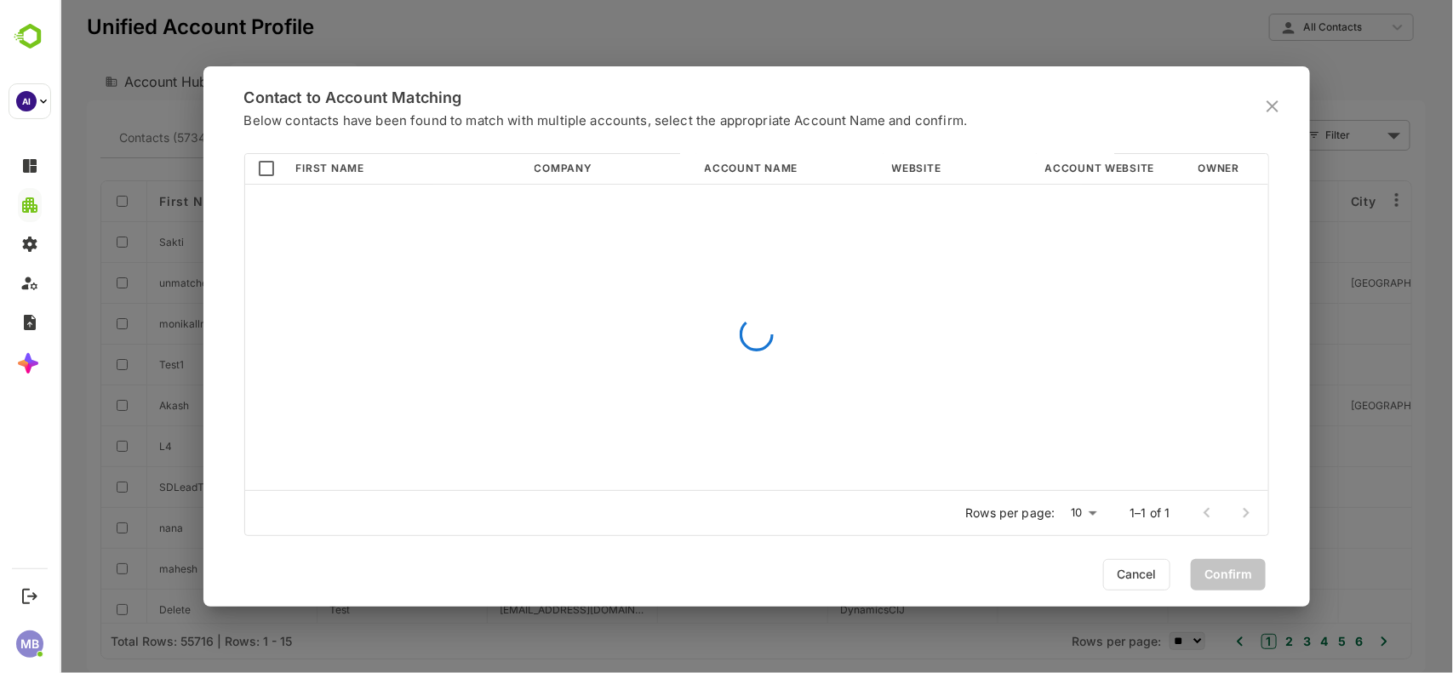
scroll to position [332, 1017]
click at [758, 210] on input "text" at bounding box center [785, 205] width 169 height 22
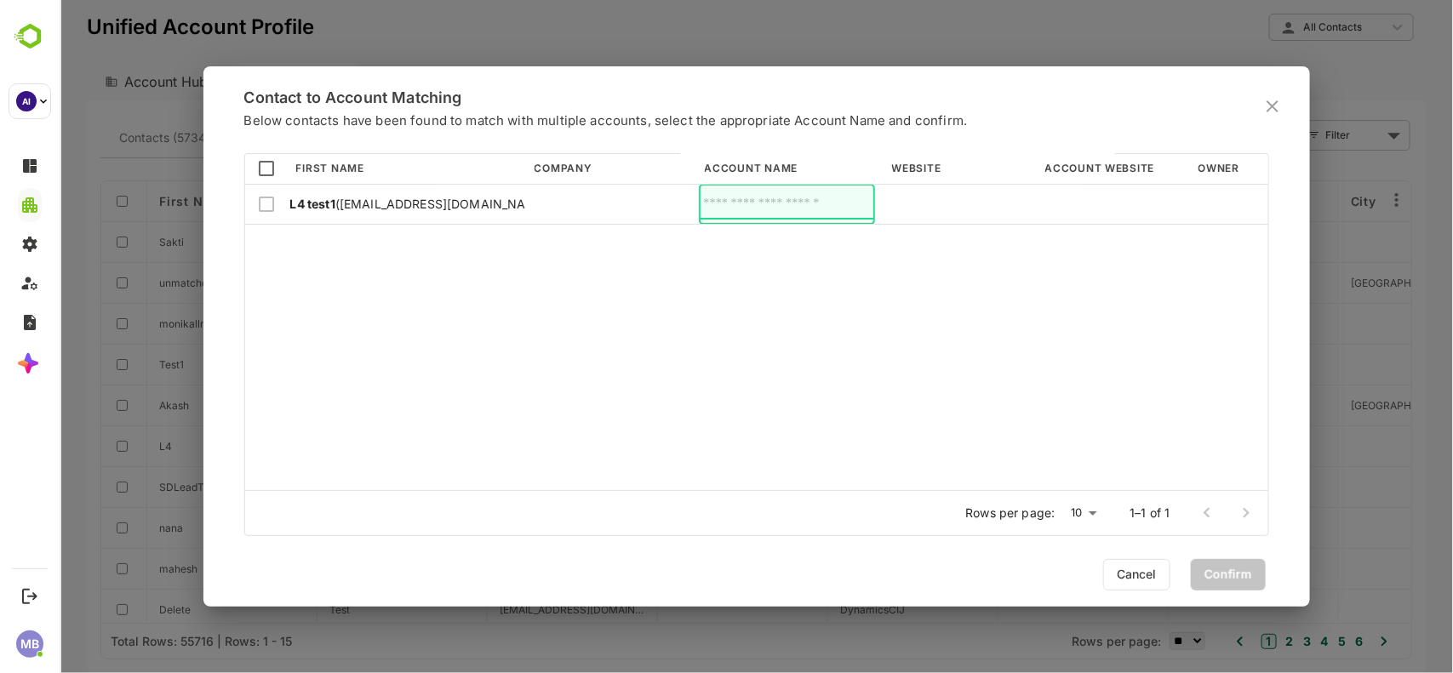
type input "*"
click at [774, 249] on li "QKTest" at bounding box center [785, 245] width 174 height 31
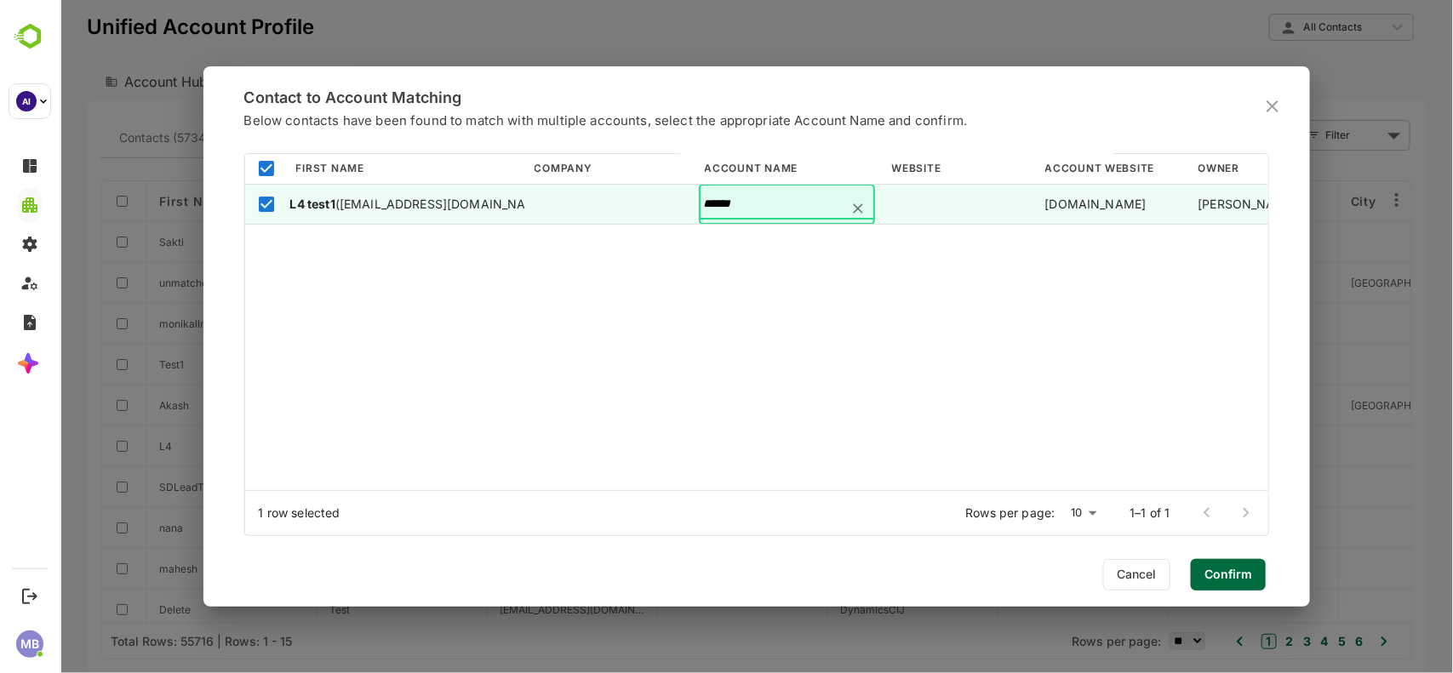
type input "******"
click at [1238, 580] on span "Confirm" at bounding box center [1227, 574] width 48 height 22
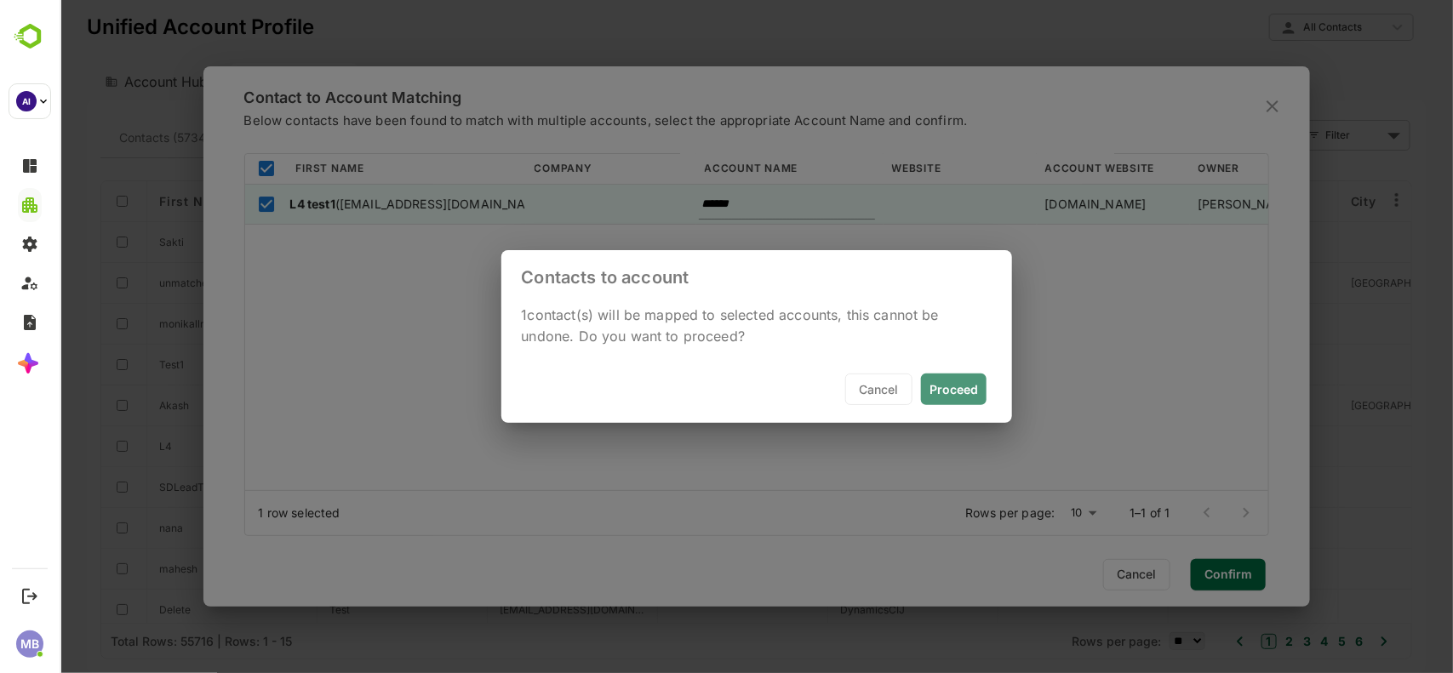
click at [938, 392] on span "Proceed" at bounding box center [953, 389] width 49 height 14
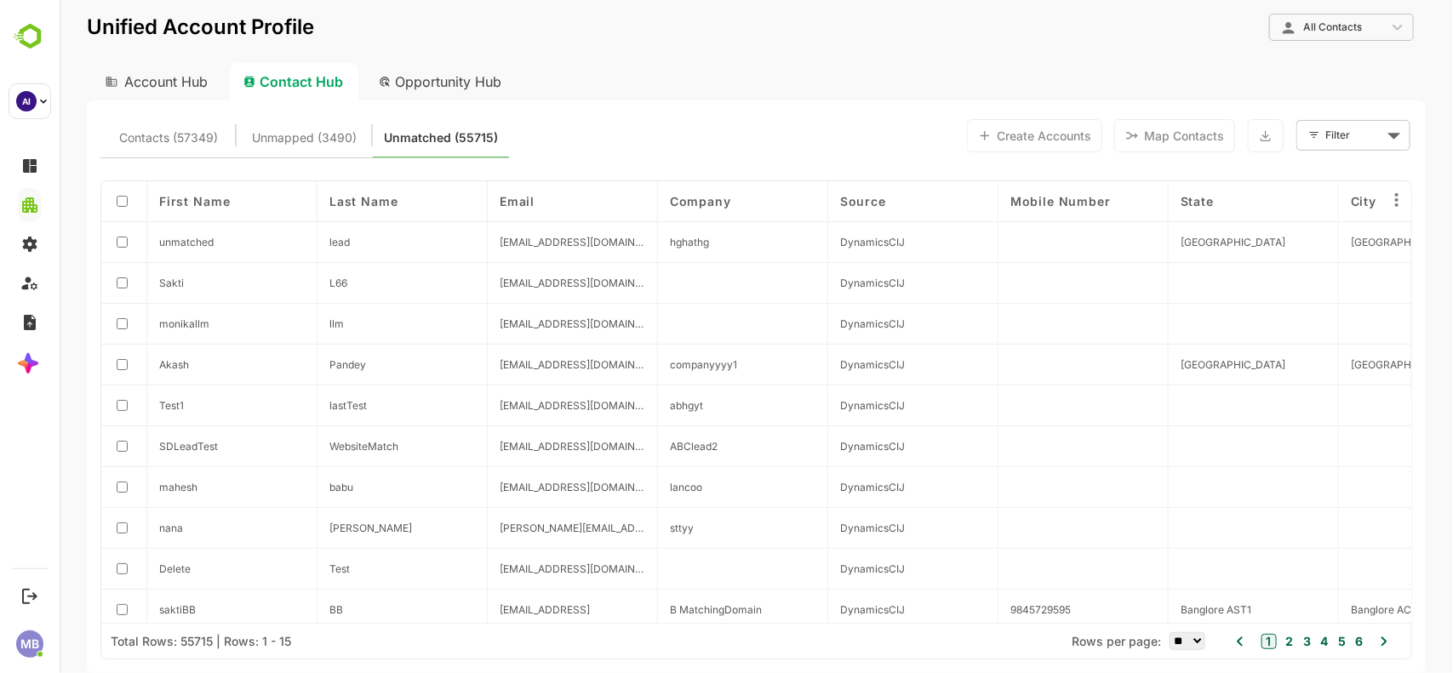
click at [168, 79] on div "Account Hub" at bounding box center [154, 81] width 136 height 37
type input "**********"
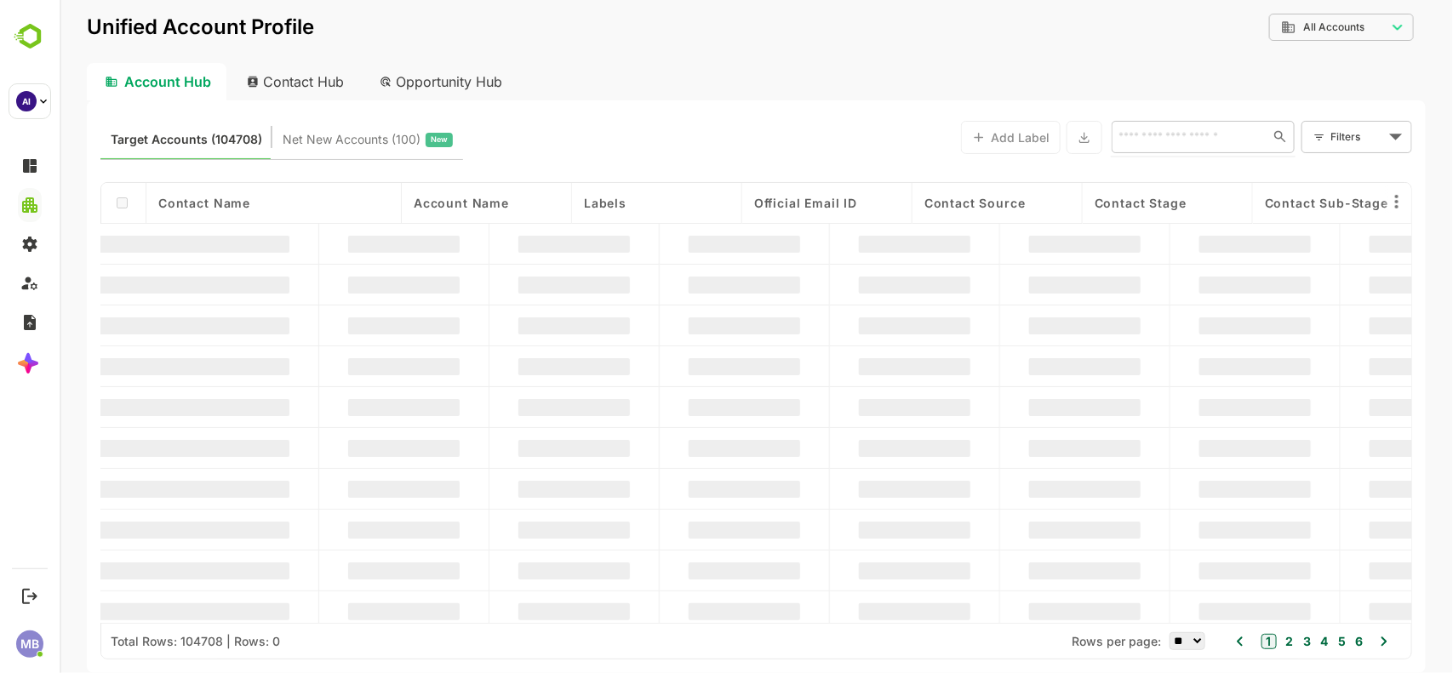
click at [1172, 133] on input "text" at bounding box center [1185, 136] width 147 height 20
type input "**"
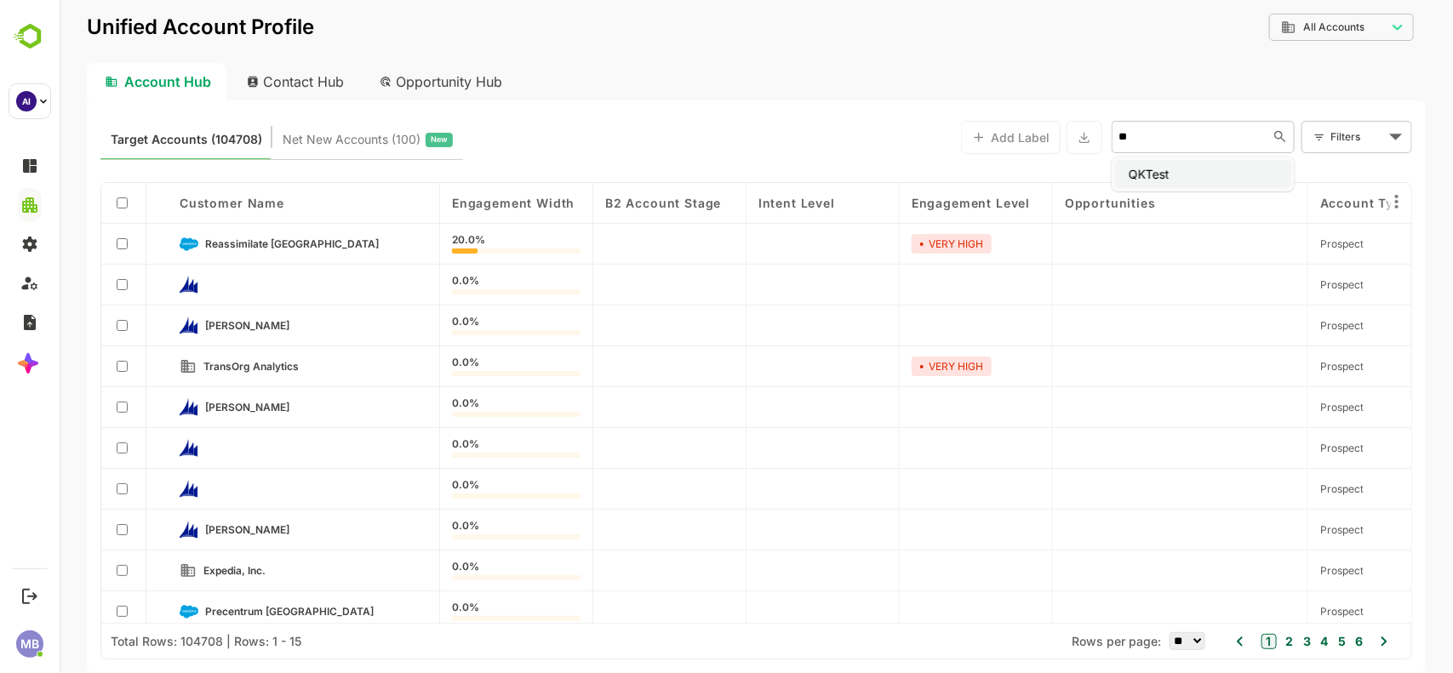
click at [1186, 183] on li "QKTest" at bounding box center [1202, 174] width 176 height 28
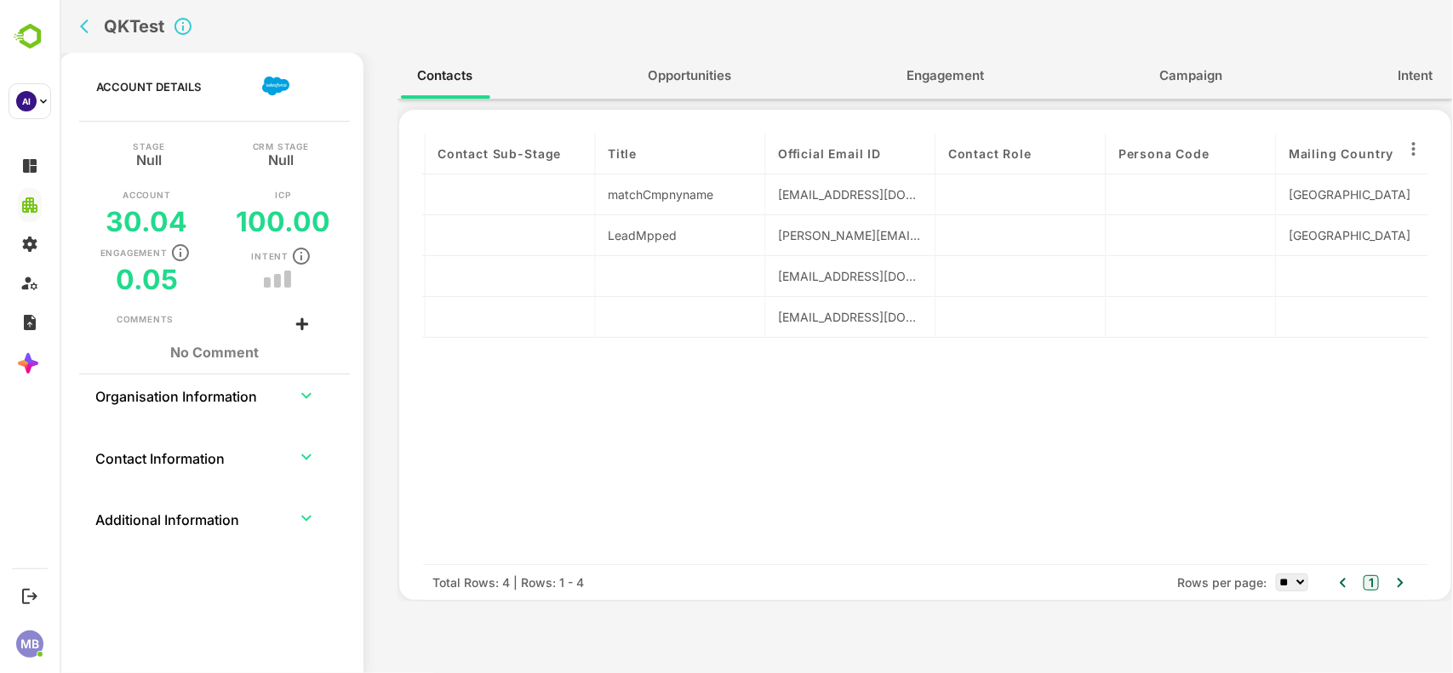
scroll to position [0, 1190]
click at [823, 275] on div "[EMAIL_ADDRESS][DOMAIN_NAME]" at bounding box center [849, 276] width 146 height 18
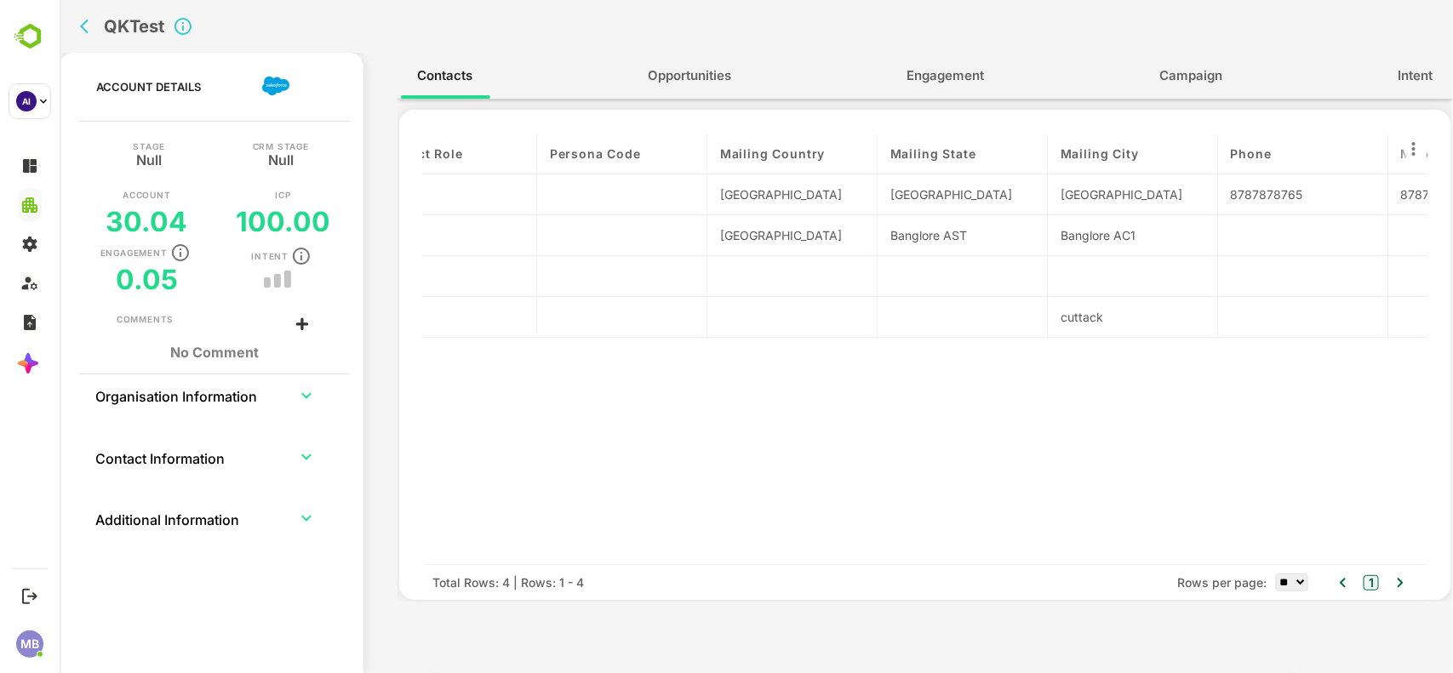
scroll to position [0, 1756]
click at [961, 73] on span "Engagement" at bounding box center [944, 76] width 77 height 22
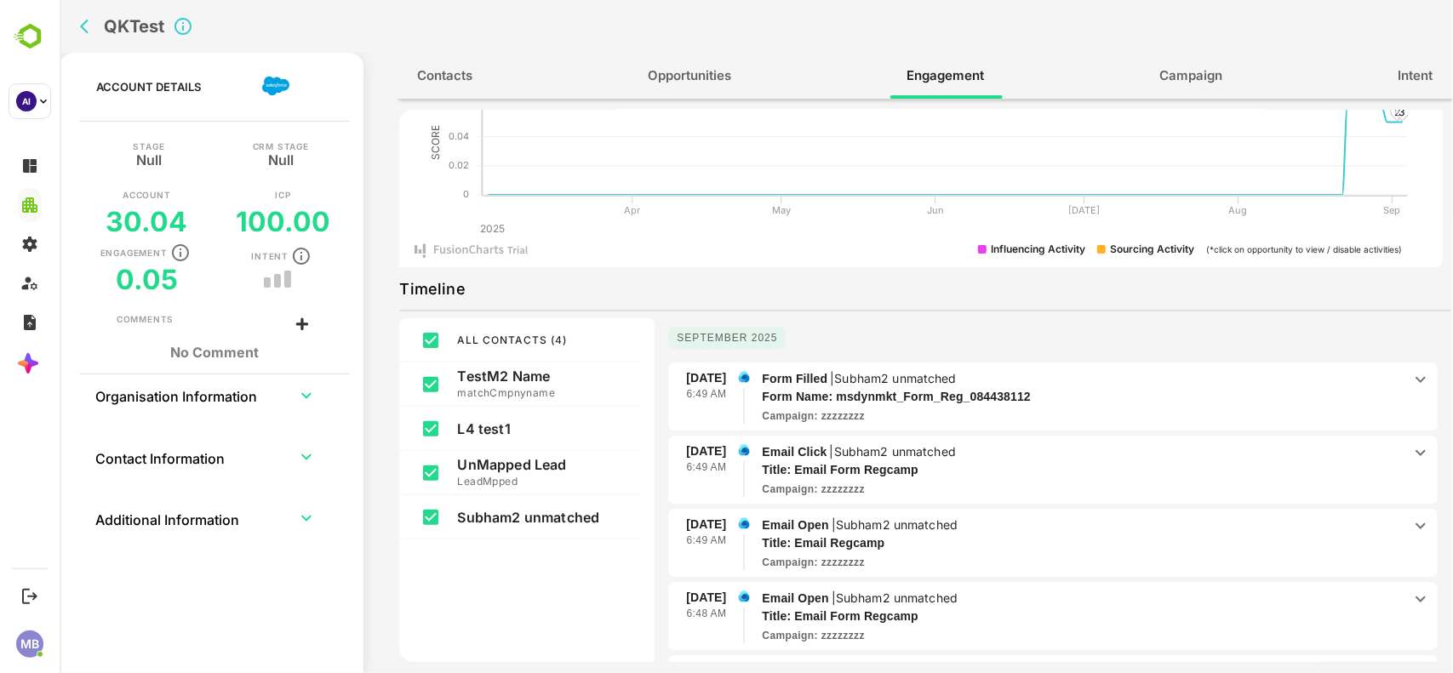
scroll to position [112, 0]
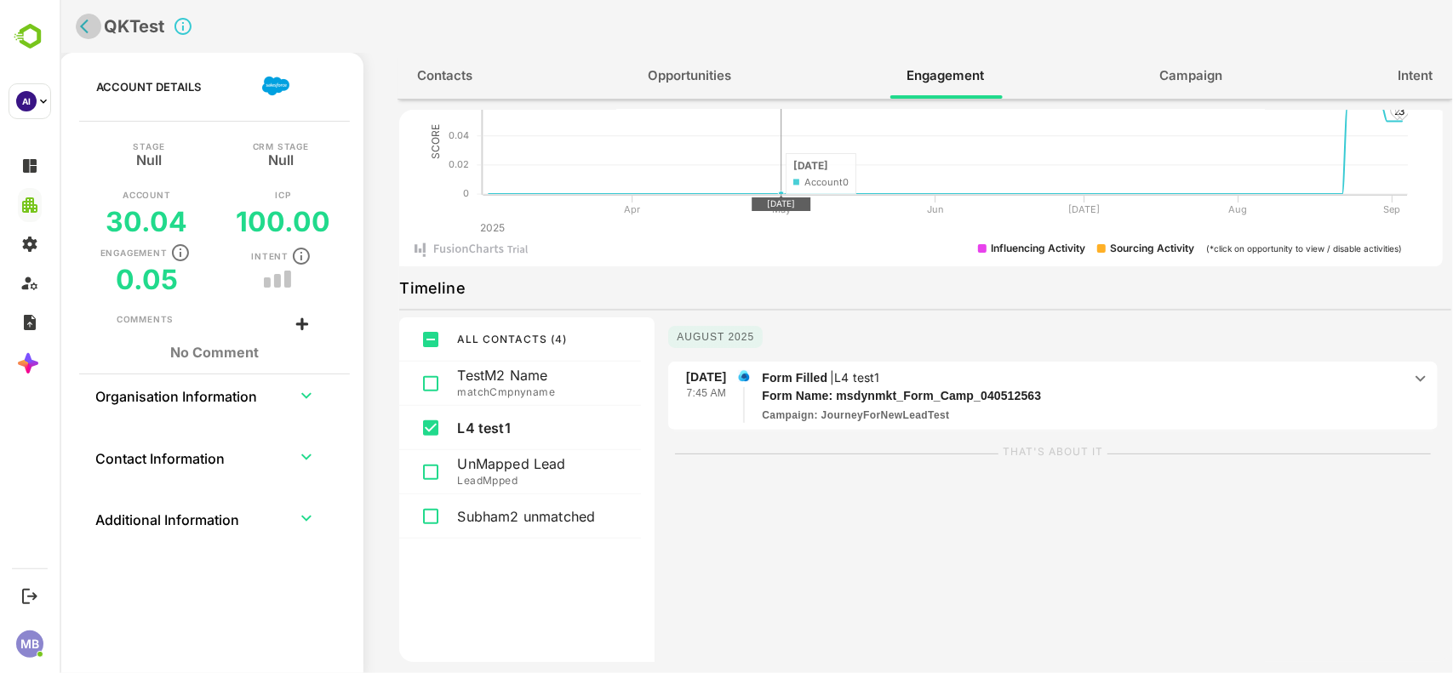
click at [89, 24] on icon "back" at bounding box center [87, 26] width 17 height 17
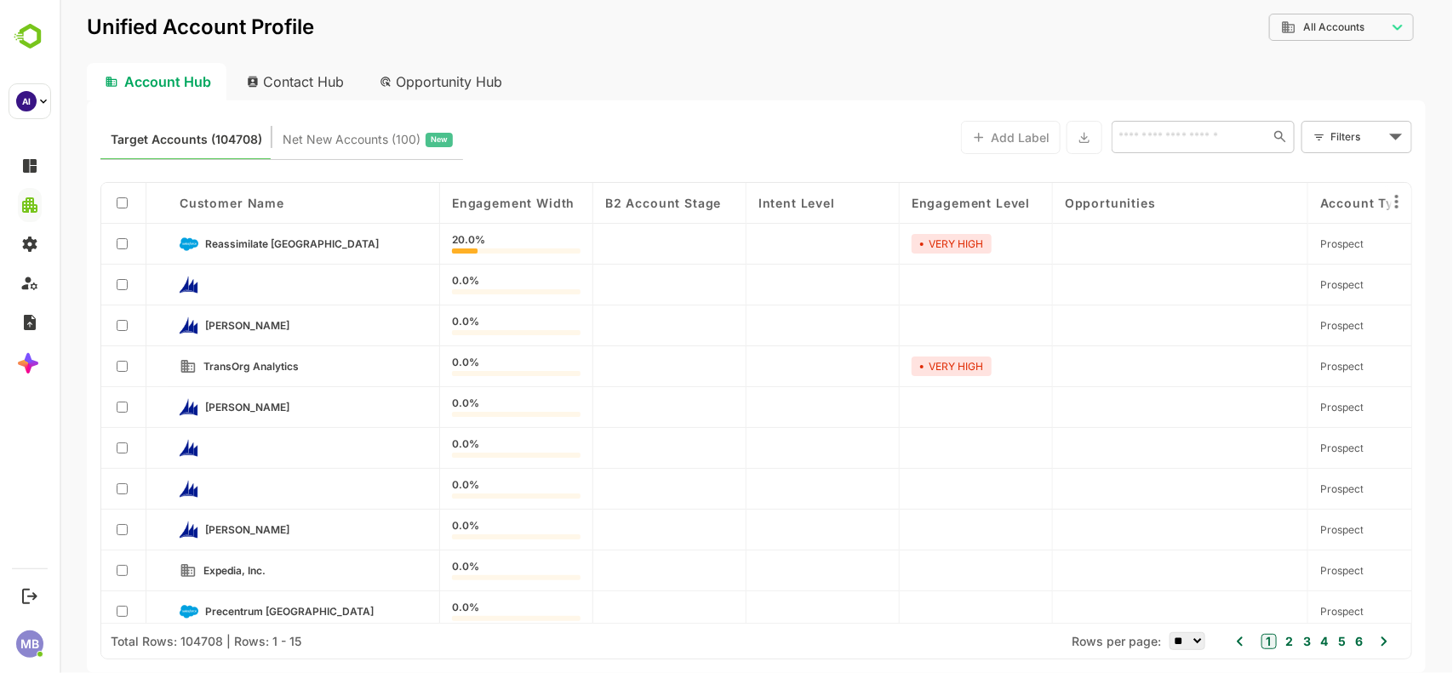
click at [334, 70] on div "Contact Hub" at bounding box center [295, 81] width 126 height 37
type input "**********"
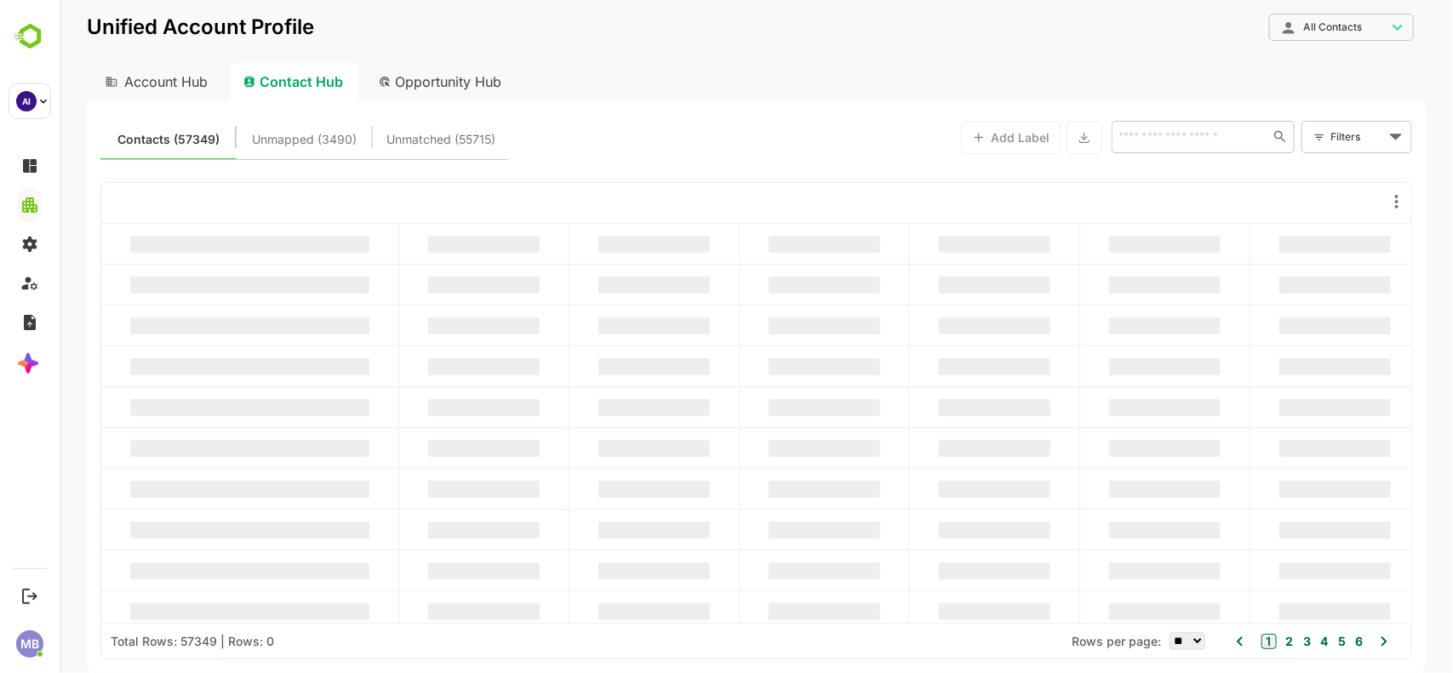
click at [439, 138] on span "Unmatched (55715)" at bounding box center [440, 140] width 109 height 22
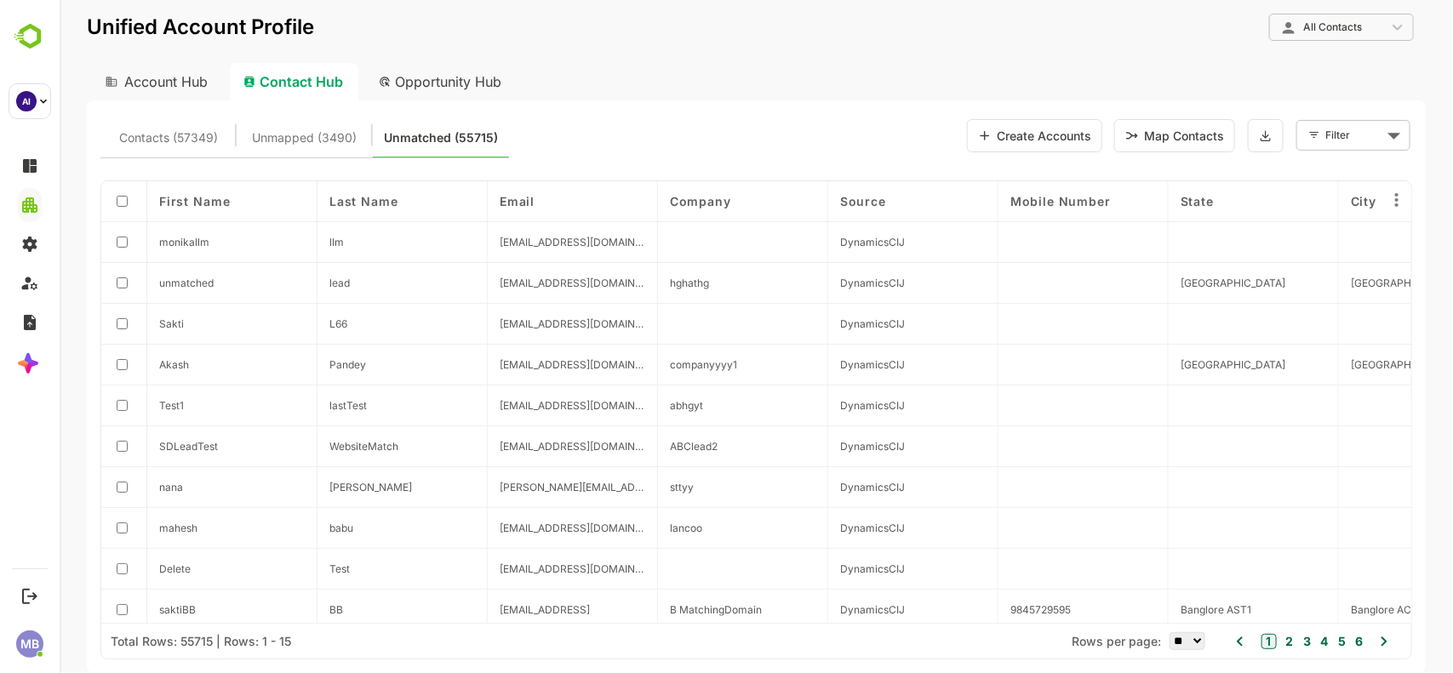
click at [1174, 129] on button "Map Contacts" at bounding box center [1173, 135] width 121 height 33
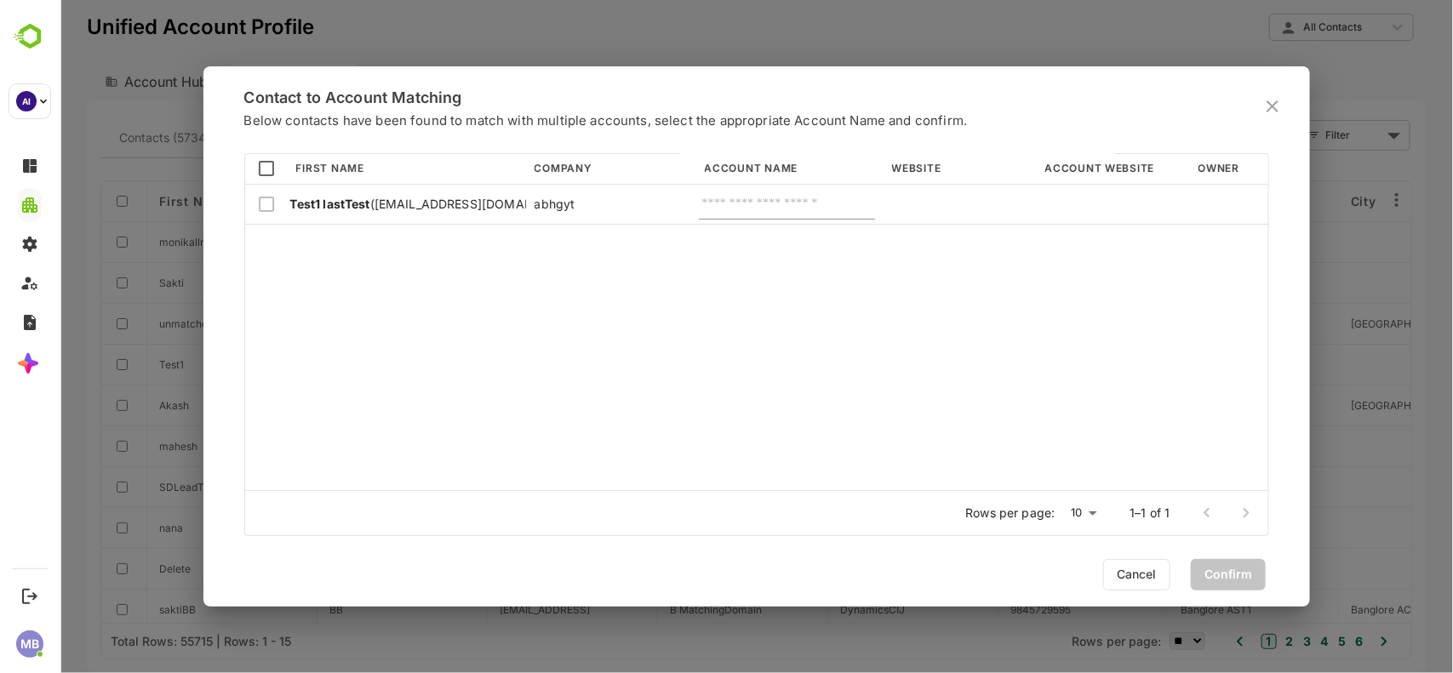
scroll to position [332, 1017]
click at [793, 194] on input "text" at bounding box center [786, 205] width 166 height 22
click at [789, 245] on li "QKTest" at bounding box center [785, 245] width 174 height 31
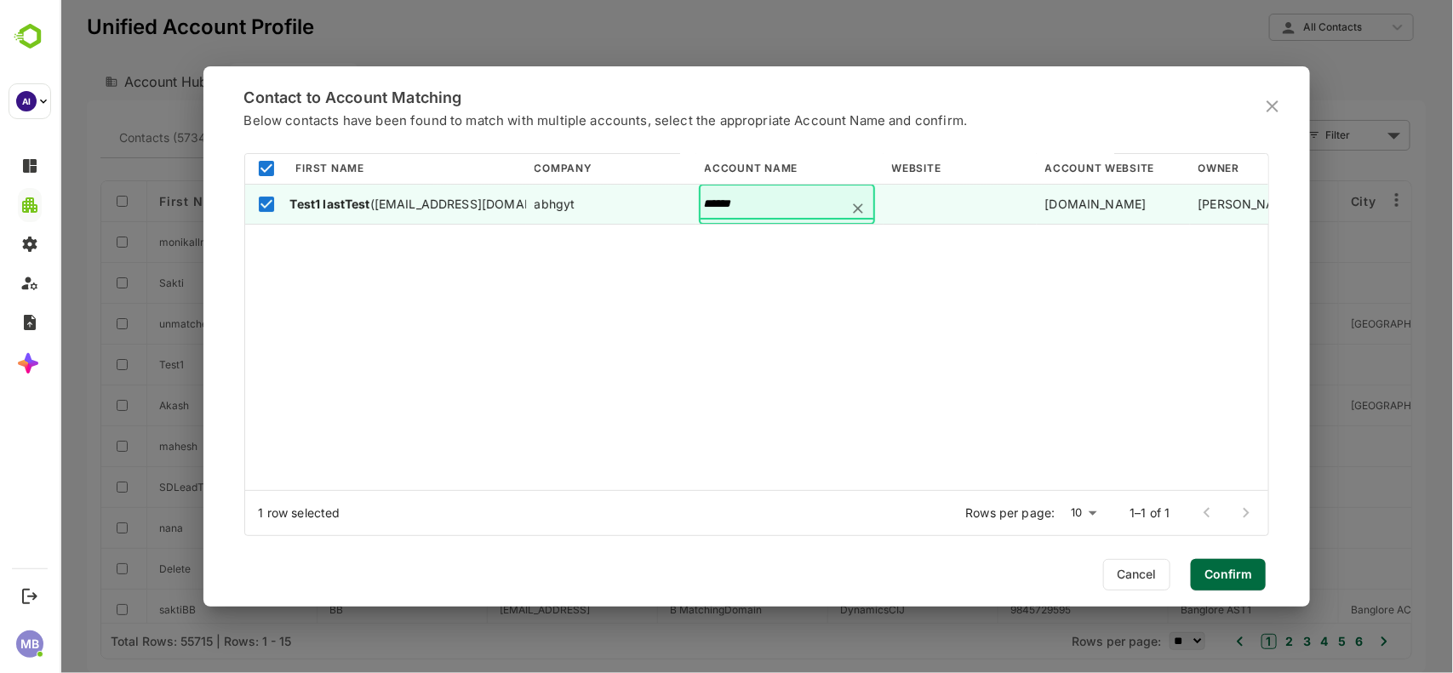
type input "******"
click at [1218, 576] on span "Confirm" at bounding box center [1227, 574] width 48 height 22
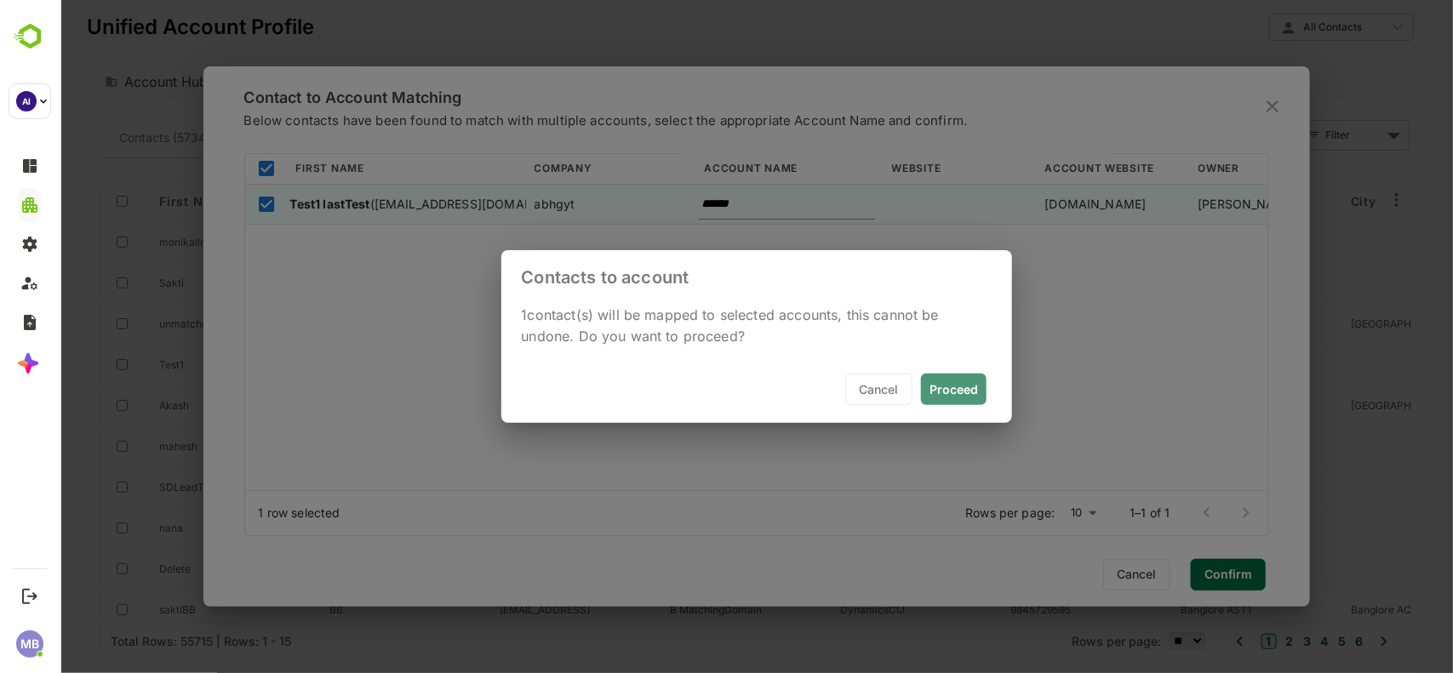
click at [929, 375] on button "Proceed" at bounding box center [953, 389] width 66 height 31
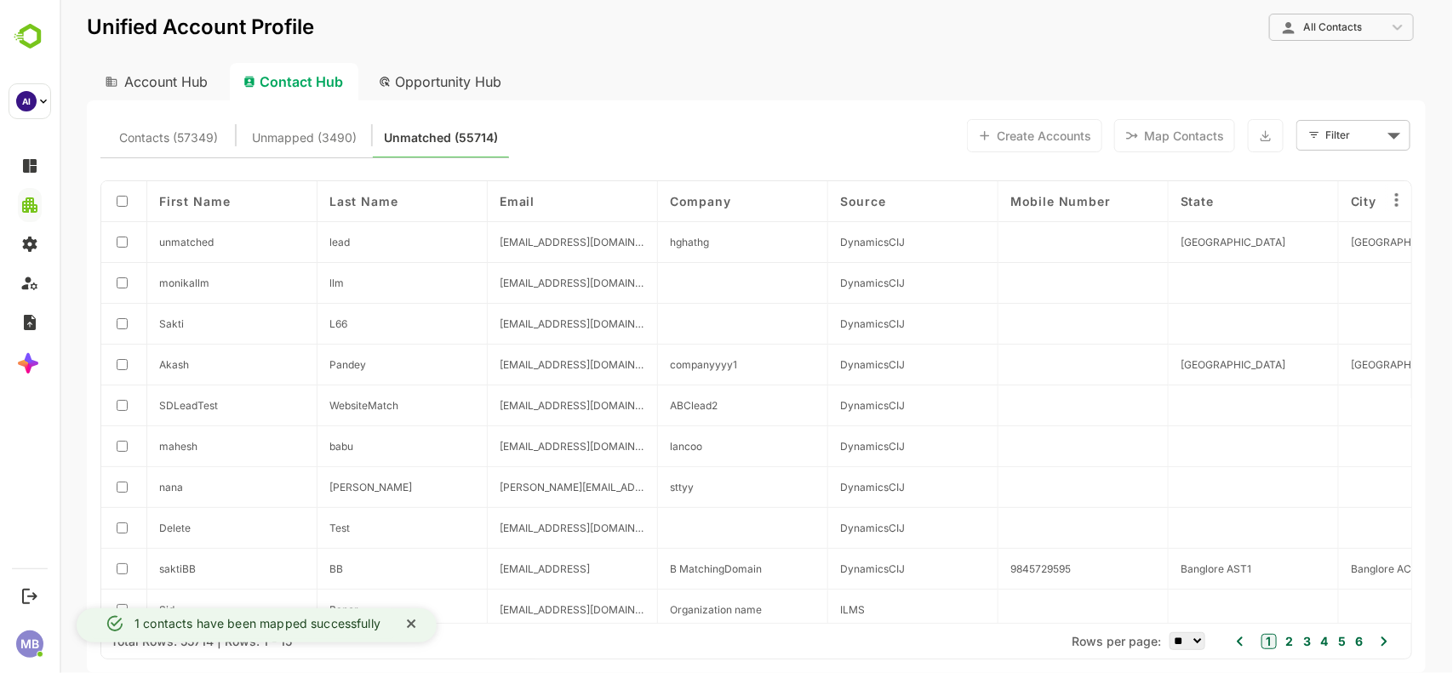
click at [162, 71] on div "Account Hub" at bounding box center [154, 81] width 136 height 37
type input "**********"
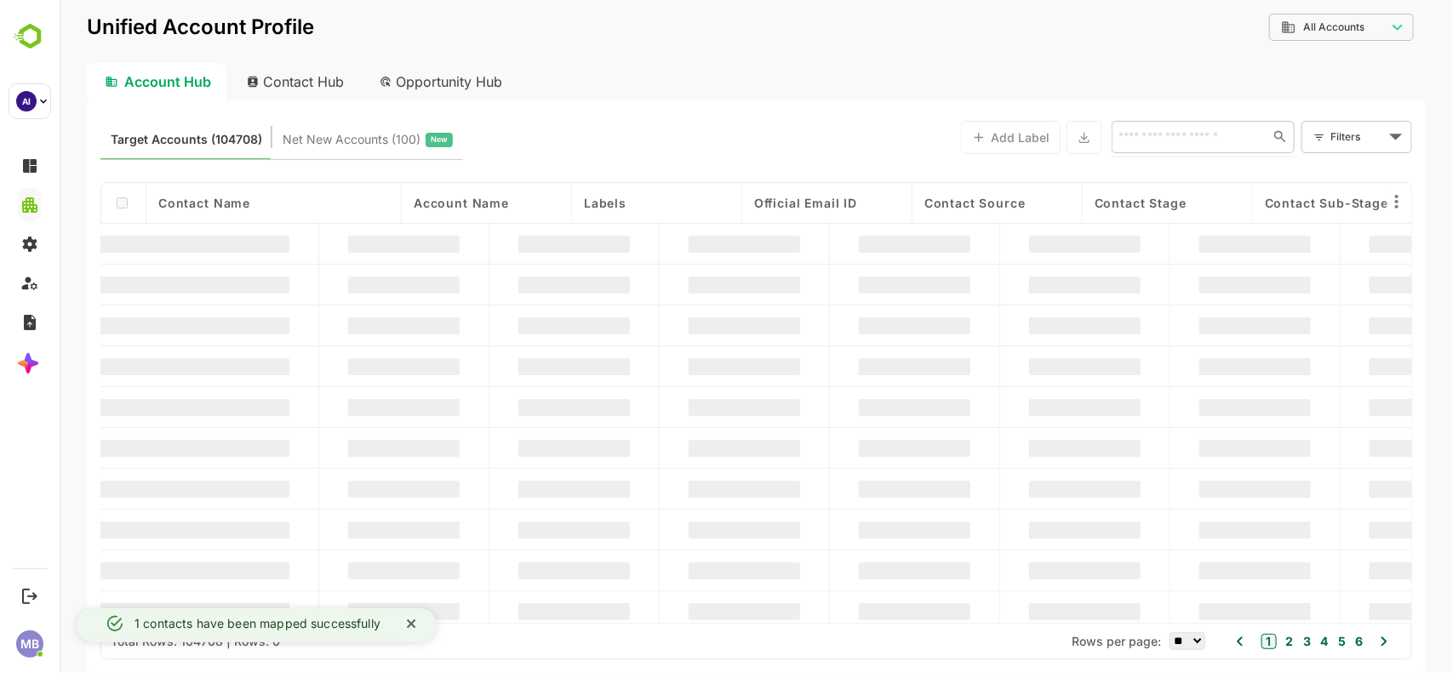
click at [1179, 142] on input "text" at bounding box center [1185, 136] width 147 height 20
type input "**"
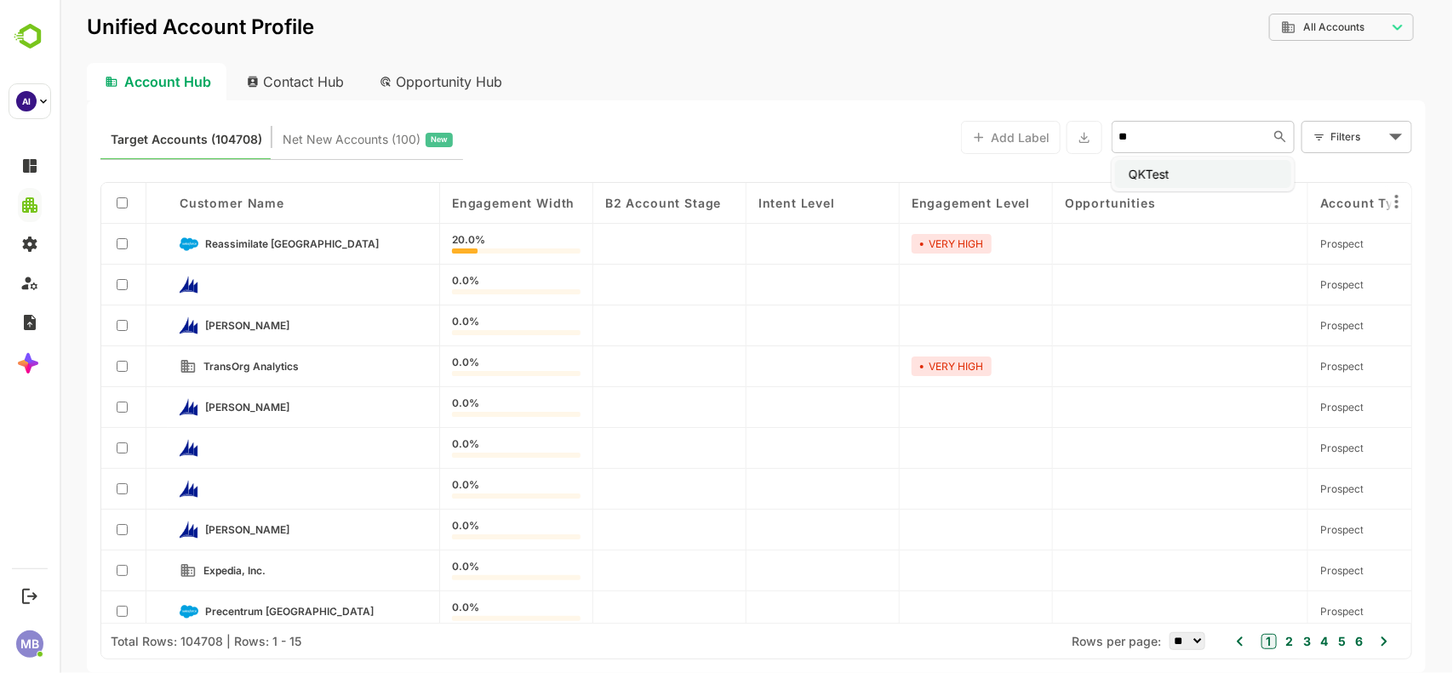
click at [1174, 172] on li "QKTest" at bounding box center [1202, 174] width 176 height 28
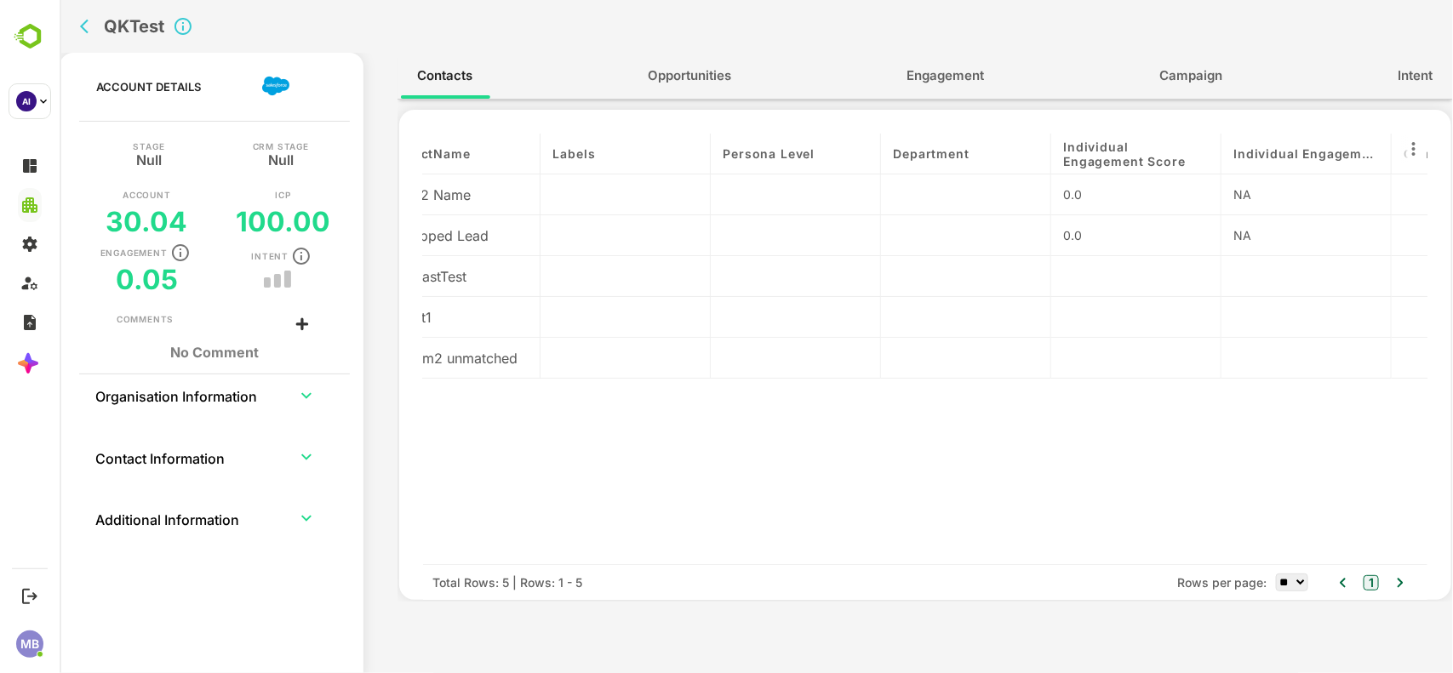
scroll to position [0, 0]
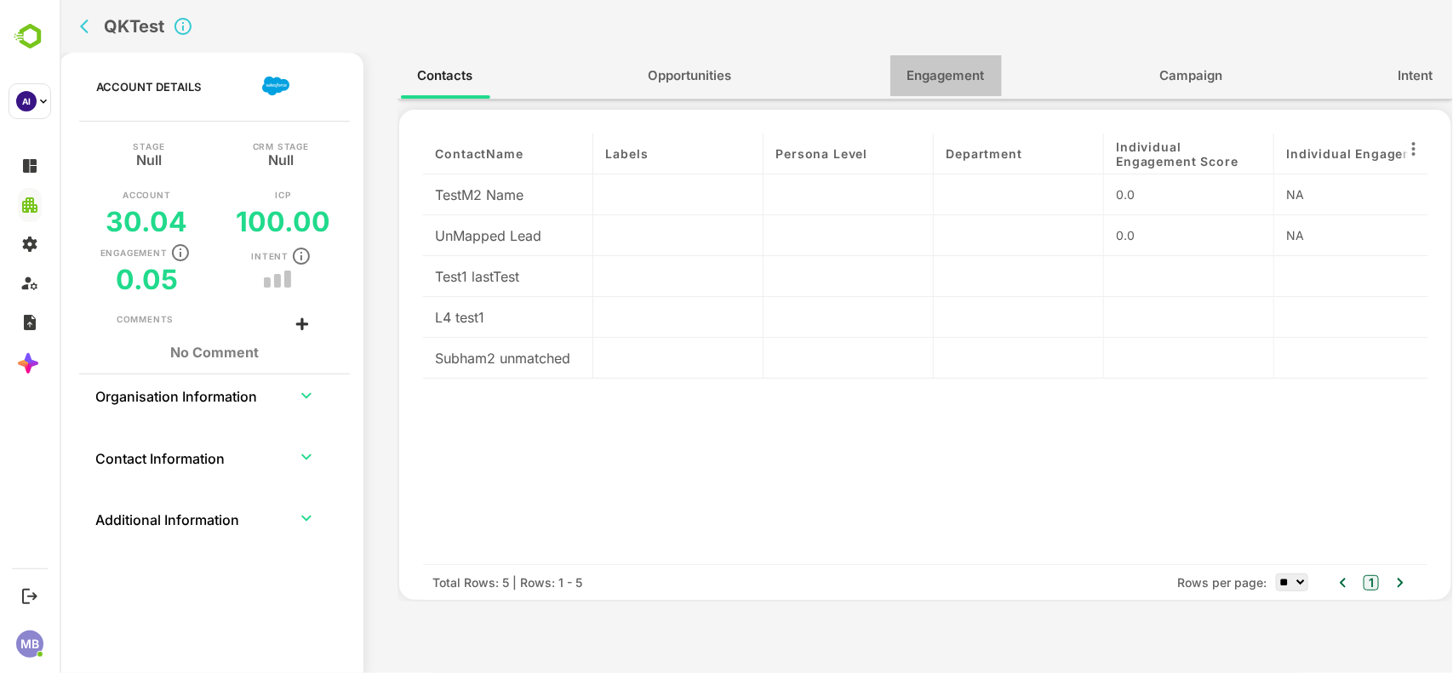
click at [974, 73] on span "Engagement" at bounding box center [944, 76] width 77 height 22
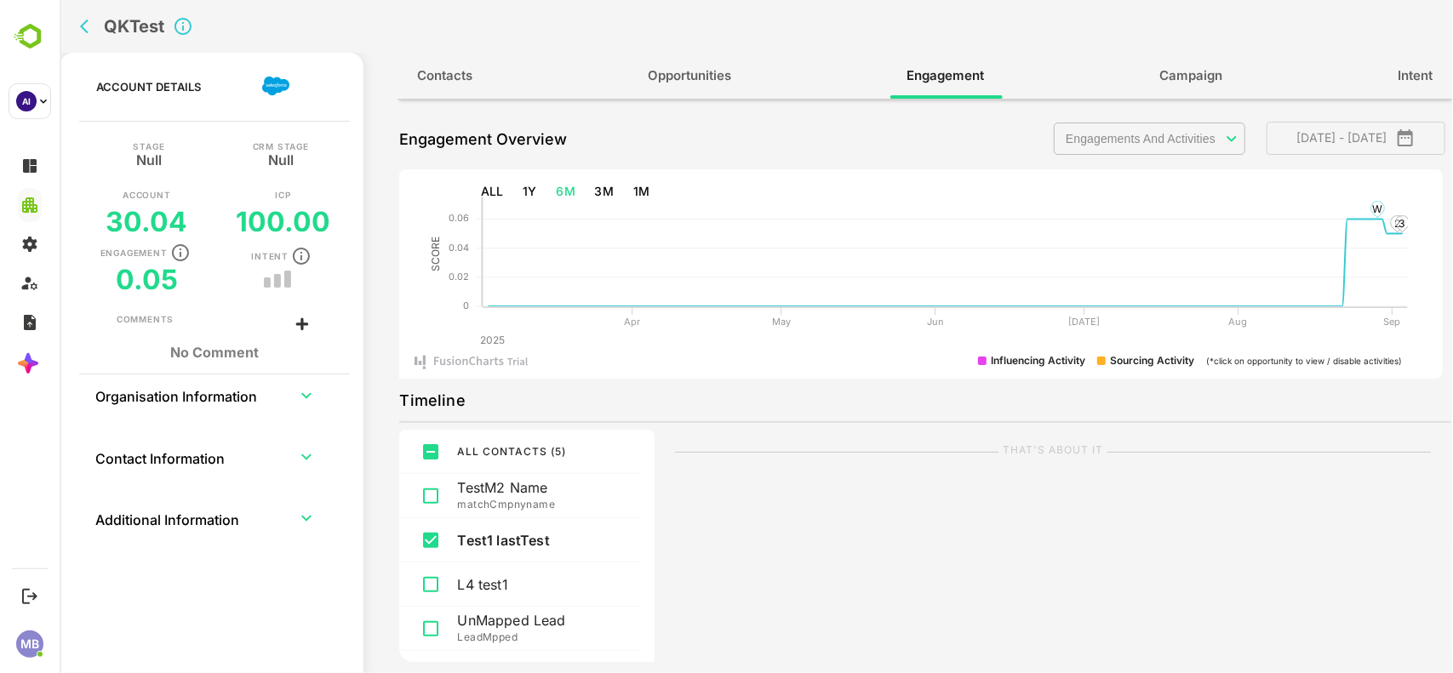
click at [1145, 117] on div "**********" at bounding box center [924, 386] width 1052 height 552
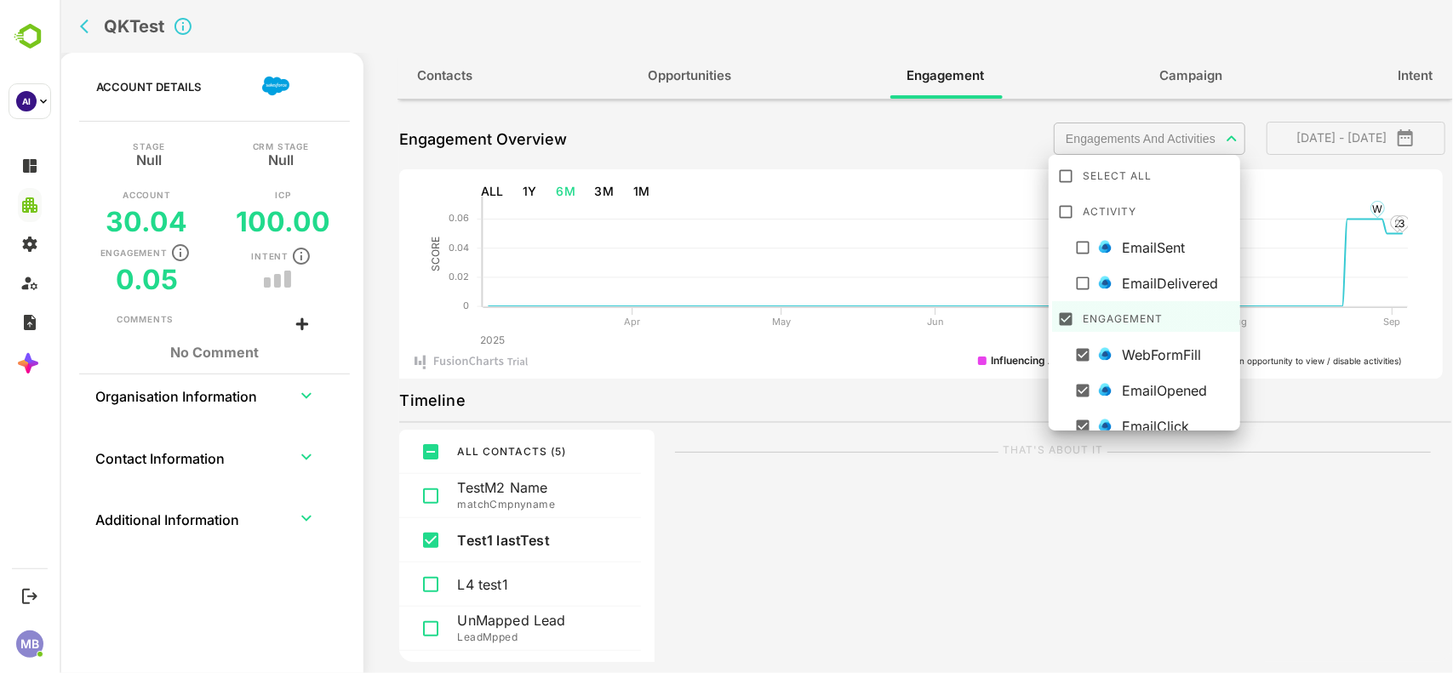
click at [1150, 132] on body "**********" at bounding box center [755, 336] width 1393 height 673
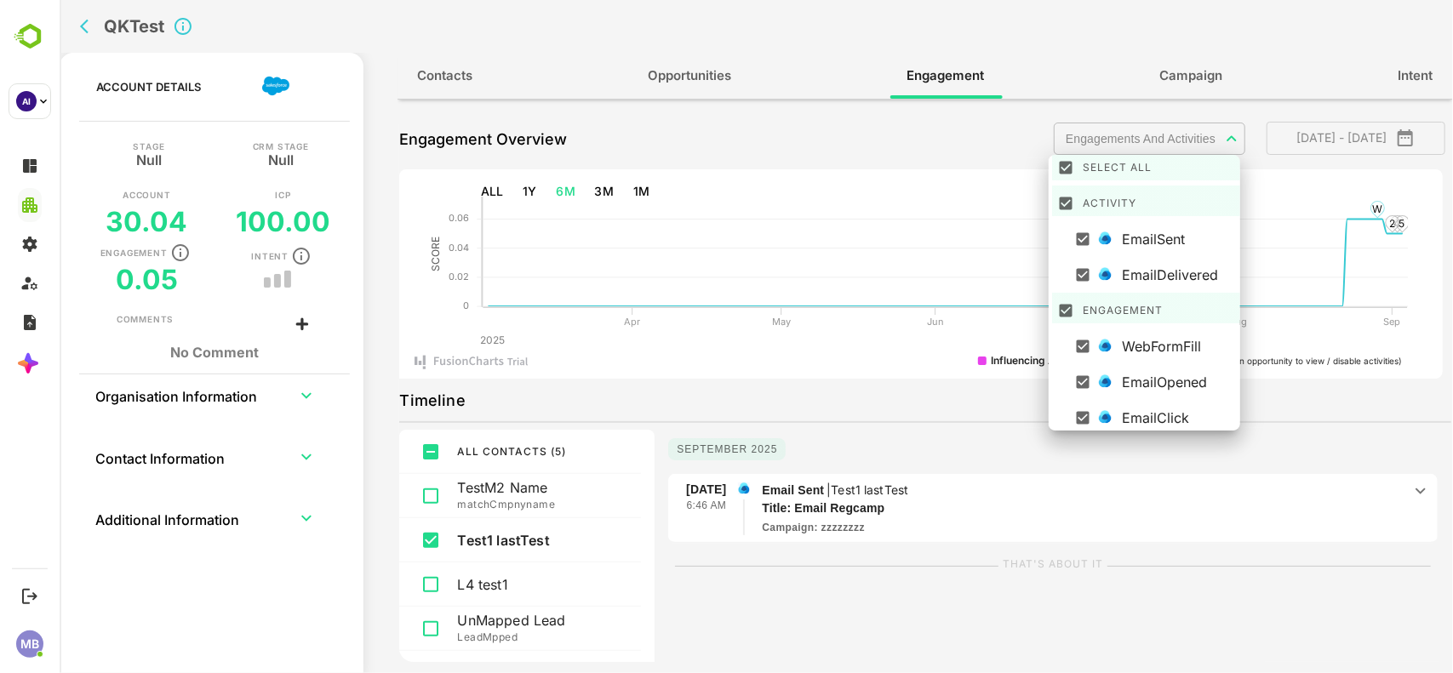
click at [855, 130] on div at bounding box center [755, 336] width 1393 height 673
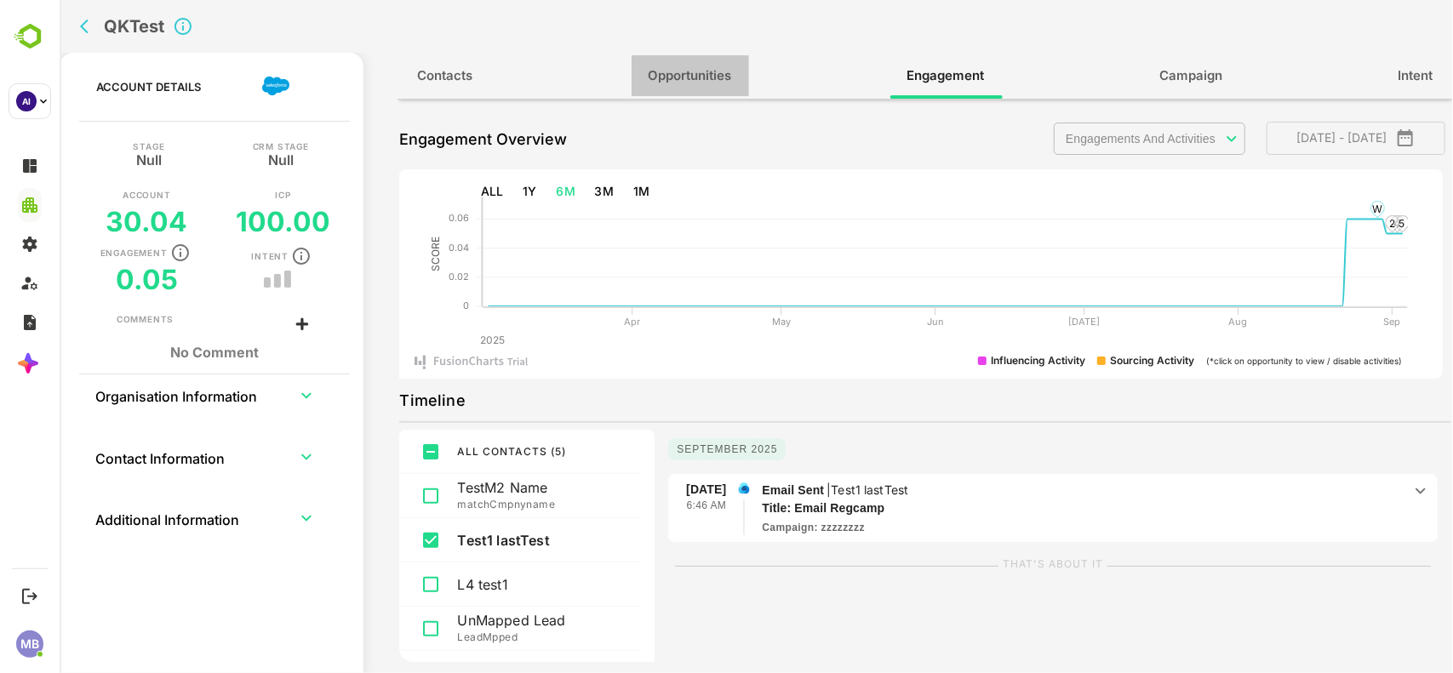
click at [682, 81] on span "Opportunities" at bounding box center [689, 76] width 83 height 22
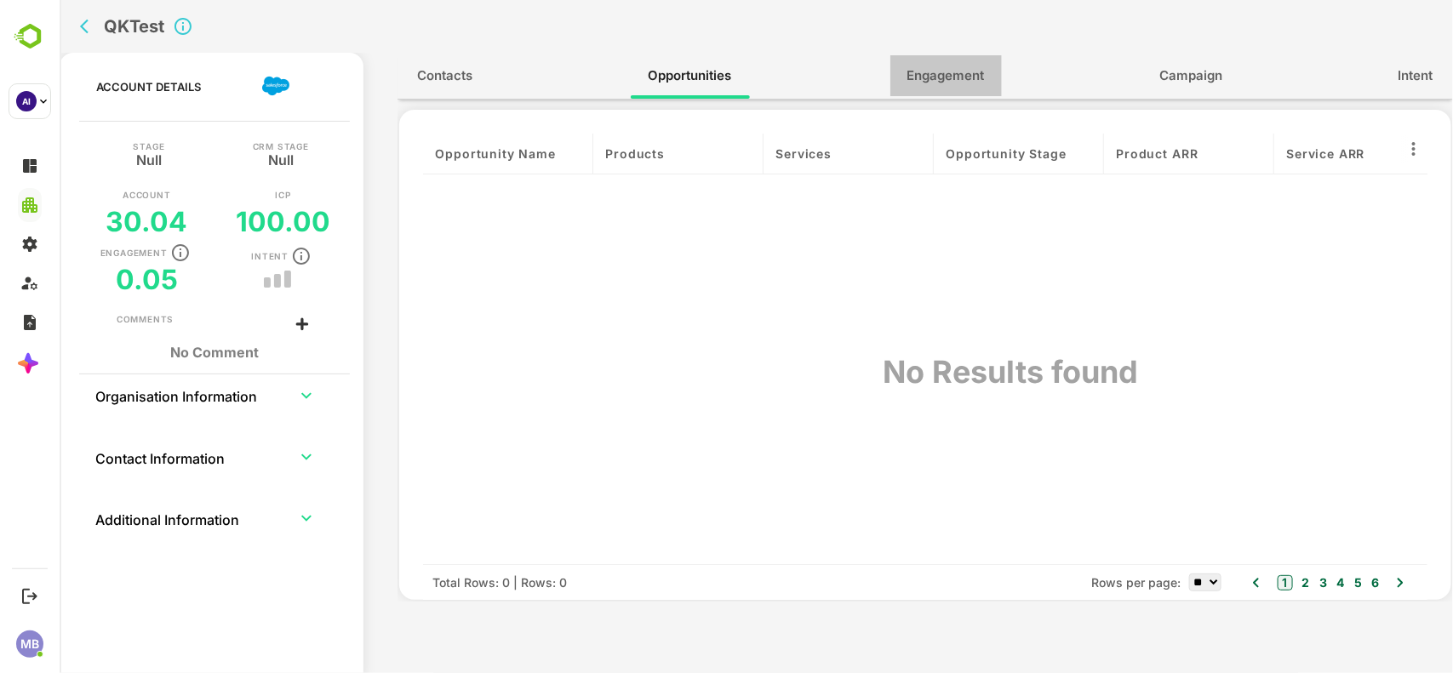
click at [938, 72] on span "Engagement" at bounding box center [944, 76] width 77 height 22
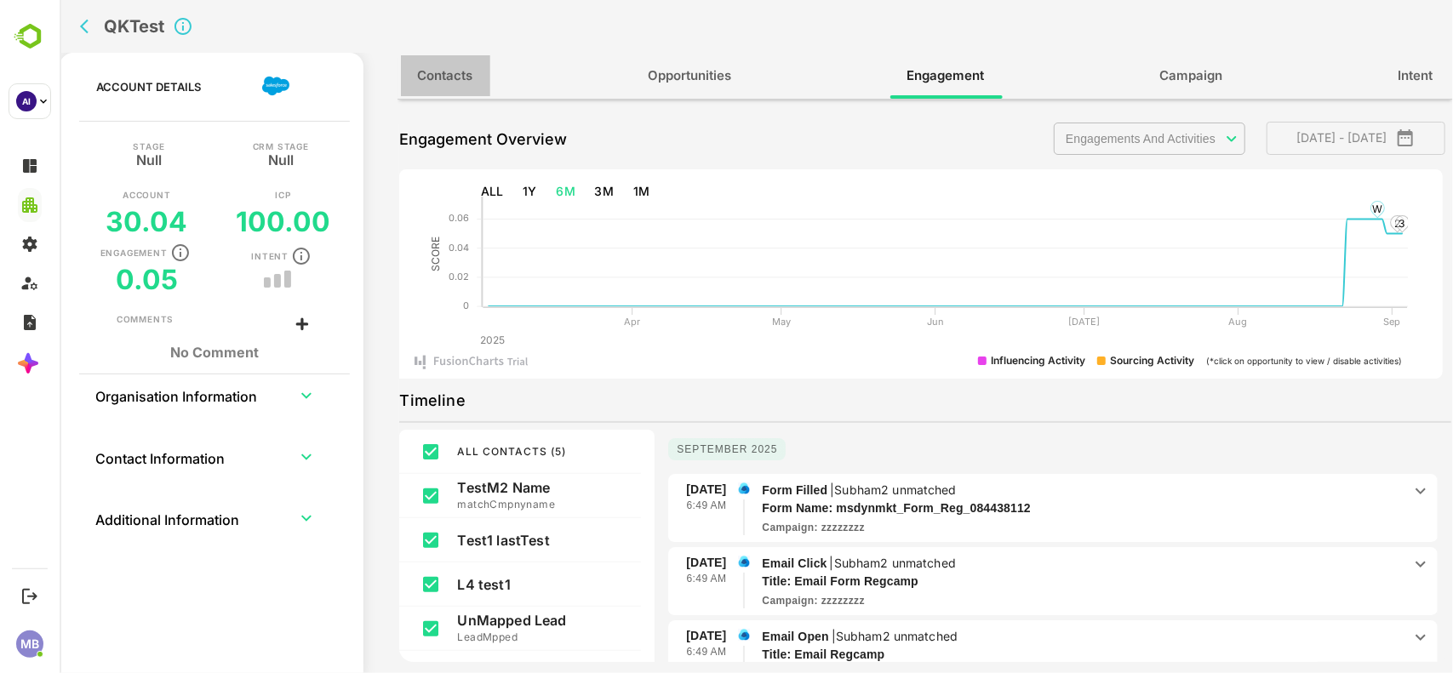
click at [433, 77] on span "Contacts" at bounding box center [444, 76] width 55 height 22
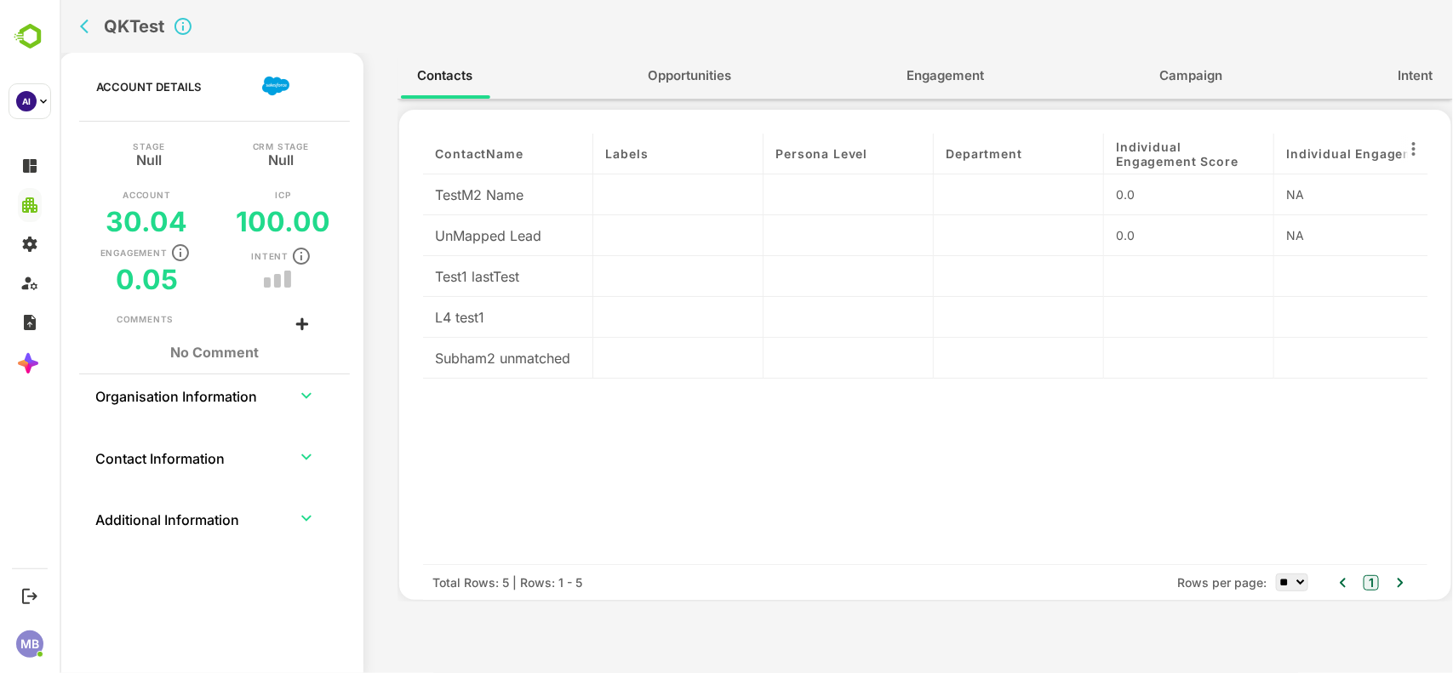
click at [90, 28] on icon "back" at bounding box center [87, 26] width 17 height 17
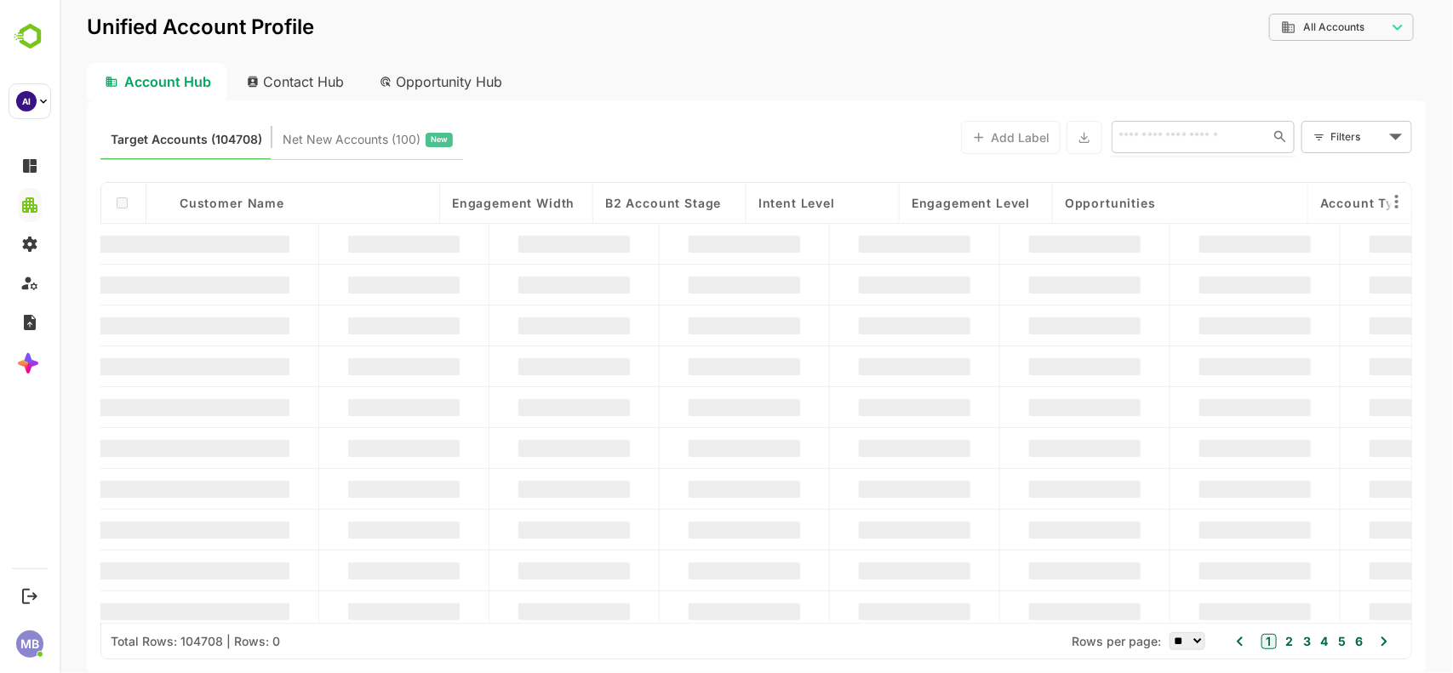
click at [1214, 138] on input "text" at bounding box center [1185, 136] width 147 height 20
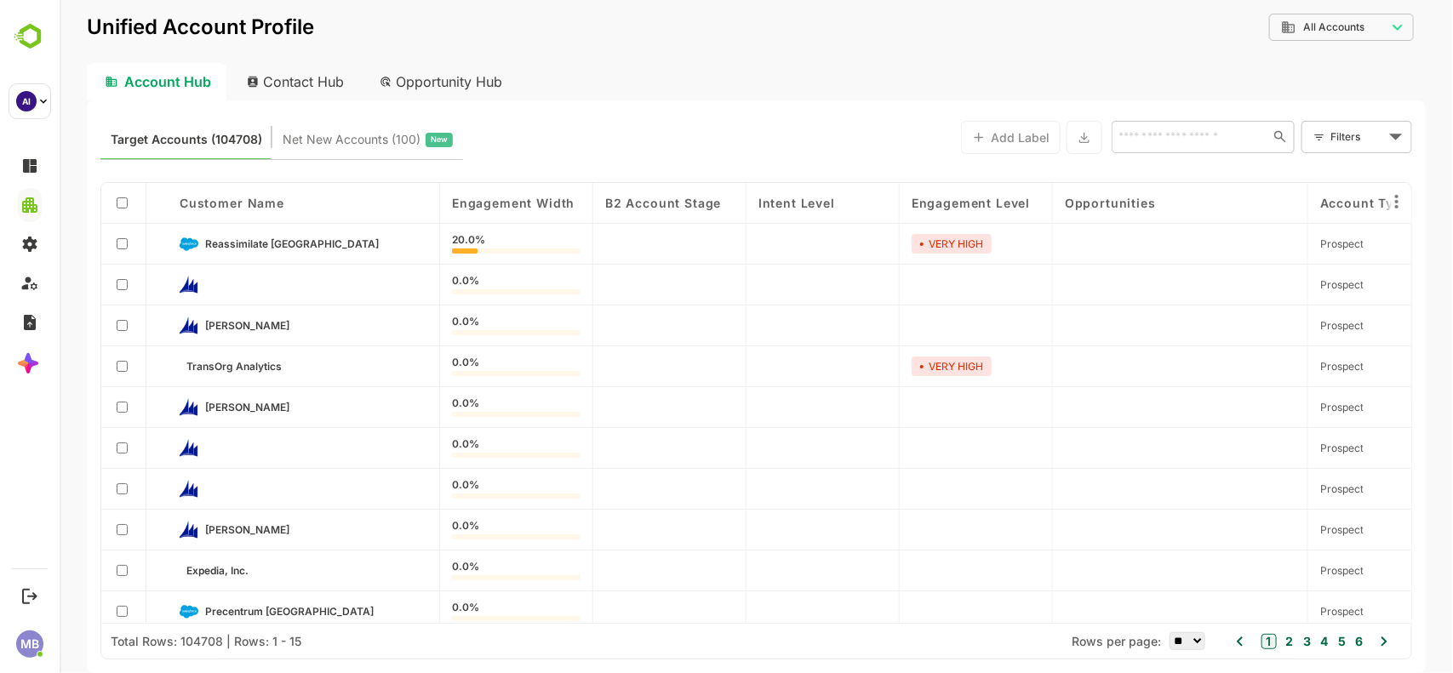
click at [311, 86] on div "Contact Hub" at bounding box center [295, 81] width 126 height 37
type input "**********"
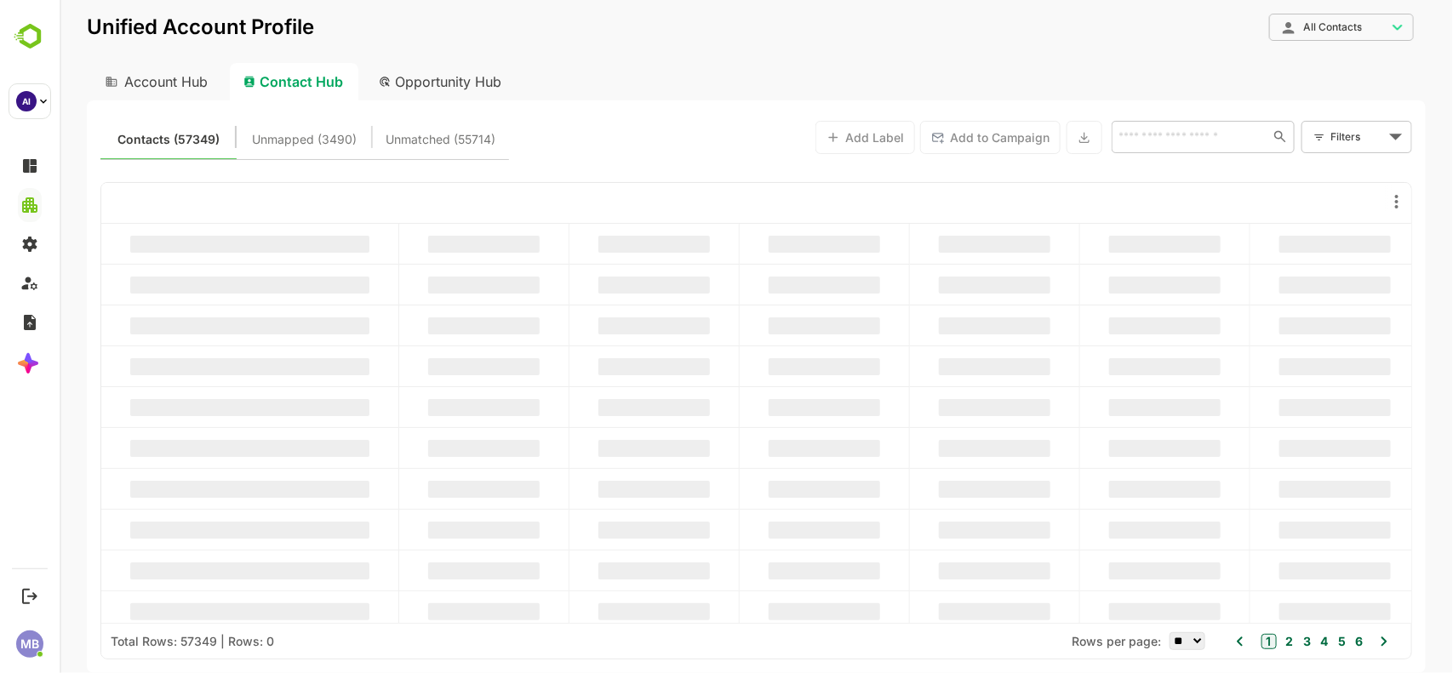
click at [1150, 138] on input "text" at bounding box center [1188, 136] width 152 height 20
paste input "**********"
type input "**********"
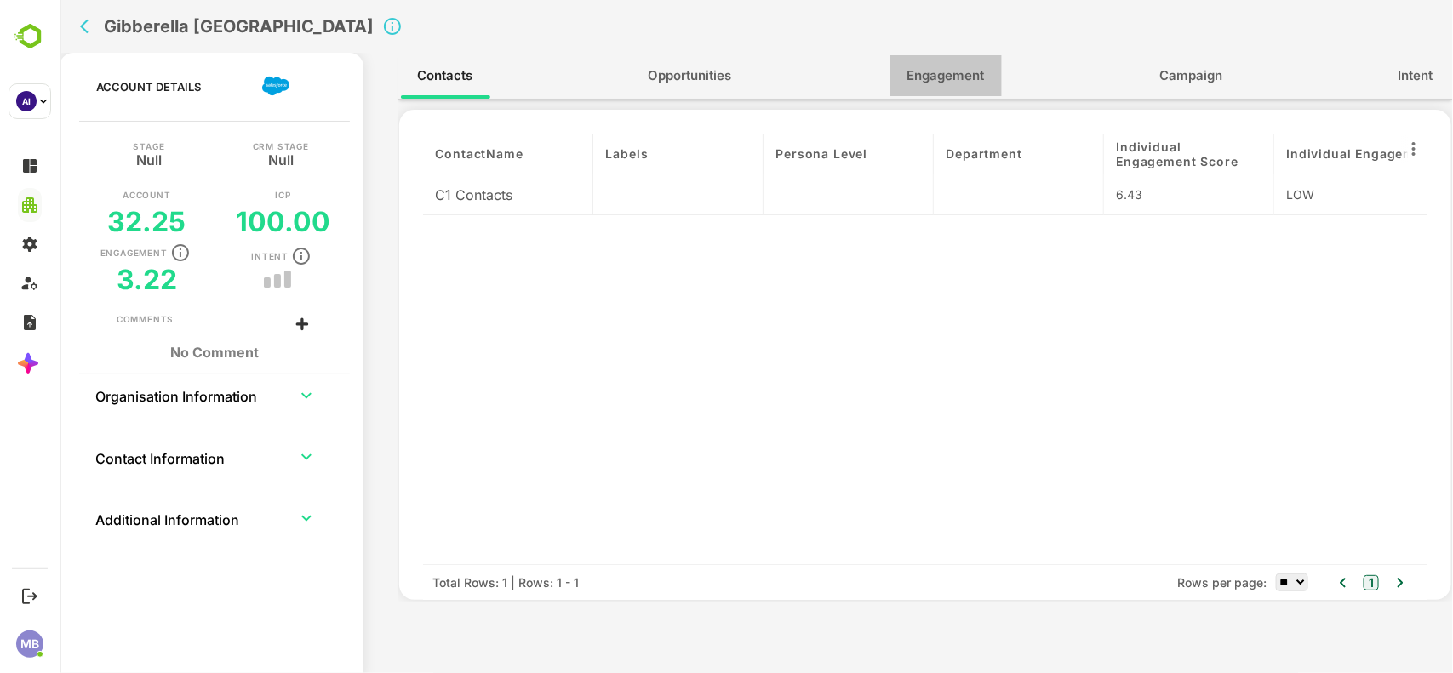
click at [929, 68] on span "Engagement" at bounding box center [944, 76] width 77 height 22
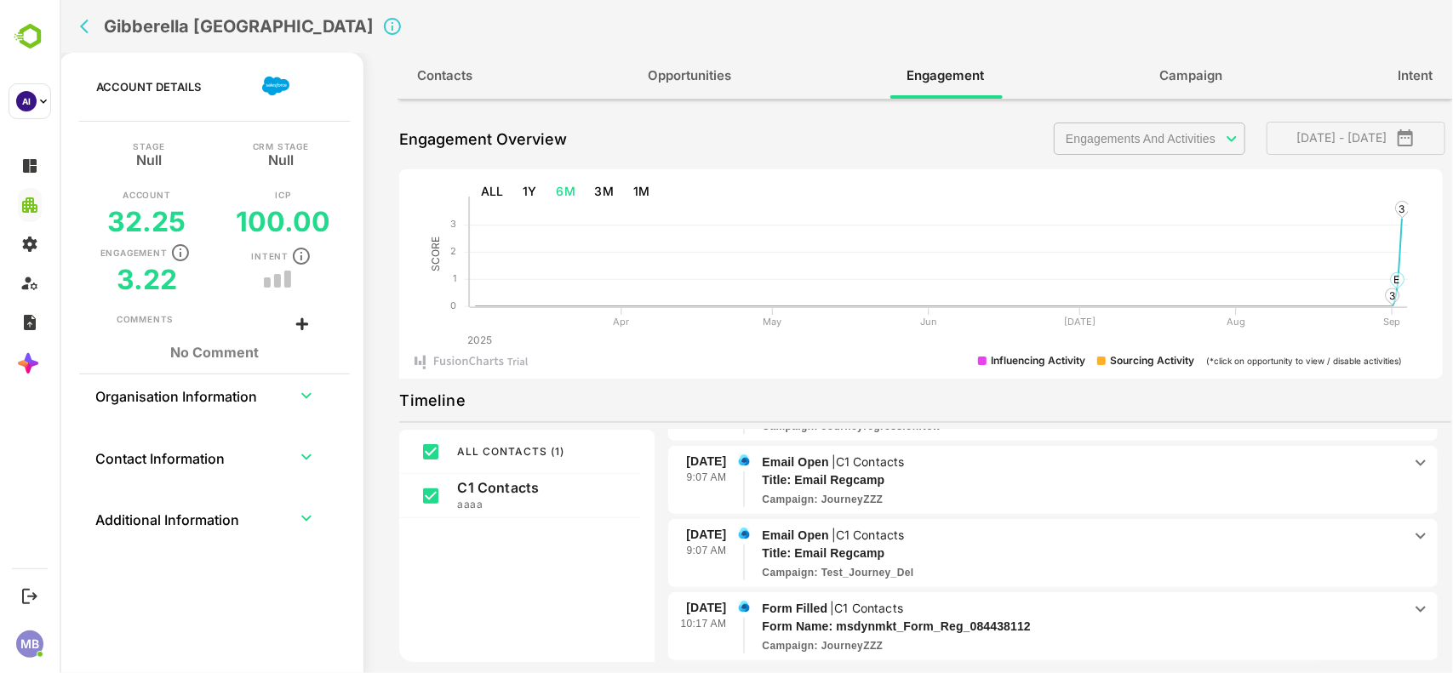
scroll to position [0, 0]
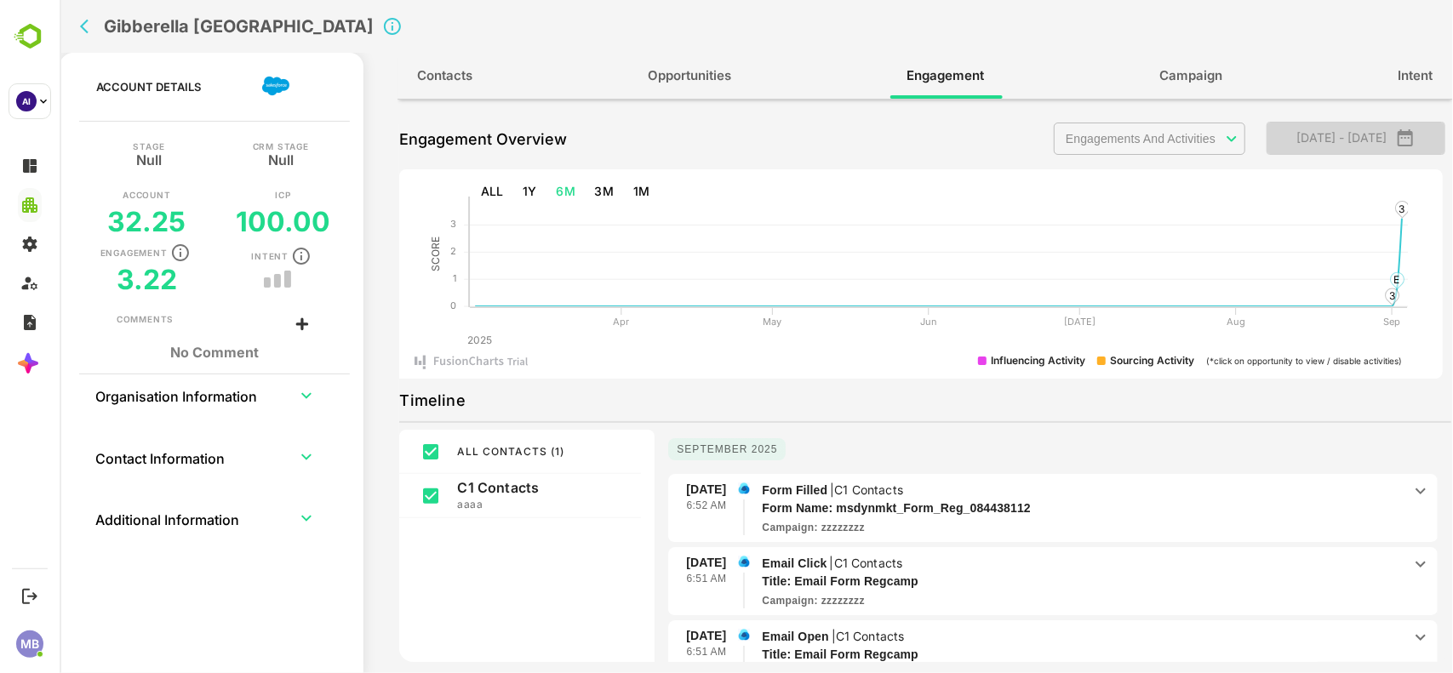
click at [1415, 141] on icon "button" at bounding box center [1404, 138] width 20 height 20
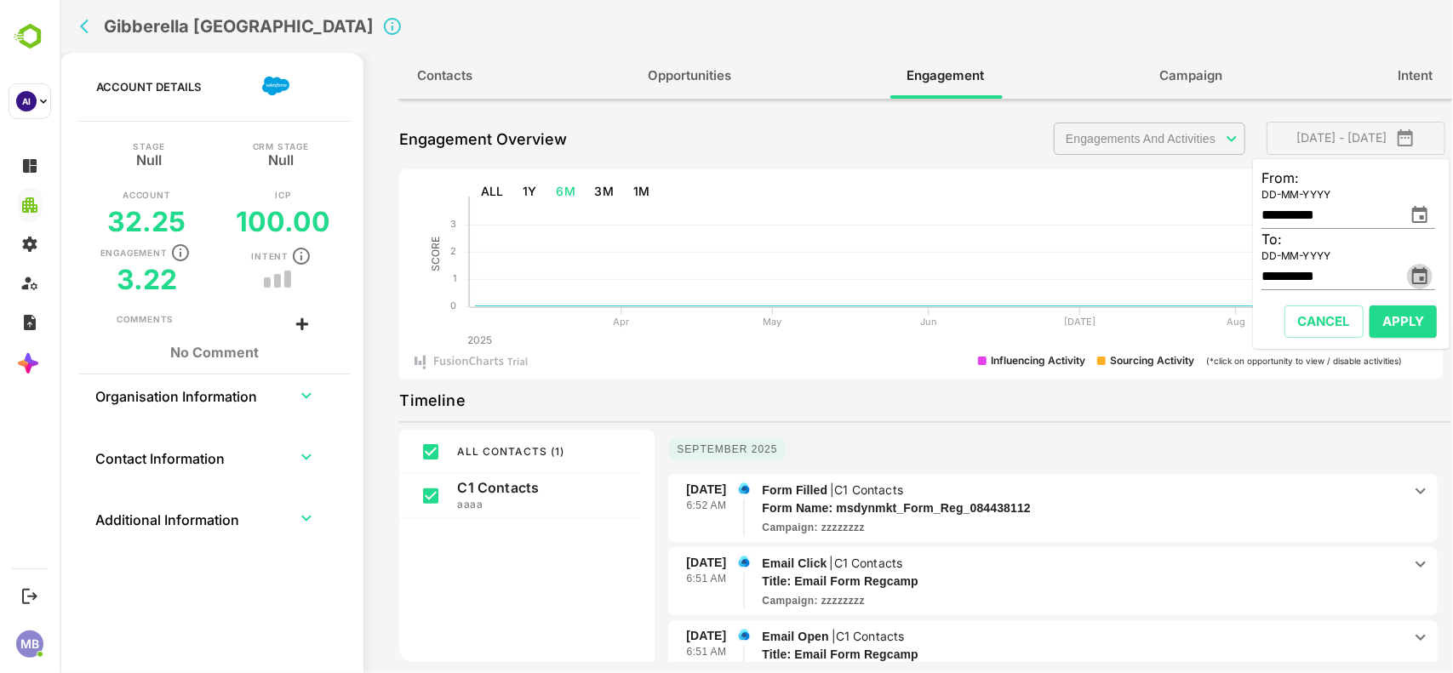
click at [1417, 277] on icon "change date" at bounding box center [1419, 276] width 20 height 20
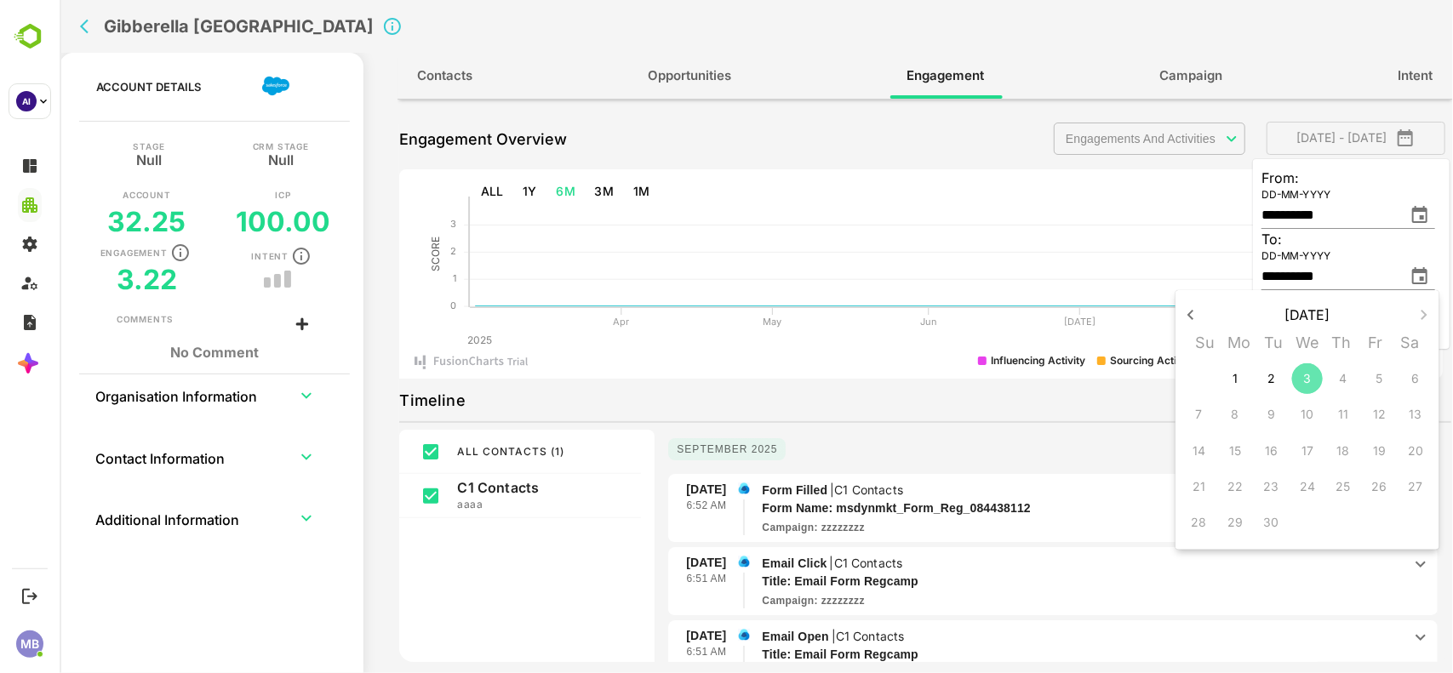
click at [1306, 370] on p "3" at bounding box center [1307, 378] width 8 height 17
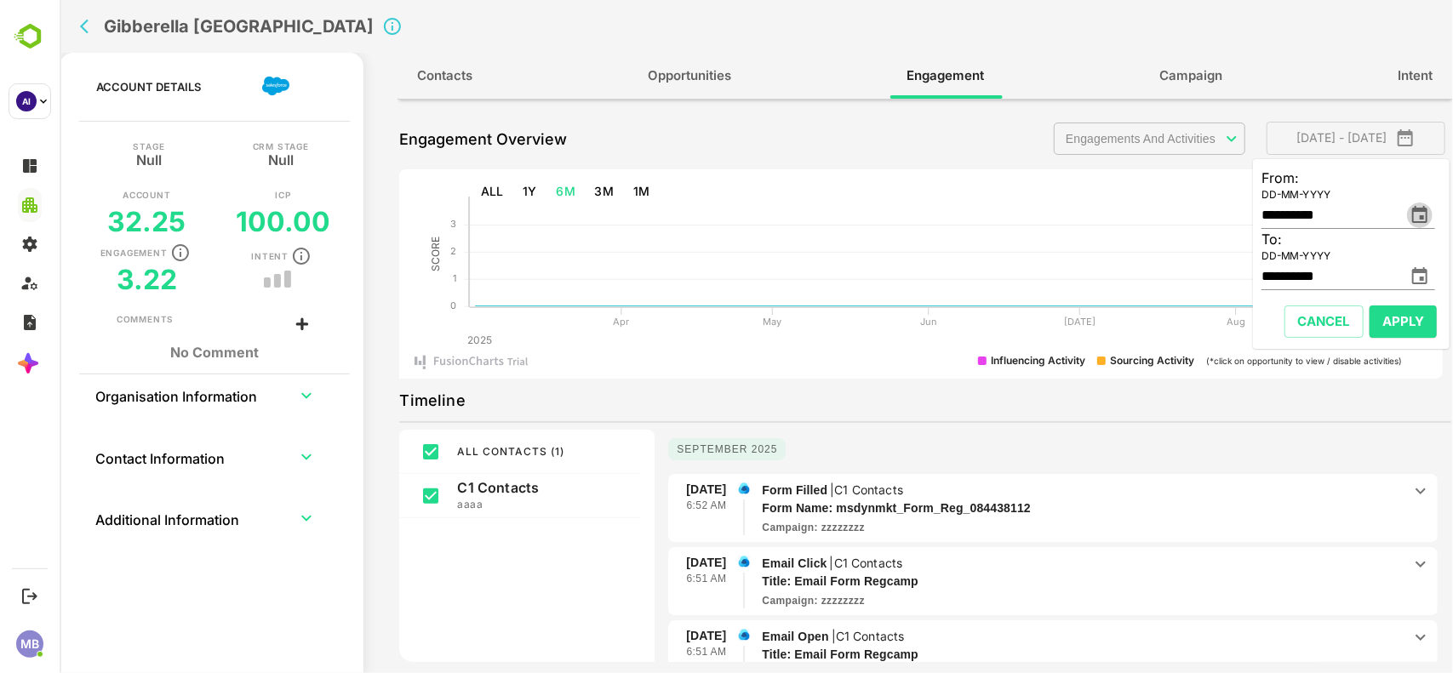
click at [1420, 214] on icon "change date" at bounding box center [1419, 215] width 20 height 20
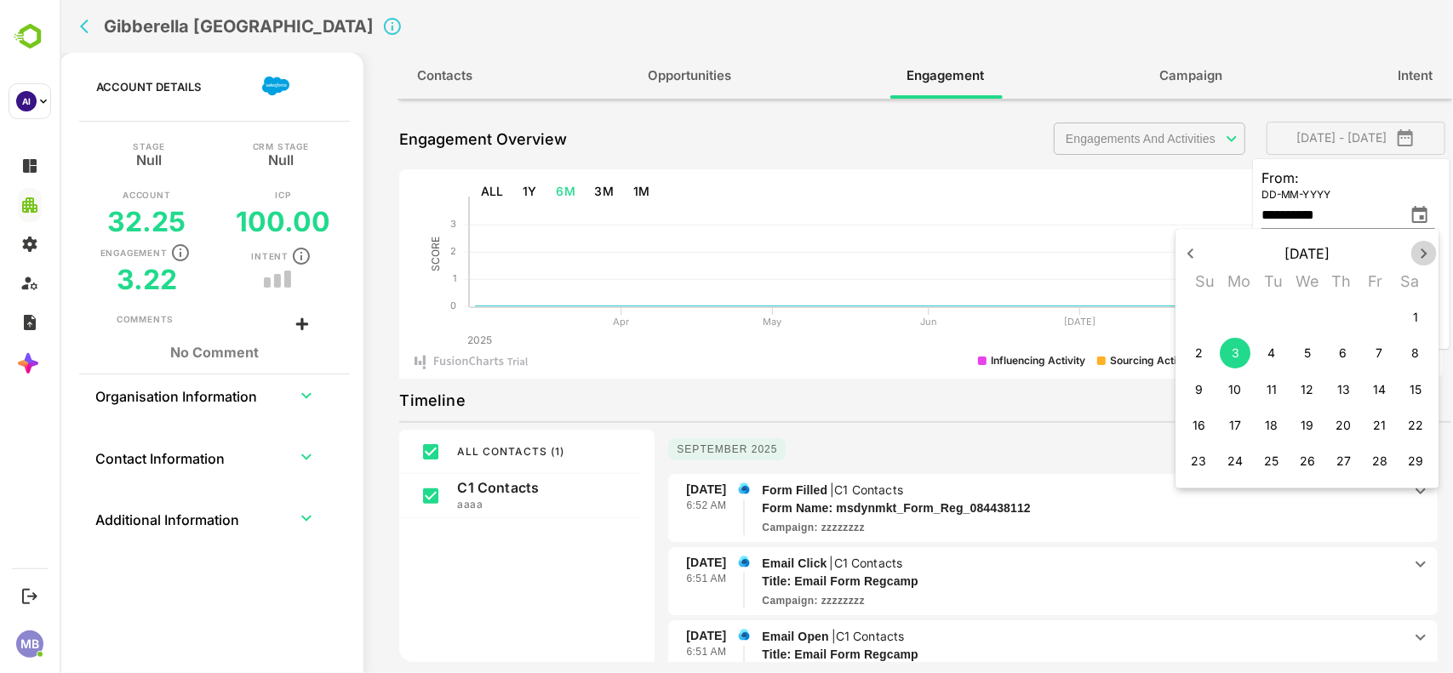
click at [1417, 254] on icon "button" at bounding box center [1423, 253] width 20 height 20
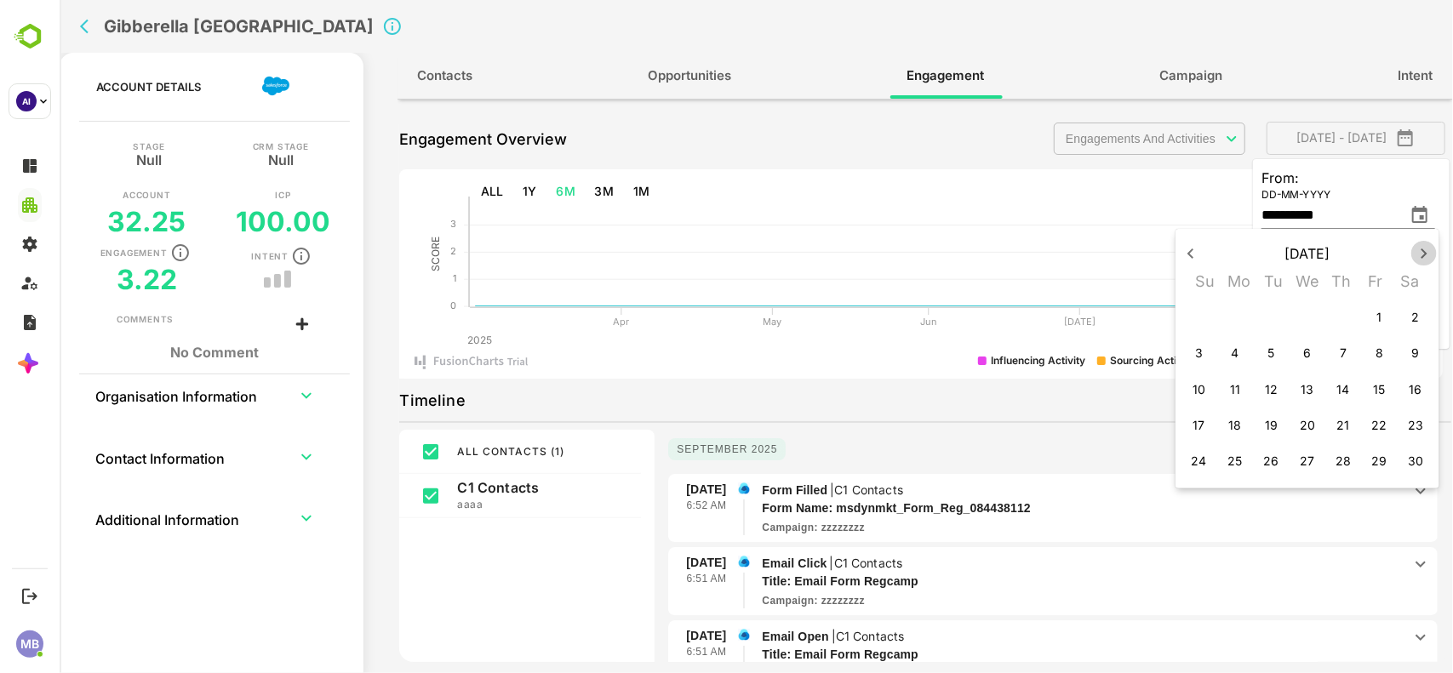
click at [1417, 254] on icon "button" at bounding box center [1423, 253] width 20 height 20
click at [1308, 316] on p "3" at bounding box center [1307, 317] width 8 height 17
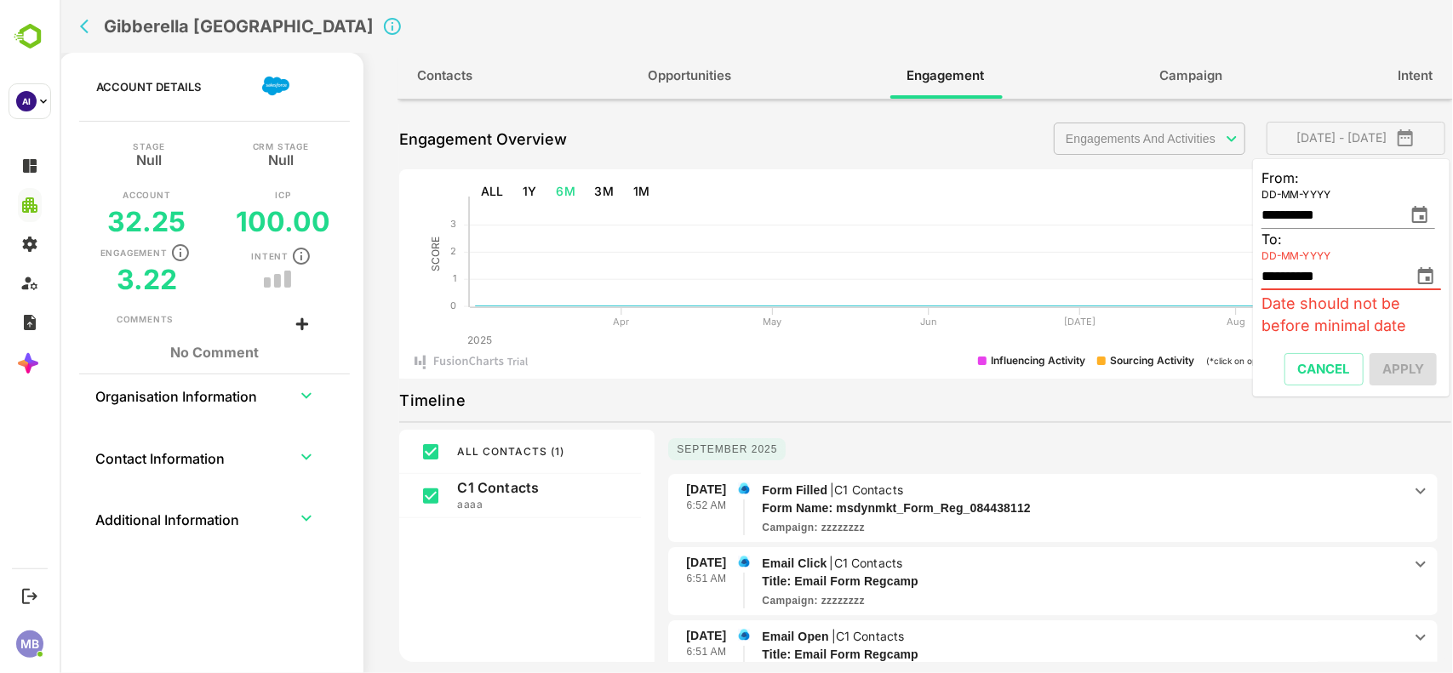
click at [1392, 369] on div "Cancel Apply" at bounding box center [1359, 369] width 161 height 37
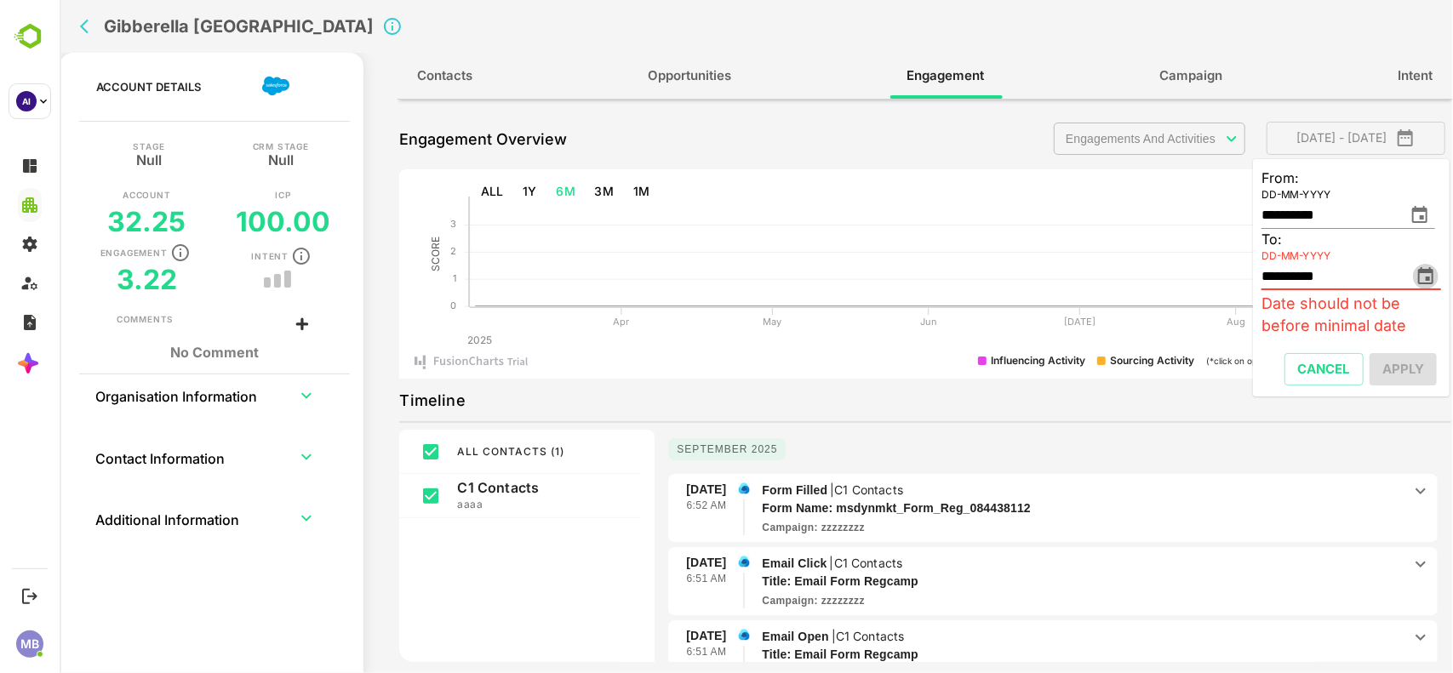
click at [1421, 274] on icon "change date" at bounding box center [1425, 276] width 20 height 20
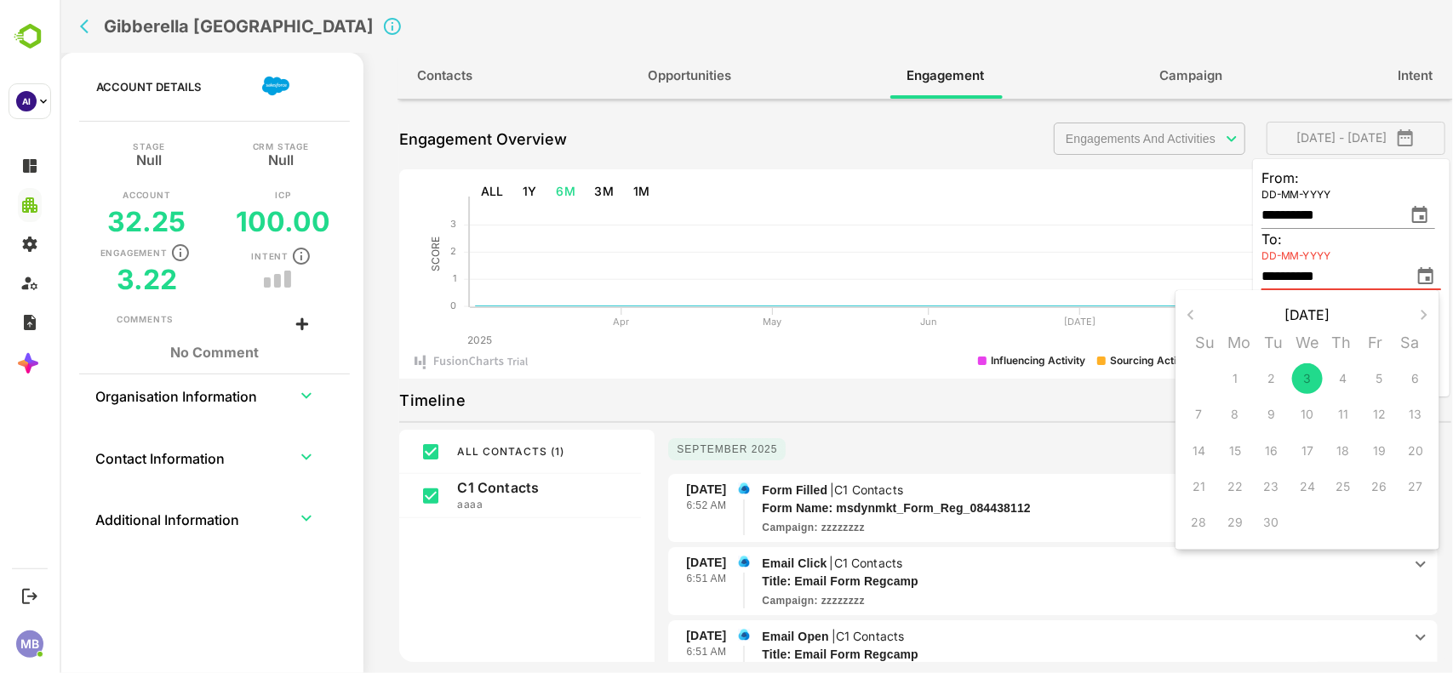
click at [1342, 379] on div "4" at bounding box center [1342, 379] width 36 height 36
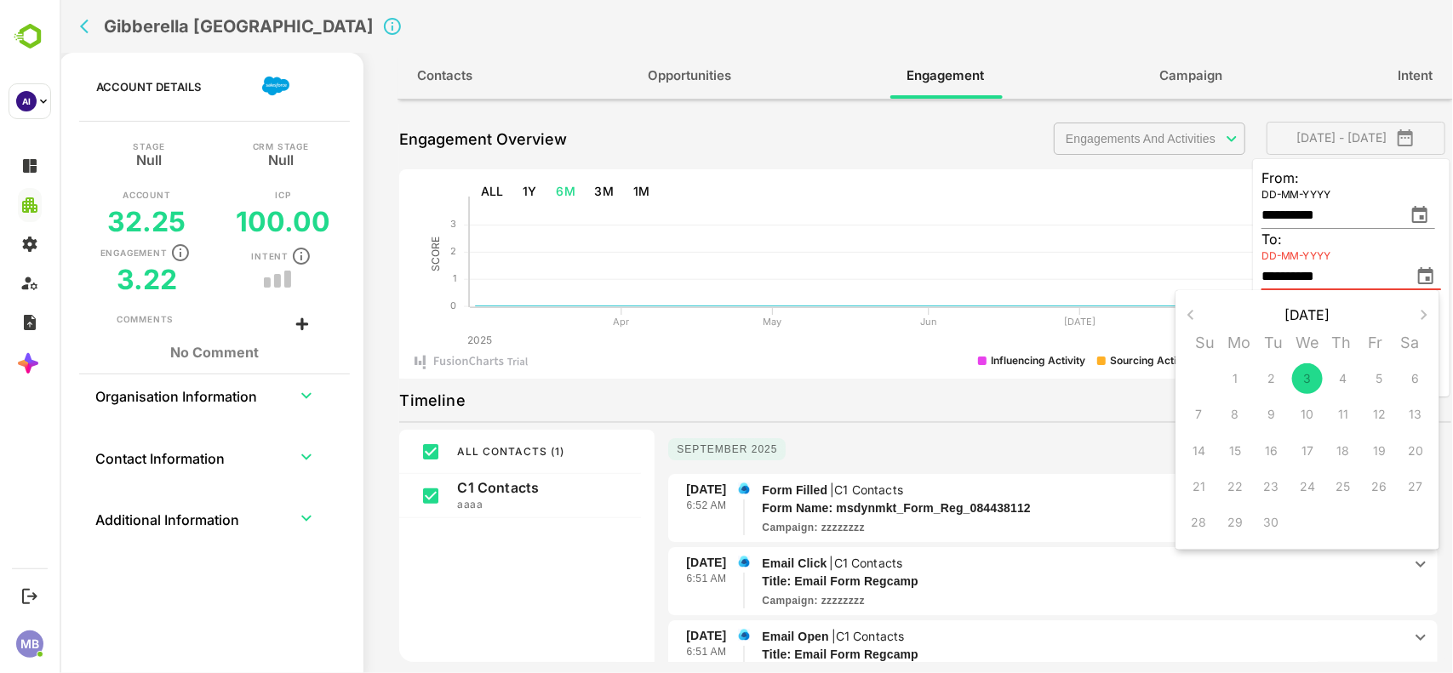
click at [1342, 379] on div "4" at bounding box center [1342, 379] width 36 height 36
click at [1268, 377] on div "2" at bounding box center [1270, 379] width 36 height 36
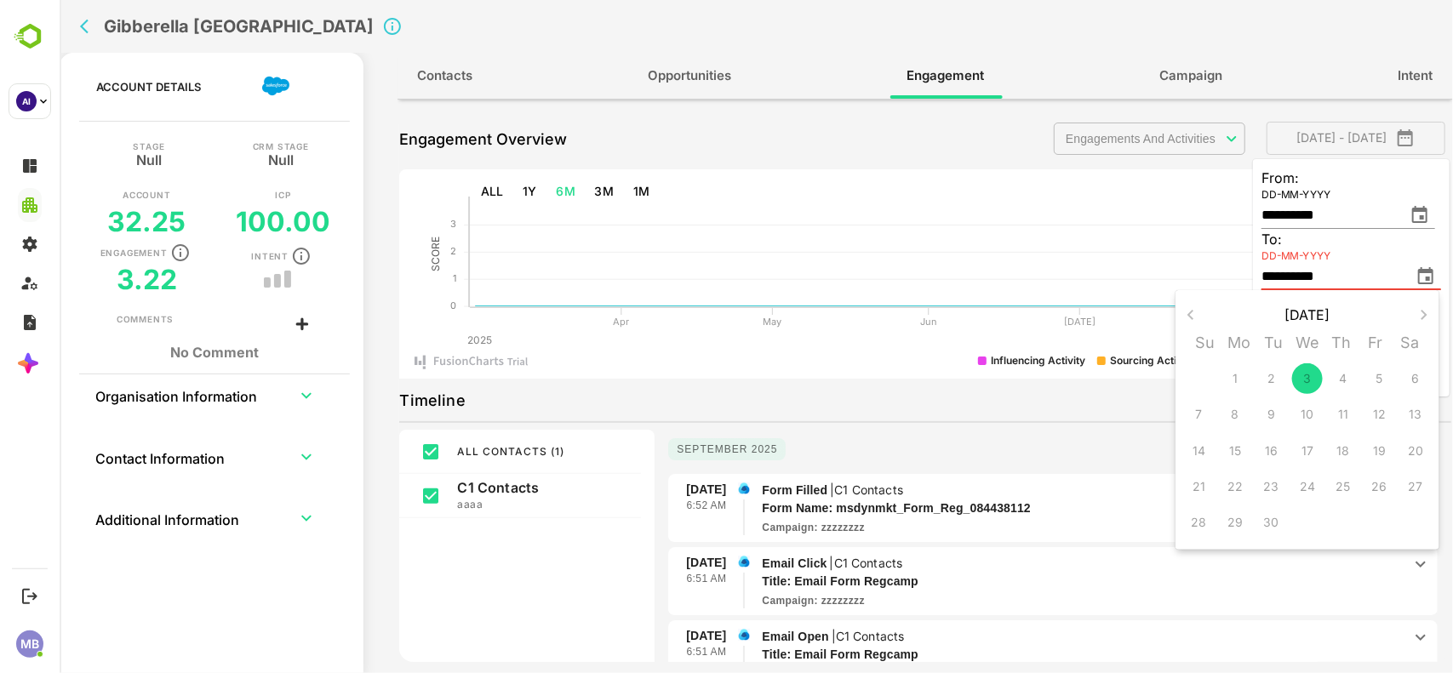
click at [1268, 377] on div "2" at bounding box center [1270, 379] width 36 height 36
click at [1188, 196] on div at bounding box center [755, 336] width 1393 height 673
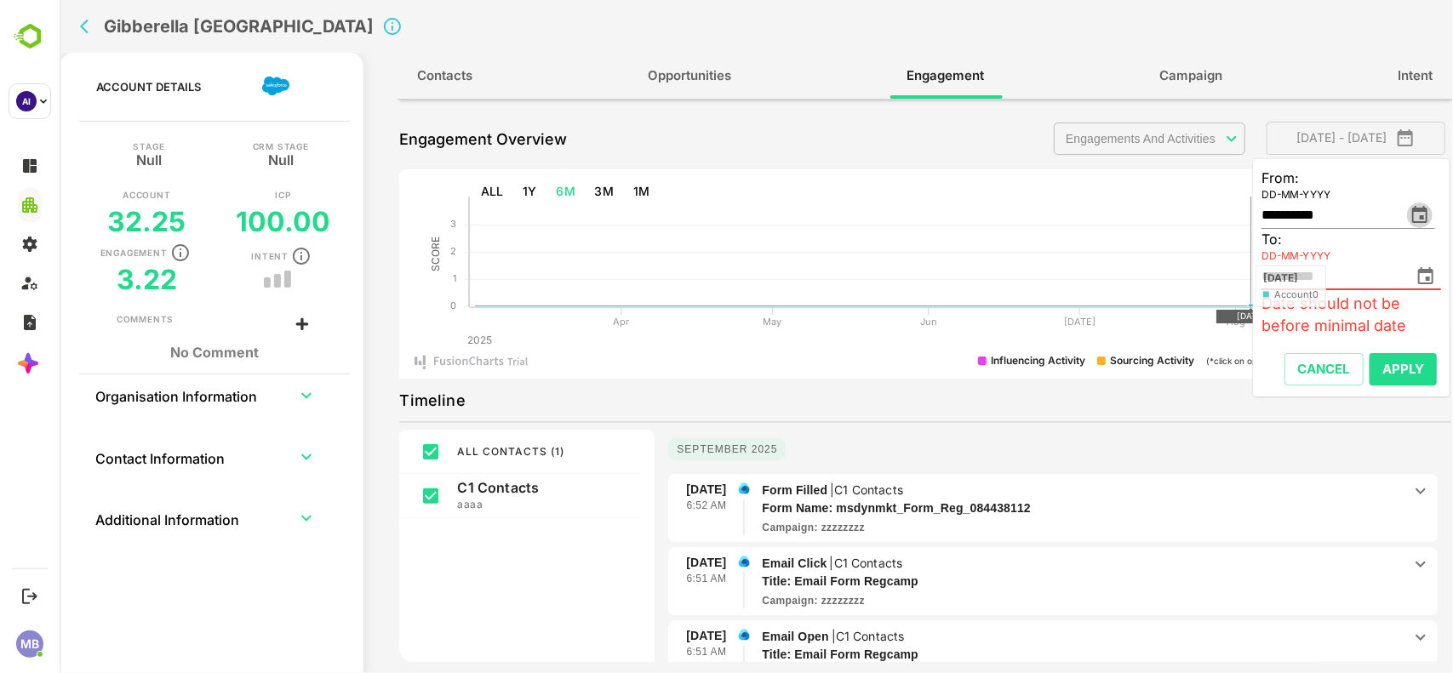
click at [1421, 223] on icon "change date" at bounding box center [1419, 215] width 20 height 20
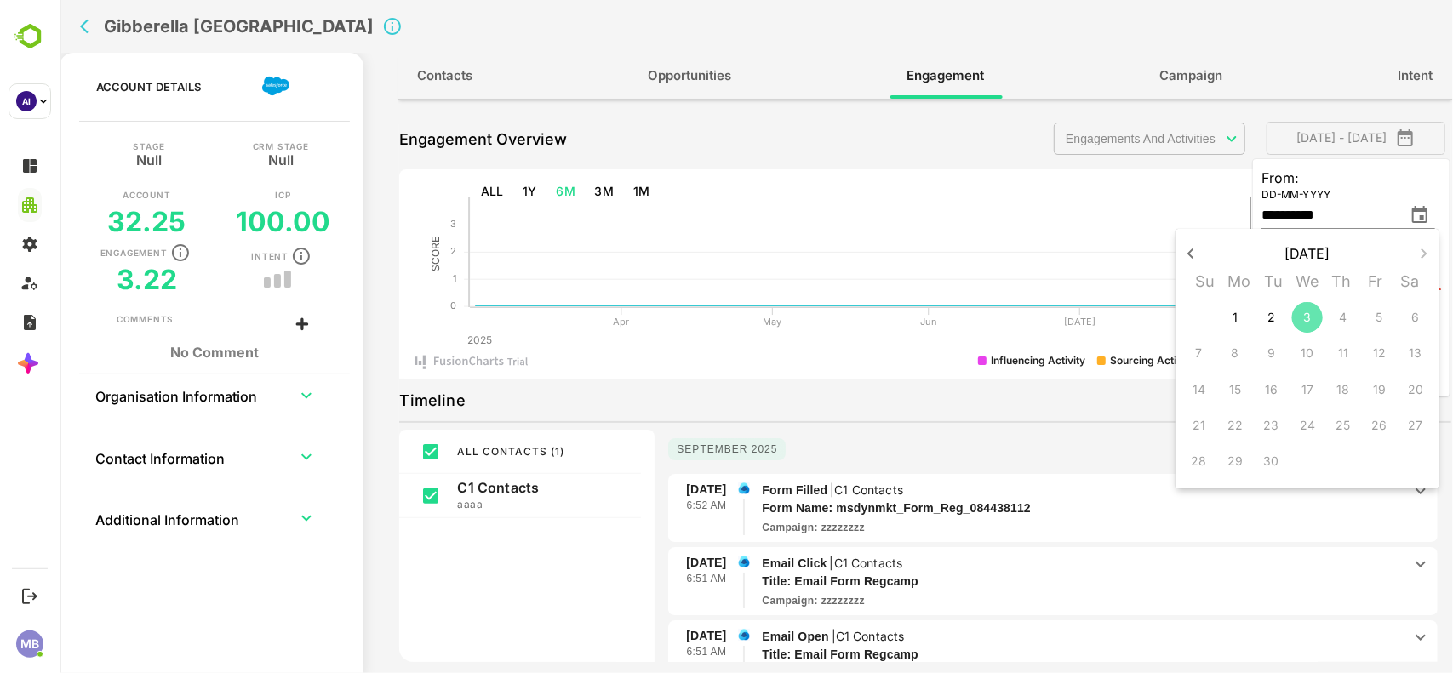
click at [1316, 312] on span "3" at bounding box center [1306, 317] width 31 height 17
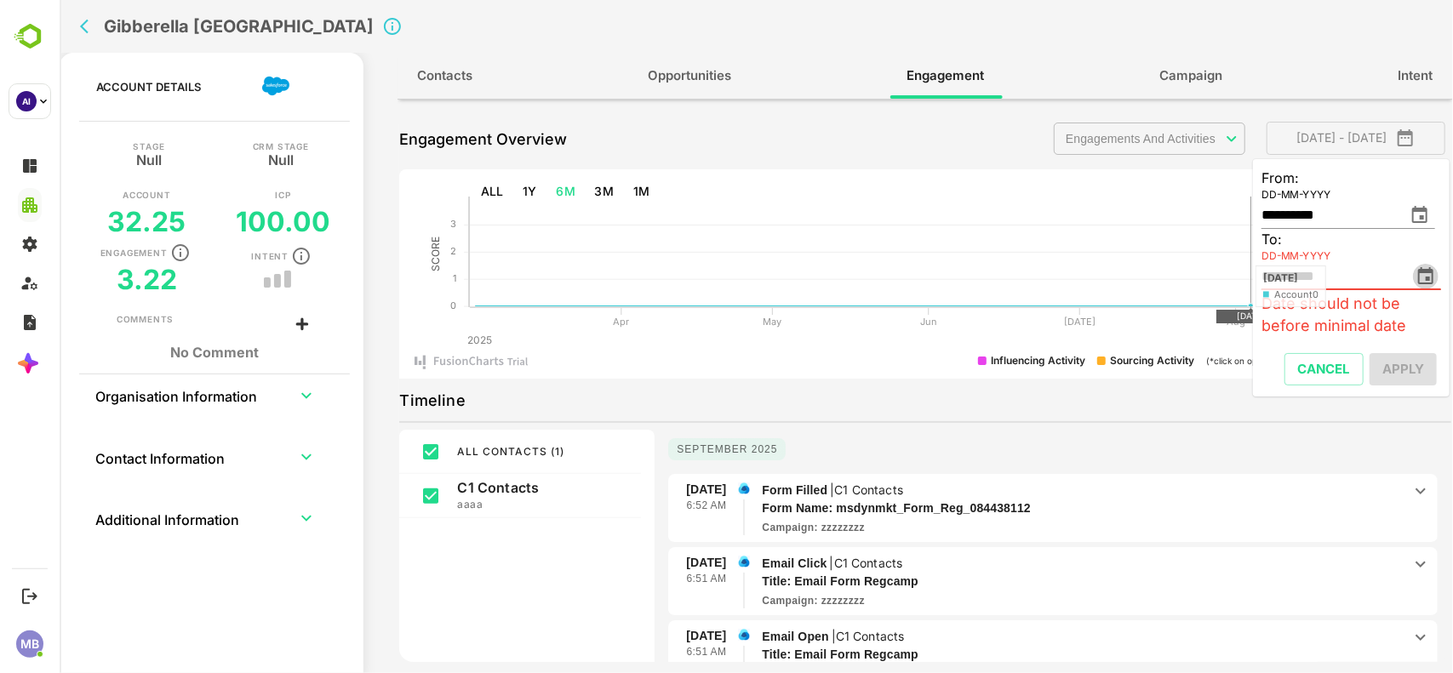
click at [1426, 275] on icon "change date" at bounding box center [1424, 275] width 15 height 17
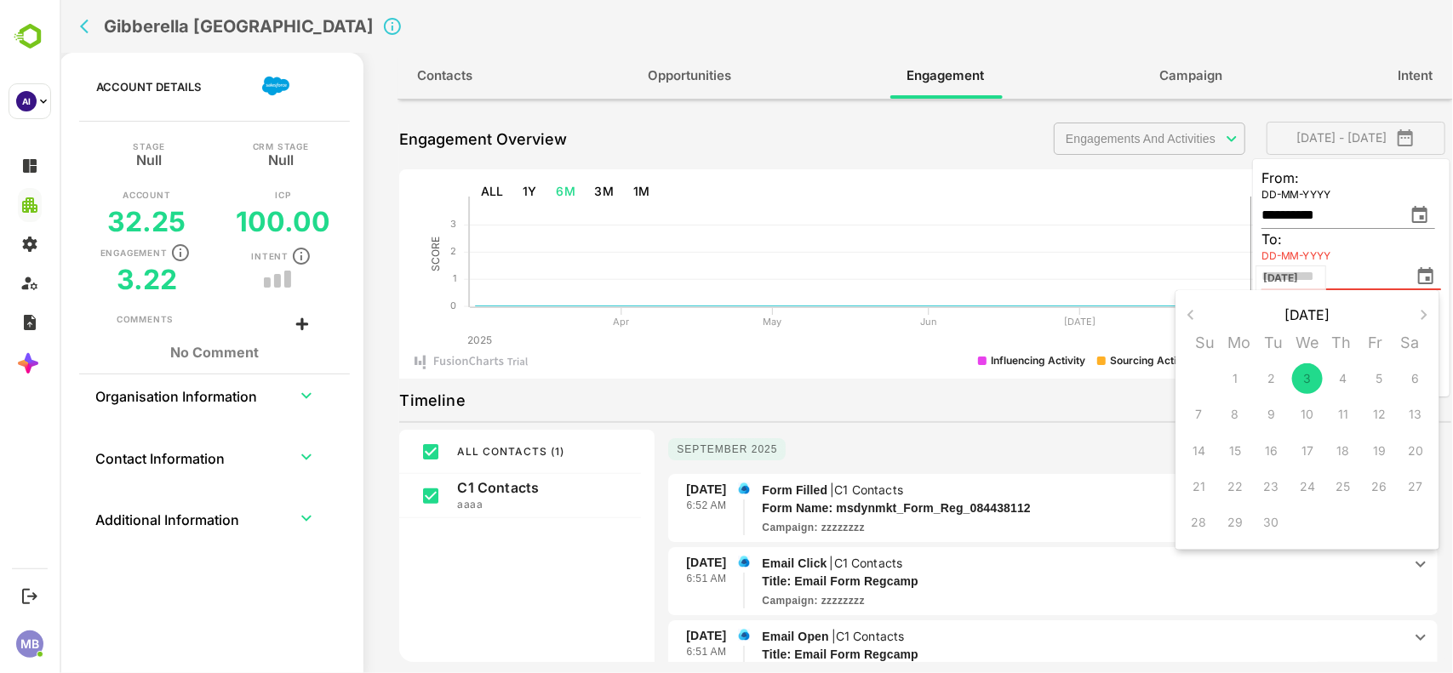
click at [1306, 371] on div "3" at bounding box center [1307, 379] width 36 height 36
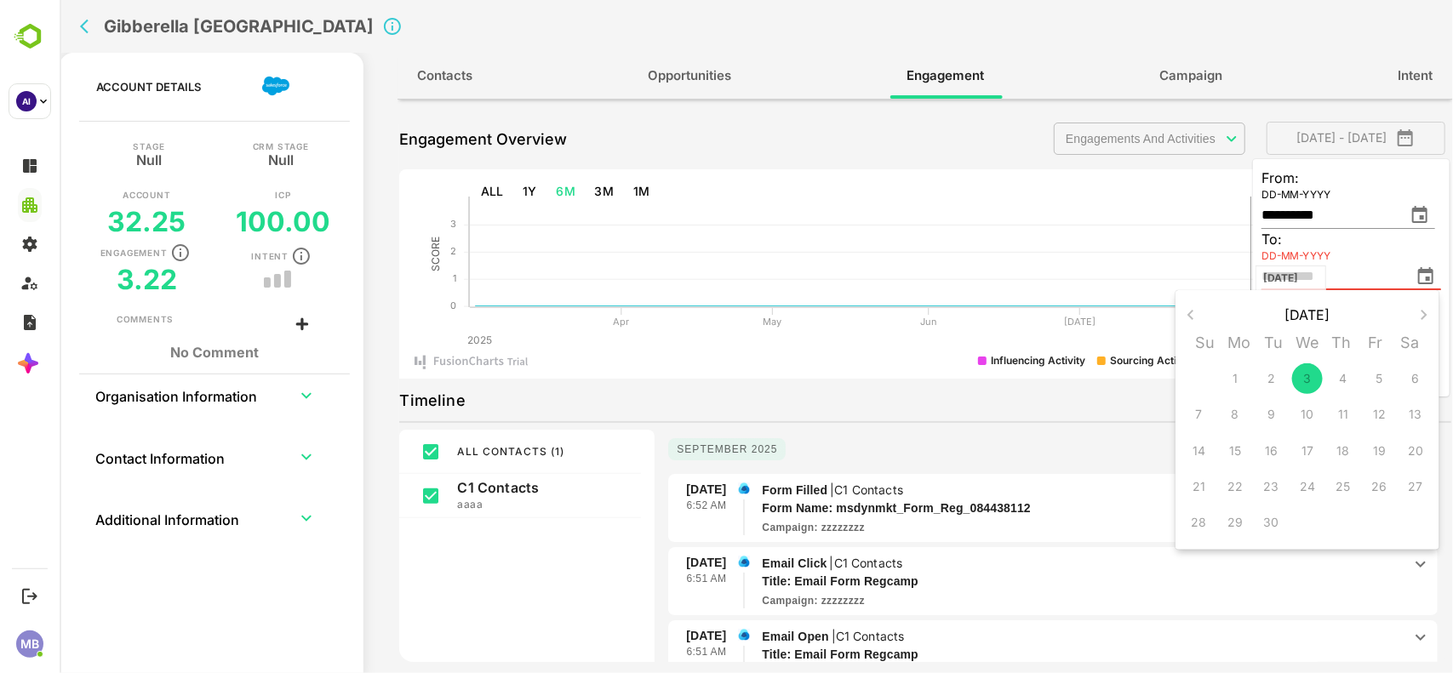
click at [1306, 371] on div "3" at bounding box center [1307, 379] width 36 height 36
click at [1082, 197] on div at bounding box center [755, 336] width 1393 height 673
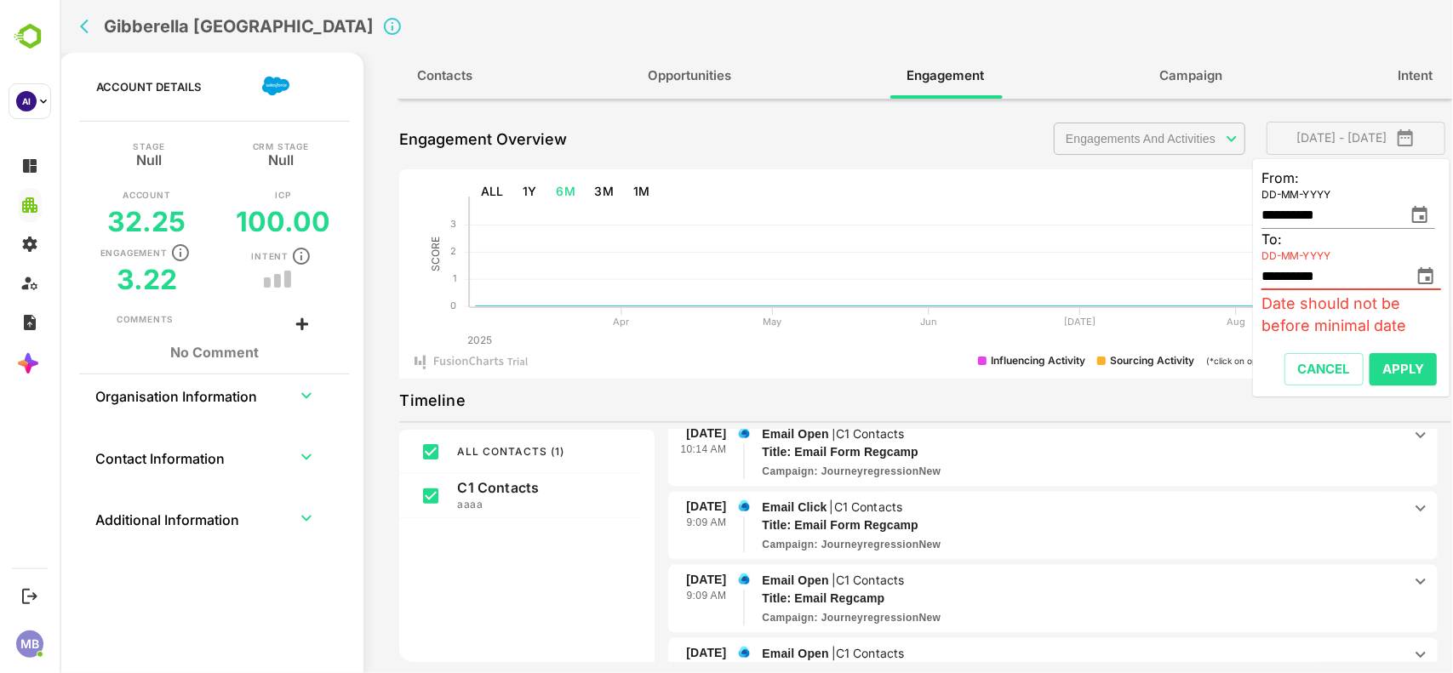
scroll to position [277, 0]
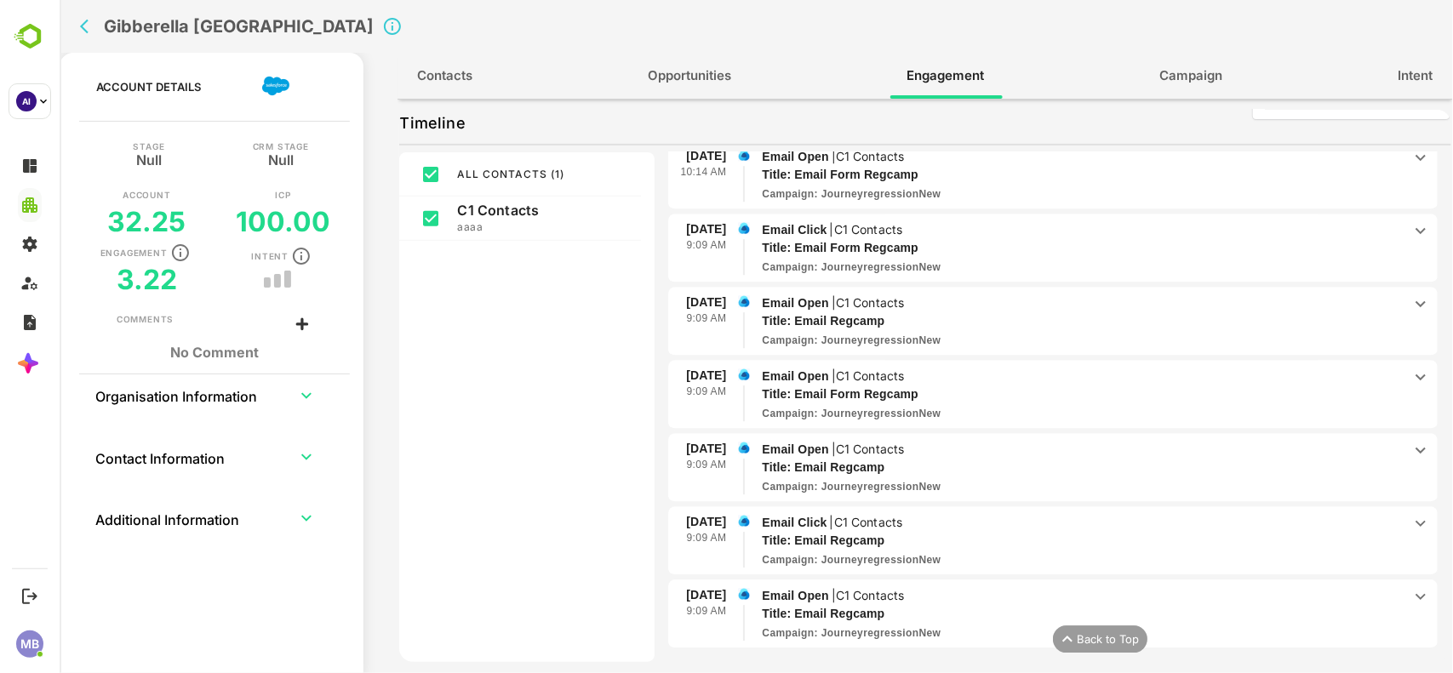
click at [1065, 644] on icon at bounding box center [1066, 640] width 20 height 20
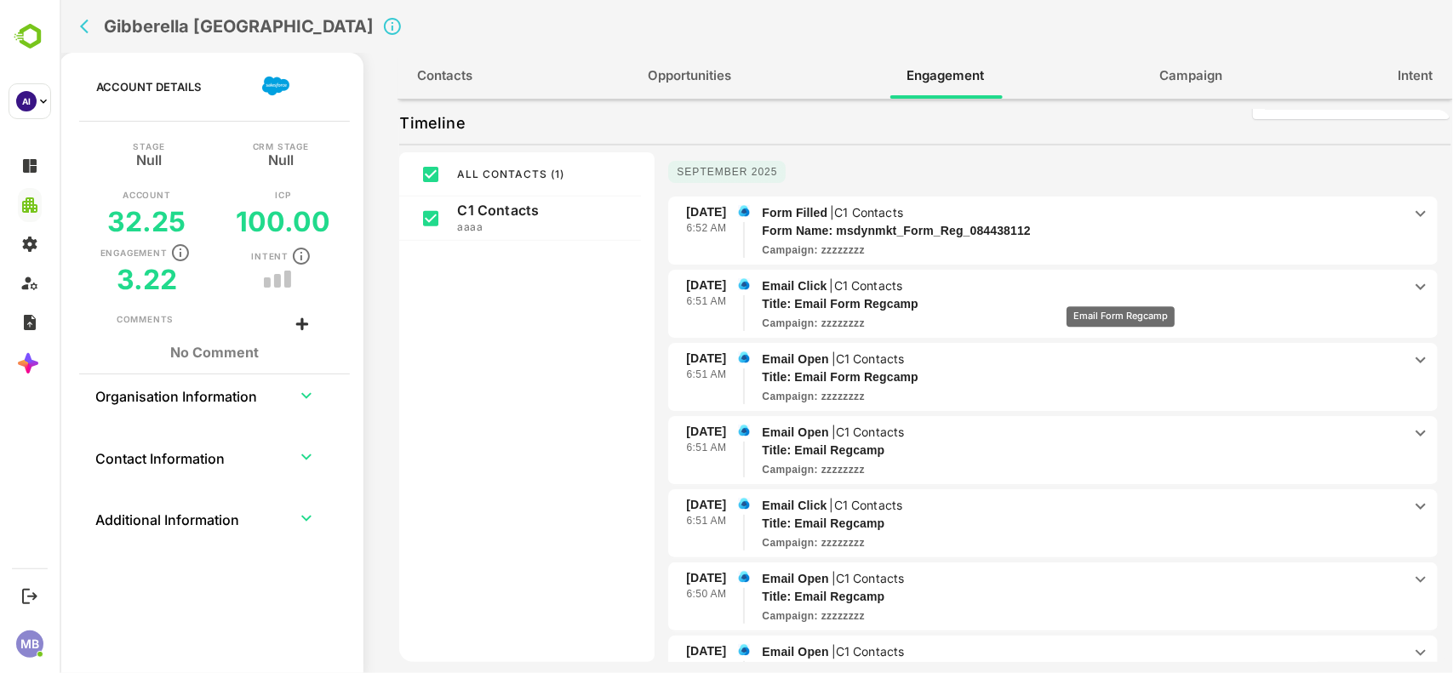
scroll to position [0, 0]
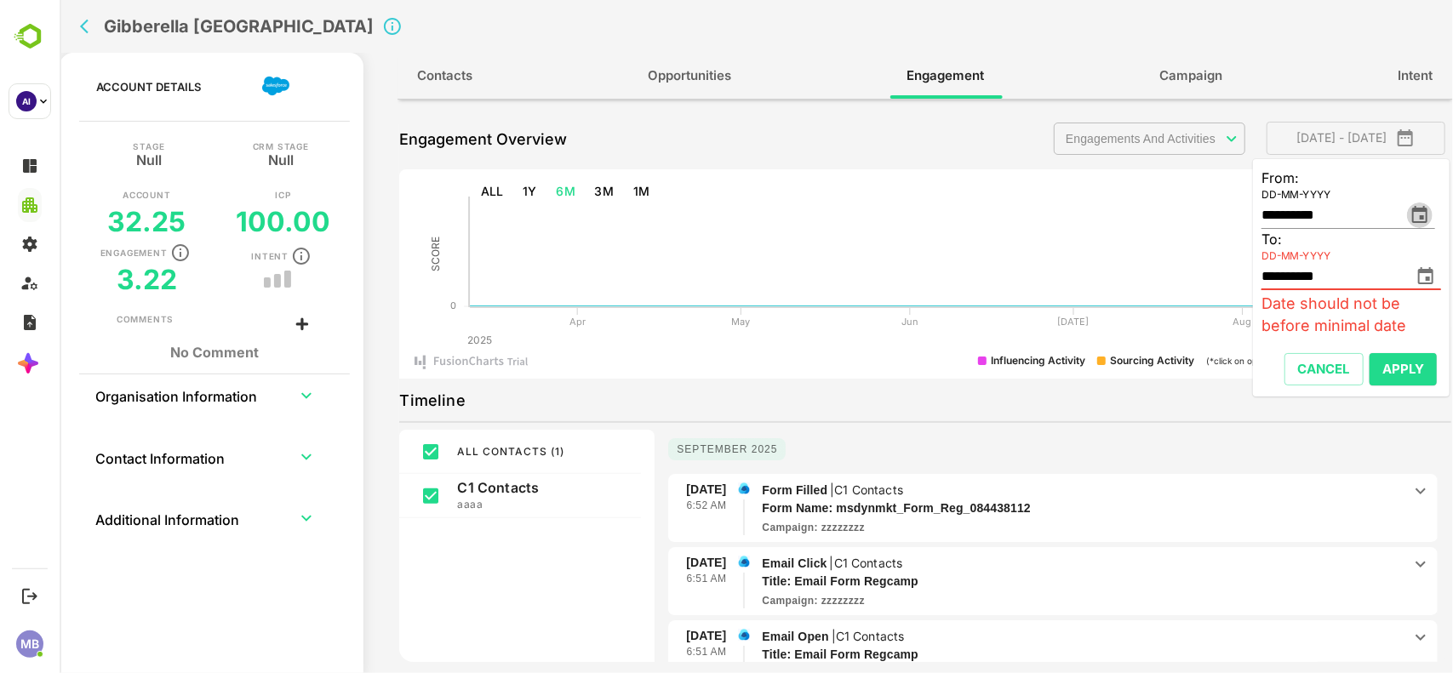
click at [1427, 217] on icon "change date" at bounding box center [1419, 215] width 20 height 20
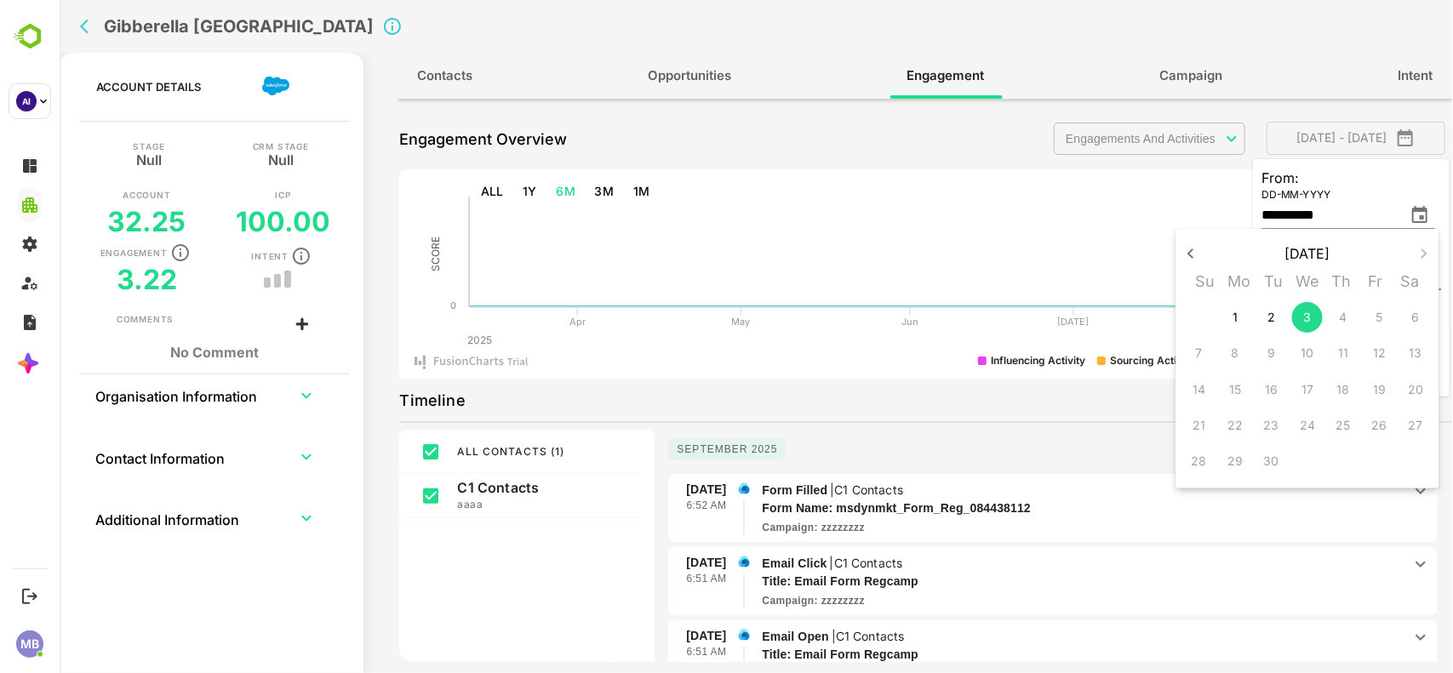
click at [1236, 316] on p "1" at bounding box center [1234, 317] width 5 height 17
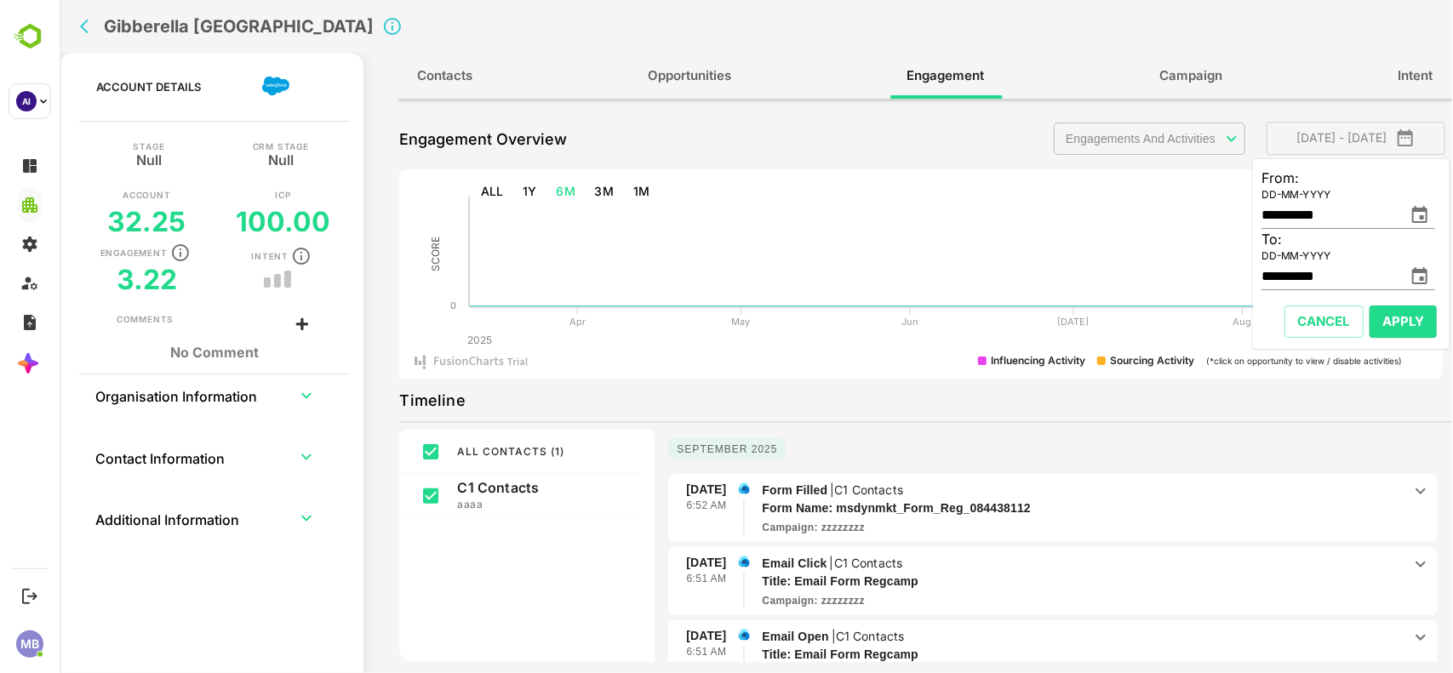
type input "**********"
click at [1409, 320] on span "Apply" at bounding box center [1402, 322] width 42 height 22
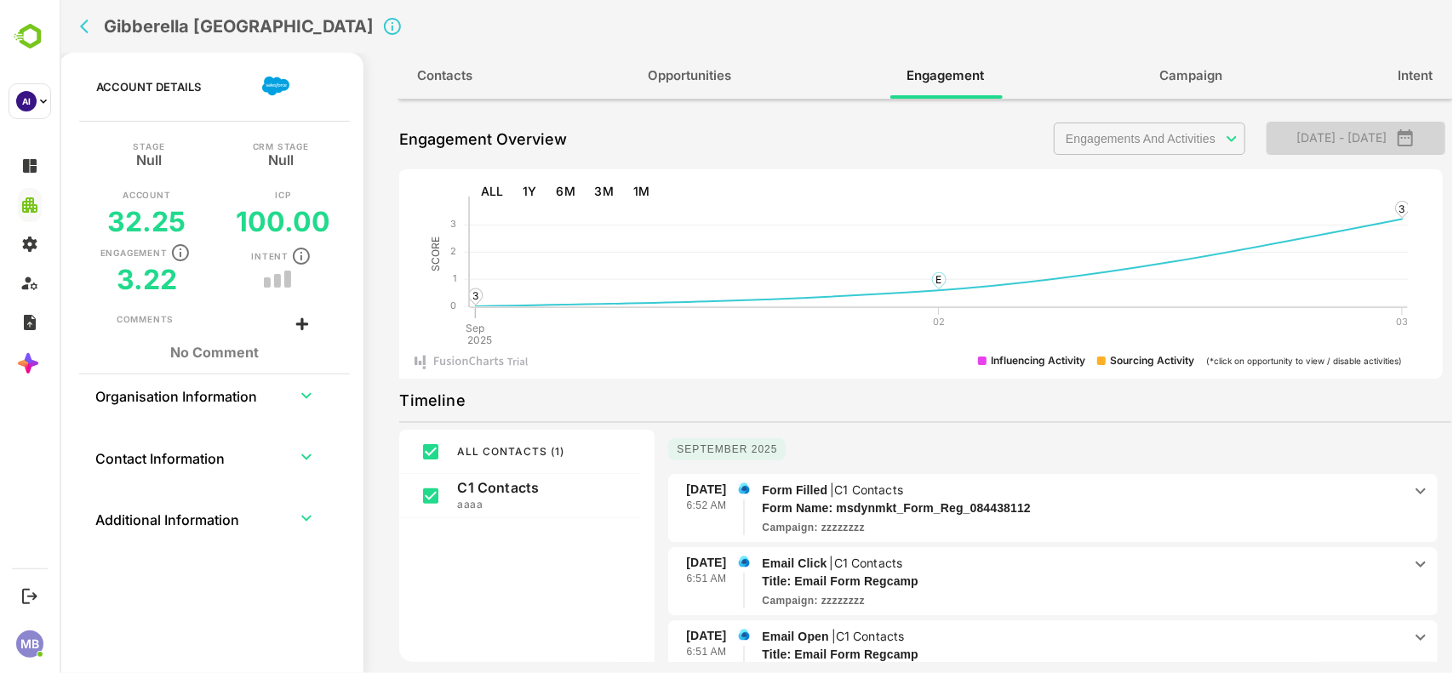
click at [1409, 132] on icon "button" at bounding box center [1404, 137] width 15 height 17
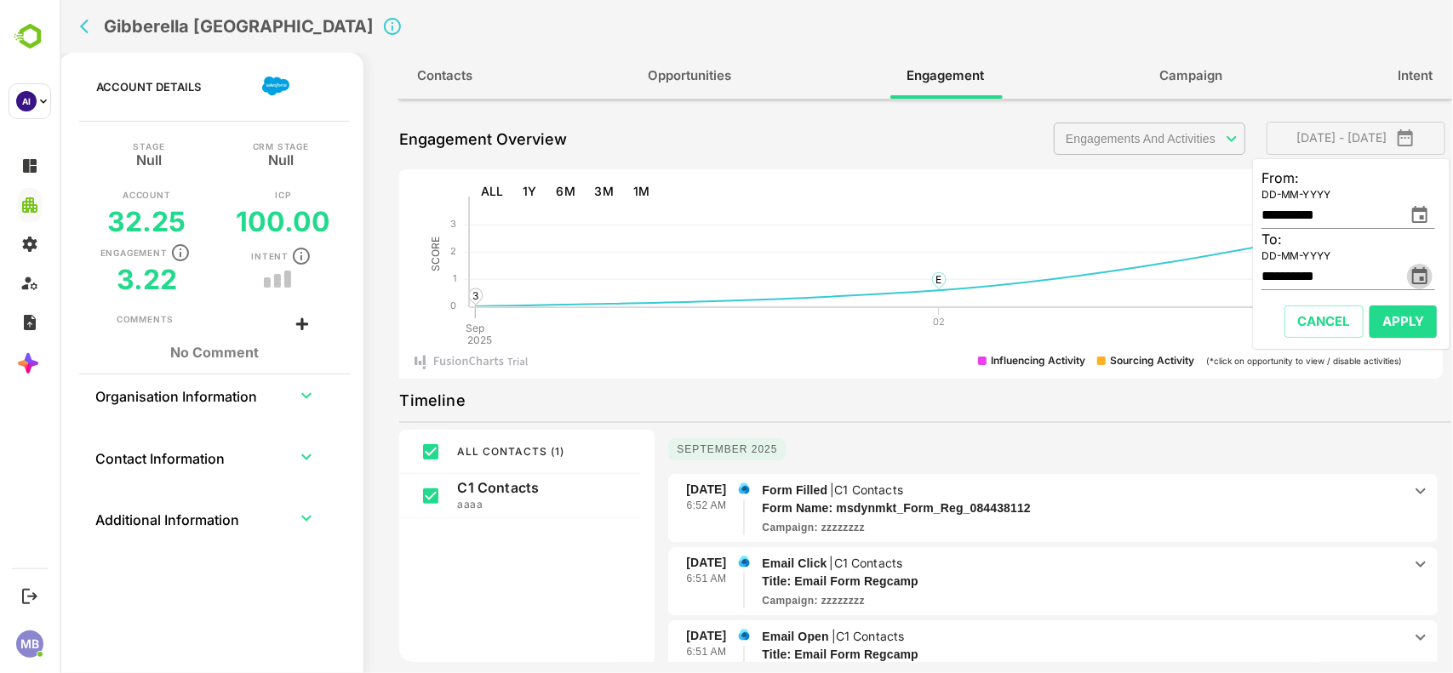
click at [1414, 277] on icon "change date" at bounding box center [1419, 276] width 20 height 20
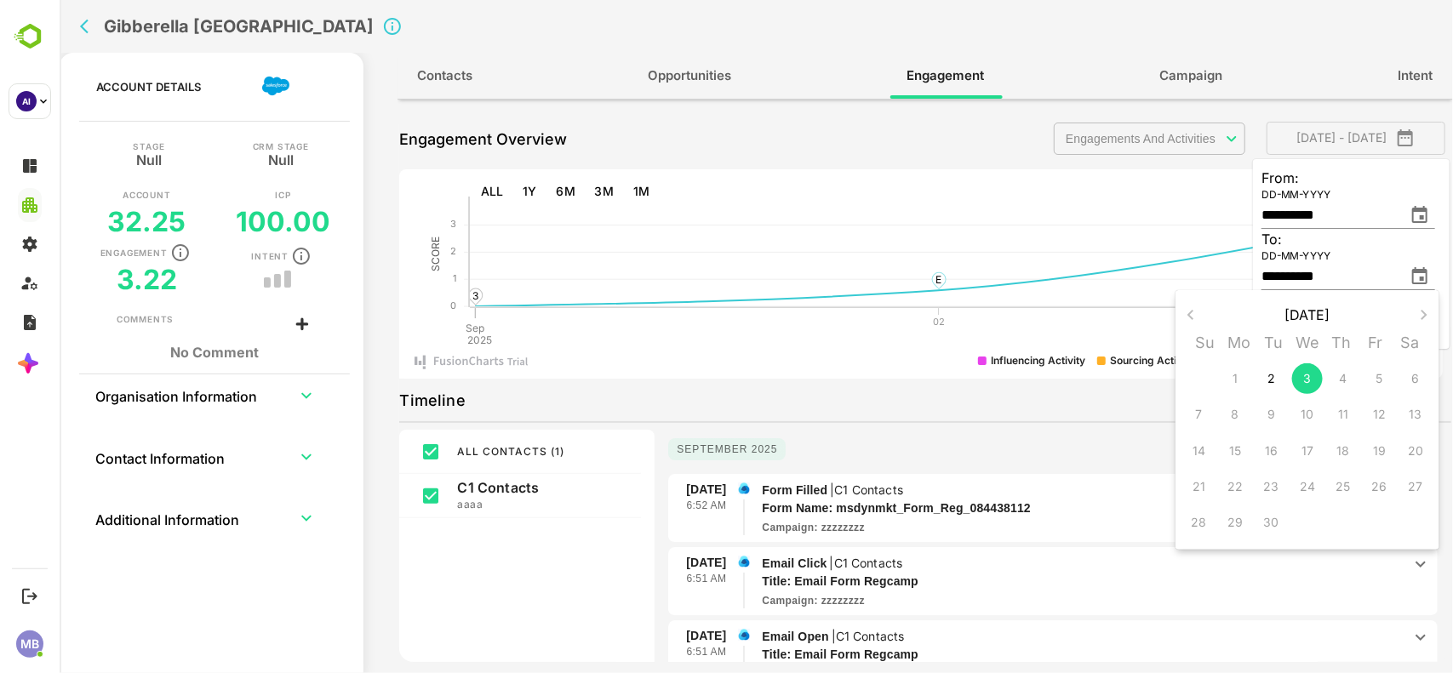
click at [1346, 379] on div "4" at bounding box center [1342, 379] width 36 height 36
click at [1140, 185] on div at bounding box center [755, 336] width 1393 height 673
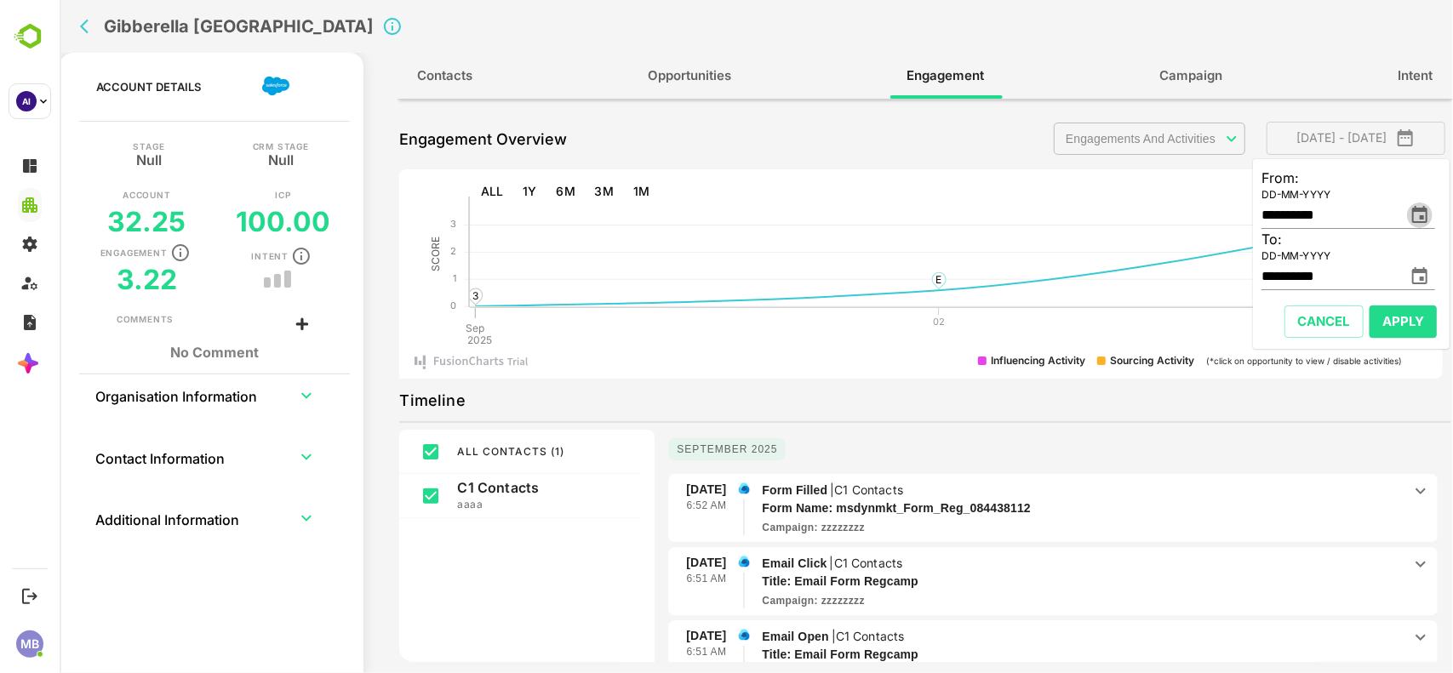
click at [1421, 213] on icon "change date" at bounding box center [1419, 215] width 20 height 20
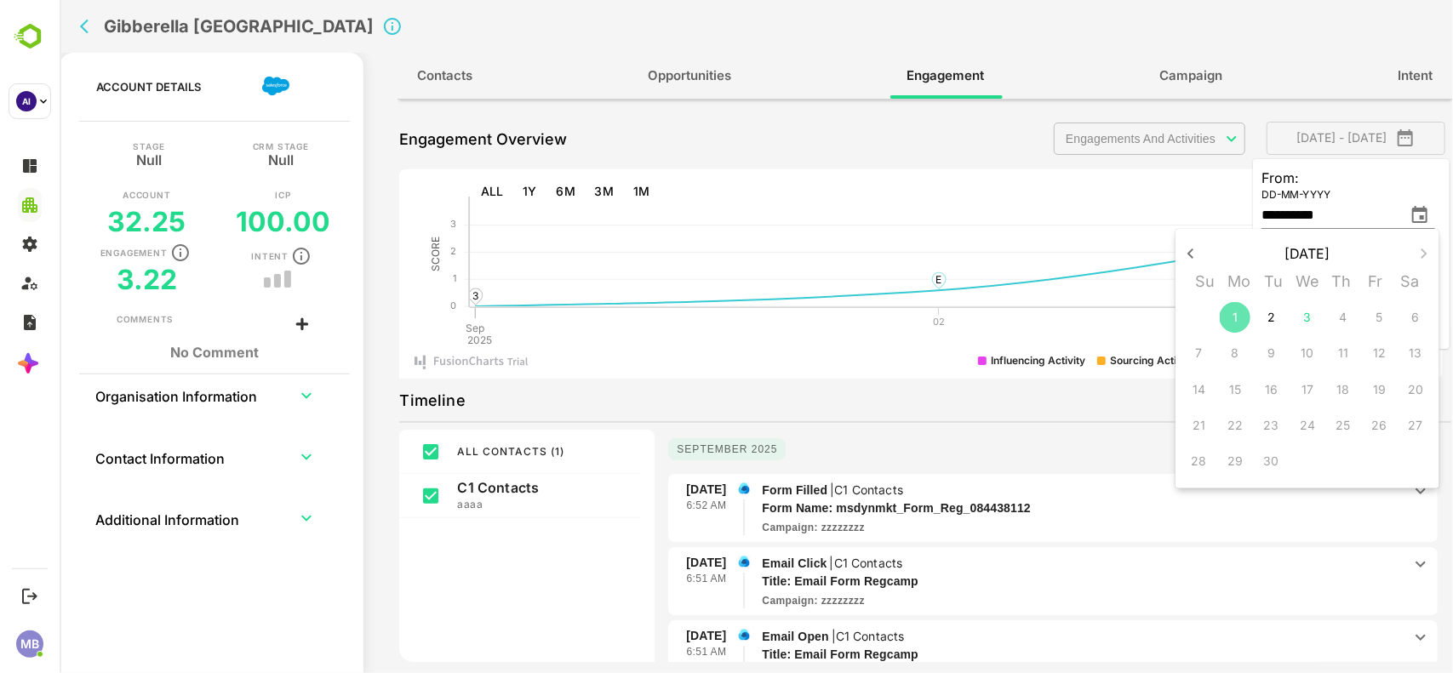
click at [1236, 320] on p "1" at bounding box center [1234, 317] width 5 height 17
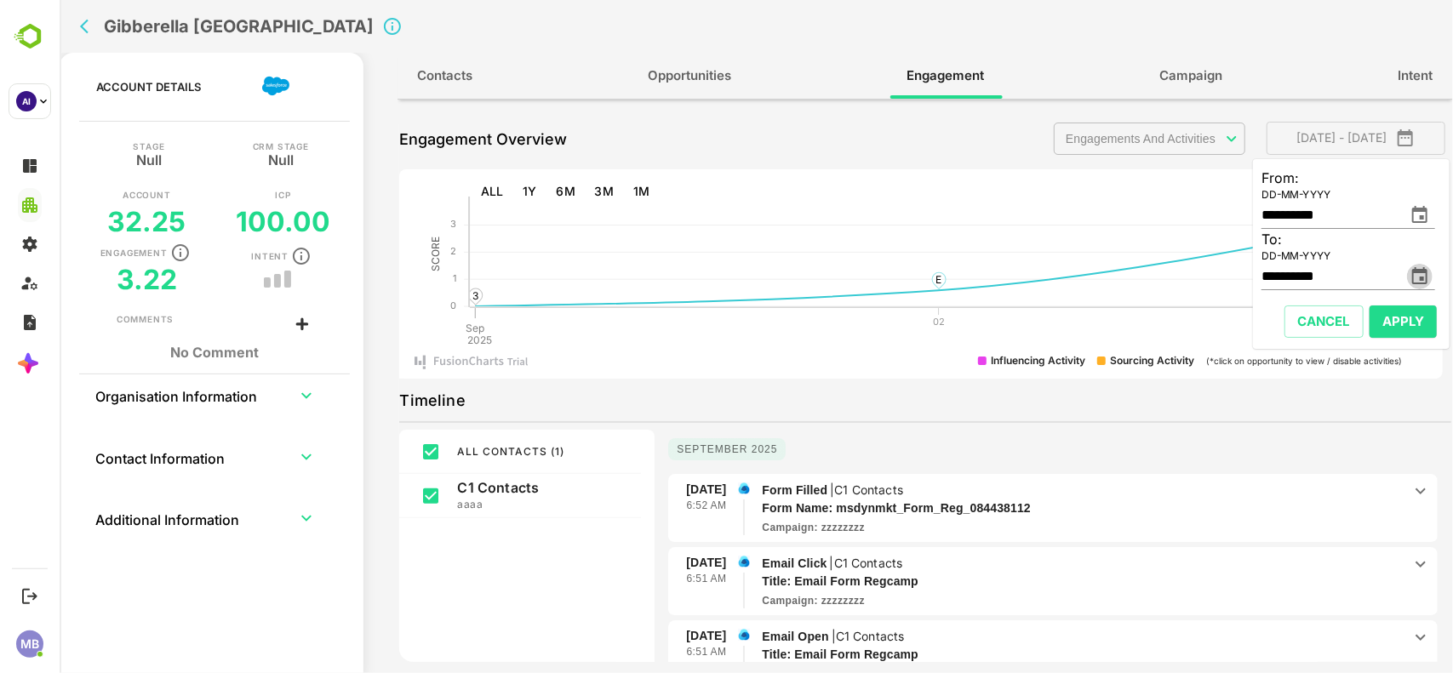
click at [1413, 275] on icon "change date" at bounding box center [1418, 275] width 15 height 17
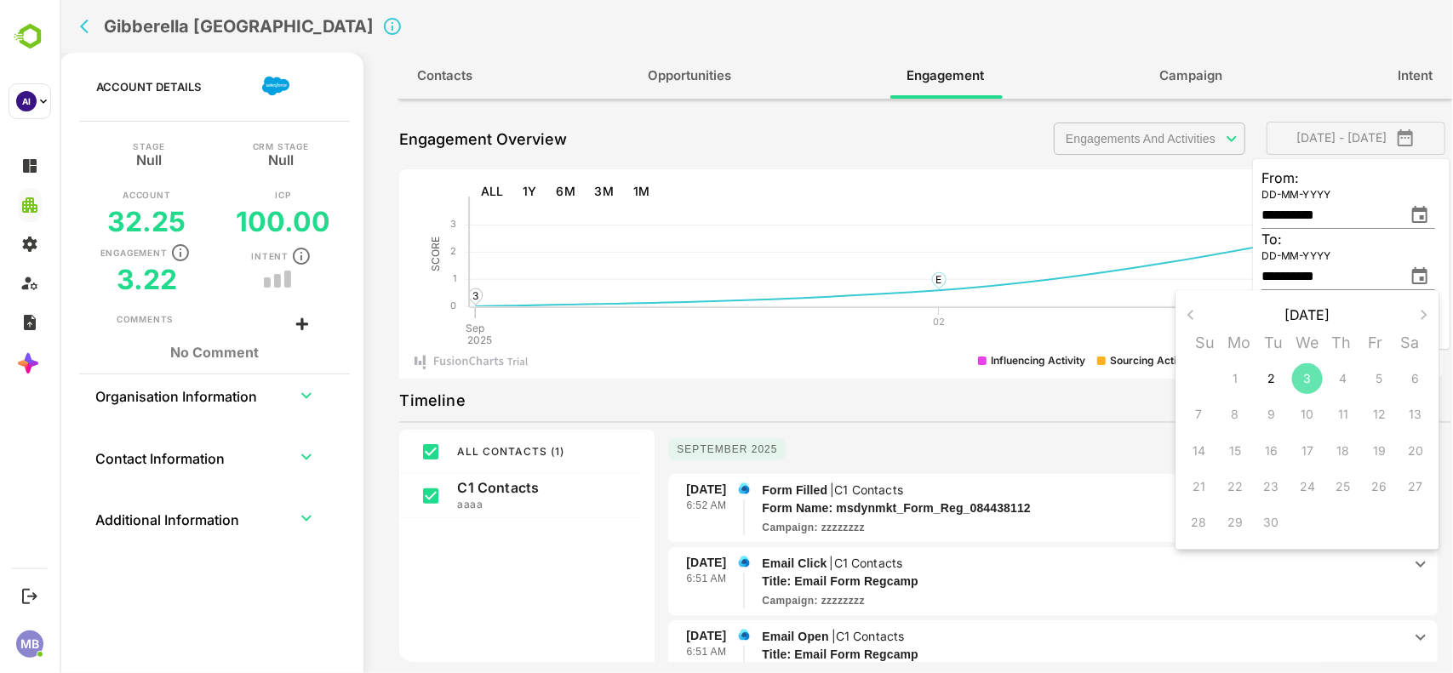
click at [1310, 381] on p "3" at bounding box center [1307, 378] width 8 height 17
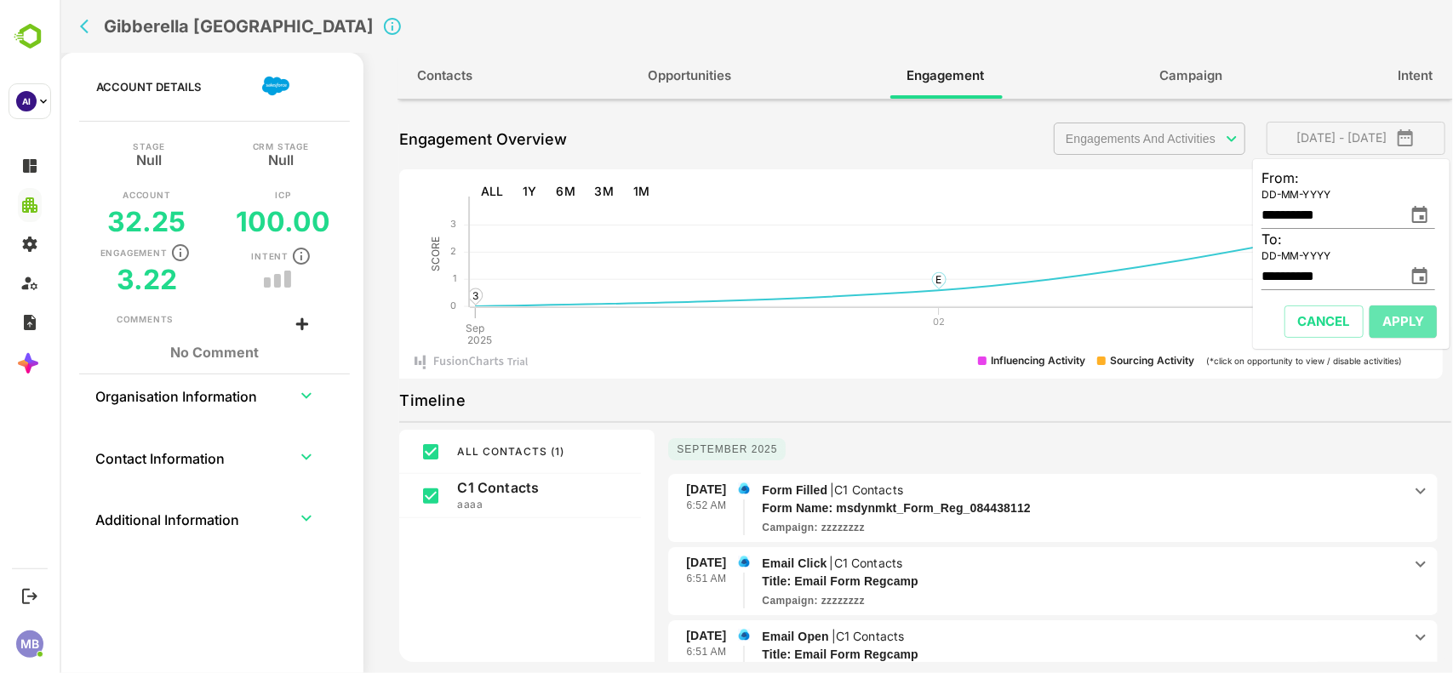
click at [1403, 333] on span "Apply" at bounding box center [1402, 322] width 42 height 22
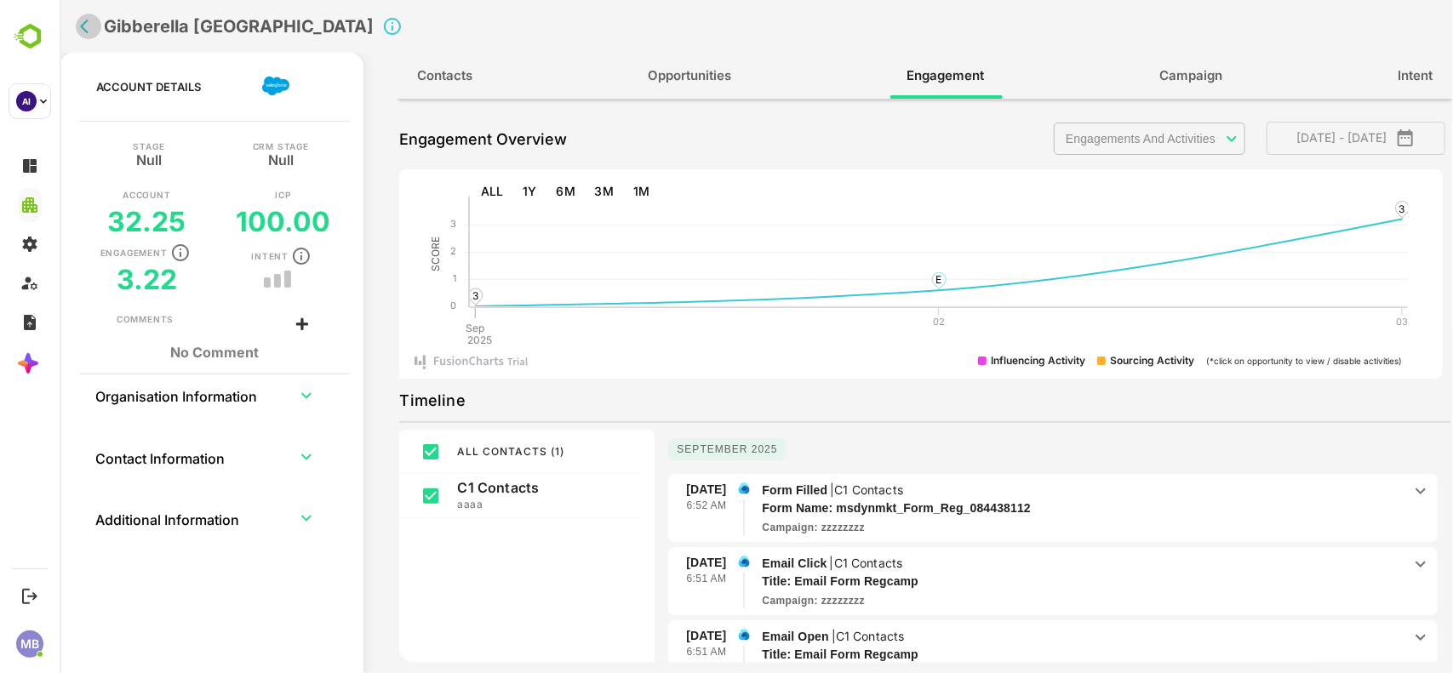
click at [84, 24] on icon "back" at bounding box center [87, 26] width 17 height 17
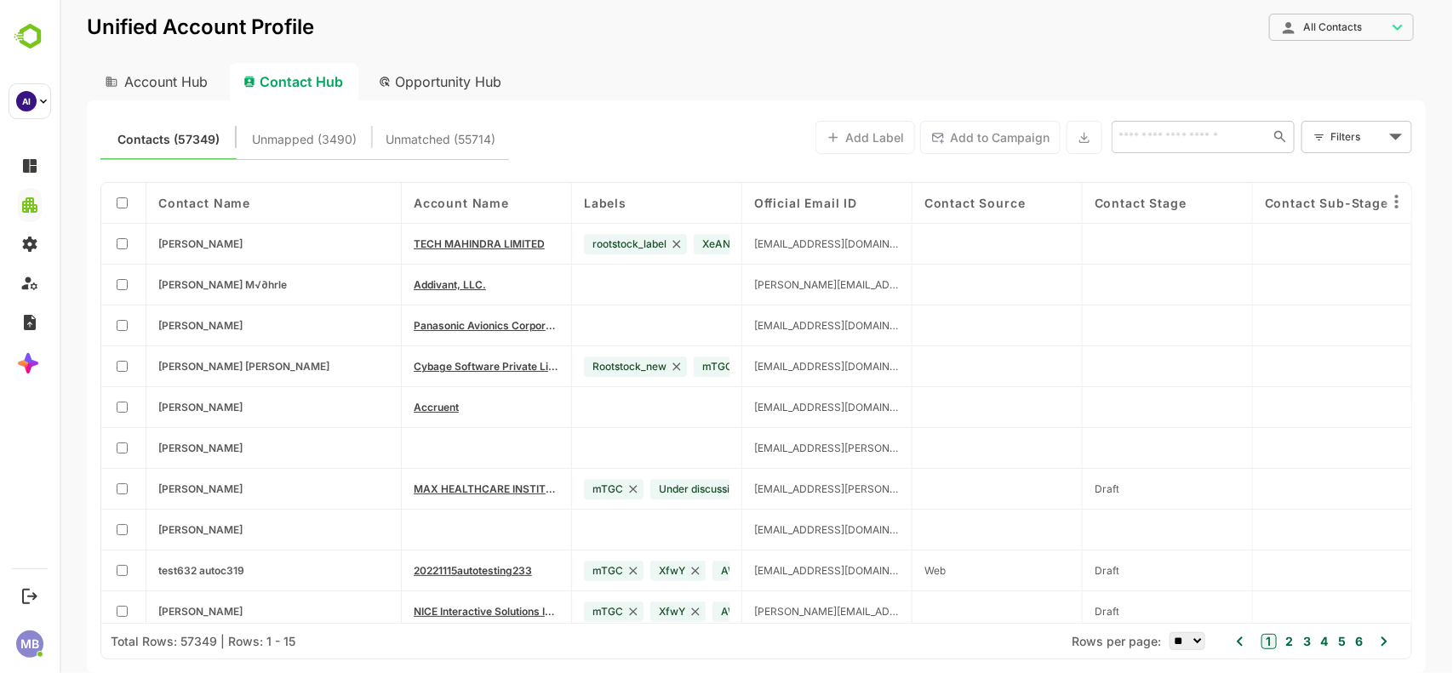
click at [84, 24] on div "**********" at bounding box center [755, 336] width 1393 height 673
click at [1146, 132] on input "text" at bounding box center [1185, 136] width 147 height 20
type input "*"
type input "******"
click at [171, 77] on div "Account Hub" at bounding box center [154, 81] width 136 height 37
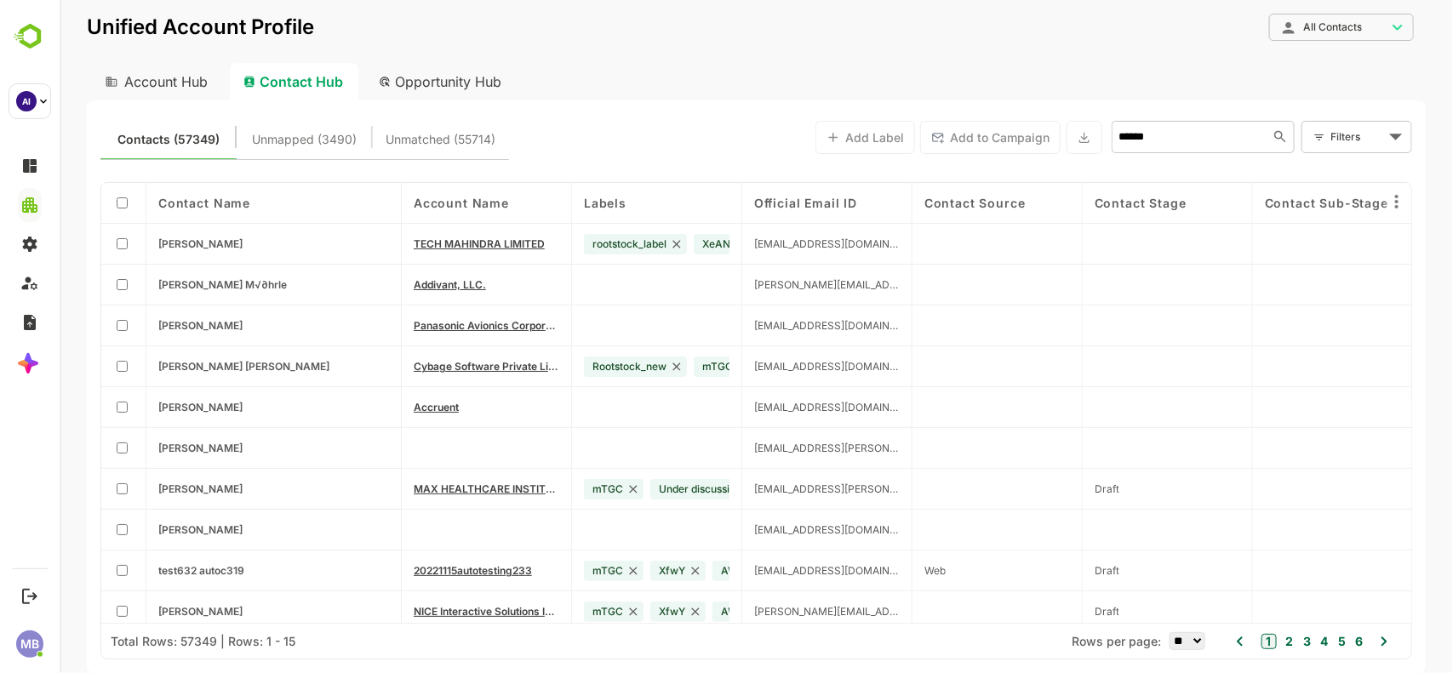
type input "**********"
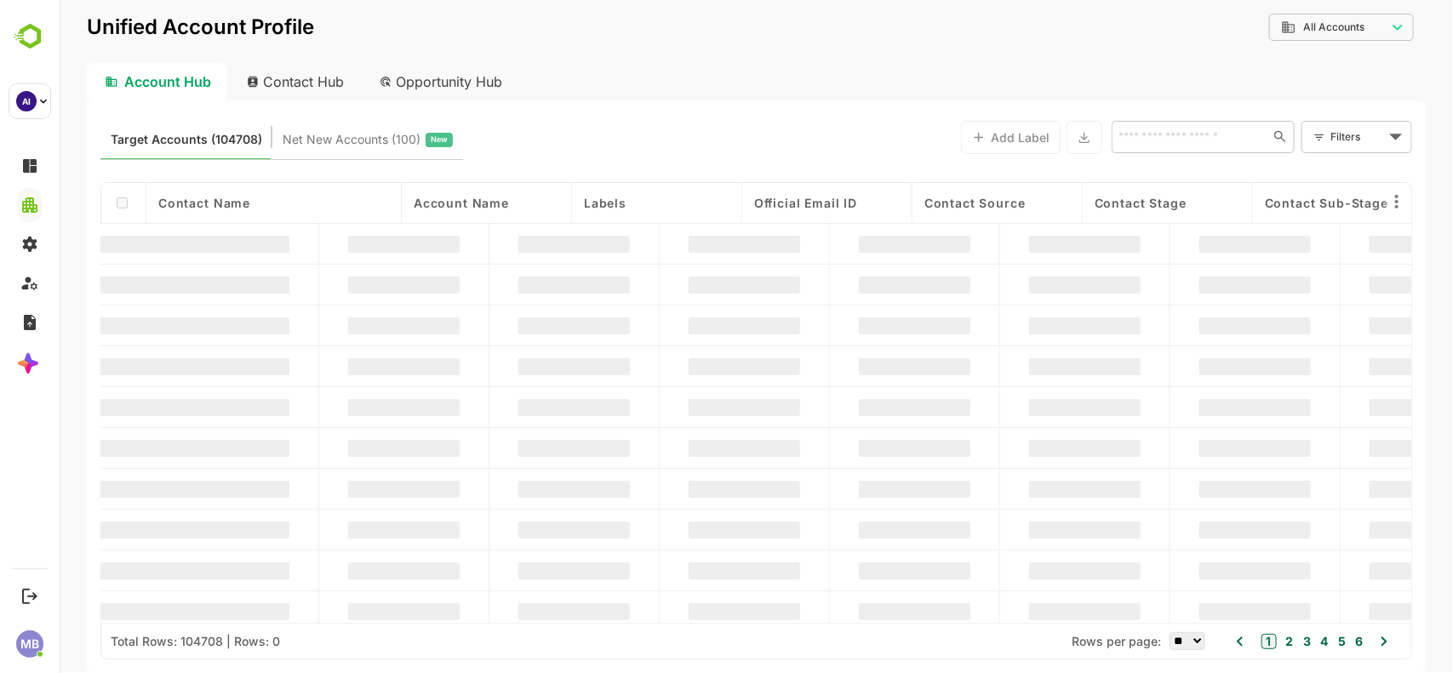
click at [1197, 147] on div "​" at bounding box center [1202, 137] width 183 height 32
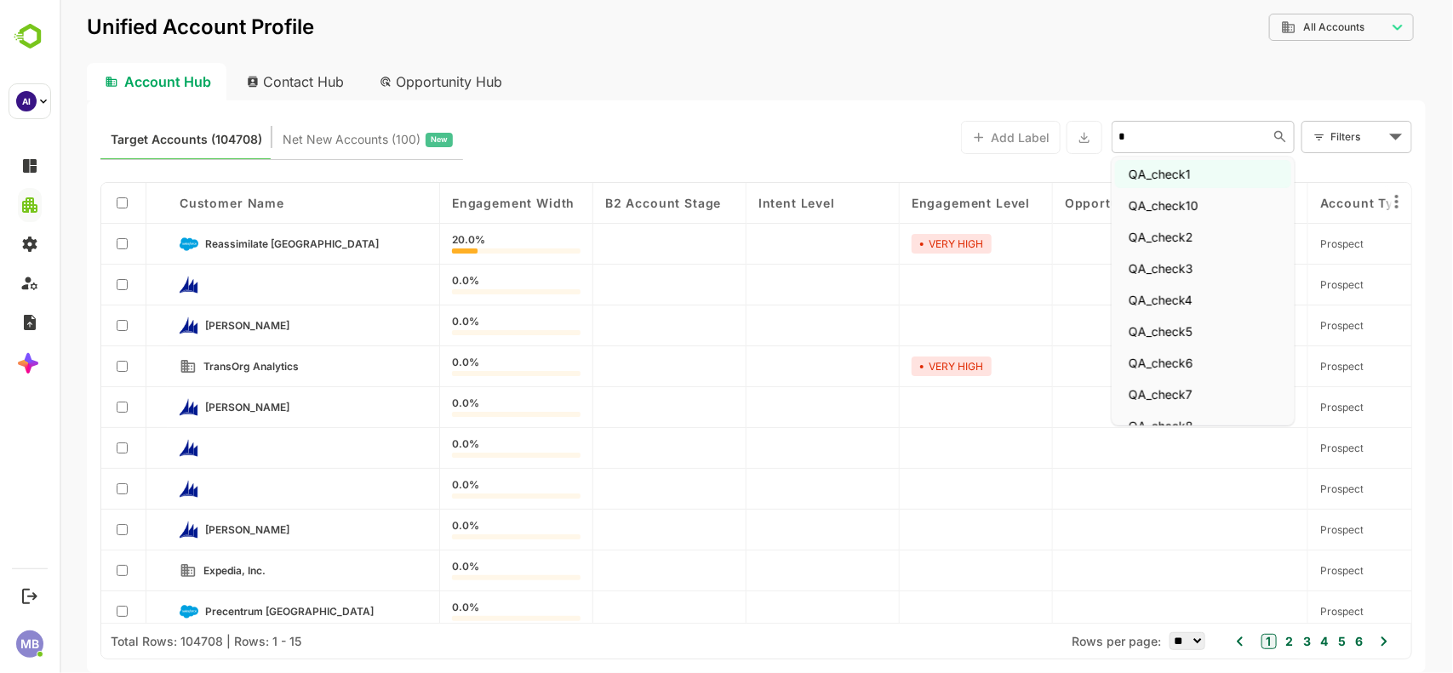
type input "**"
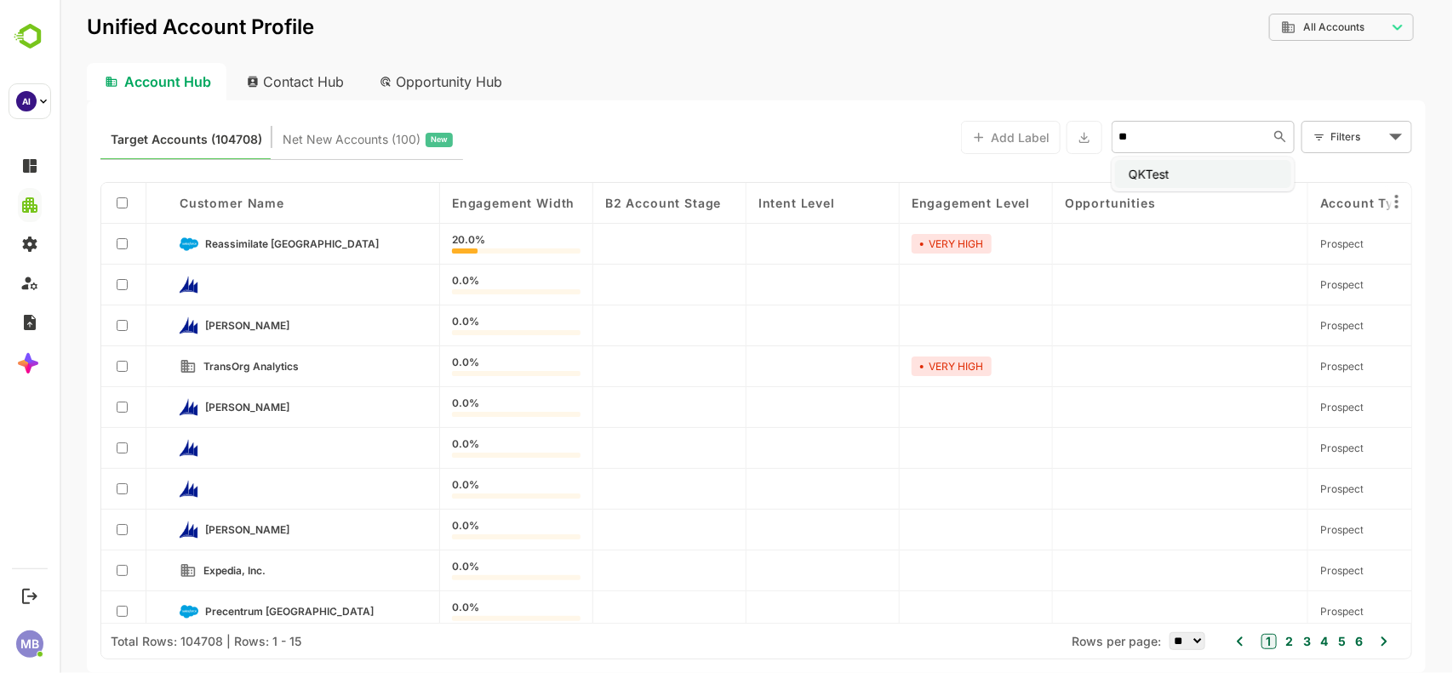
click at [1157, 170] on li "QKTest" at bounding box center [1202, 174] width 176 height 28
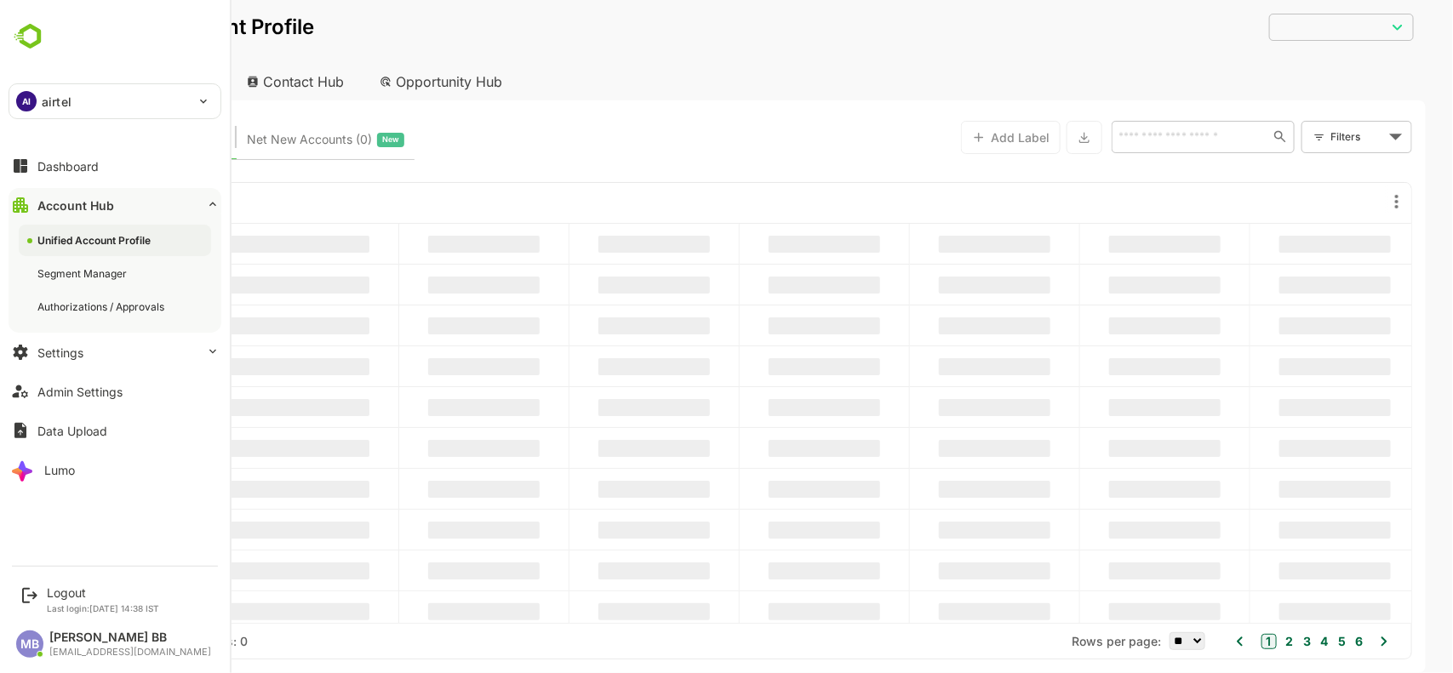
type input "**********"
click at [90, 237] on div "Unified Account Profile" at bounding box center [95, 240] width 117 height 14
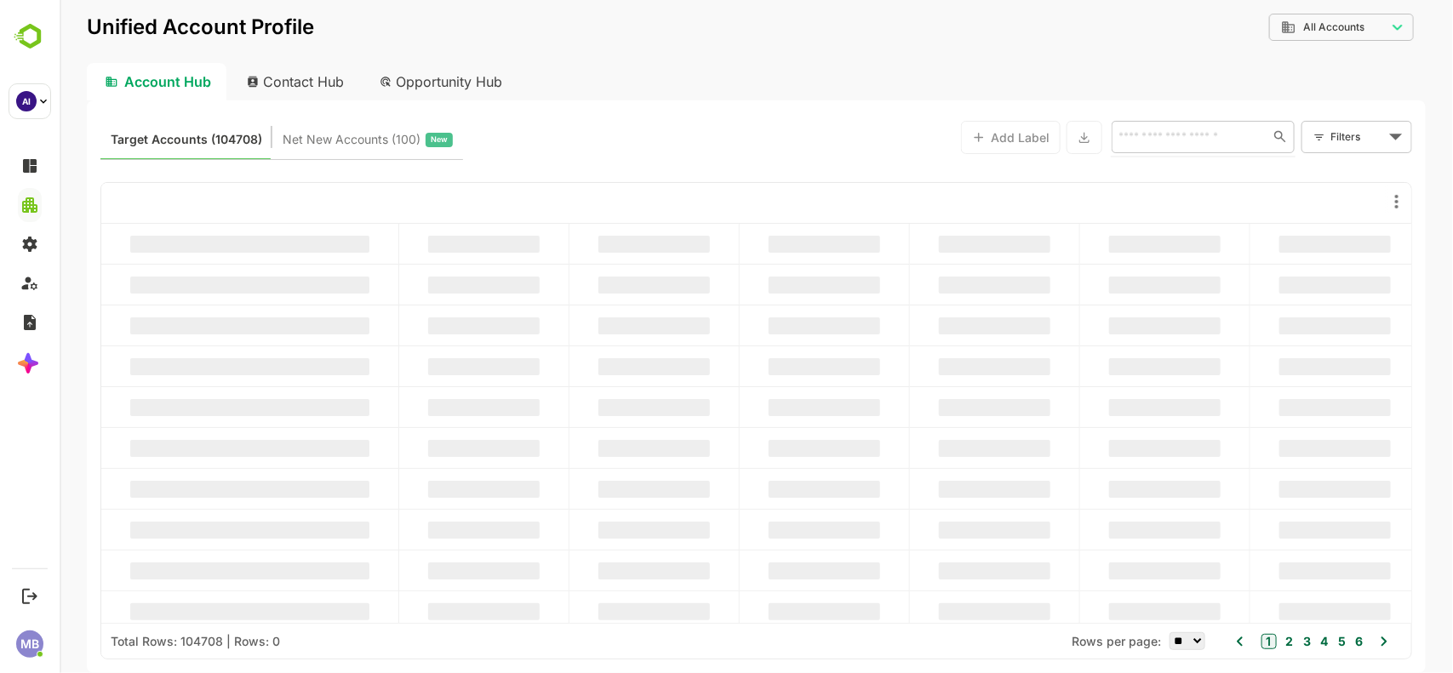
click at [1159, 137] on input "text" at bounding box center [1185, 136] width 147 height 20
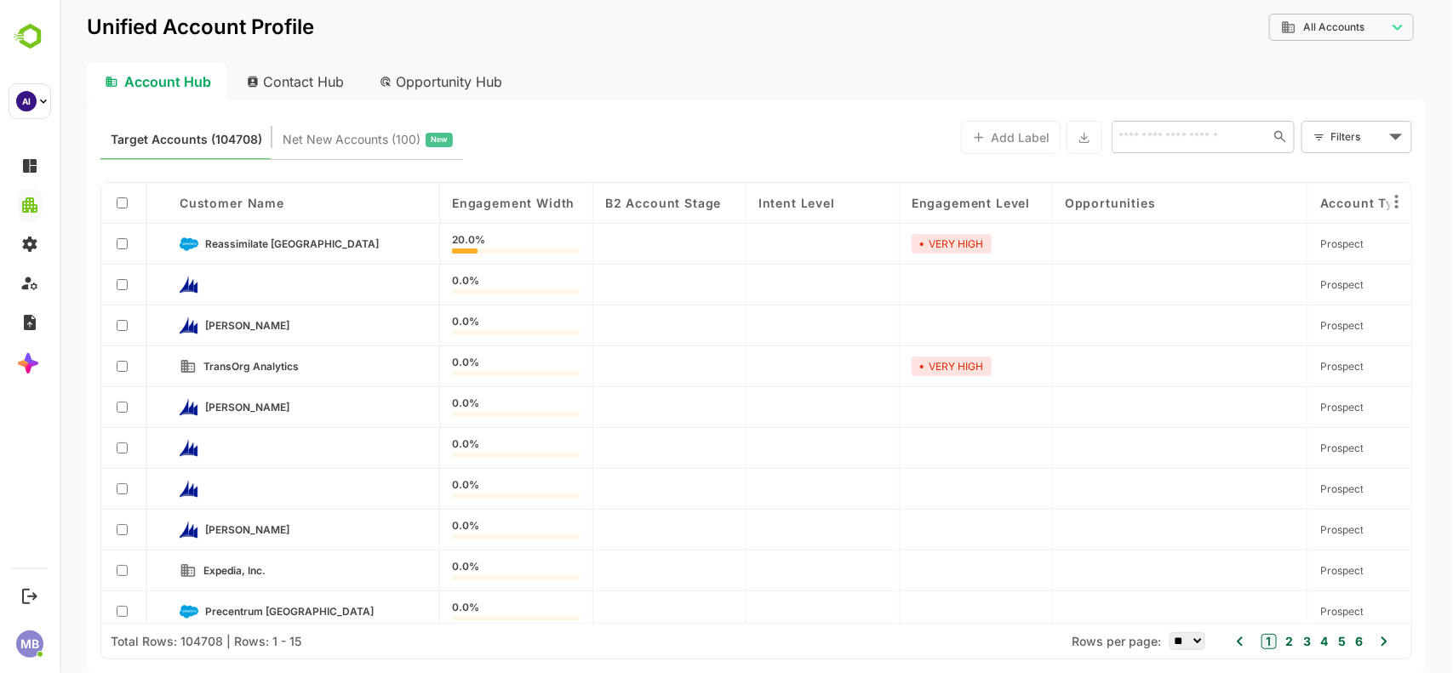
click at [315, 78] on div "Contact Hub" at bounding box center [295, 81] width 126 height 37
type input "**********"
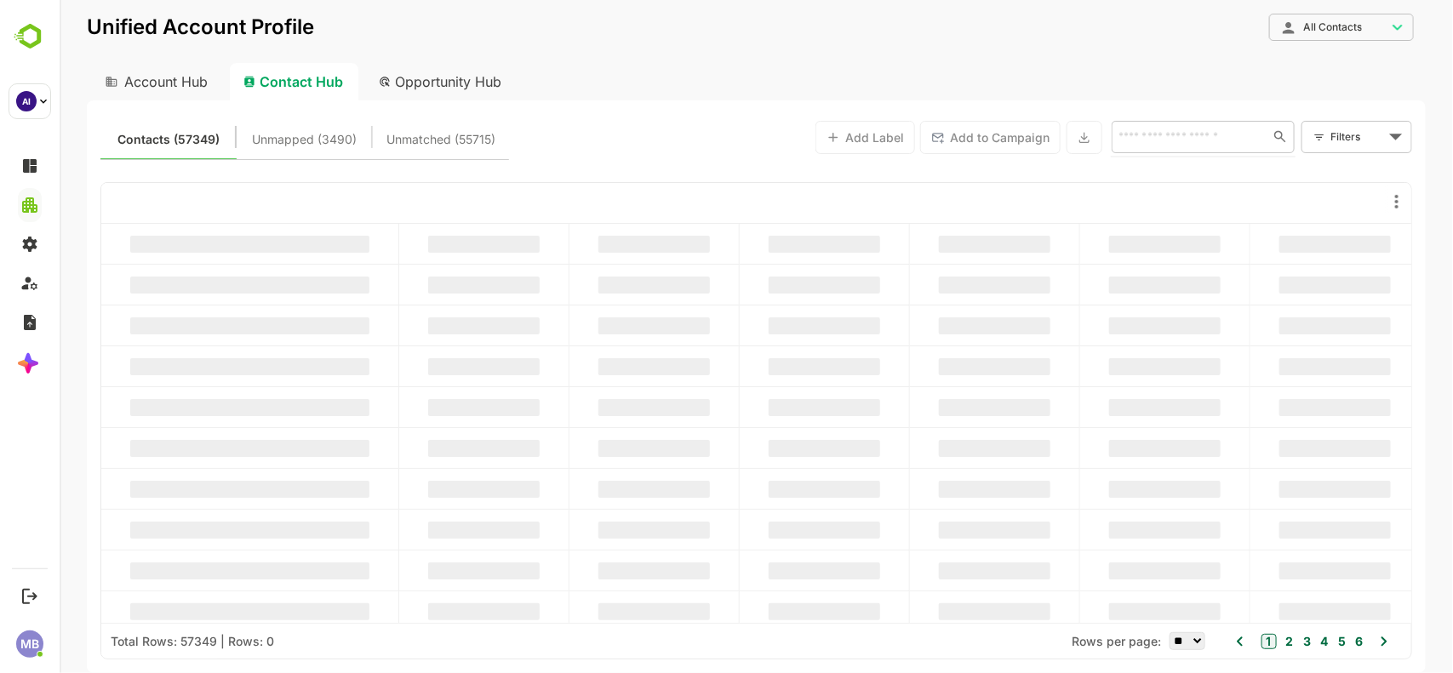
click at [1199, 136] on input "text" at bounding box center [1185, 136] width 147 height 20
paste input "**********"
type input "**********"
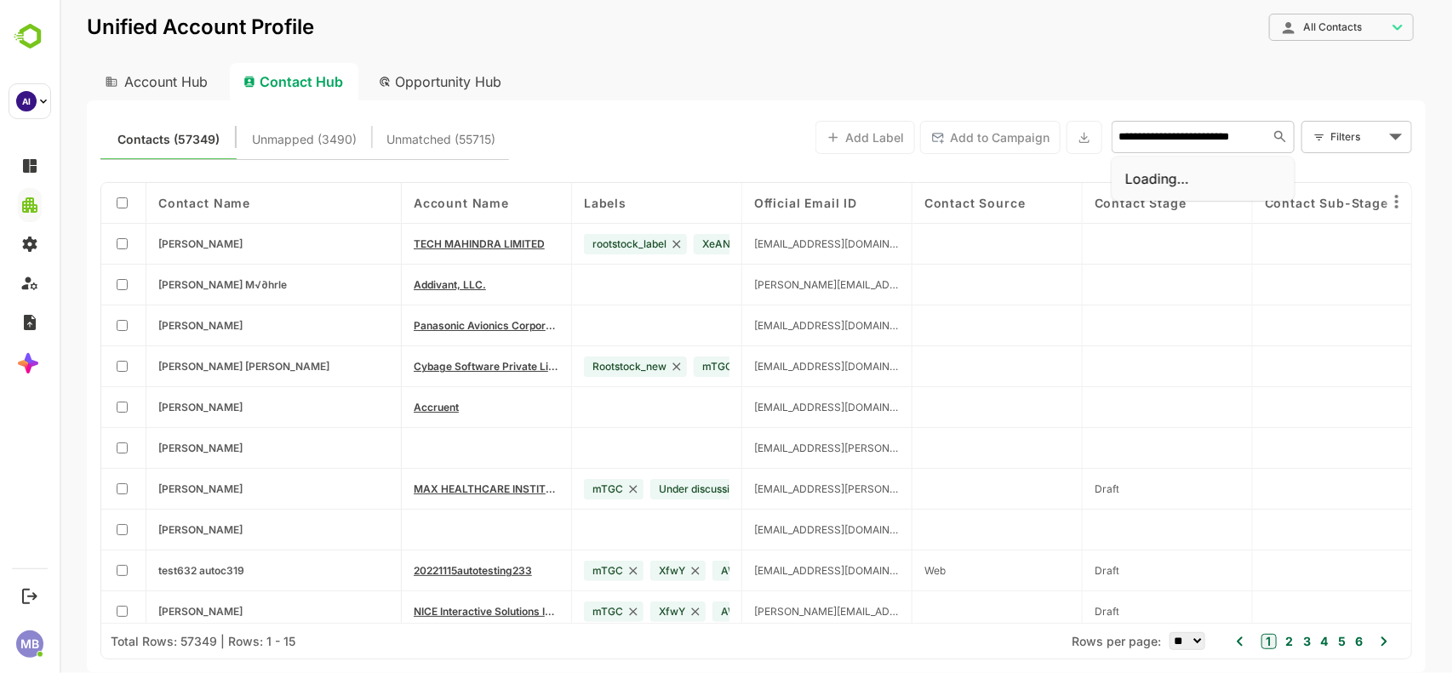
scroll to position [0, 26]
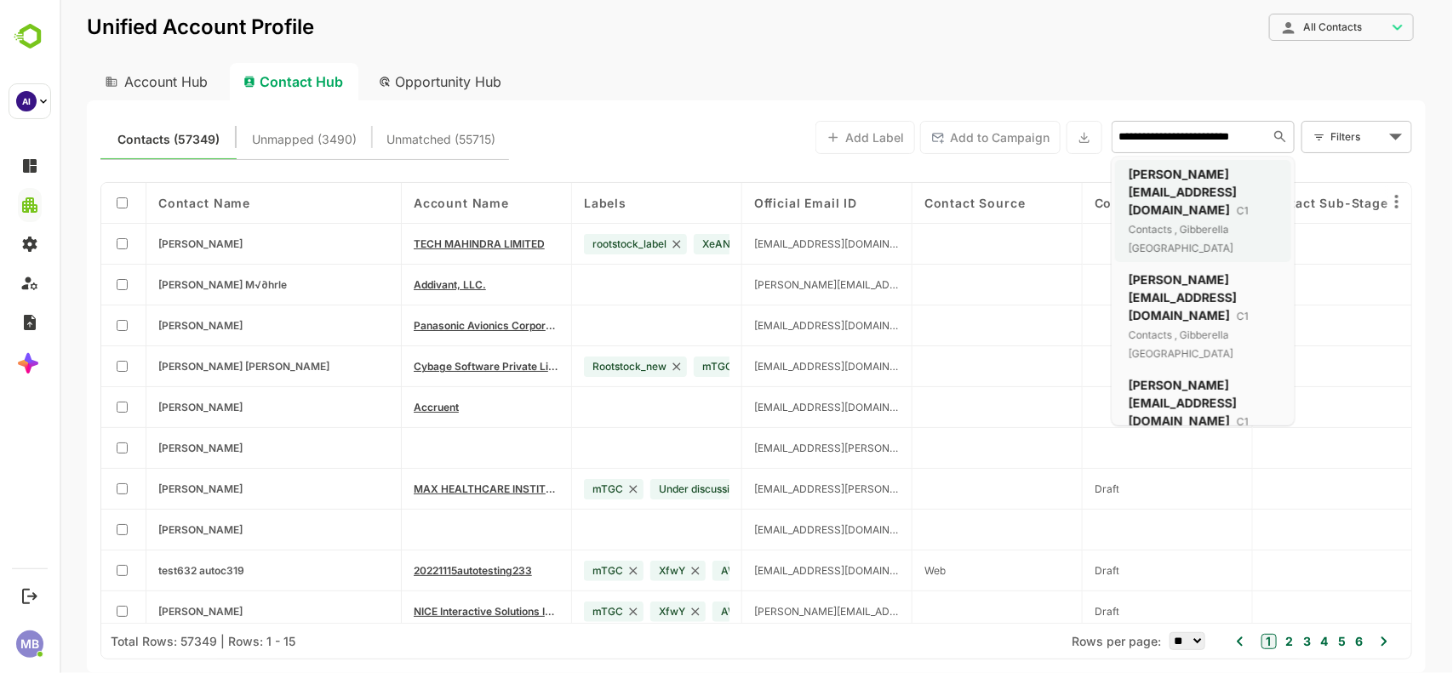
click at [1196, 179] on span "subham.behera786@gmail.com" at bounding box center [1182, 192] width 108 height 50
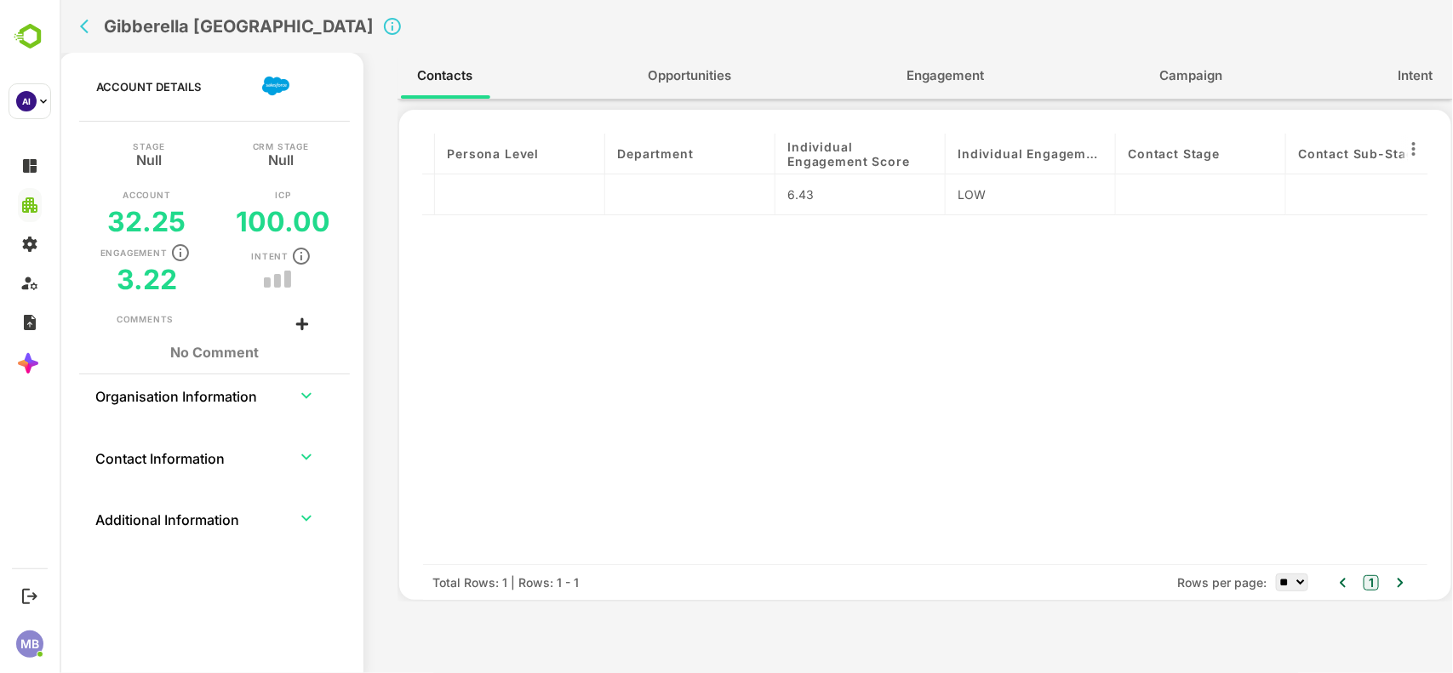
scroll to position [0, 333]
click at [946, 78] on span "Engagement" at bounding box center [944, 76] width 77 height 22
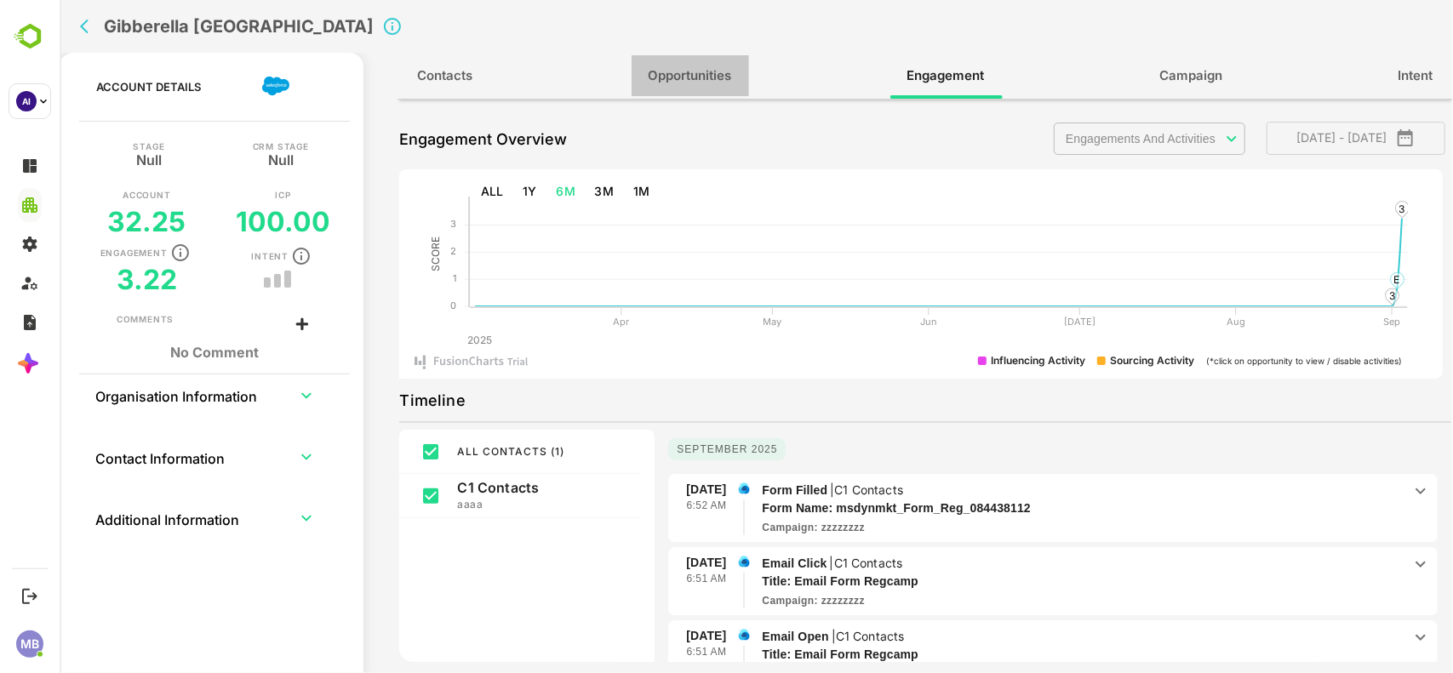
click at [699, 62] on button "Opportunities" at bounding box center [689, 75] width 117 height 41
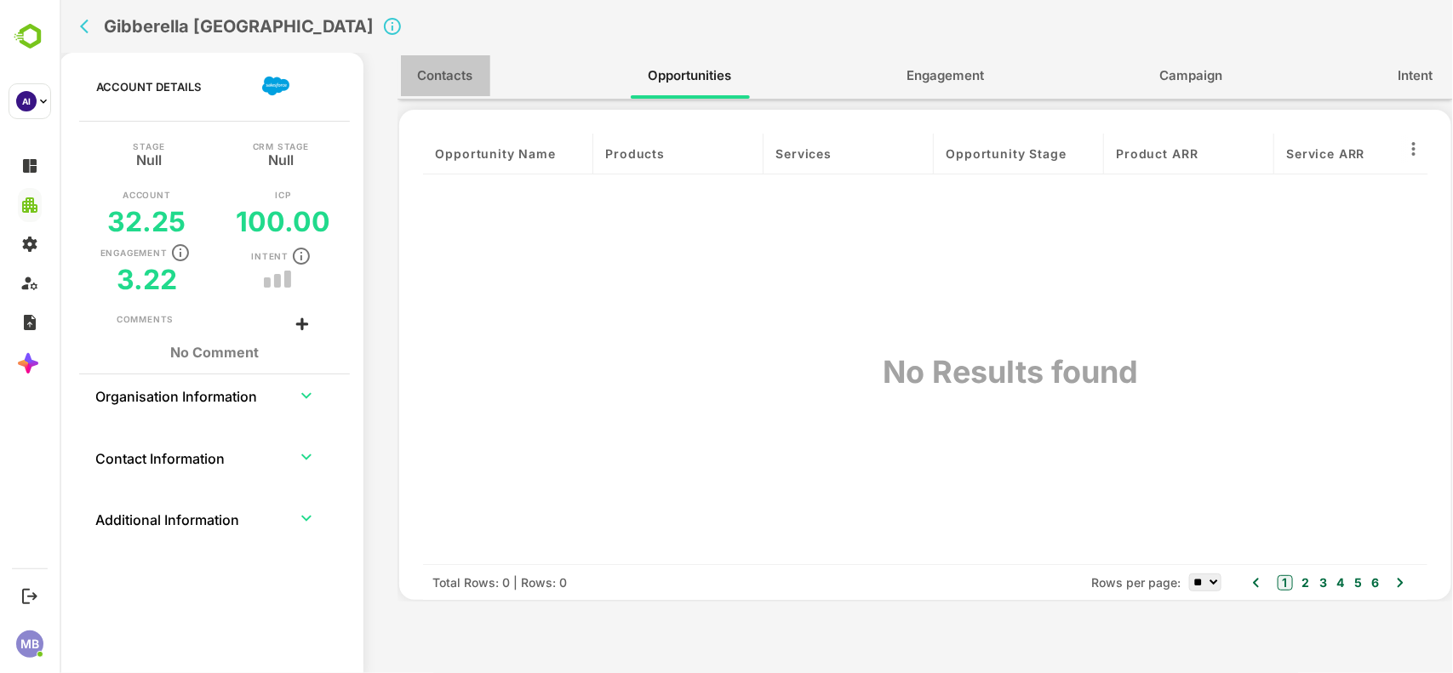
click at [443, 70] on span "Contacts" at bounding box center [444, 76] width 55 height 22
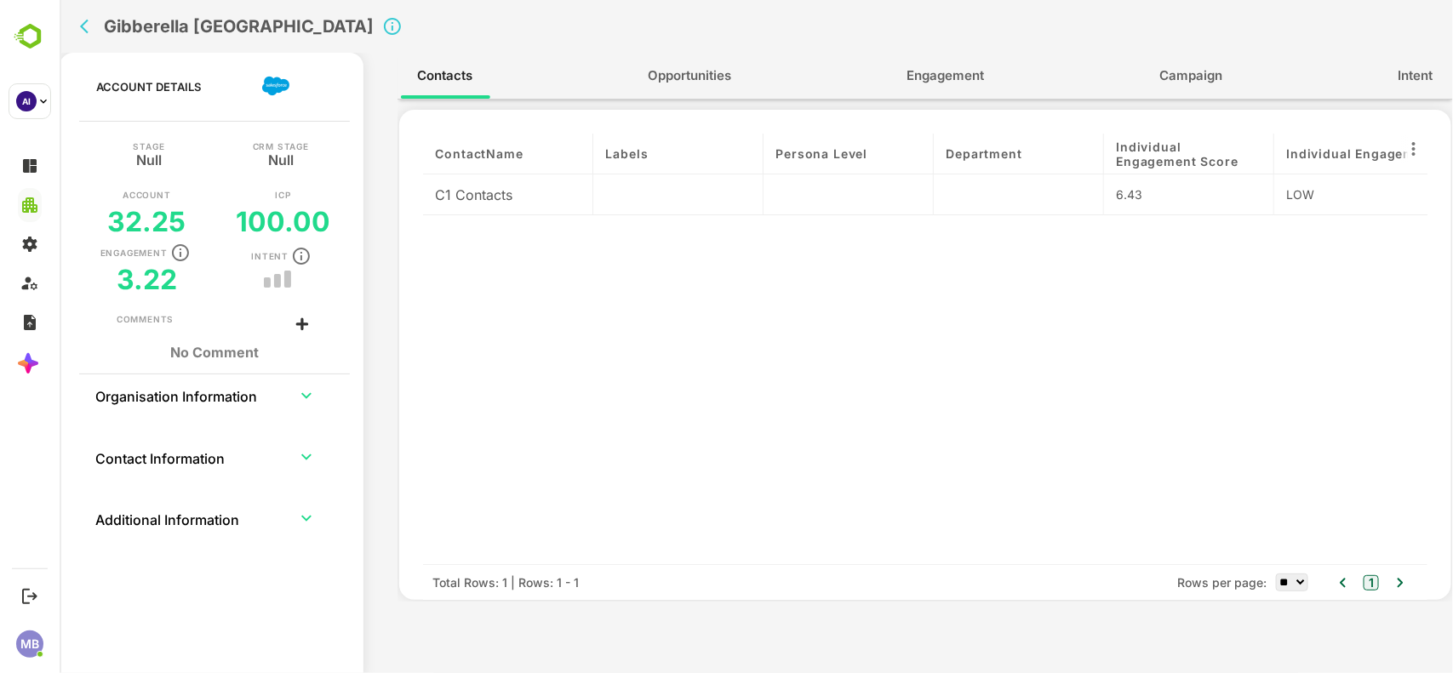
click at [523, 187] on div "C1 Contacts" at bounding box center [507, 194] width 170 height 41
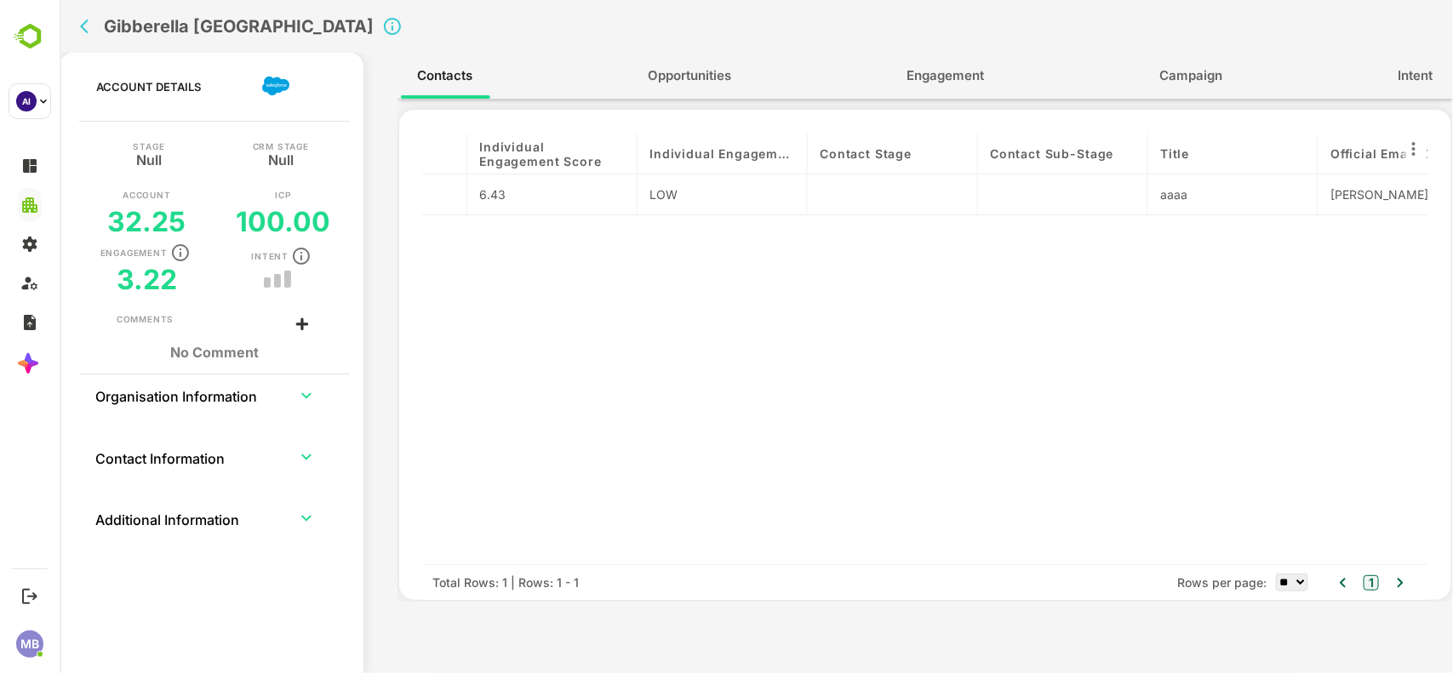
scroll to position [0, 594]
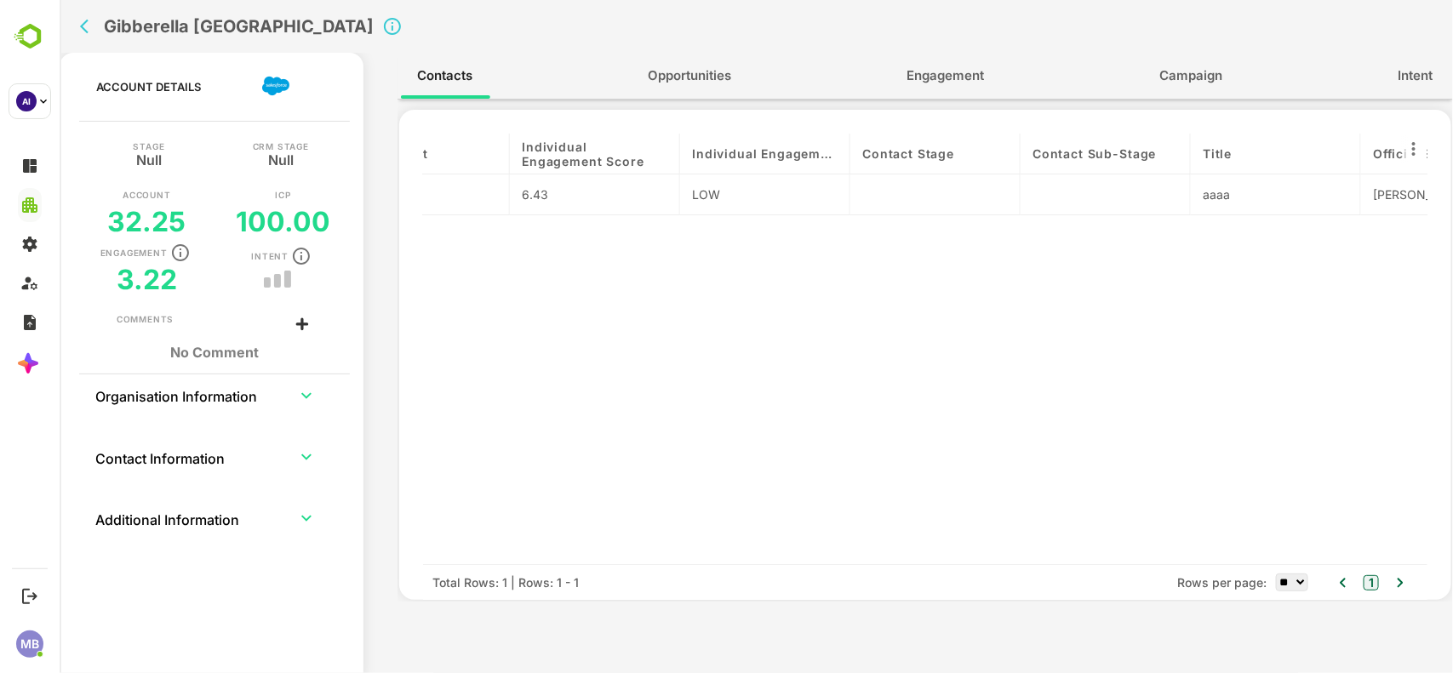
click at [586, 190] on div "6.43" at bounding box center [594, 195] width 146 height 18
click at [76, 31] on button "back" at bounding box center [88, 27] width 26 height 26
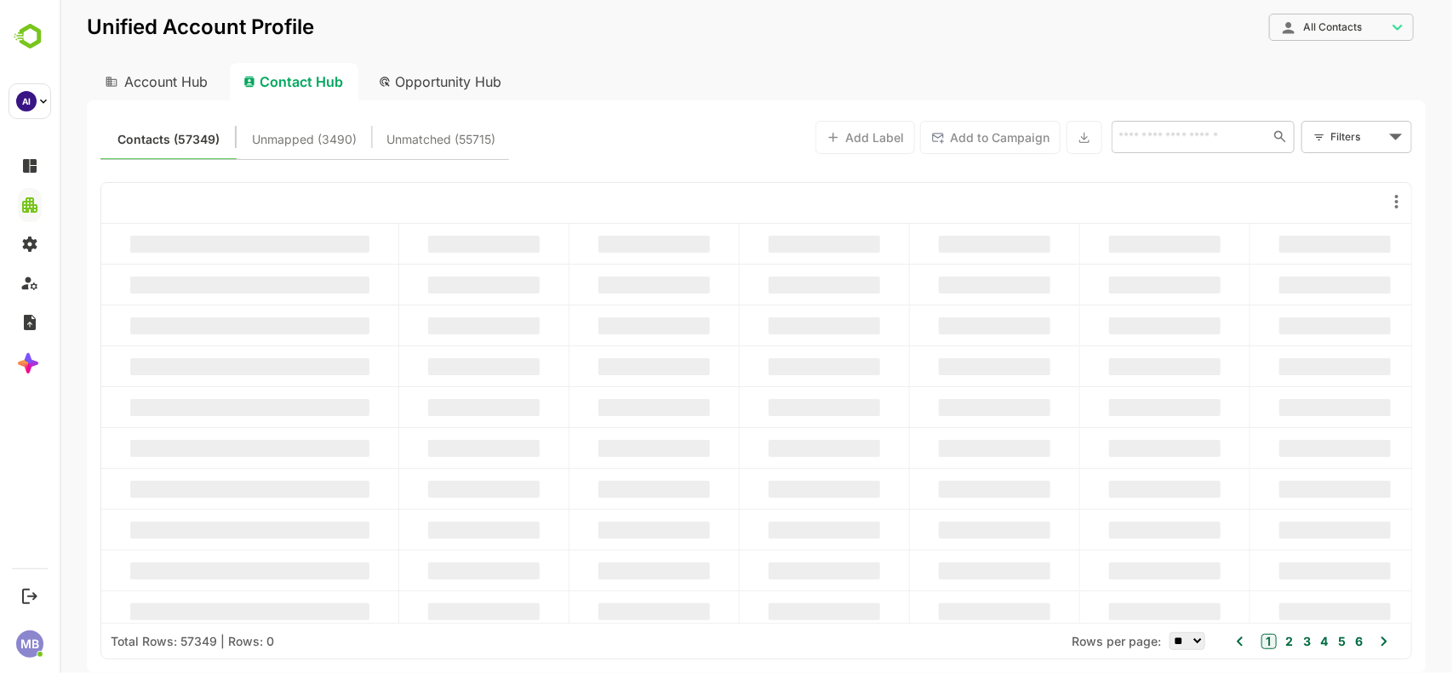
click at [1172, 136] on input "text" at bounding box center [1188, 136] width 152 height 20
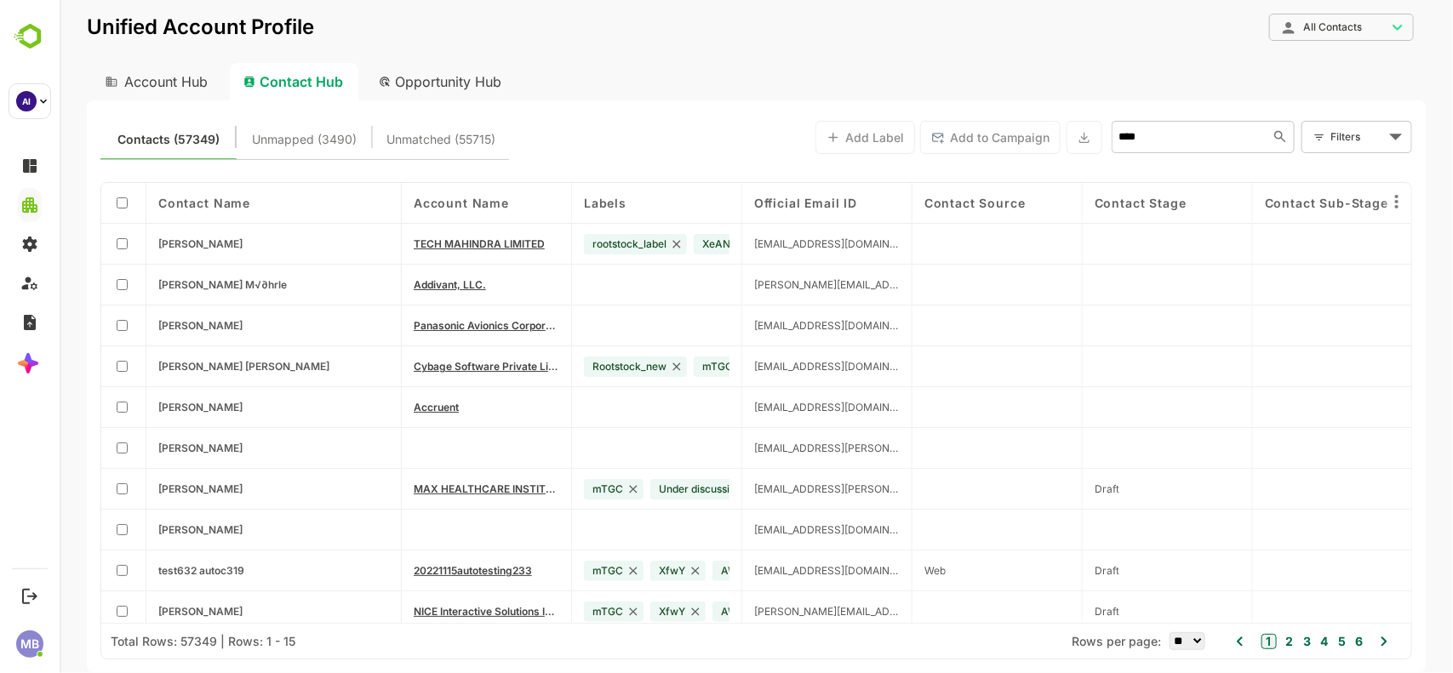
click at [1128, 137] on input "****" at bounding box center [1185, 136] width 147 height 20
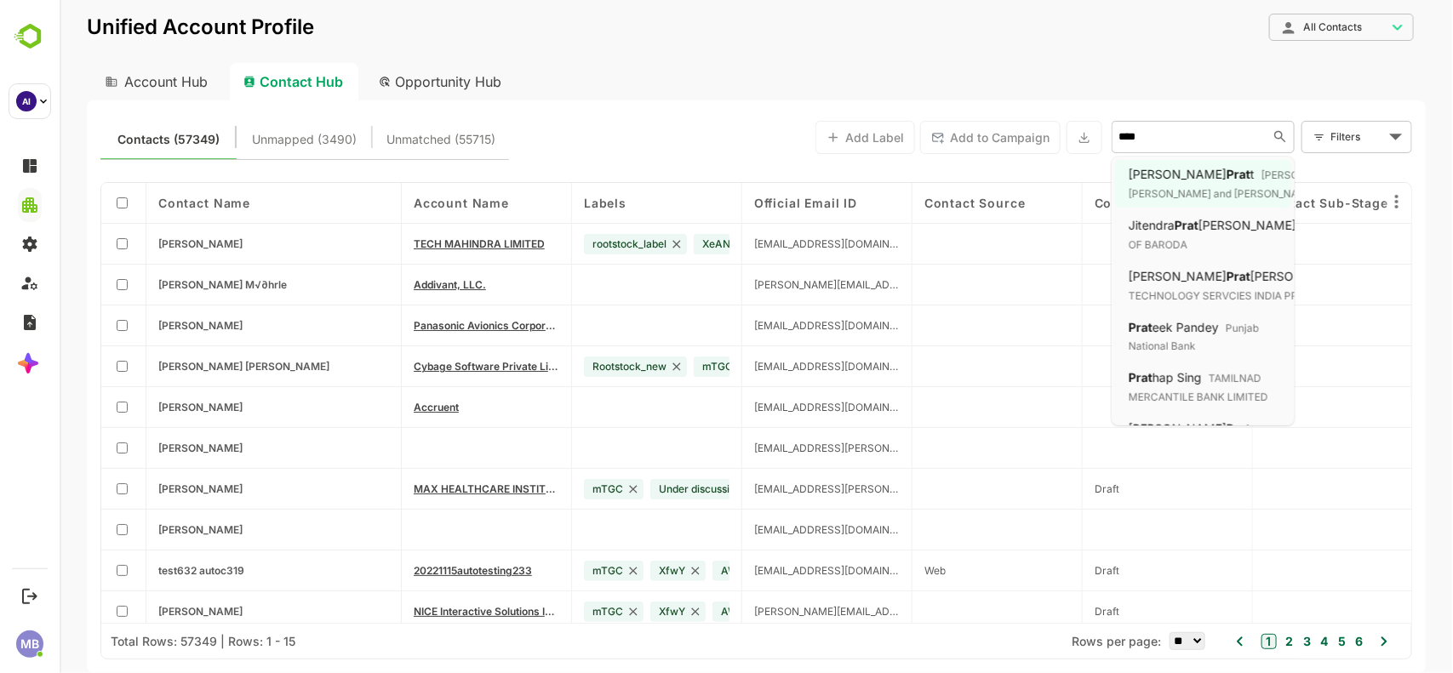
click at [1128, 137] on input "****" at bounding box center [1185, 136] width 147 height 20
paste input "**********"
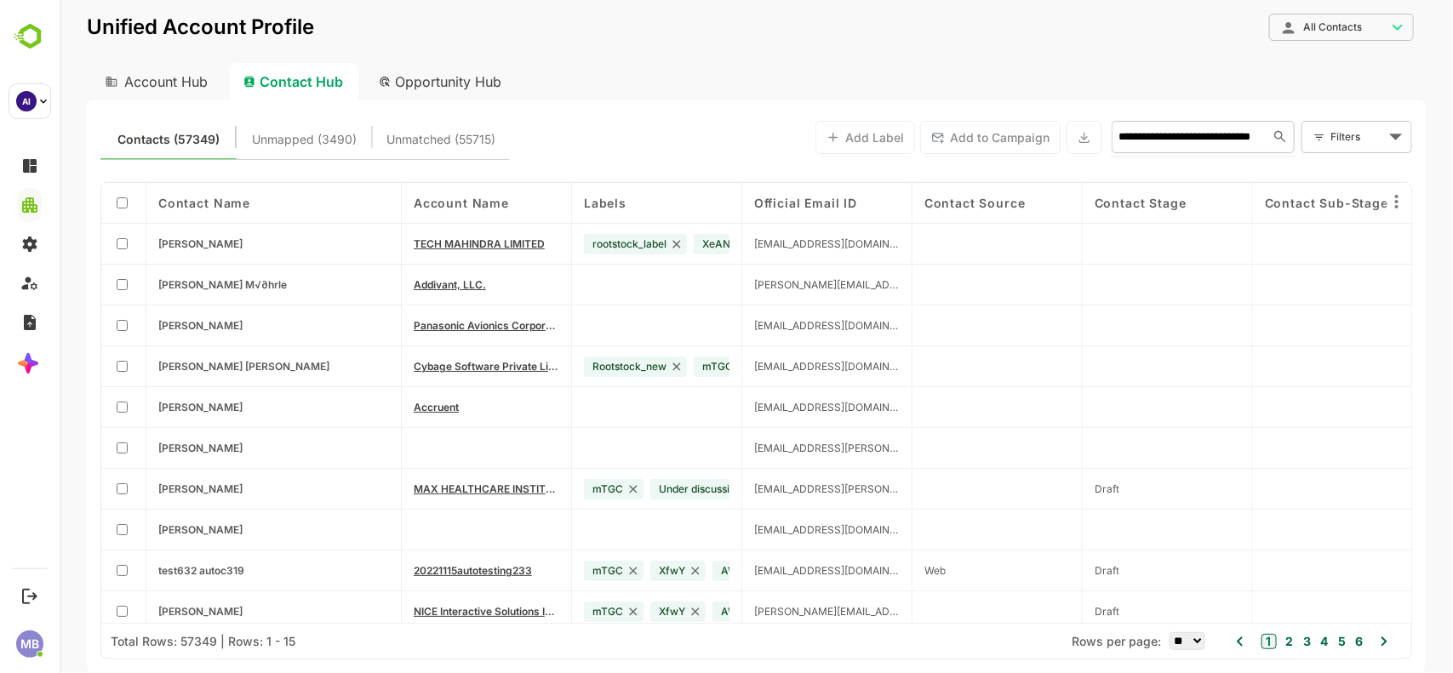
scroll to position [0, 0]
click at [1124, 136] on input "**********" at bounding box center [1185, 136] width 147 height 20
click at [1169, 137] on input "**********" at bounding box center [1185, 136] width 147 height 20
click at [1257, 134] on input "**********" at bounding box center [1185, 136] width 147 height 20
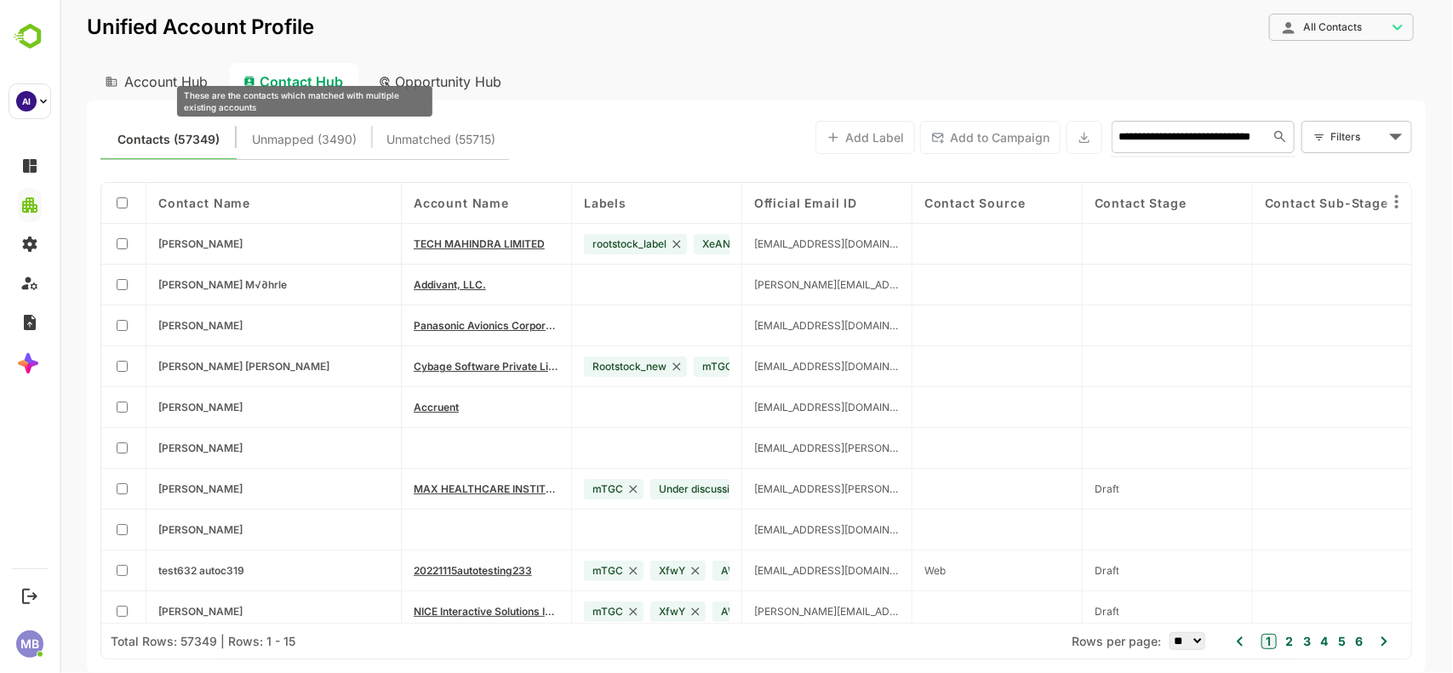
type input "**********"
click at [308, 137] on span "Unmapped (3490)" at bounding box center [304, 140] width 105 height 22
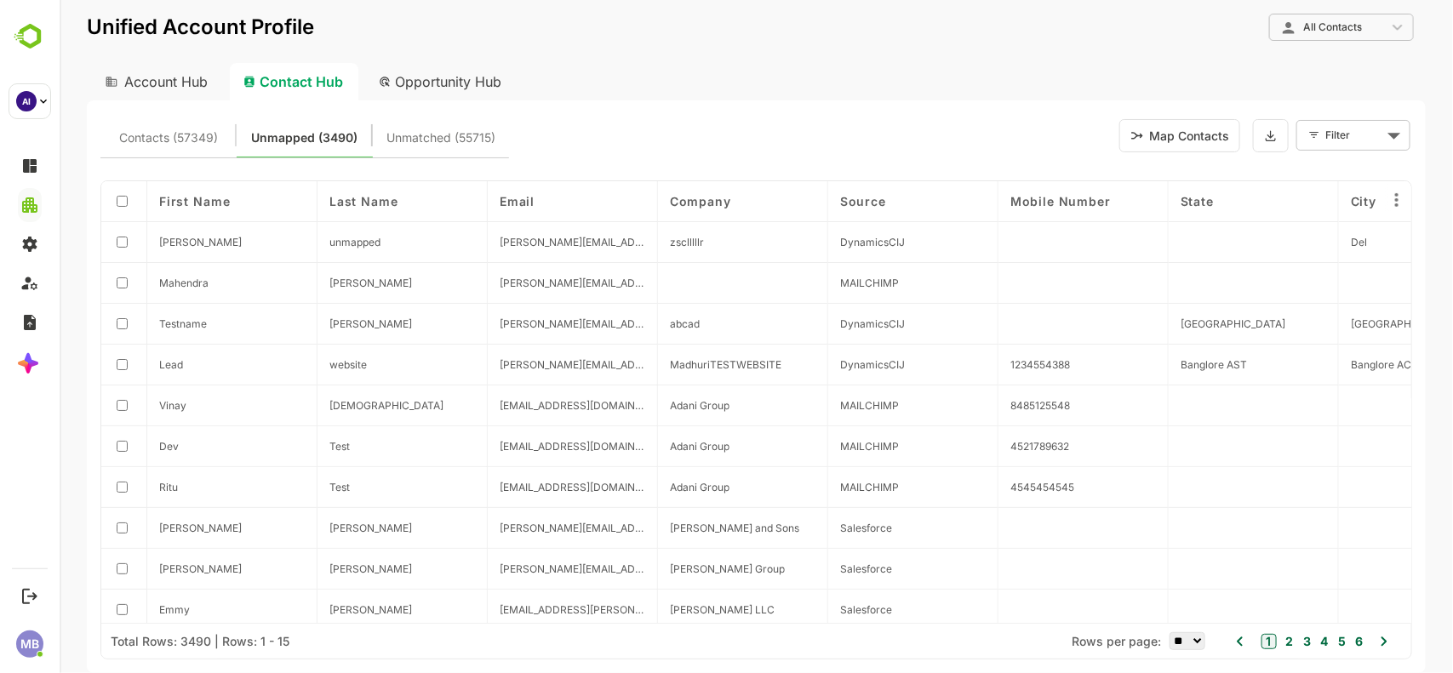
click at [1197, 137] on button "Map Contacts" at bounding box center [1178, 135] width 121 height 33
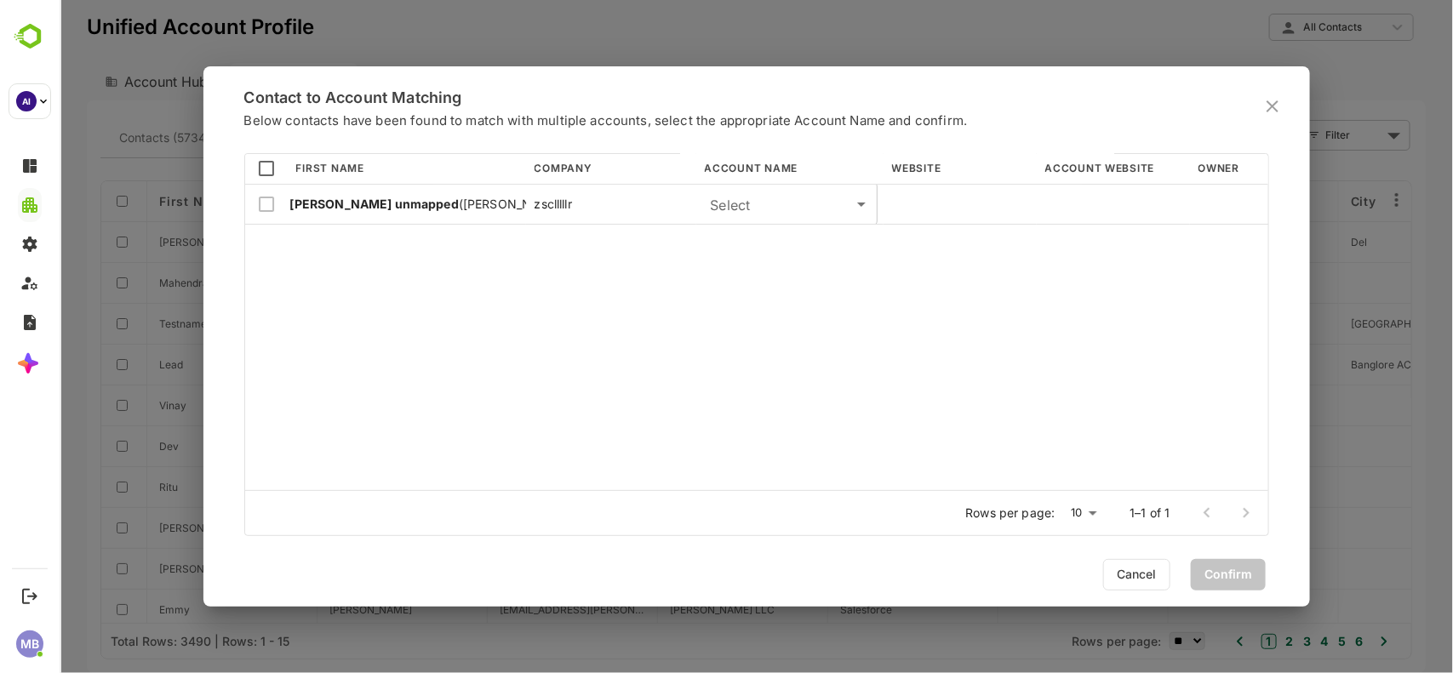
scroll to position [332, 1017]
click at [780, 196] on body "**********" at bounding box center [755, 336] width 1393 height 673
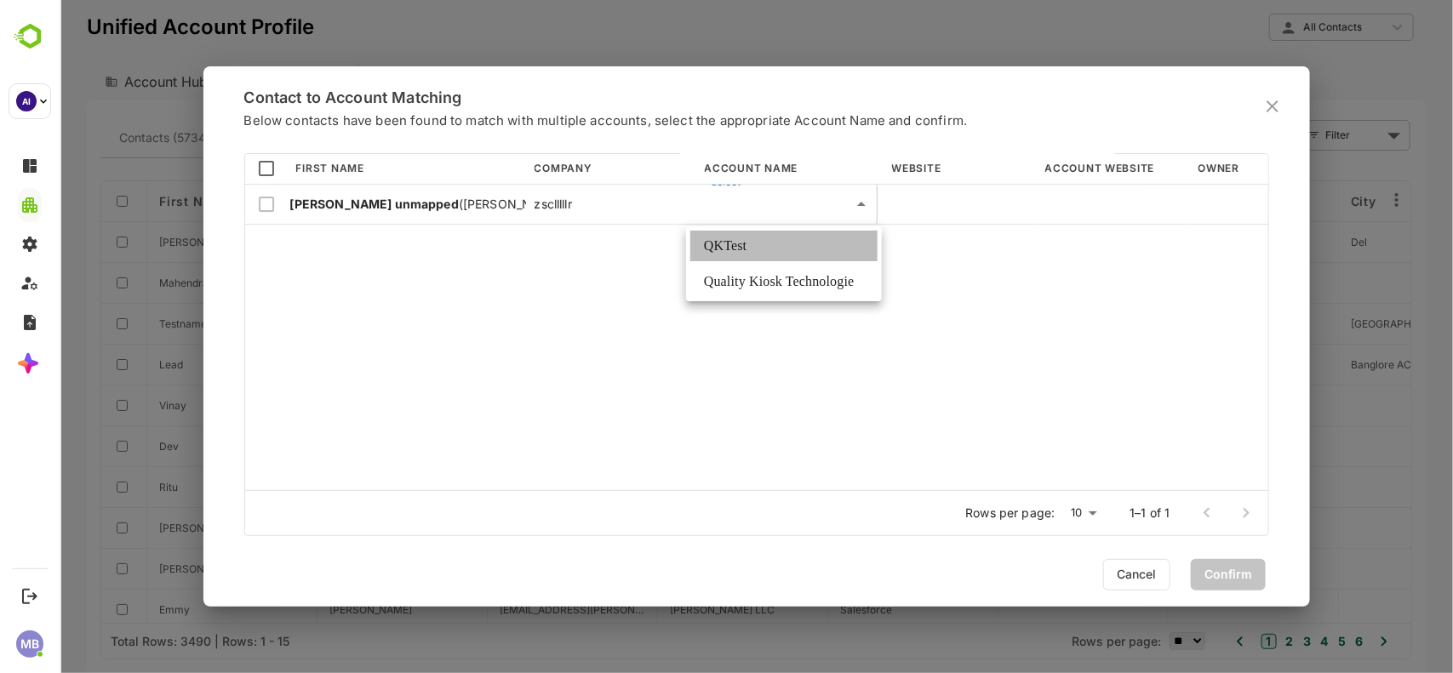
click at [735, 251] on li "QKTest" at bounding box center [782, 246] width 187 height 31
type input "**********"
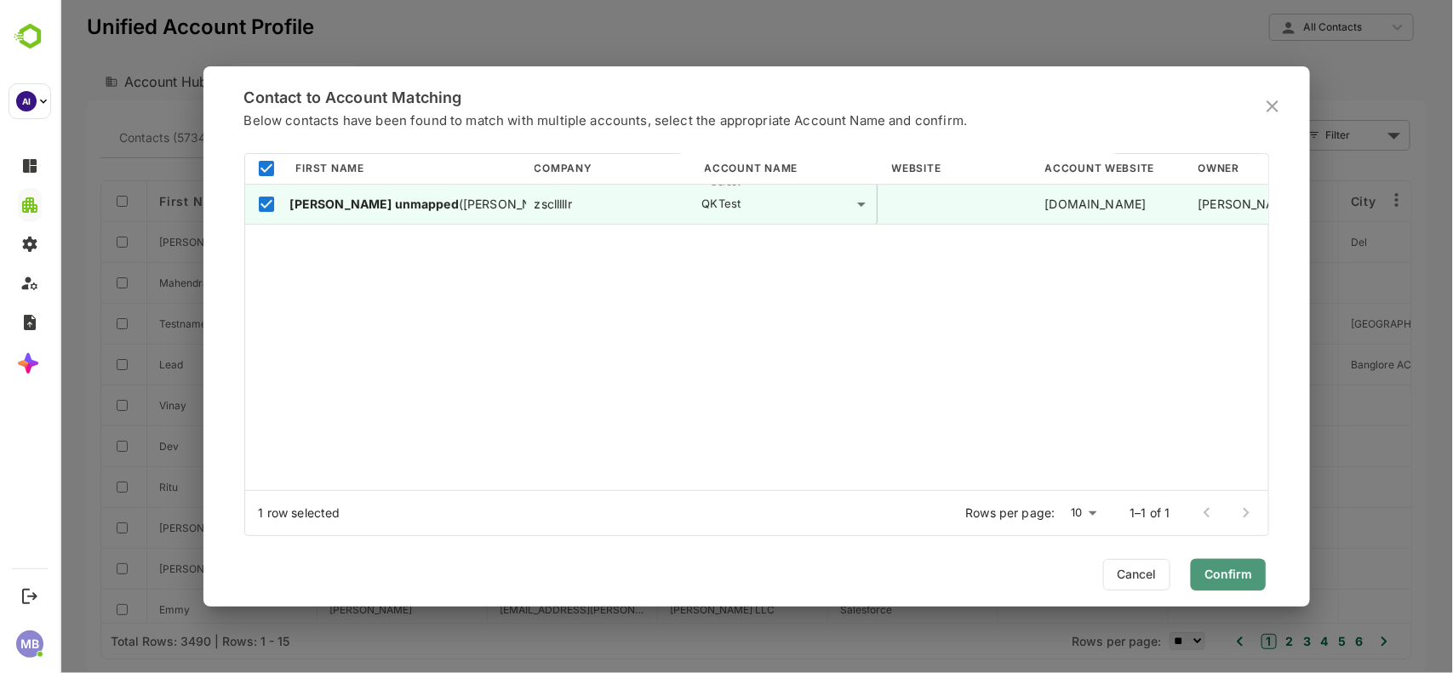
click at [1231, 567] on span "Confirm" at bounding box center [1227, 574] width 48 height 22
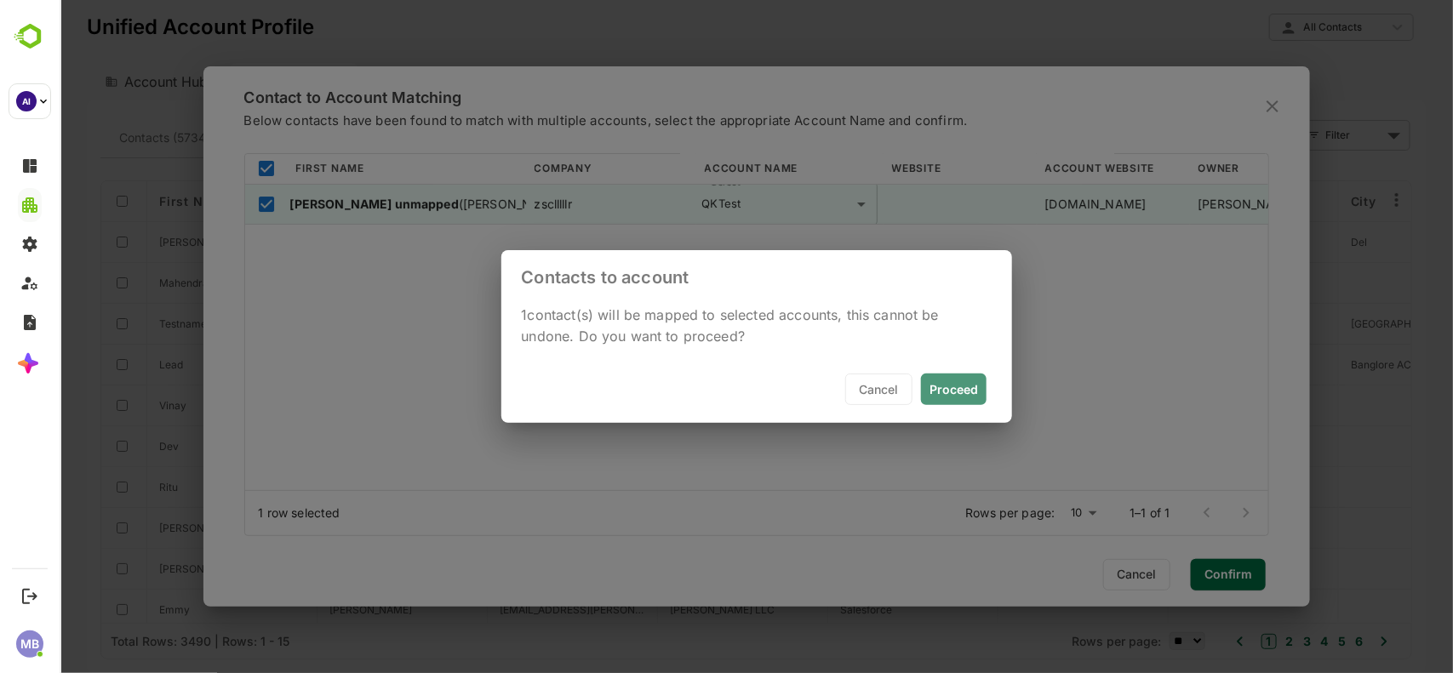
click at [961, 380] on button "Proceed" at bounding box center [953, 389] width 66 height 31
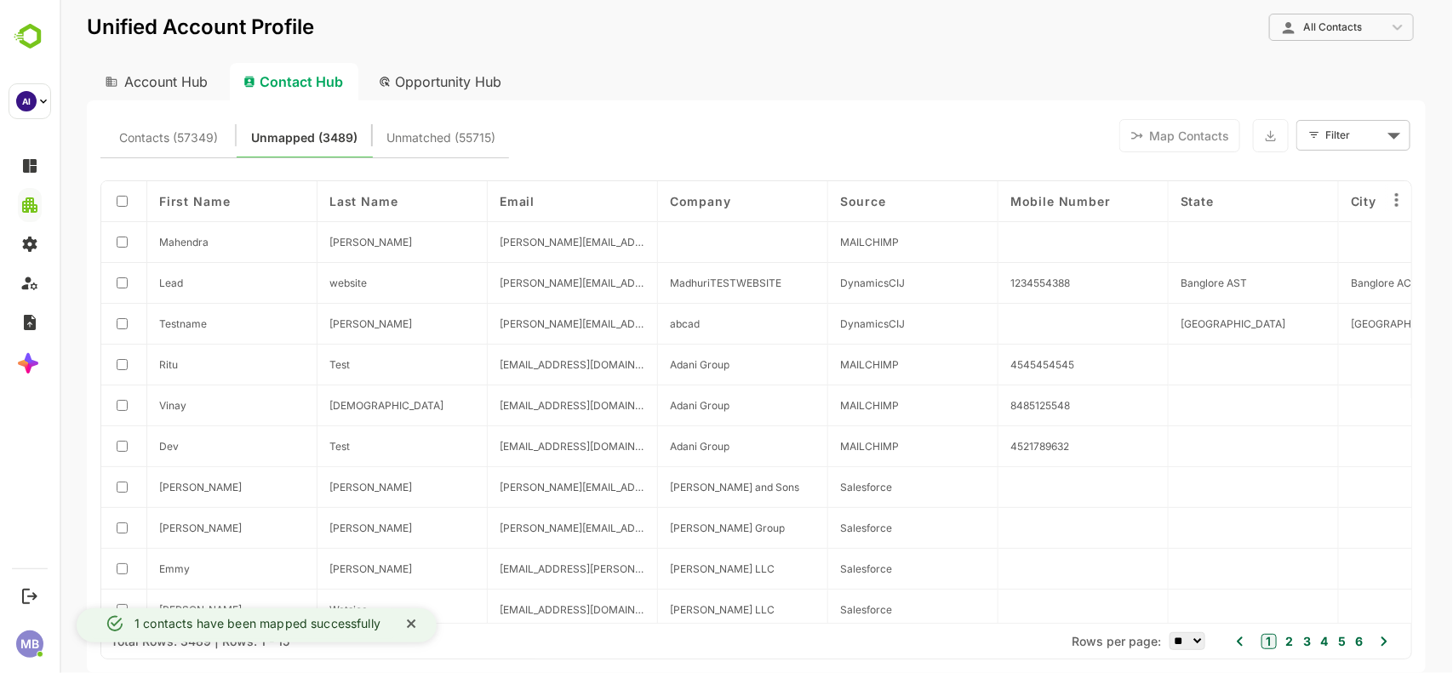
click at [195, 78] on div "Account Hub" at bounding box center [154, 81] width 136 height 37
type input "**********"
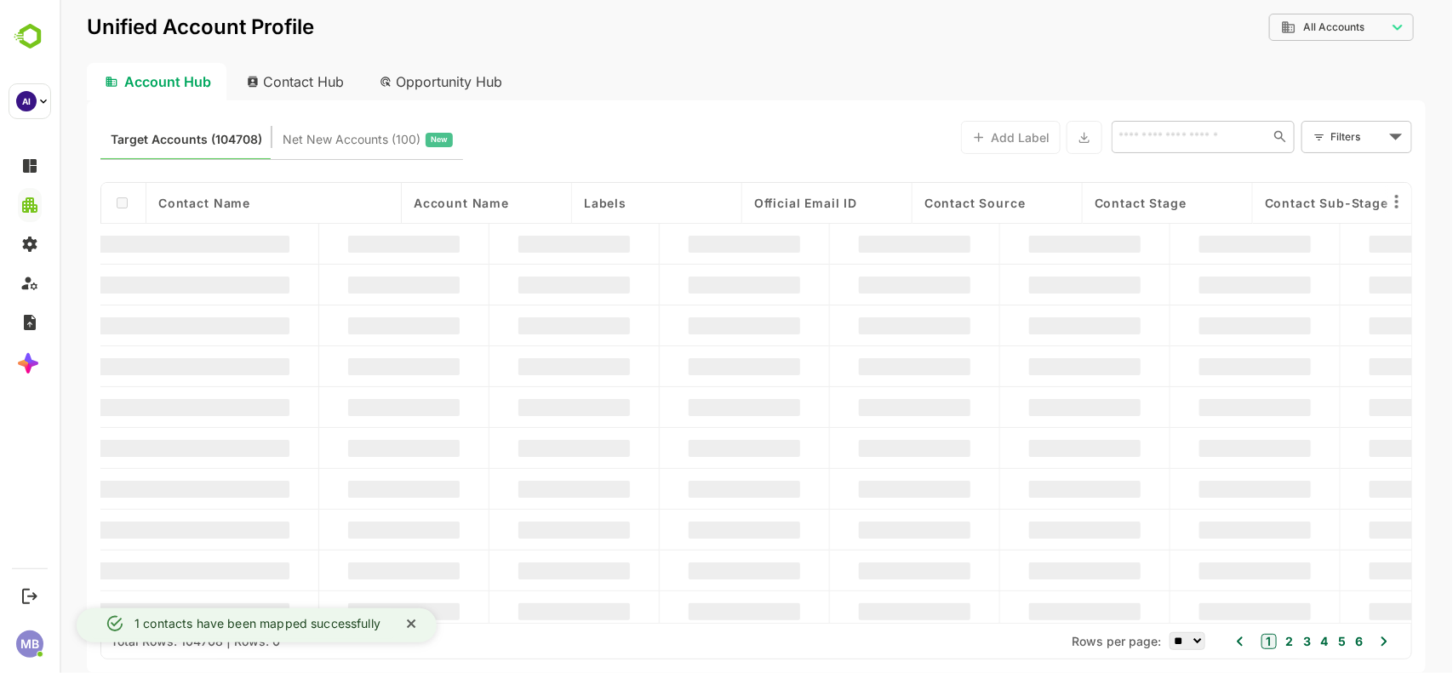
click at [1167, 137] on input "text" at bounding box center [1188, 136] width 152 height 20
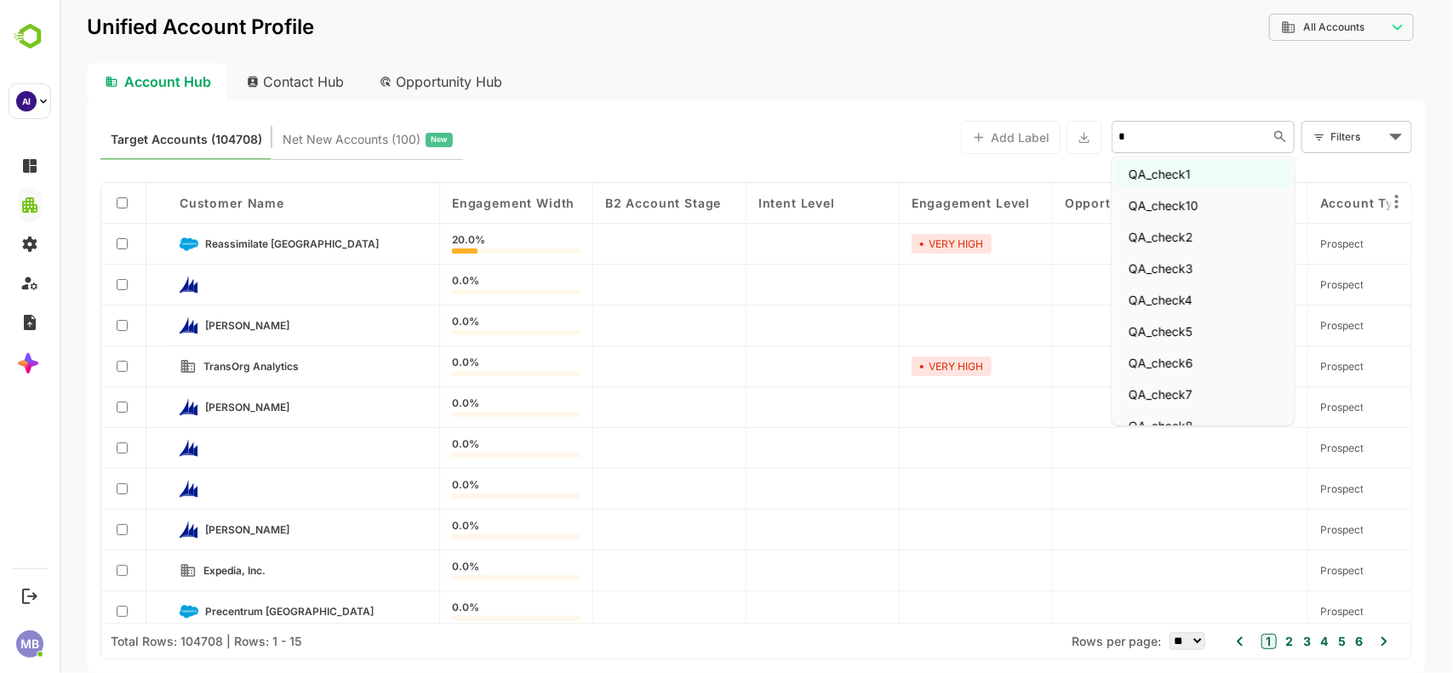
type input "**"
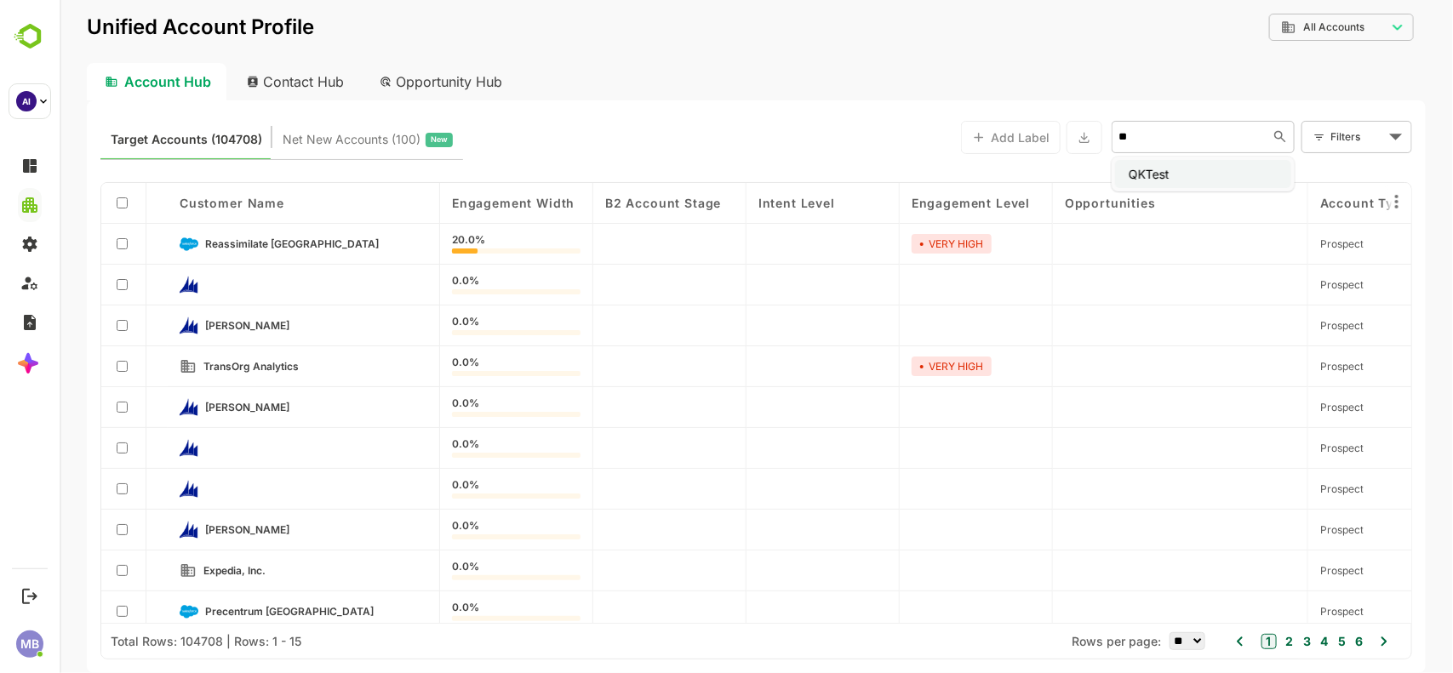
click at [1162, 180] on li "QKTest" at bounding box center [1202, 174] width 176 height 28
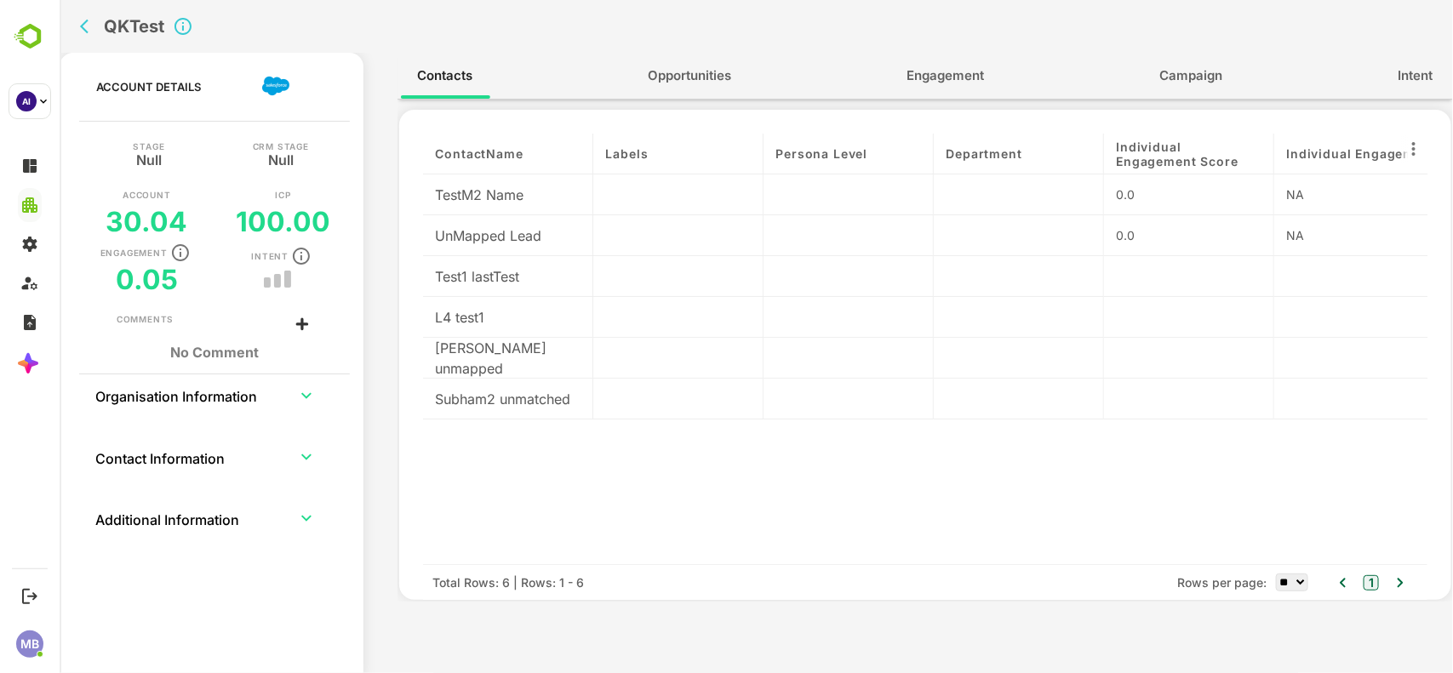
click at [558, 362] on div "Pratik unmapped" at bounding box center [507, 358] width 170 height 41
click at [959, 79] on span "Engagement" at bounding box center [944, 76] width 77 height 22
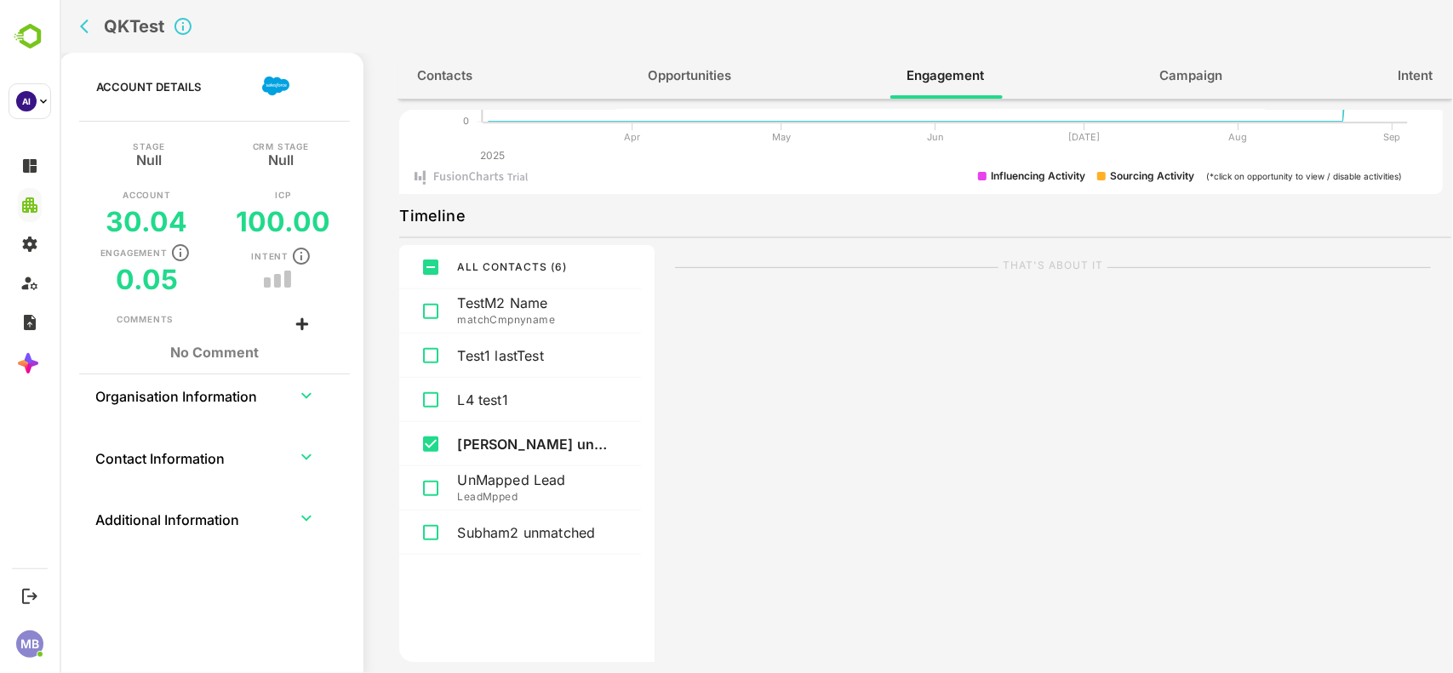
scroll to position [0, 0]
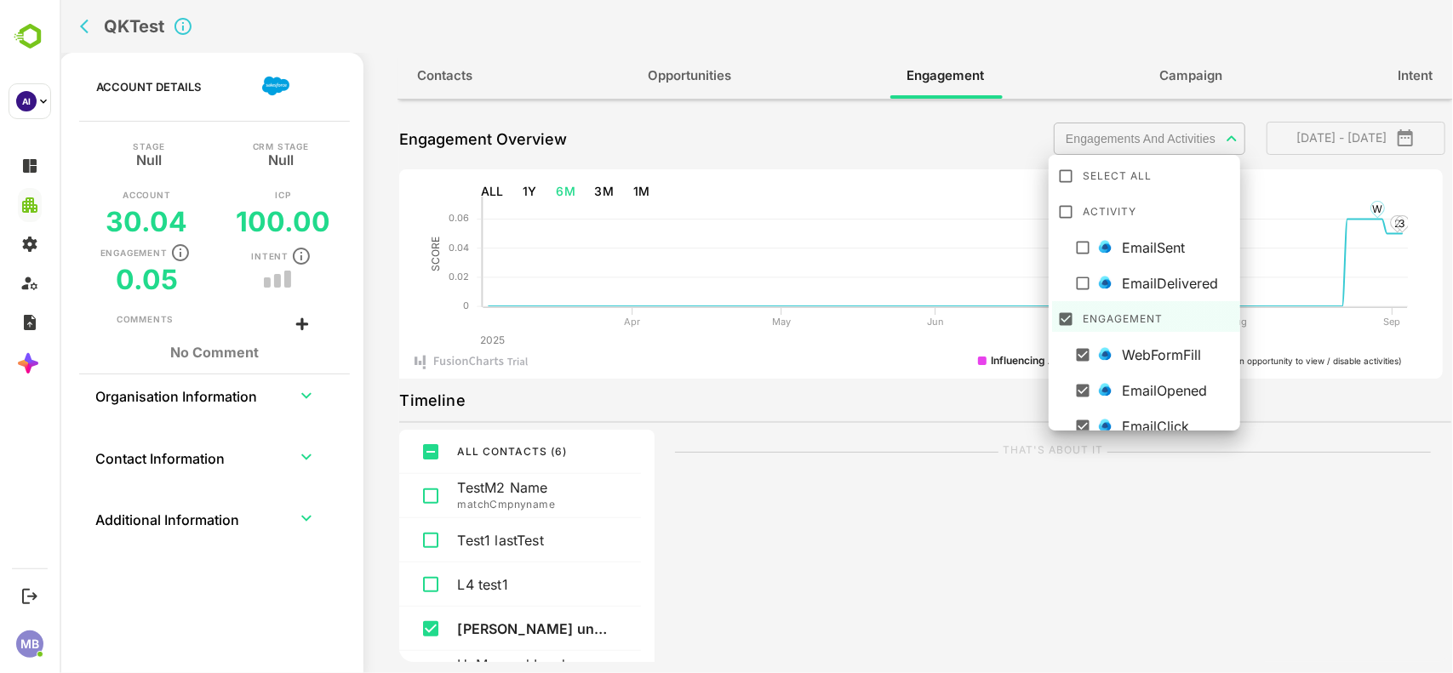
click at [1174, 142] on body "**********" at bounding box center [755, 336] width 1393 height 673
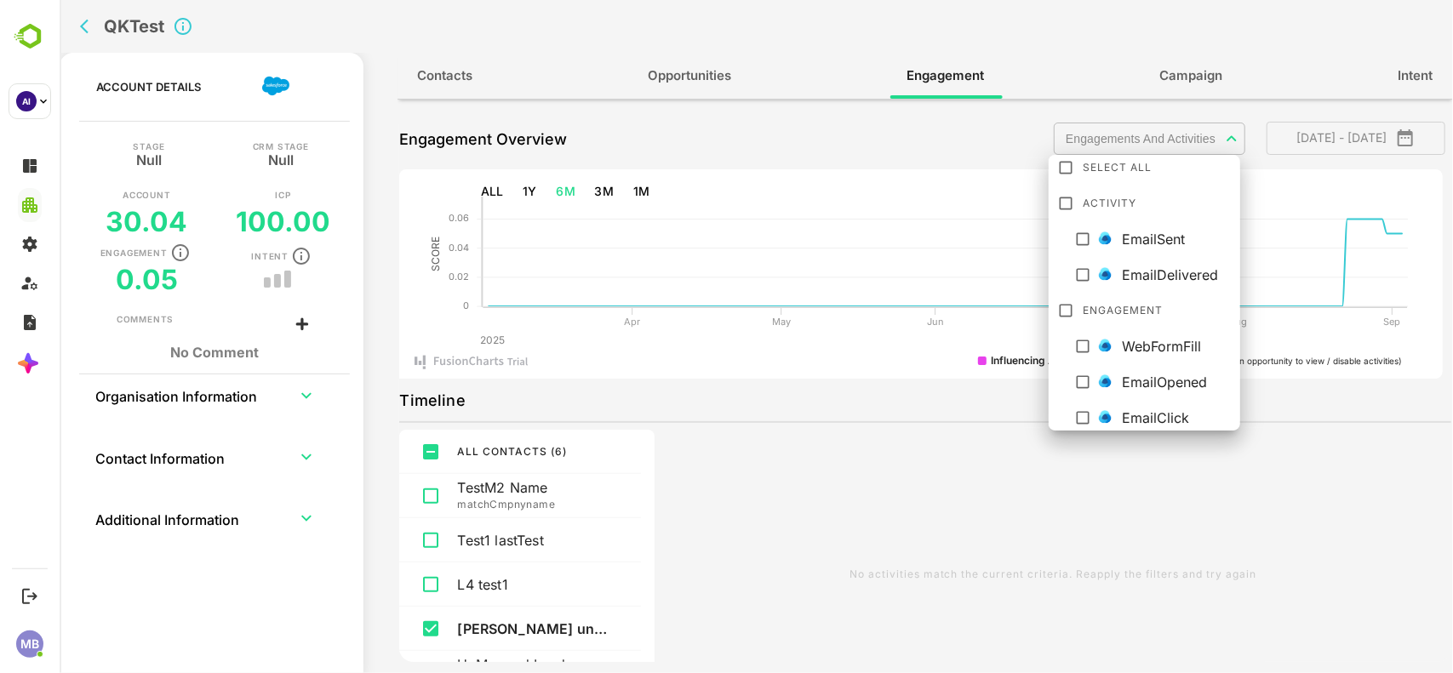
click at [780, 320] on div at bounding box center [755, 336] width 1393 height 673
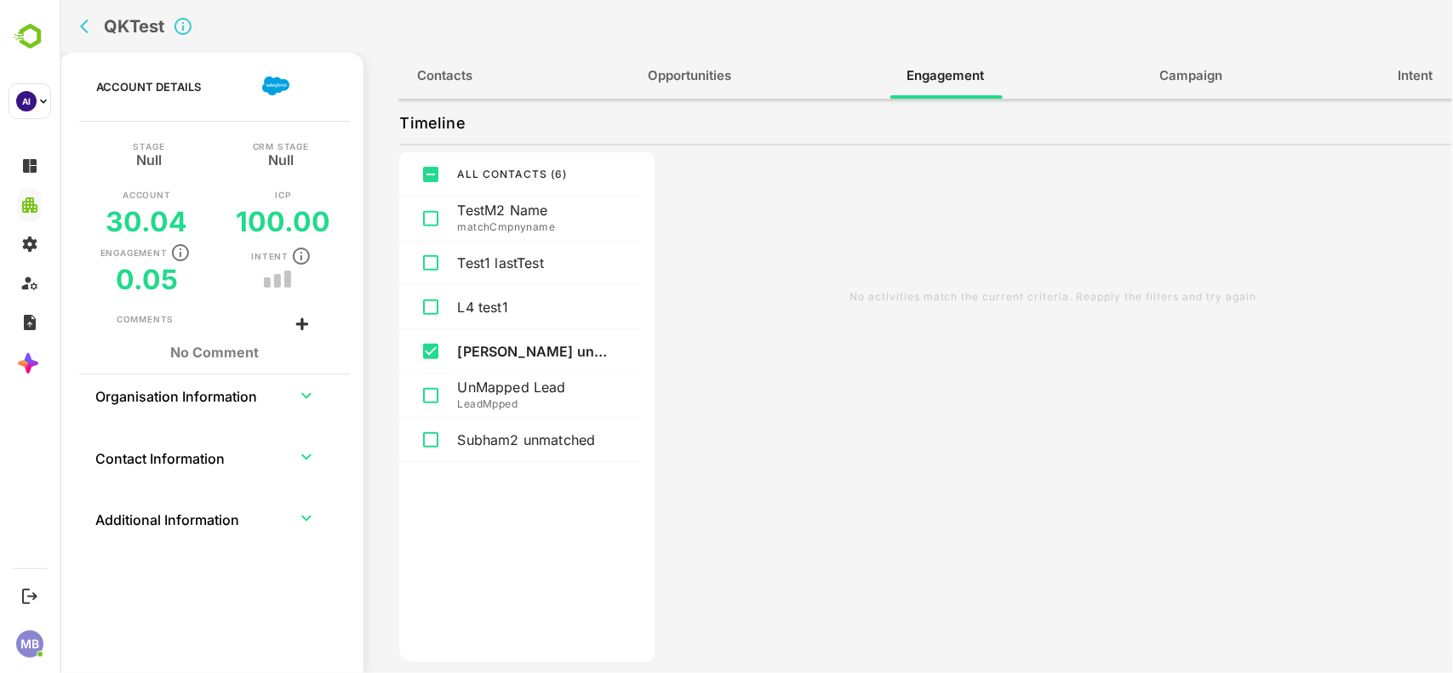
scroll to position [0, 0]
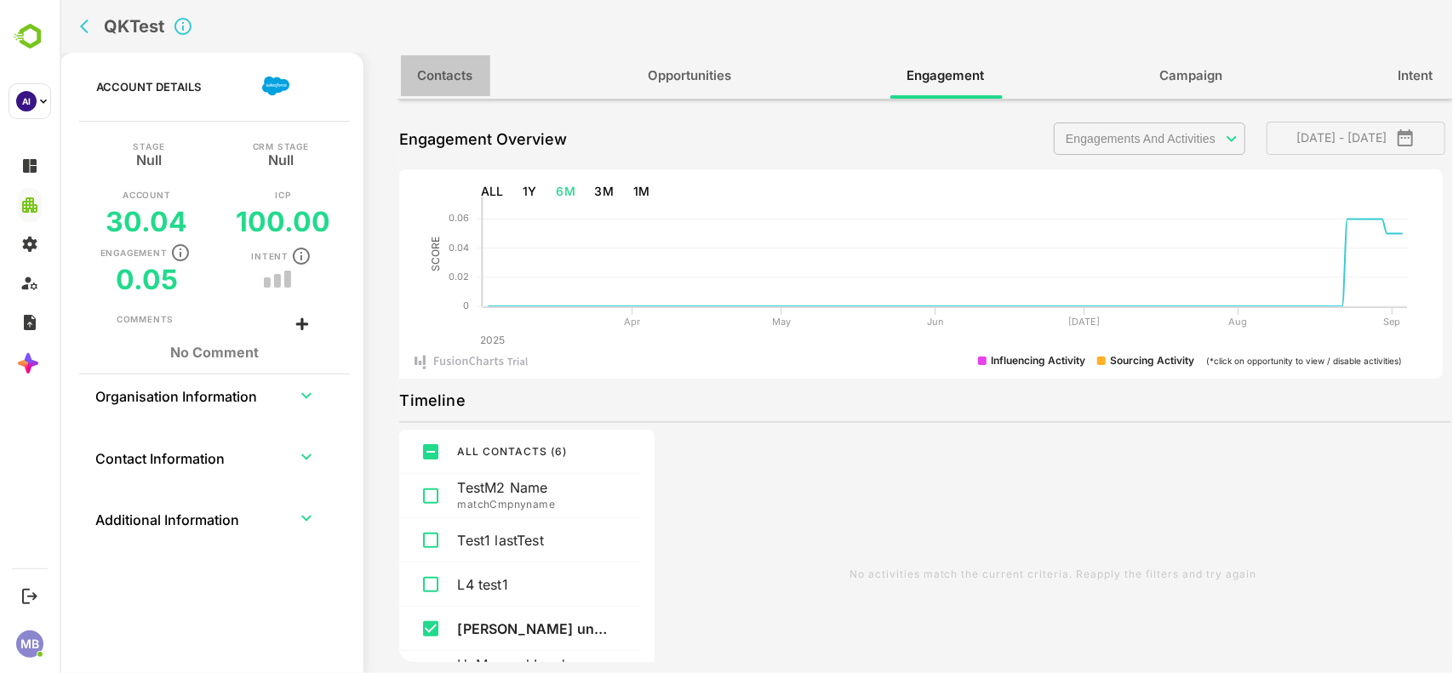
click at [450, 77] on span "Contacts" at bounding box center [444, 76] width 55 height 22
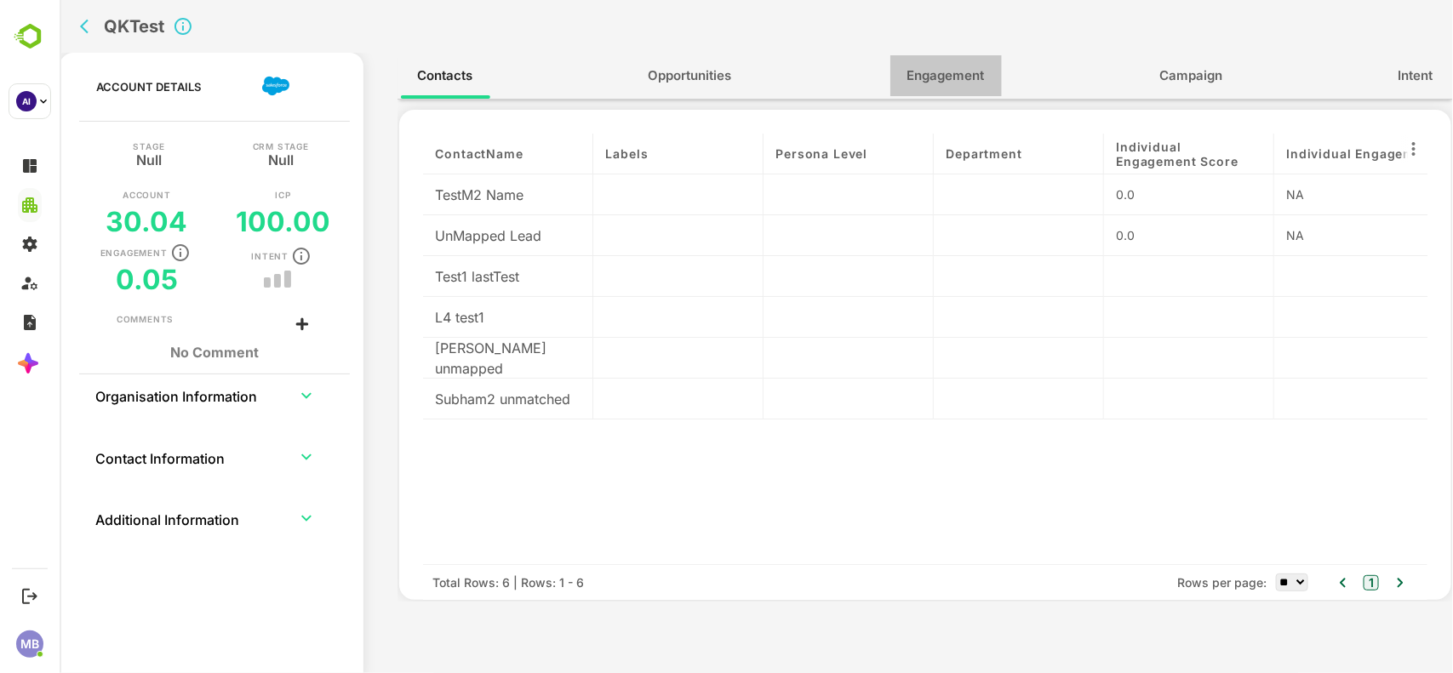
click at [933, 70] on span "Engagement" at bounding box center [944, 76] width 77 height 22
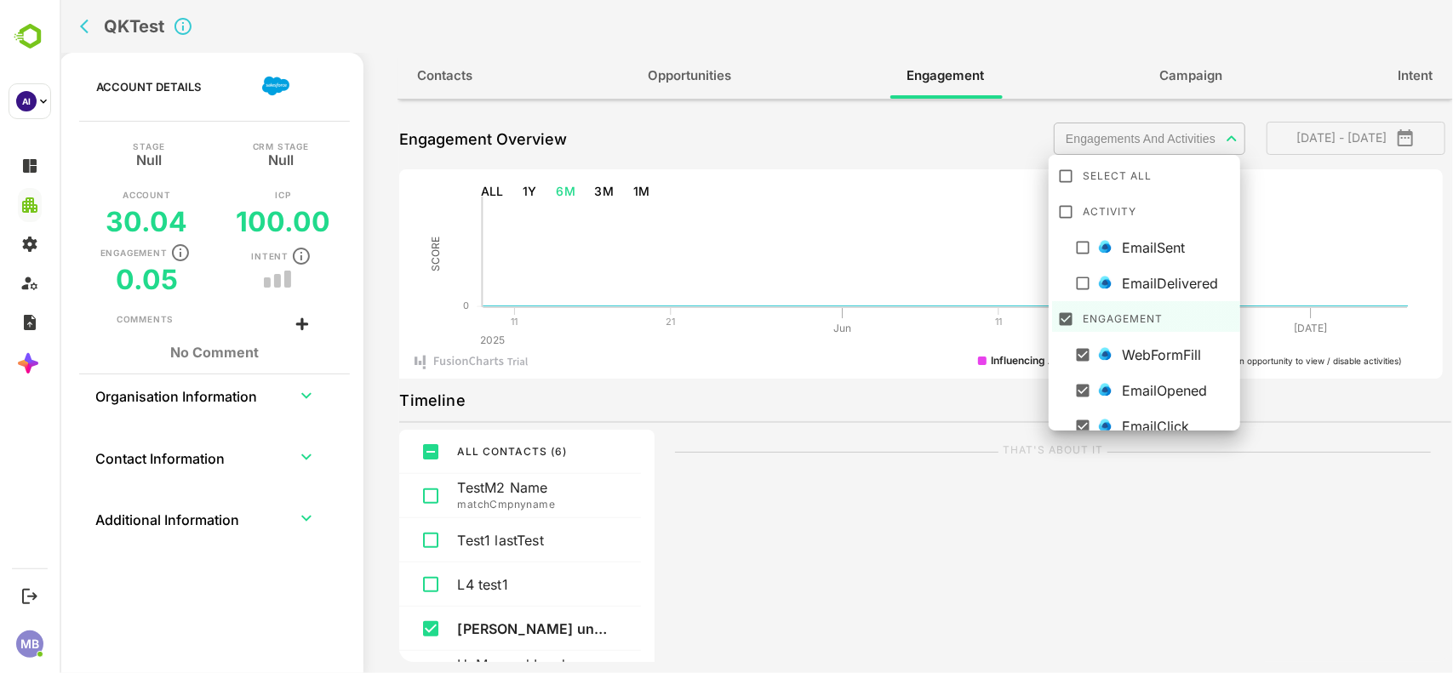
scroll to position [9, 0]
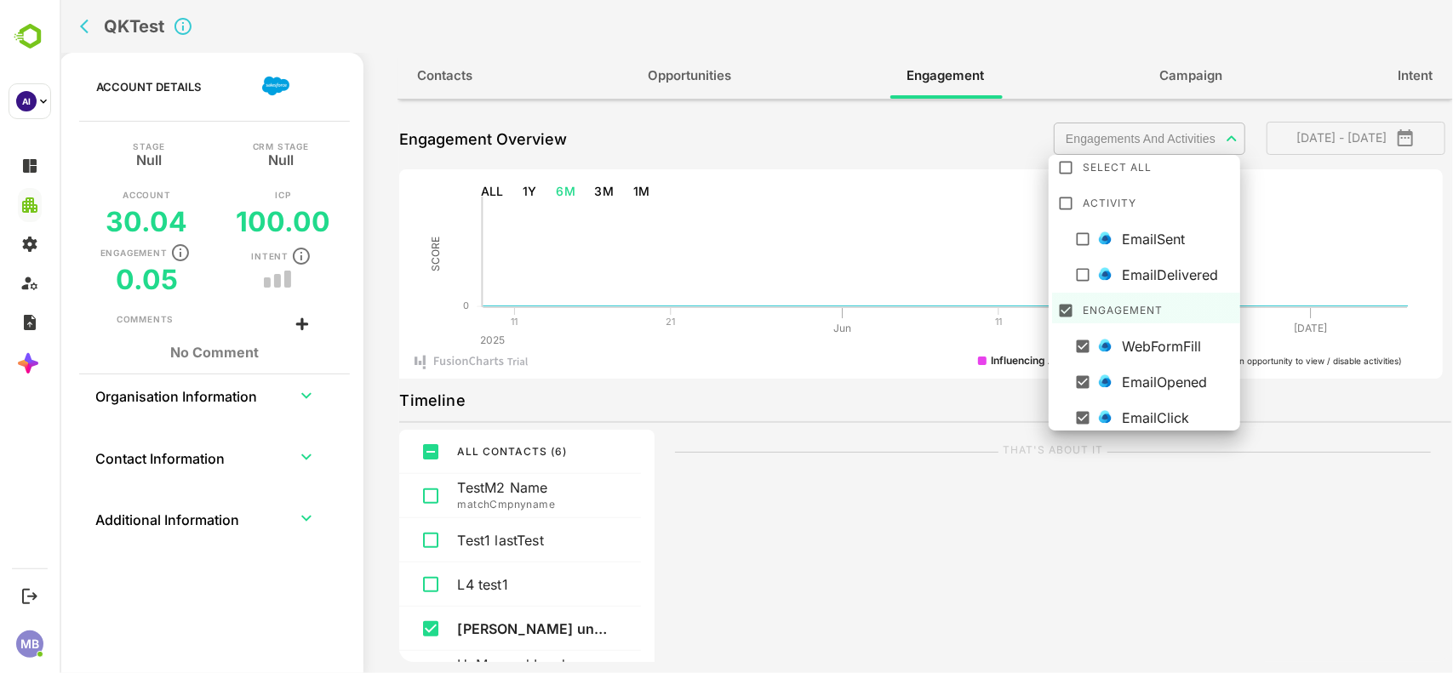
click at [1175, 136] on body "**********" at bounding box center [755, 336] width 1393 height 673
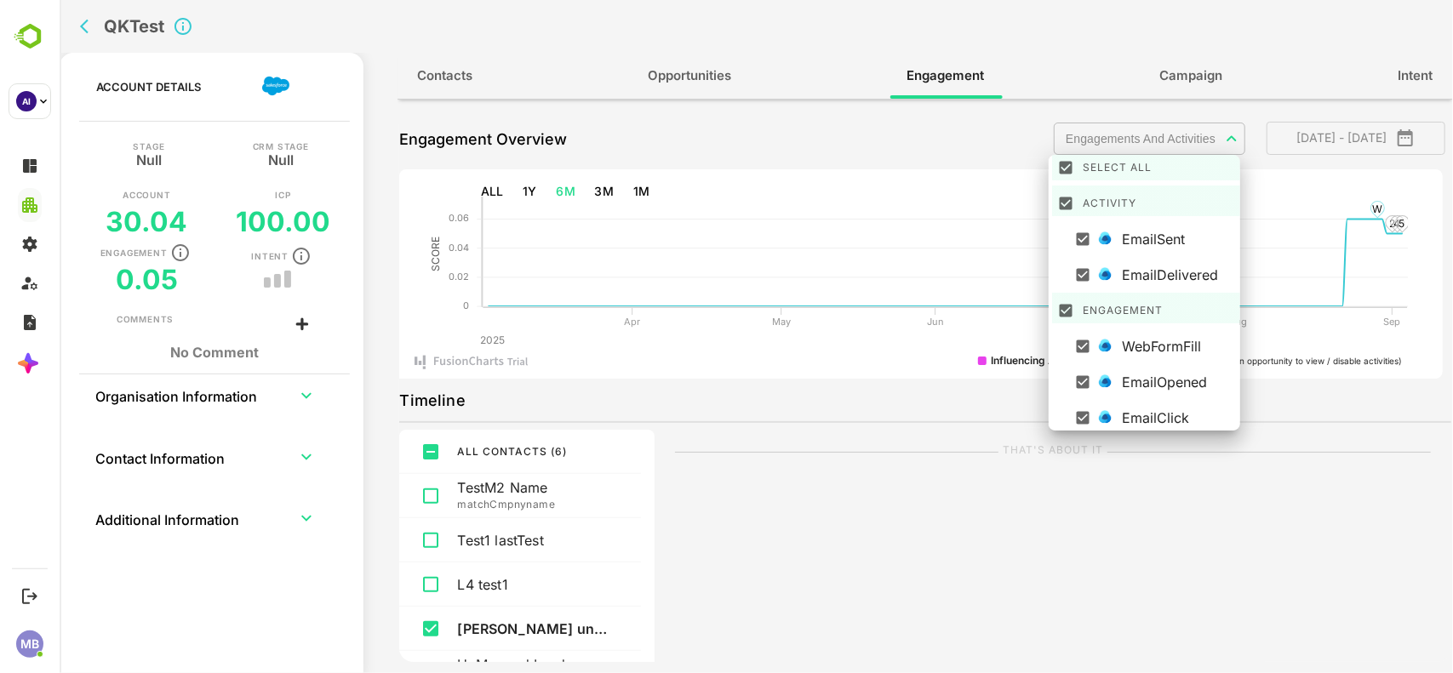
click at [861, 471] on div at bounding box center [755, 336] width 1393 height 673
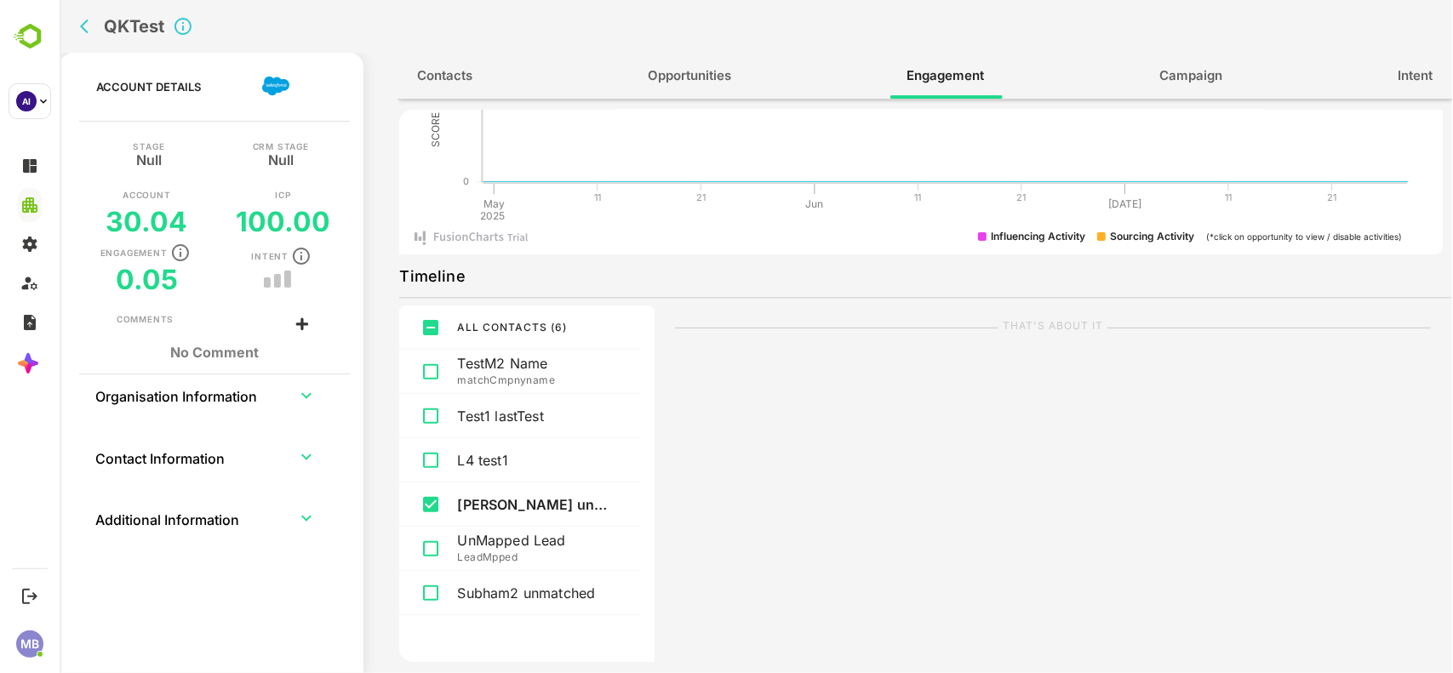
scroll to position [0, 0]
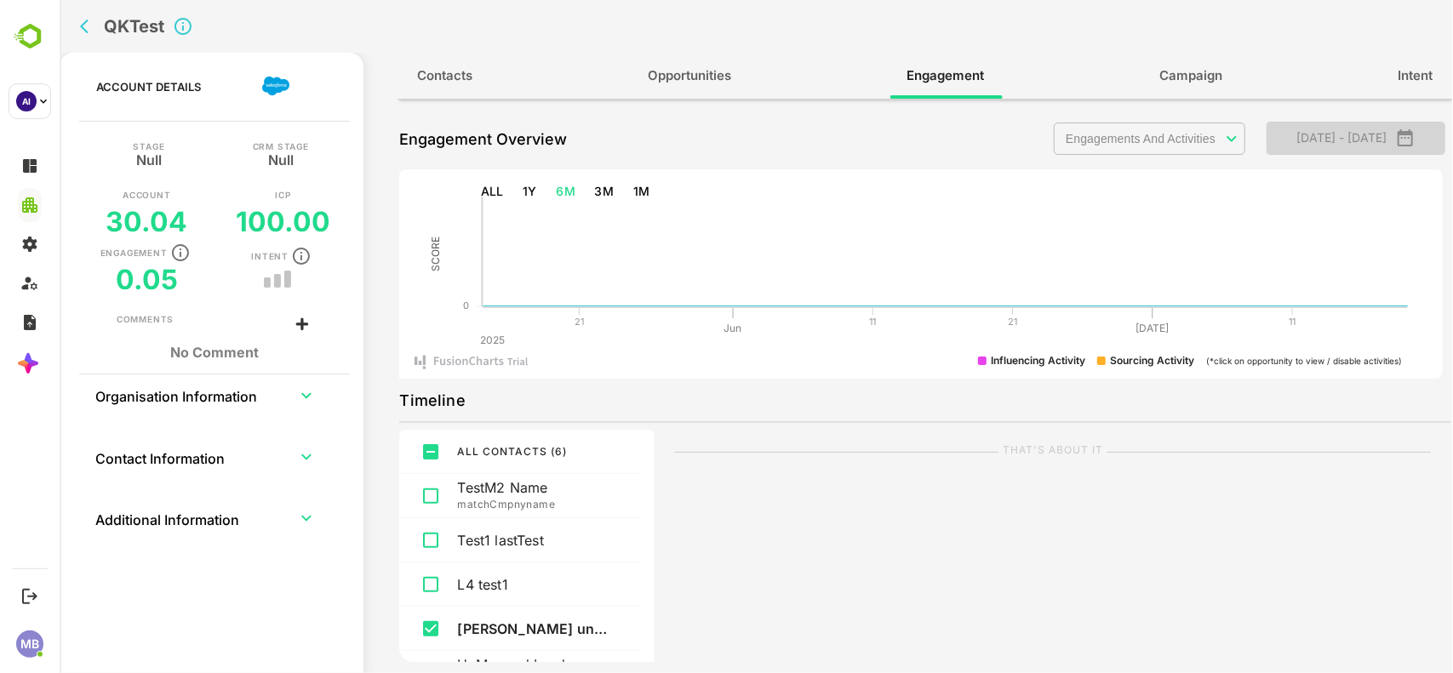
click at [1413, 130] on icon "button" at bounding box center [1404, 138] width 20 height 20
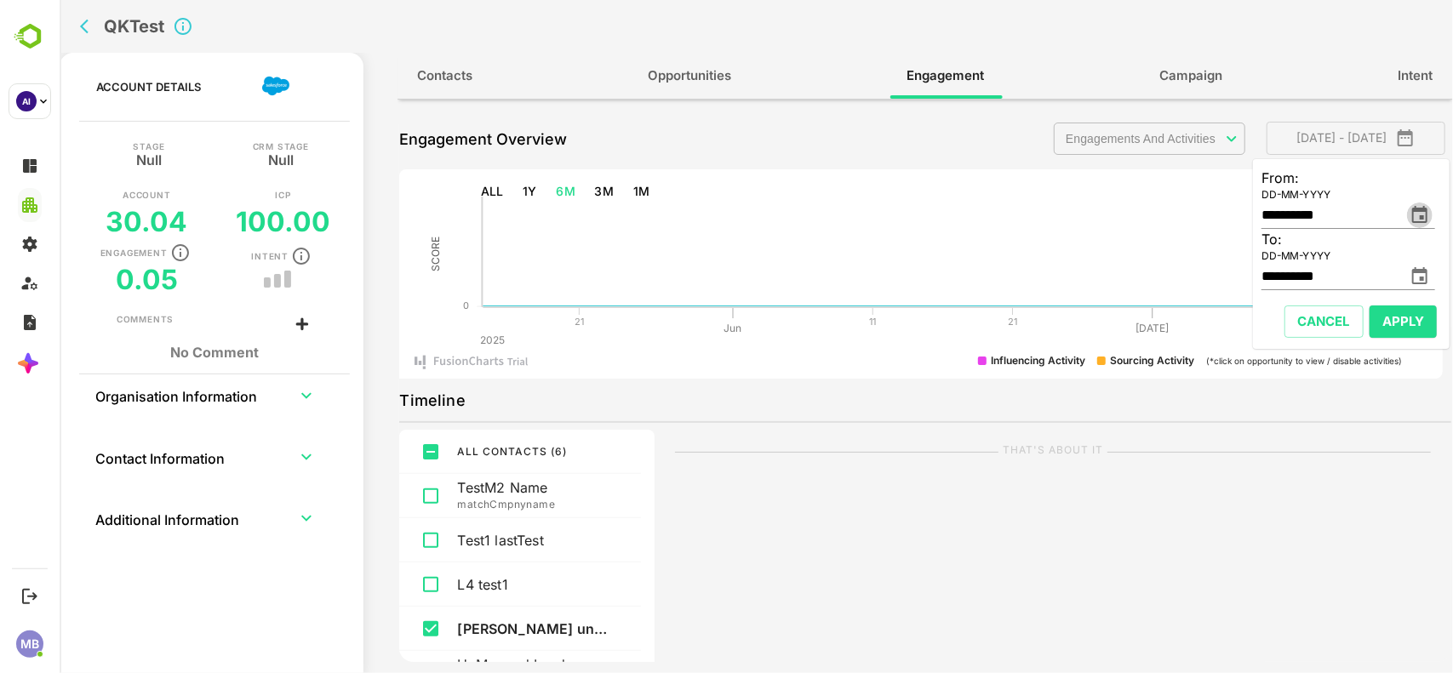
click at [1421, 215] on icon "change date" at bounding box center [1418, 214] width 15 height 17
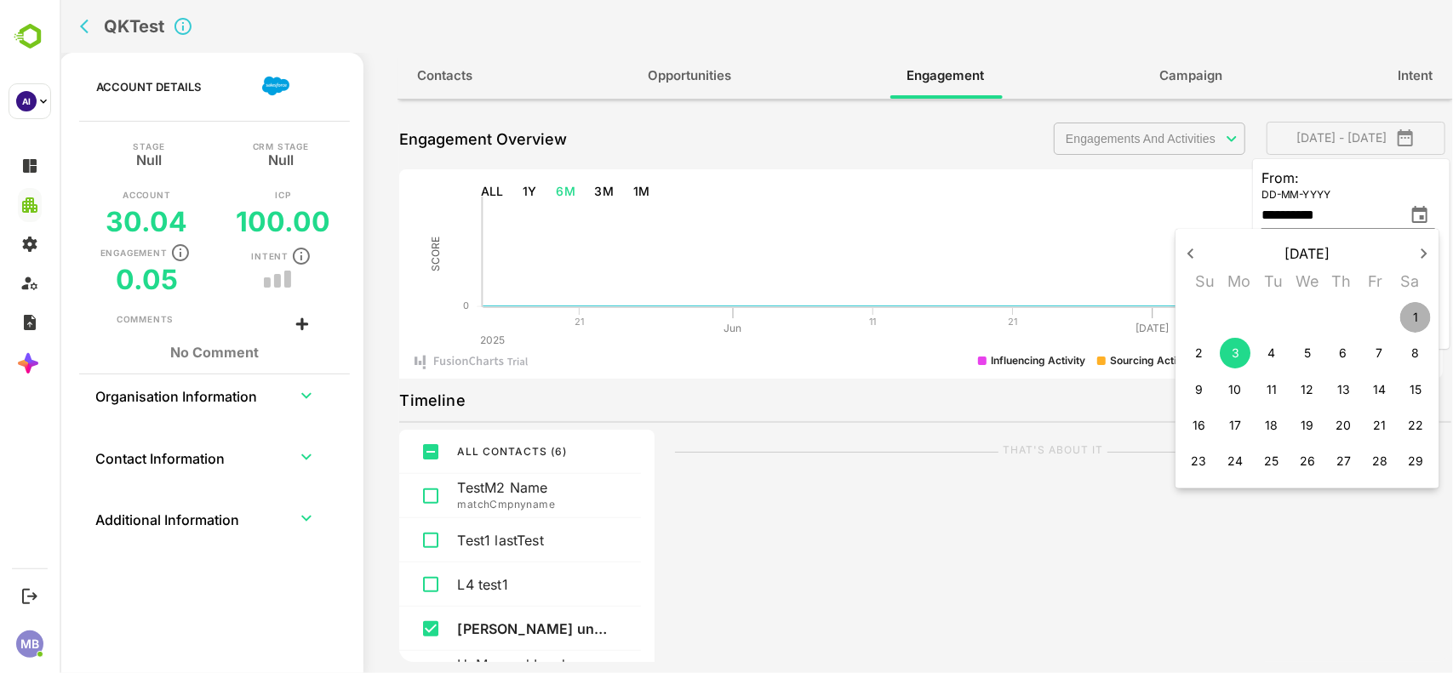
click at [1412, 313] on p "1" at bounding box center [1414, 317] width 5 height 17
type input "**********"
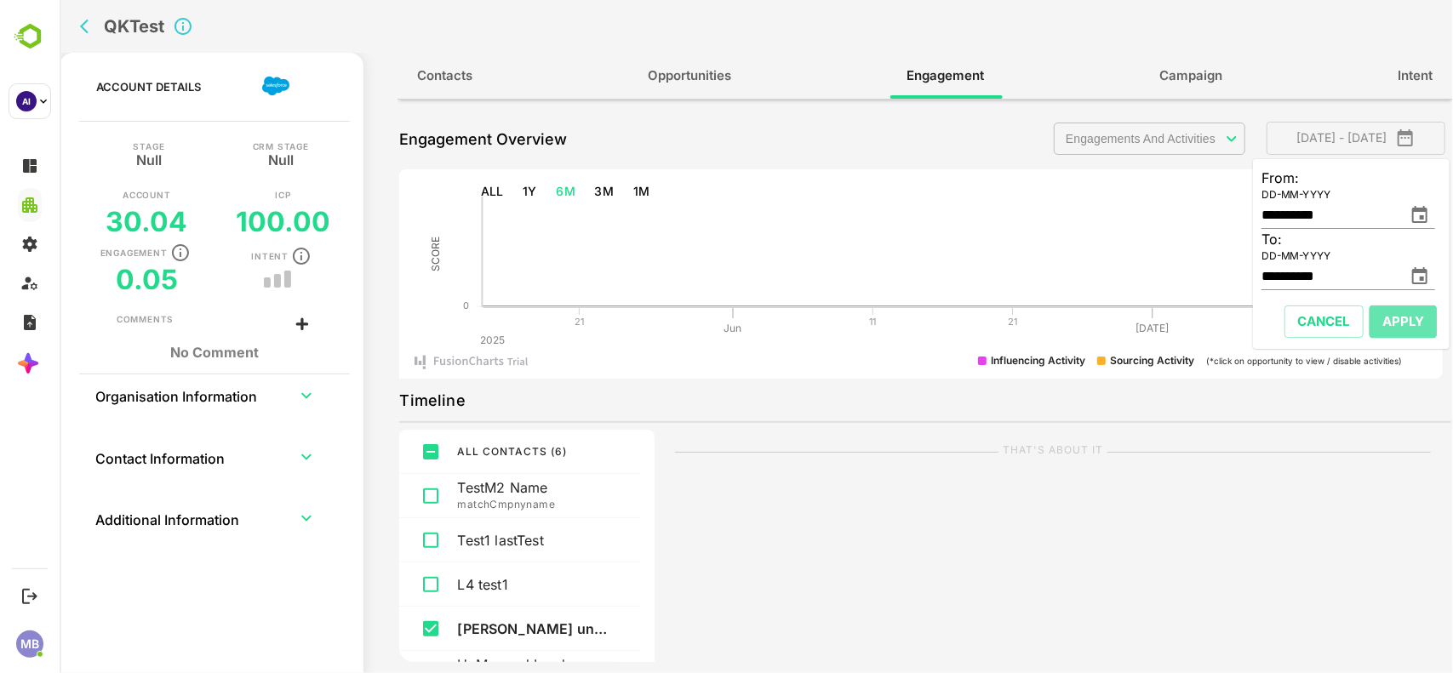
click at [1392, 306] on button "Apply" at bounding box center [1402, 322] width 67 height 32
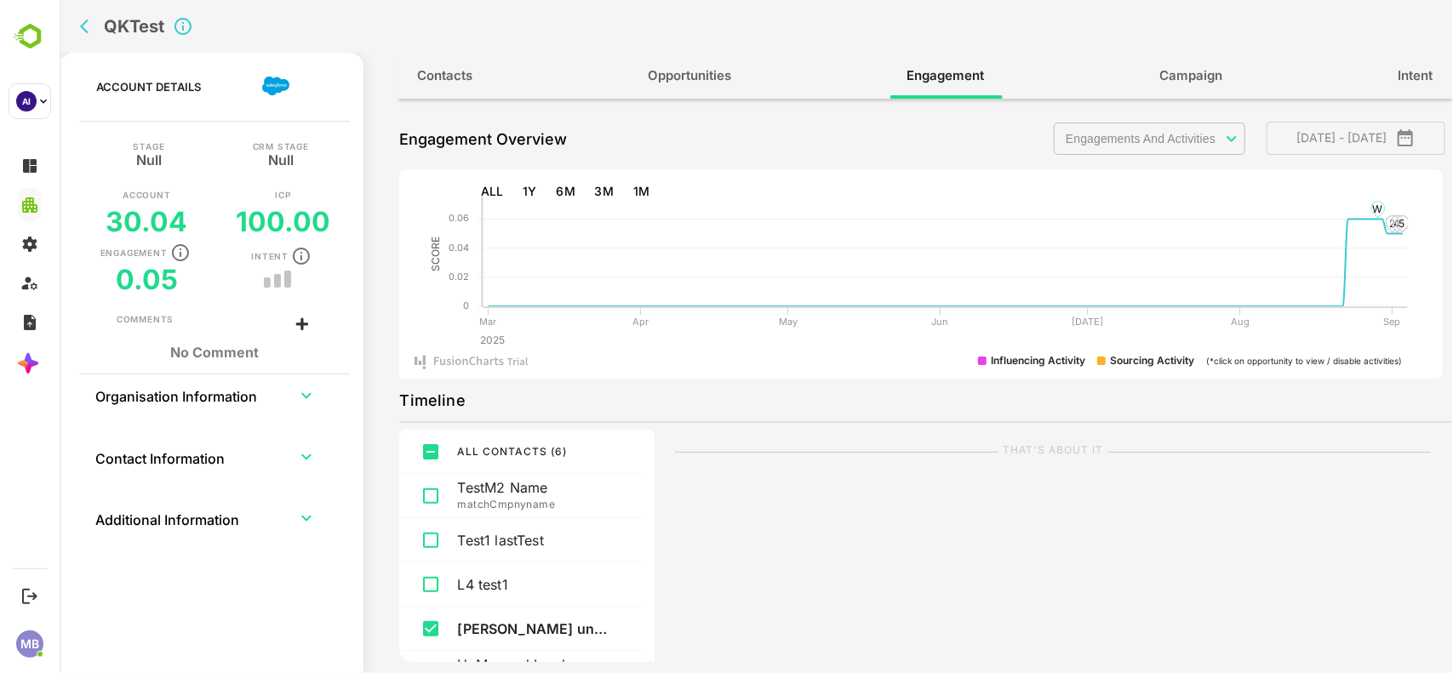
click at [650, 126] on div "**********" at bounding box center [924, 139] width 1052 height 43
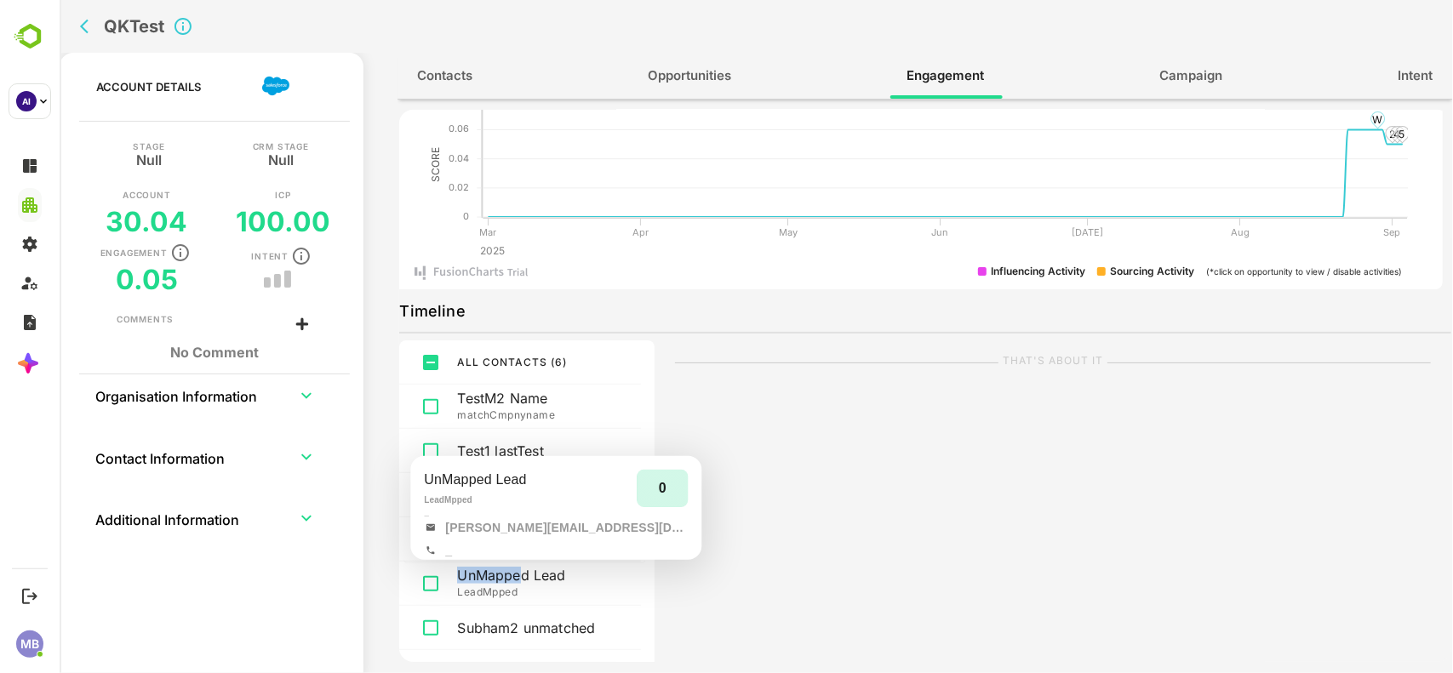
drag, startPoint x: 583, startPoint y: 538, endPoint x: 506, endPoint y: 547, distance: 77.2
click at [506, 547] on p "Pratik unmapped" at bounding box center [532, 539] width 153 height 17
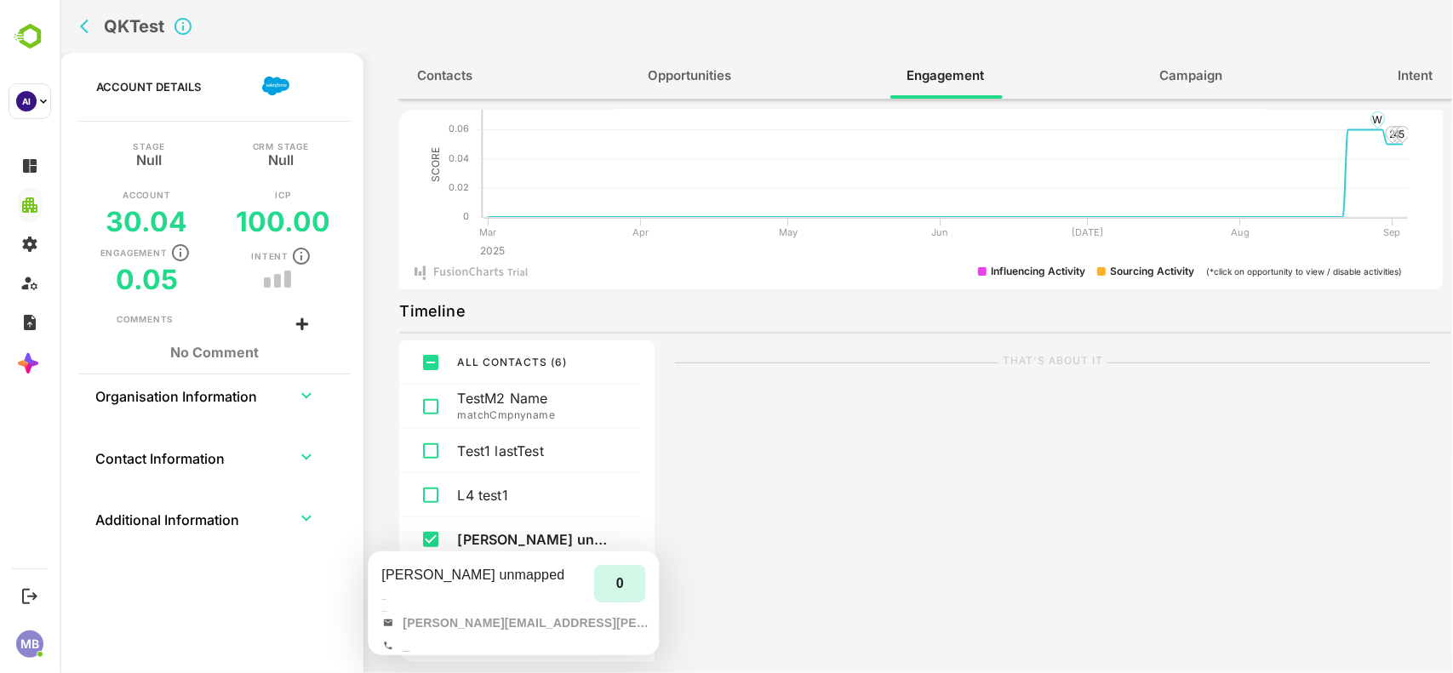
click at [482, 536] on p "Pratik unmapped" at bounding box center [532, 539] width 153 height 17
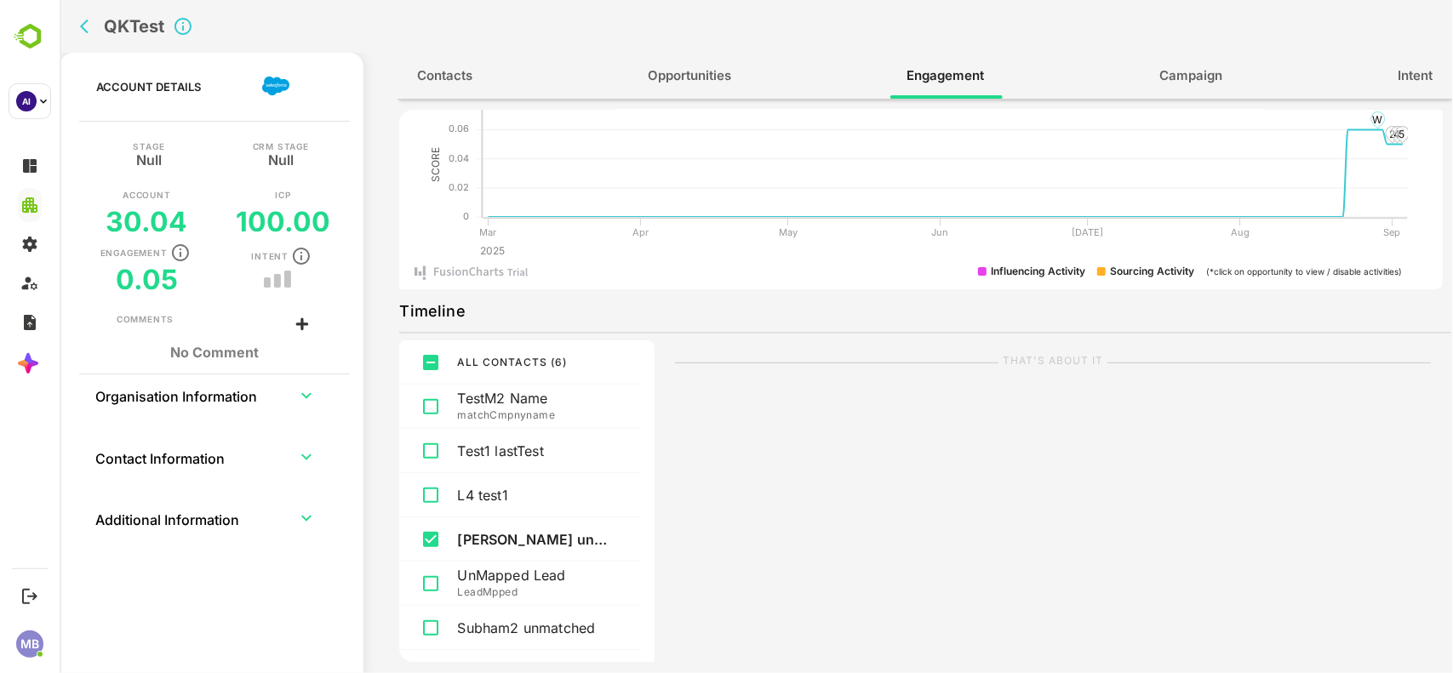
scroll to position [0, 0]
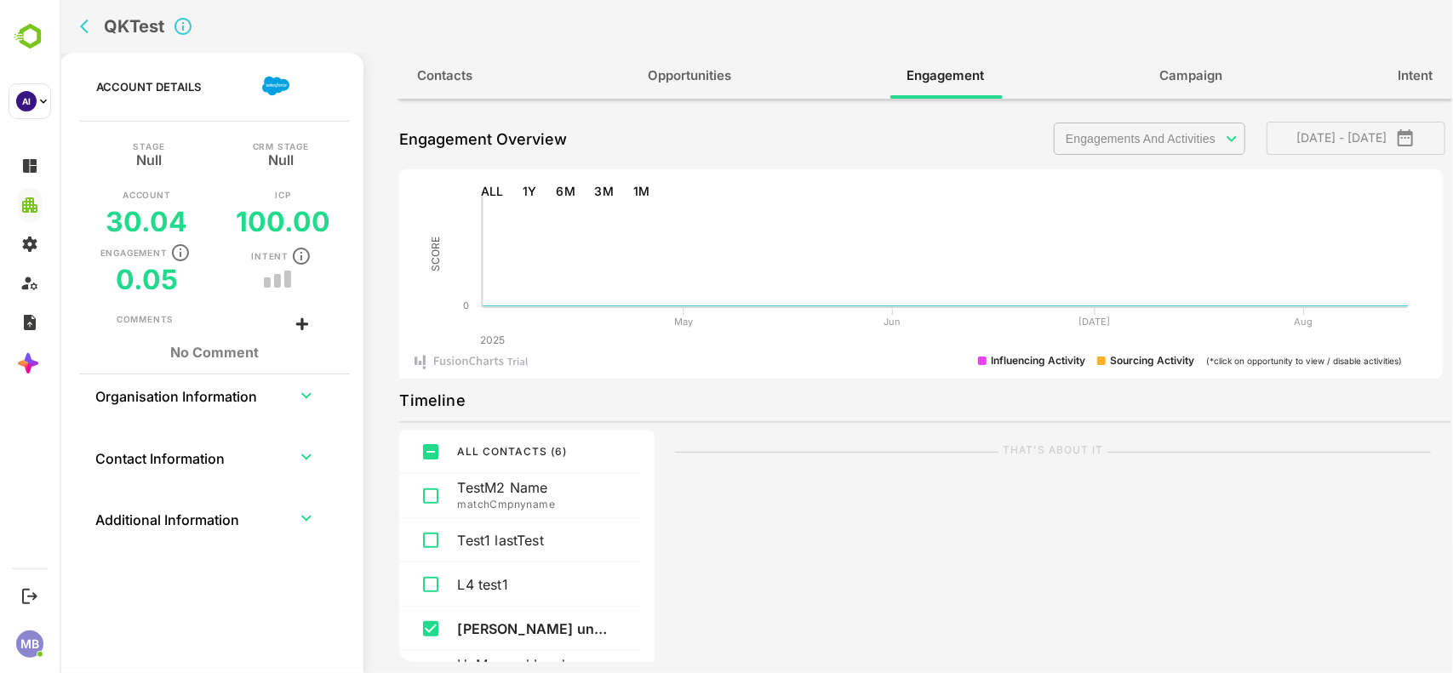
click at [1106, 146] on body "**********" at bounding box center [755, 336] width 1393 height 673
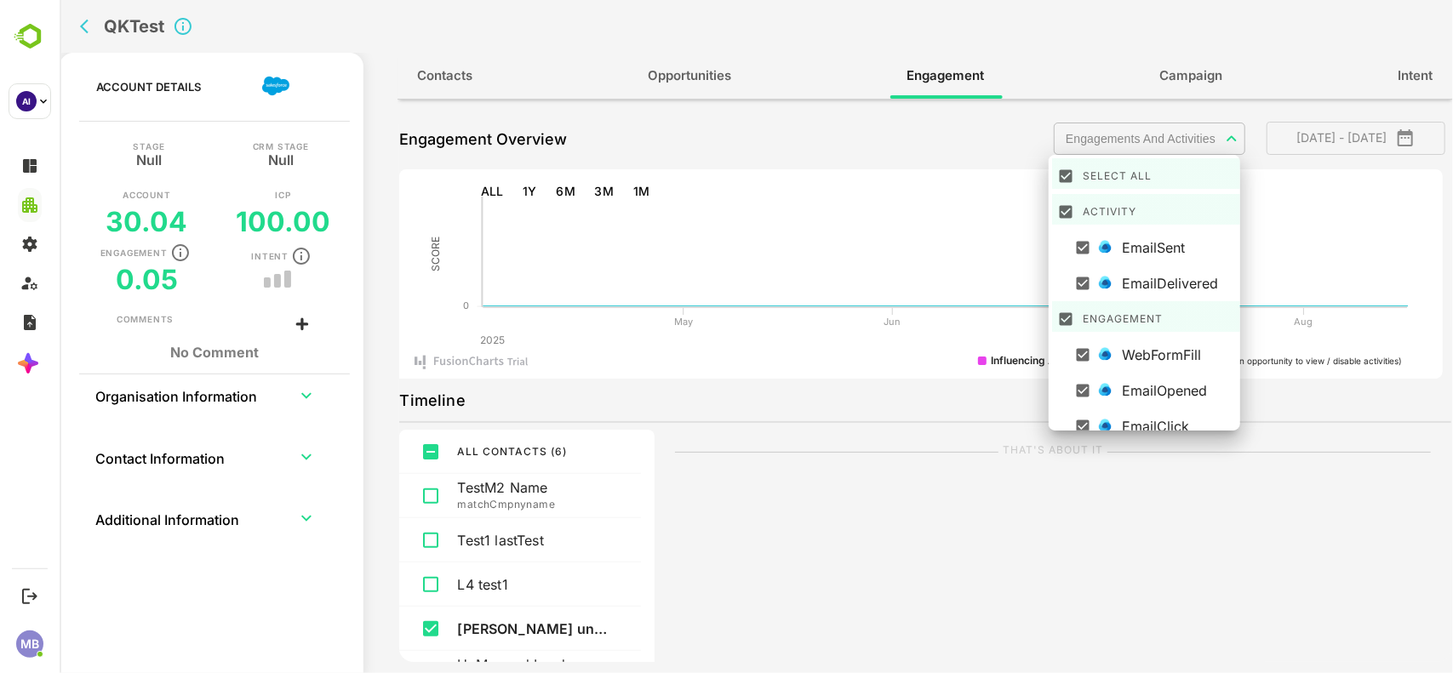
click at [900, 145] on div at bounding box center [755, 336] width 1393 height 673
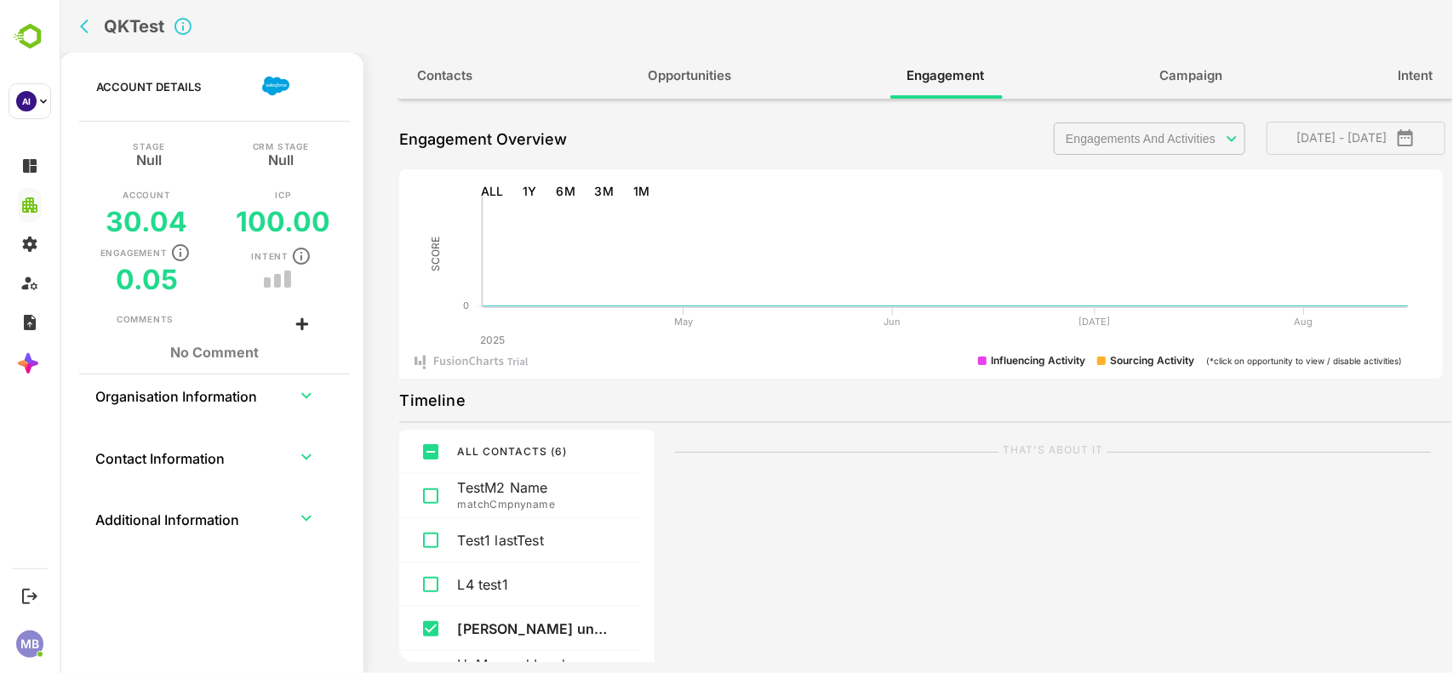
click at [903, 128] on div "**********" at bounding box center [924, 139] width 1052 height 43
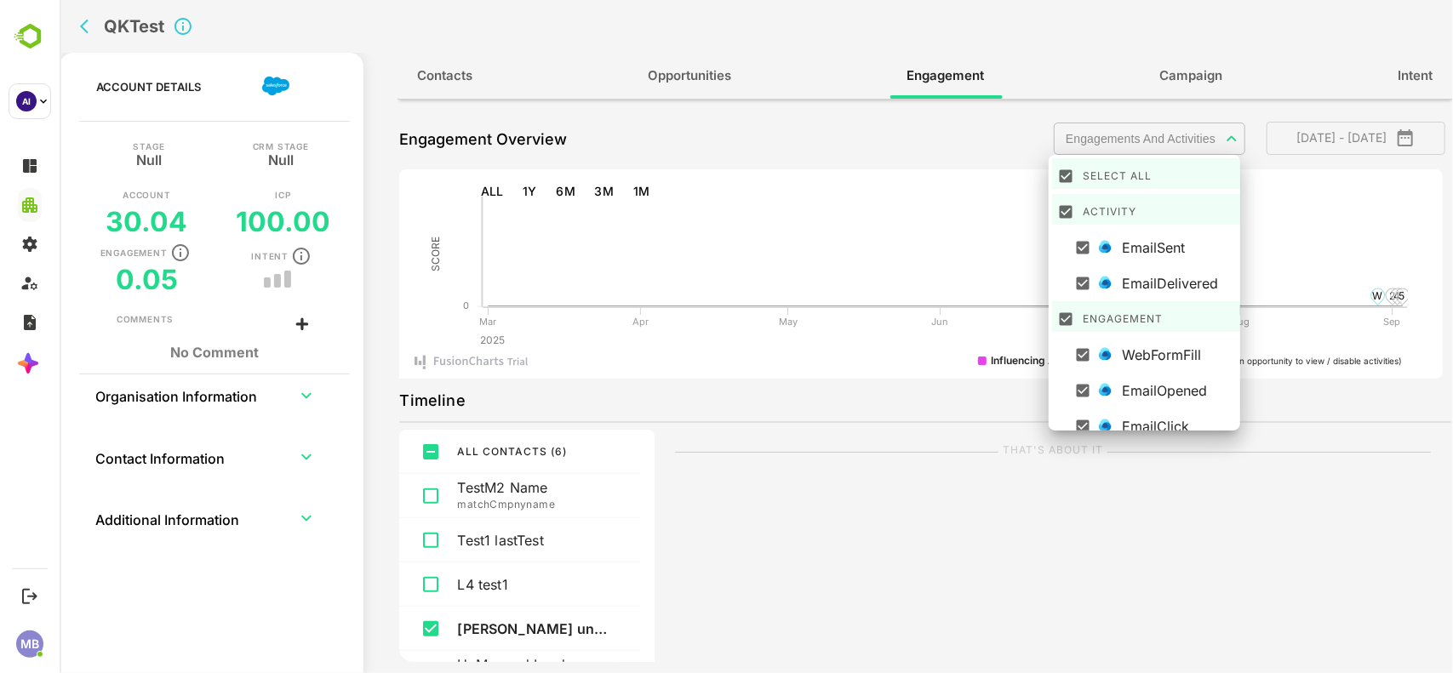
click at [1169, 151] on body "**********" at bounding box center [755, 336] width 1393 height 673
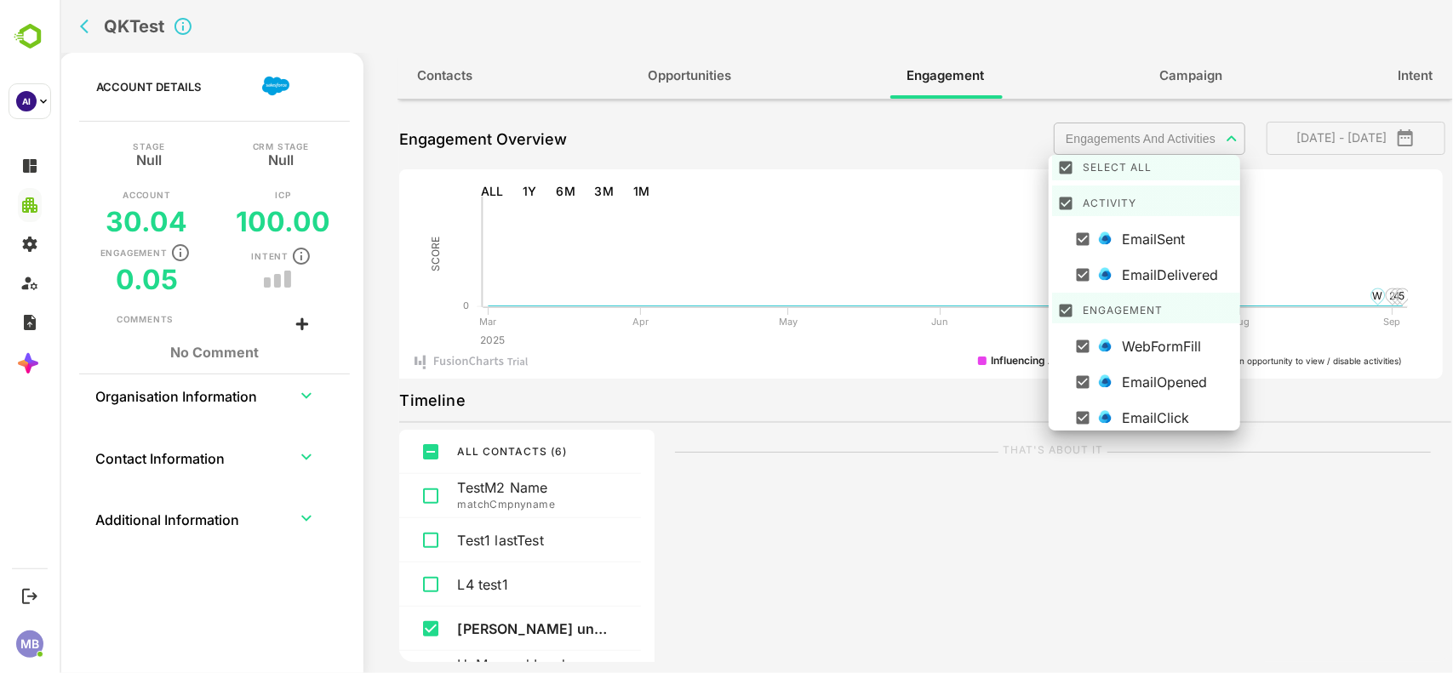
scroll to position [11, 0]
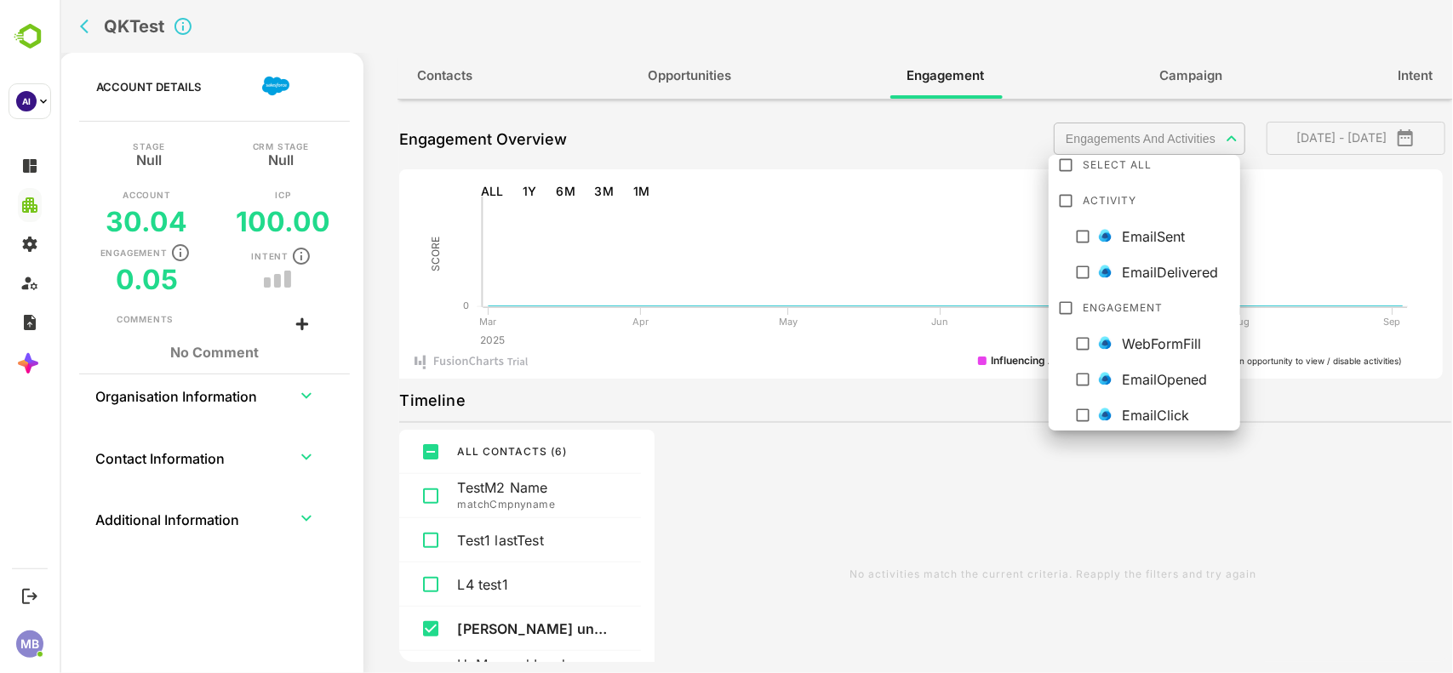
click at [749, 145] on div at bounding box center [755, 336] width 1393 height 673
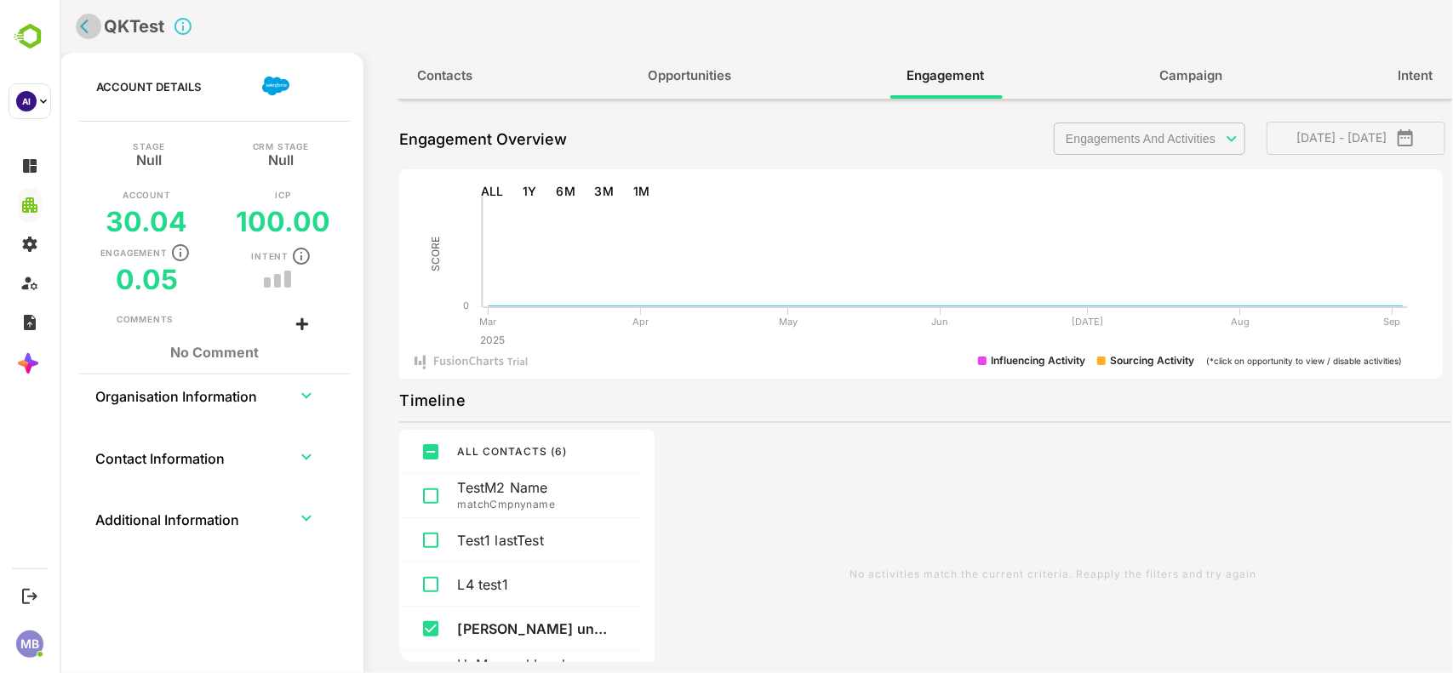
click at [89, 30] on icon "back" at bounding box center [87, 26] width 17 height 17
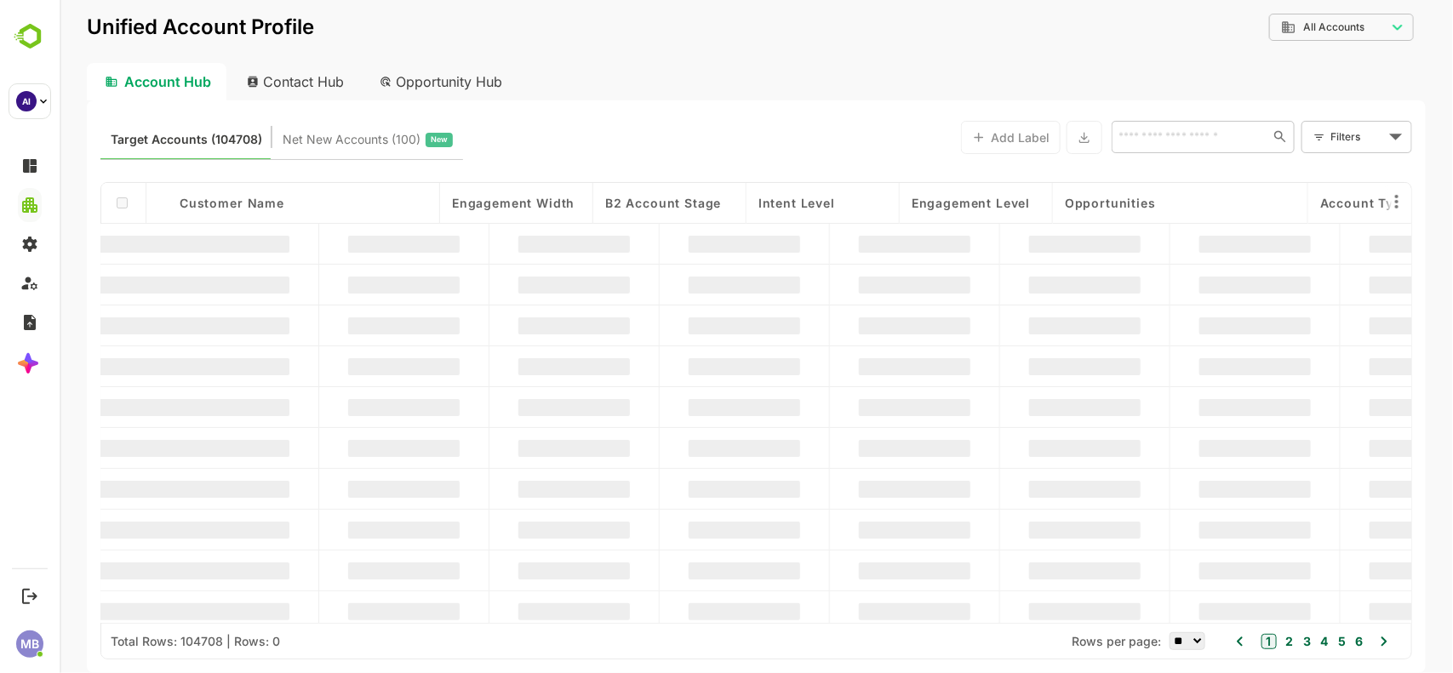
click at [314, 83] on div "Contact Hub" at bounding box center [295, 81] width 126 height 37
type input "**********"
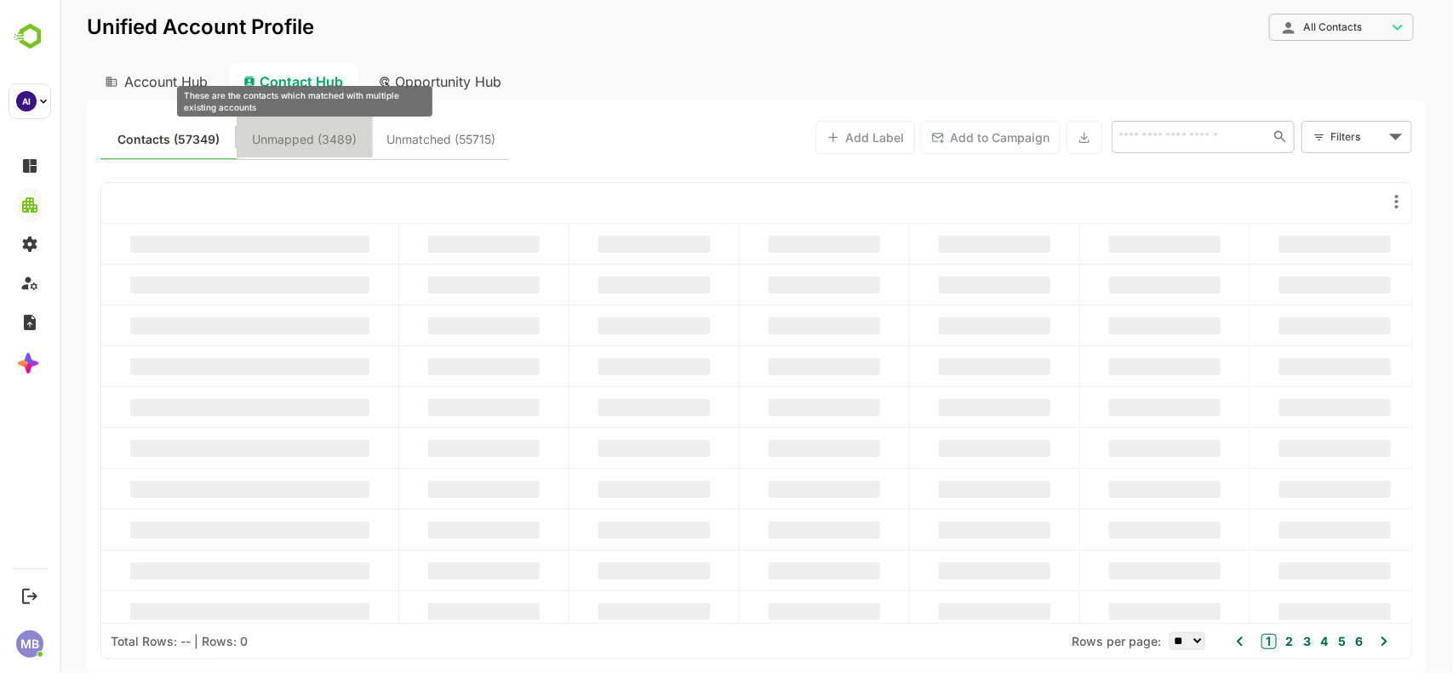
click at [307, 141] on span "Unmapped (3489)" at bounding box center [304, 140] width 105 height 22
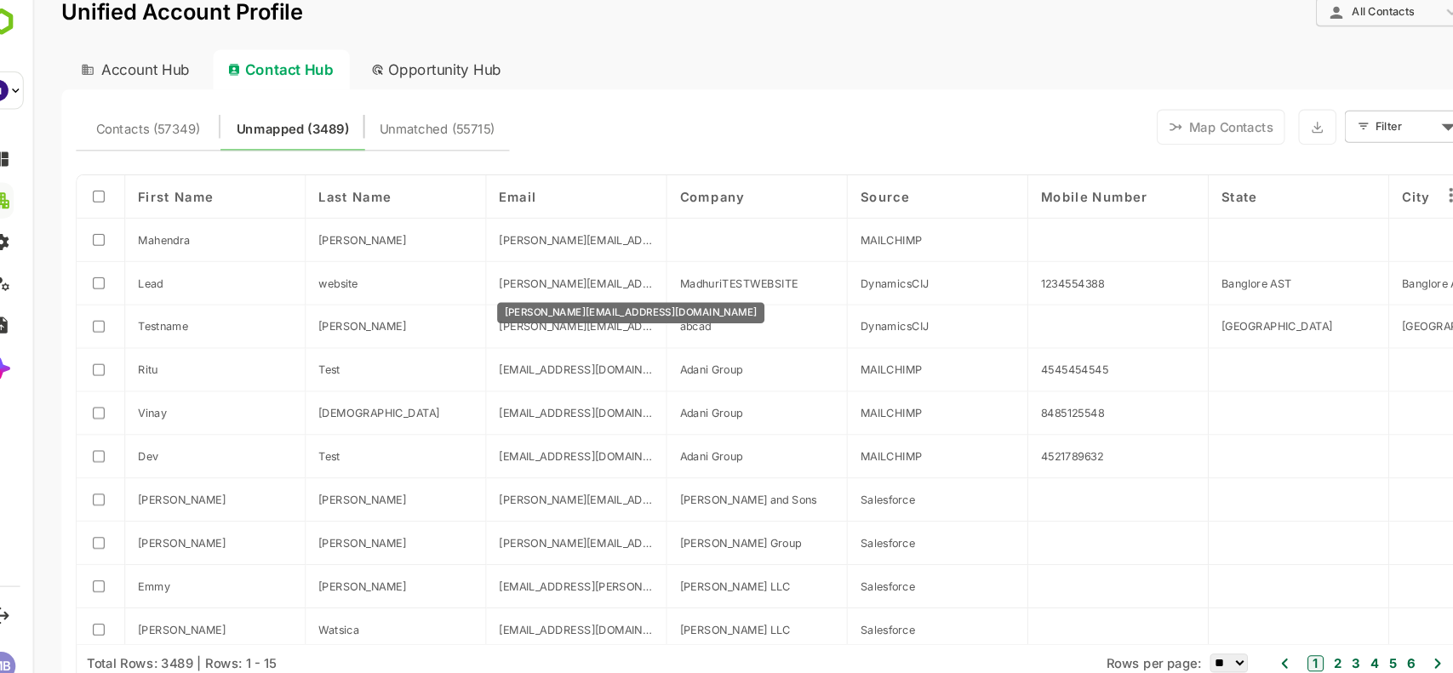
click at [607, 265] on span "[PERSON_NAME][EMAIL_ADDRESS][DOMAIN_NAME]" at bounding box center [545, 266] width 146 height 13
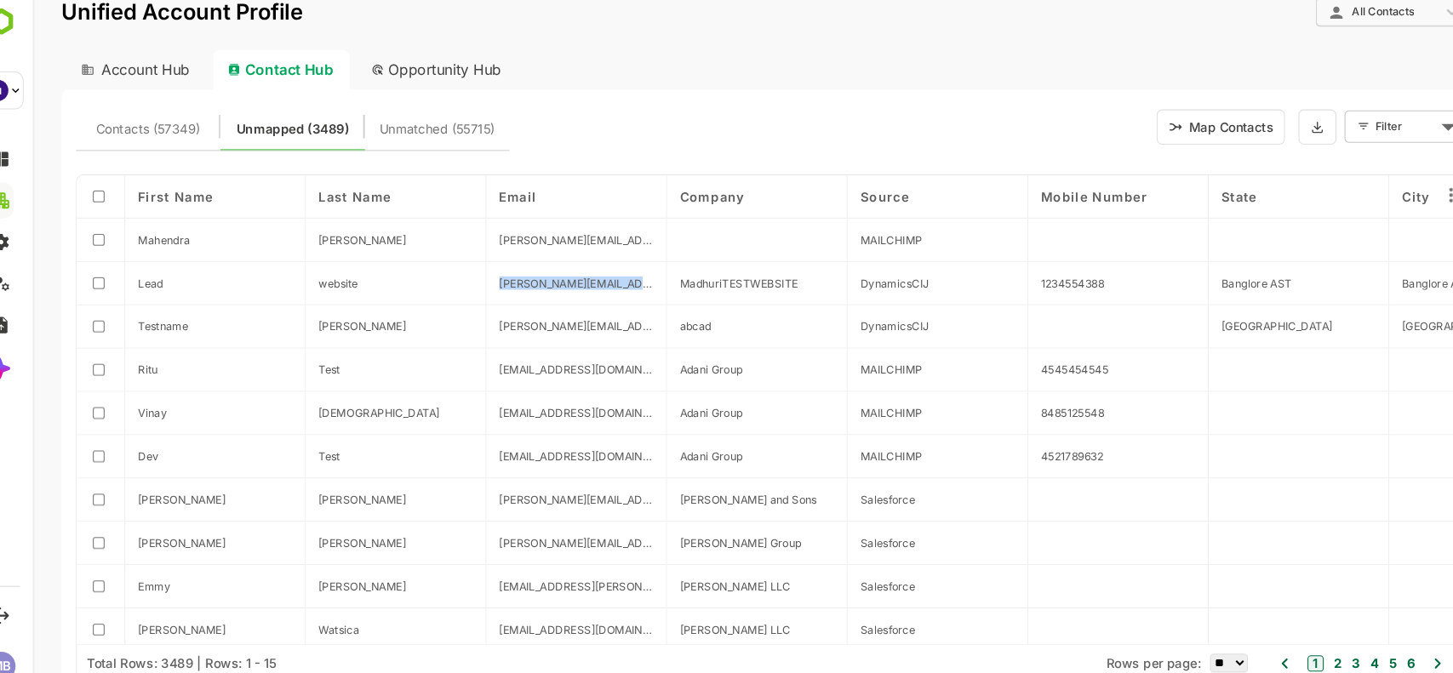
drag, startPoint x: 625, startPoint y: 263, endPoint x: 469, endPoint y: 264, distance: 155.8
click at [469, 264] on div "[PERSON_NAME][EMAIL_ADDRESS][DOMAIN_NAME]" at bounding box center [545, 267] width 170 height 41
copy span "[PERSON_NAME][EMAIL_ADDRESS][DOMAIN_NAME]"
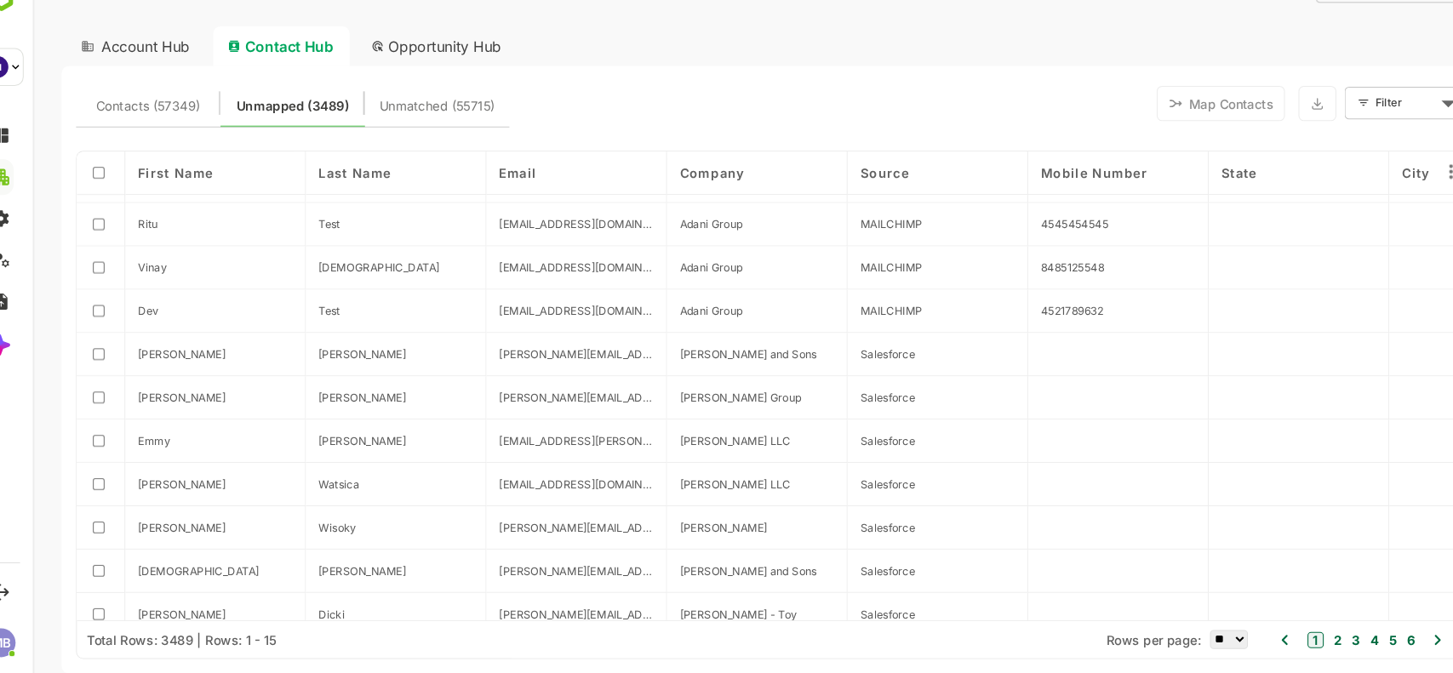
scroll to position [0, 0]
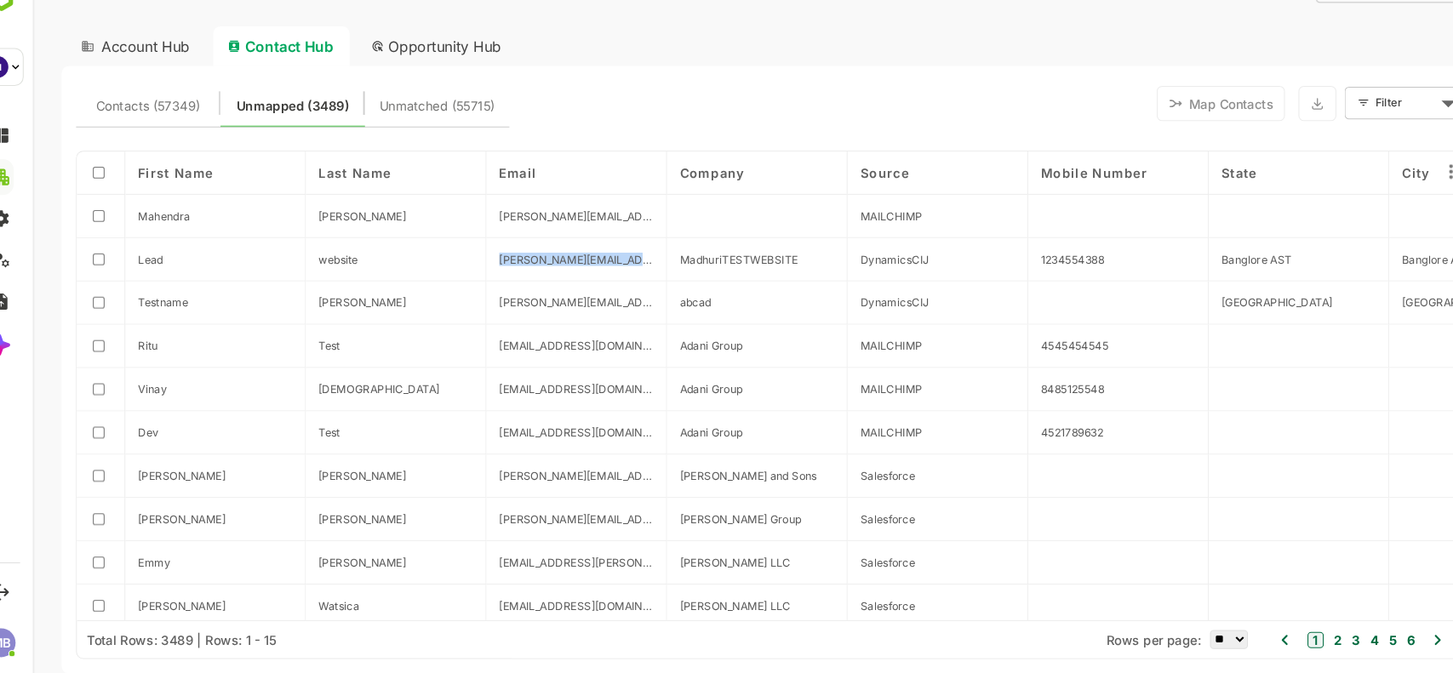
click at [1255, 602] on button "2" at bounding box center [1261, 601] width 12 height 19
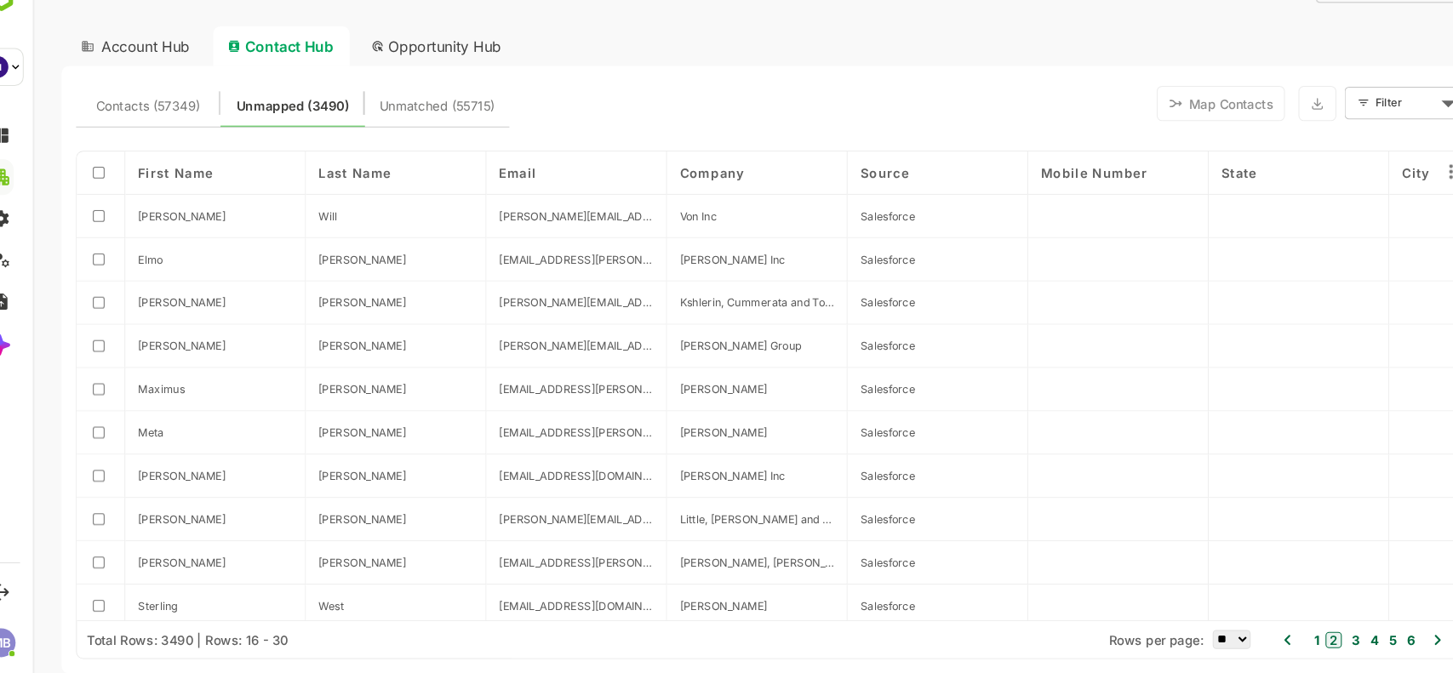
click at [1281, 593] on button "3" at bounding box center [1278, 601] width 12 height 19
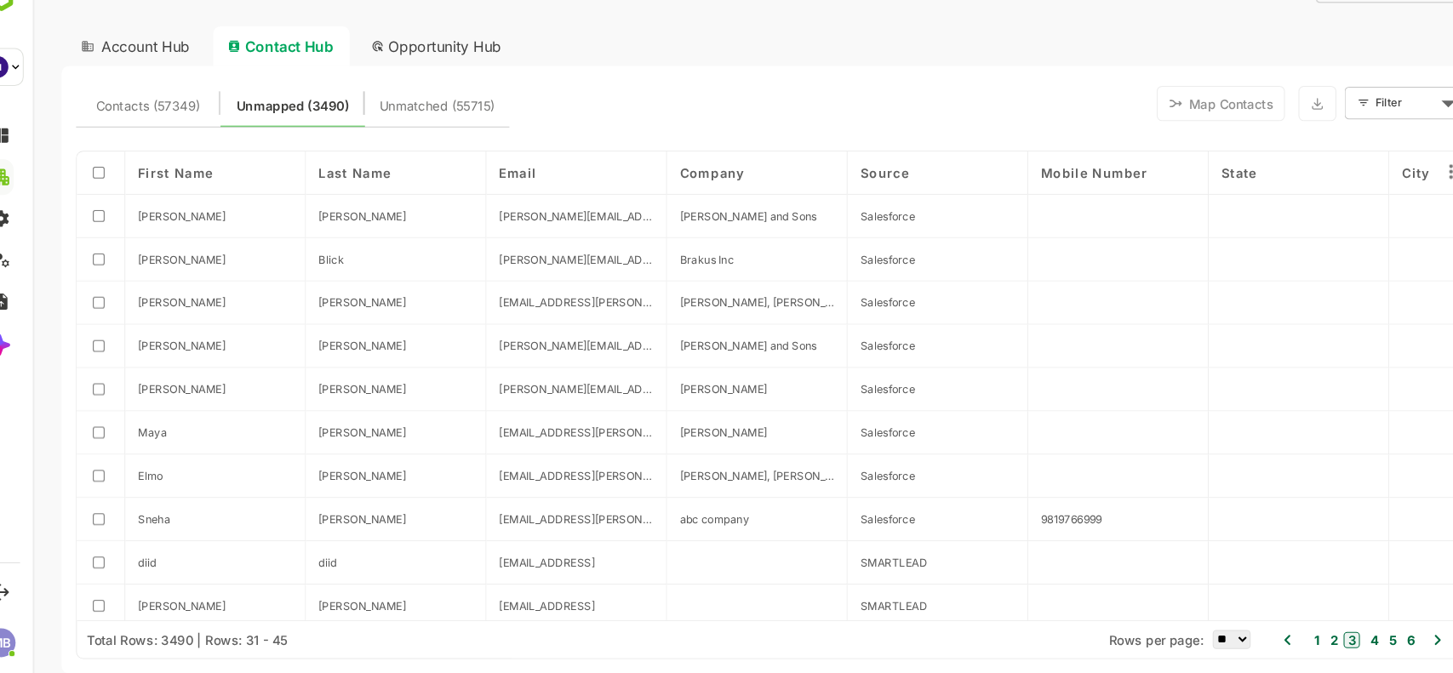
click at [1296, 599] on button "4" at bounding box center [1295, 601] width 12 height 19
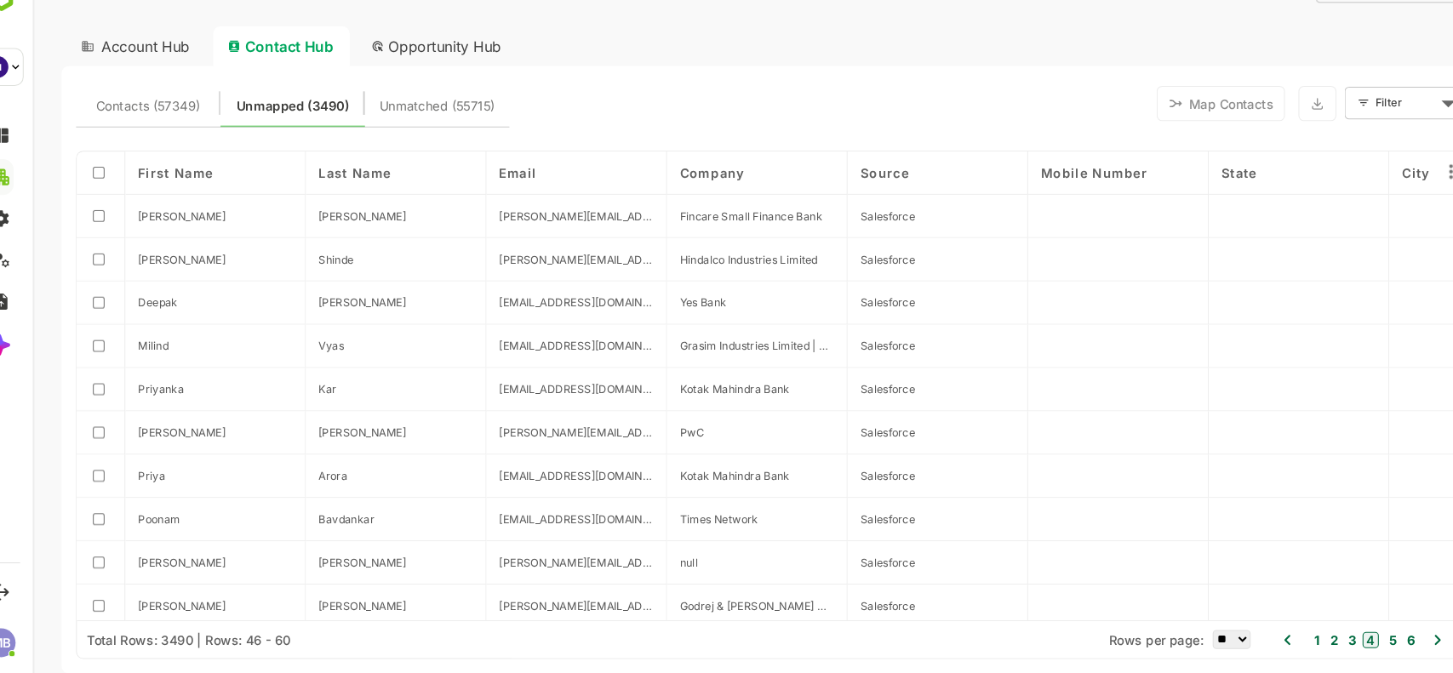
click at [1243, 598] on button "1" at bounding box center [1241, 601] width 9 height 19
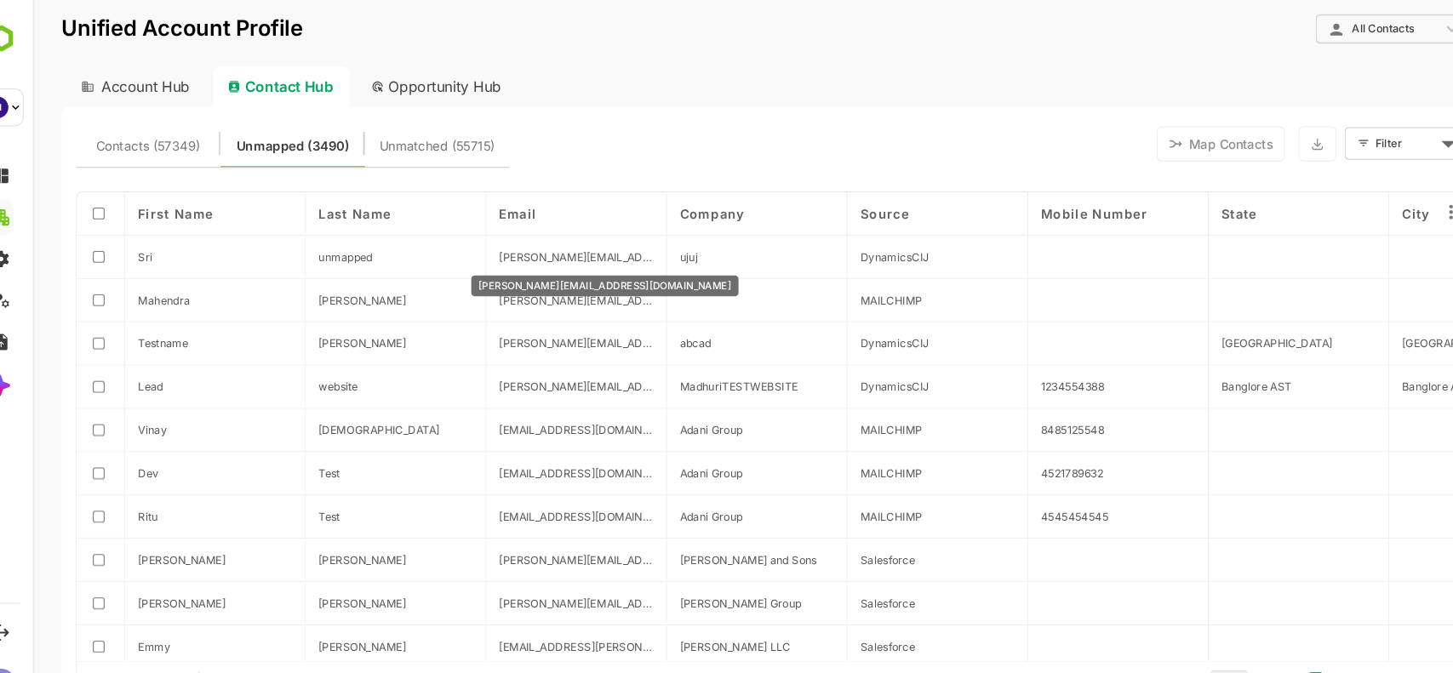
click at [541, 243] on span "sripriya.radhakrishnan@qualitykiosk.com" at bounding box center [545, 242] width 146 height 13
click at [606, 123] on div "Contacts (57349) Unmapped (3490) Unmatched (55715) Map Contacts Filter ​" at bounding box center [729, 135] width 1312 height 46
click at [517, 239] on span "sripriya.radhakrishnan@qualitykiosk.com" at bounding box center [545, 242] width 146 height 13
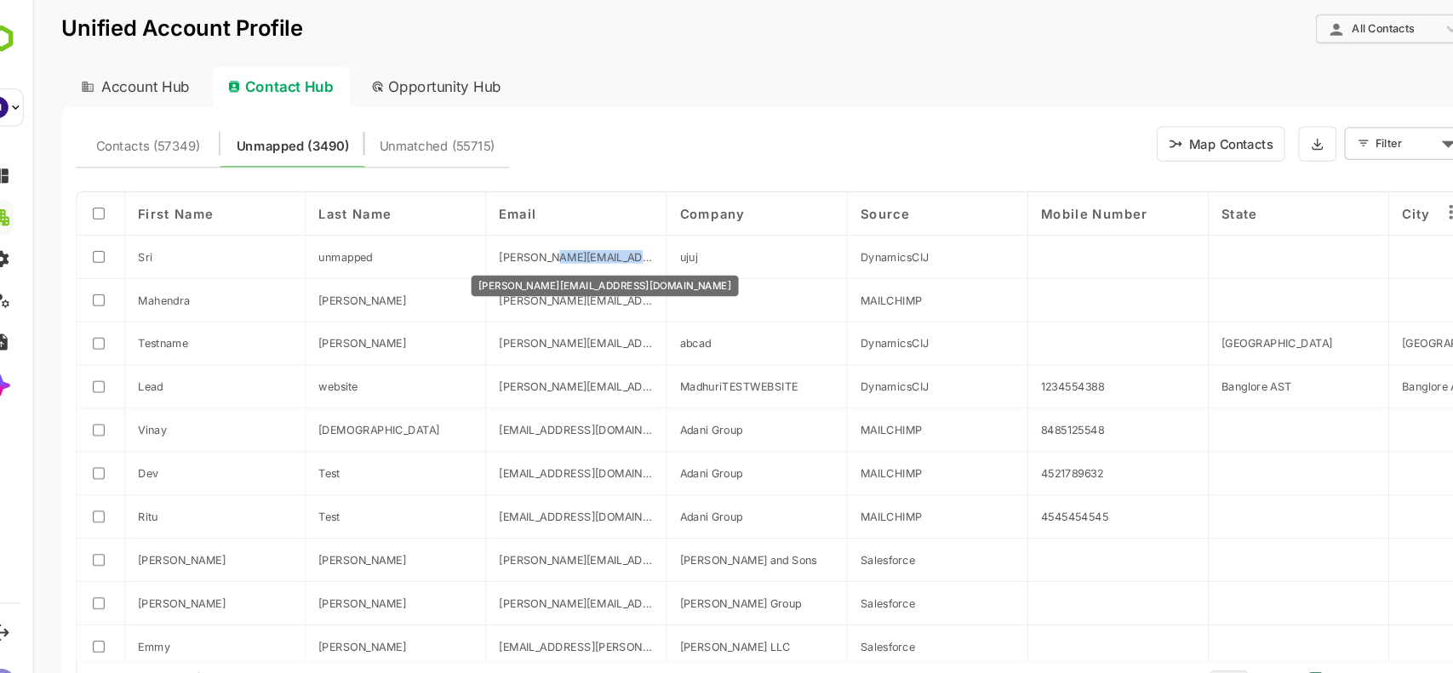
click at [517, 239] on span "sripriya.radhakrishnan@qualitykiosk.com" at bounding box center [545, 242] width 146 height 13
copy span "sripriya.radhakrishnan@qualitykiosk.com"
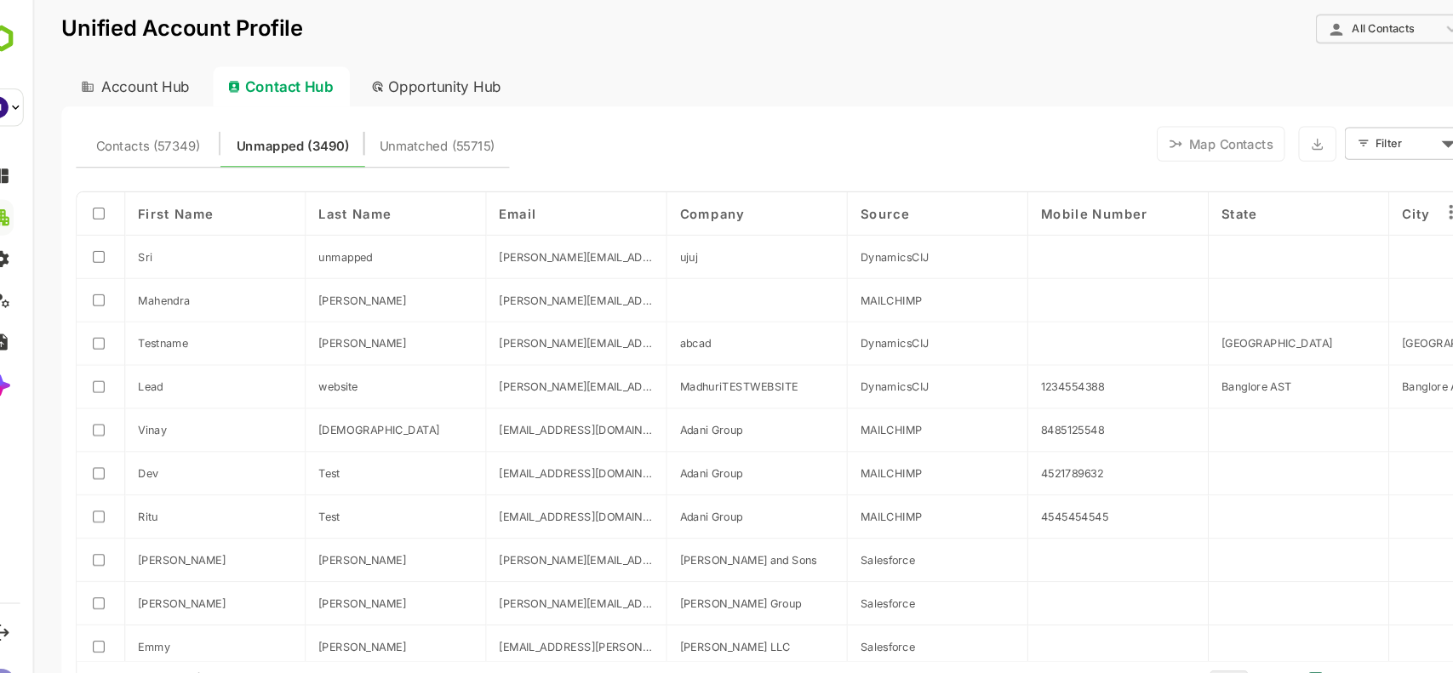
click at [856, 54] on div "**********" at bounding box center [729, 38] width 1339 height 49
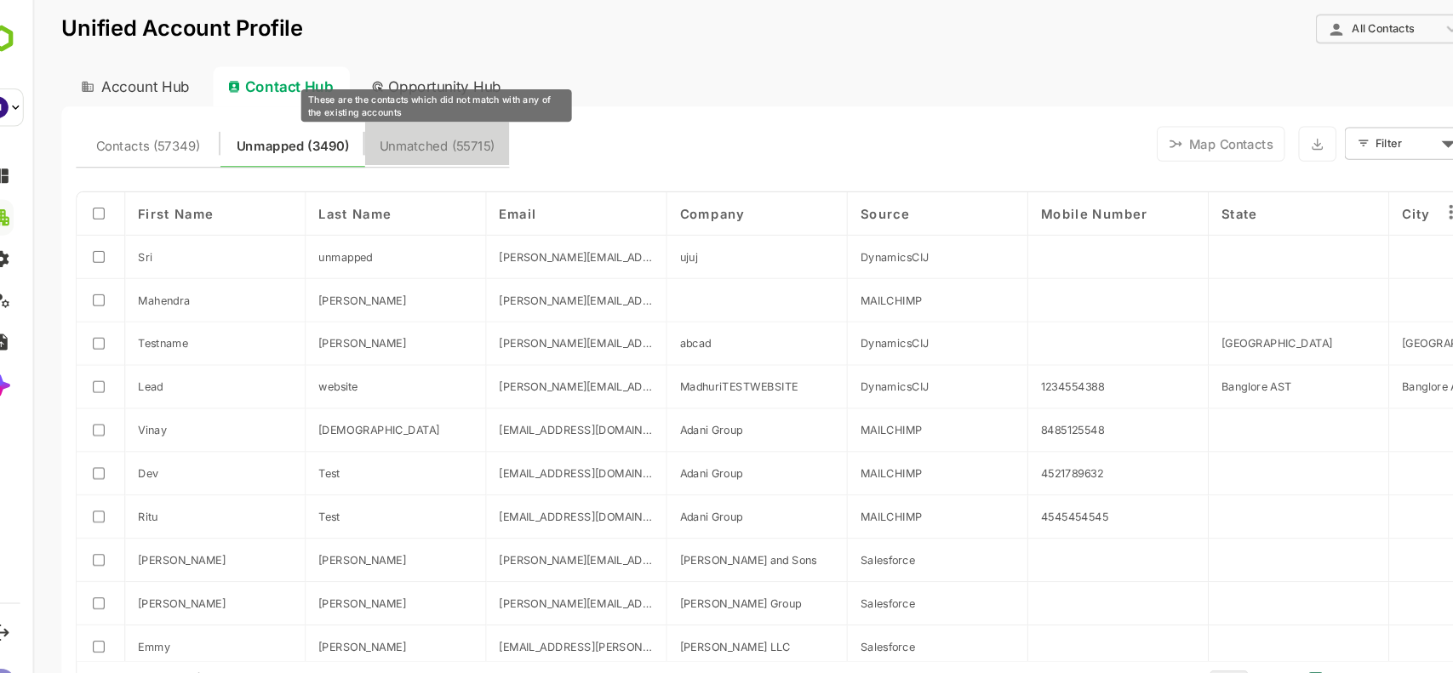
click at [403, 143] on span "Unmatched (55715)" at bounding box center [413, 138] width 109 height 22
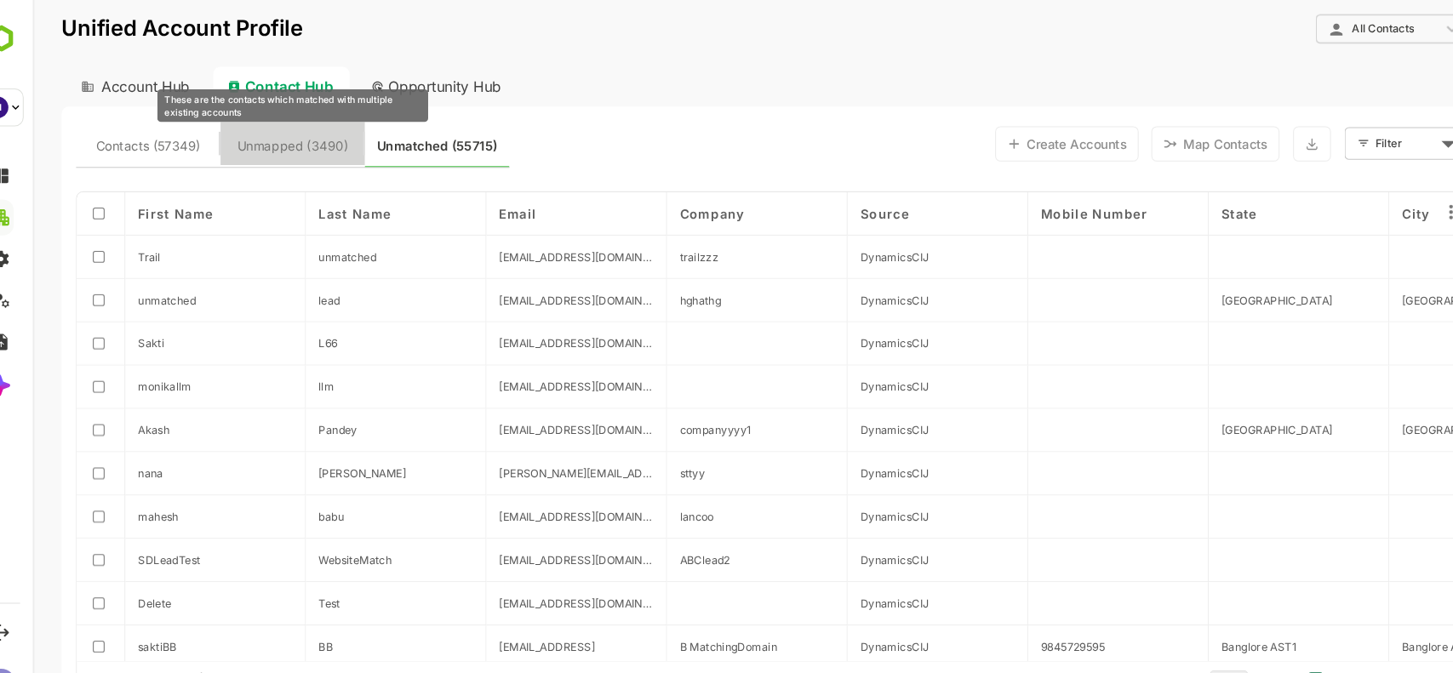
click at [289, 144] on span "Unmapped (3490)" at bounding box center [278, 138] width 105 height 22
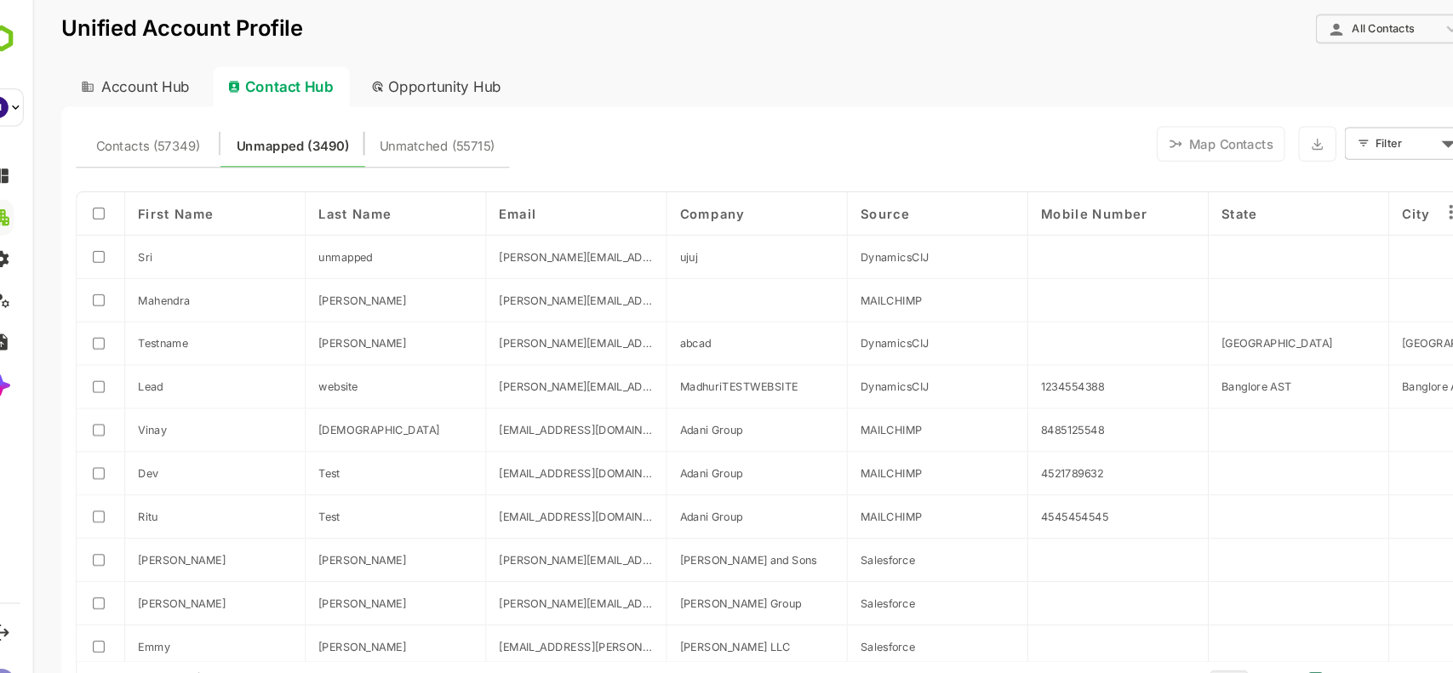
click at [671, 71] on div "Account Hub Contact Hub Opportunity Hub" at bounding box center [729, 81] width 1339 height 37
